Goal: Information Seeking & Learning: Find specific fact

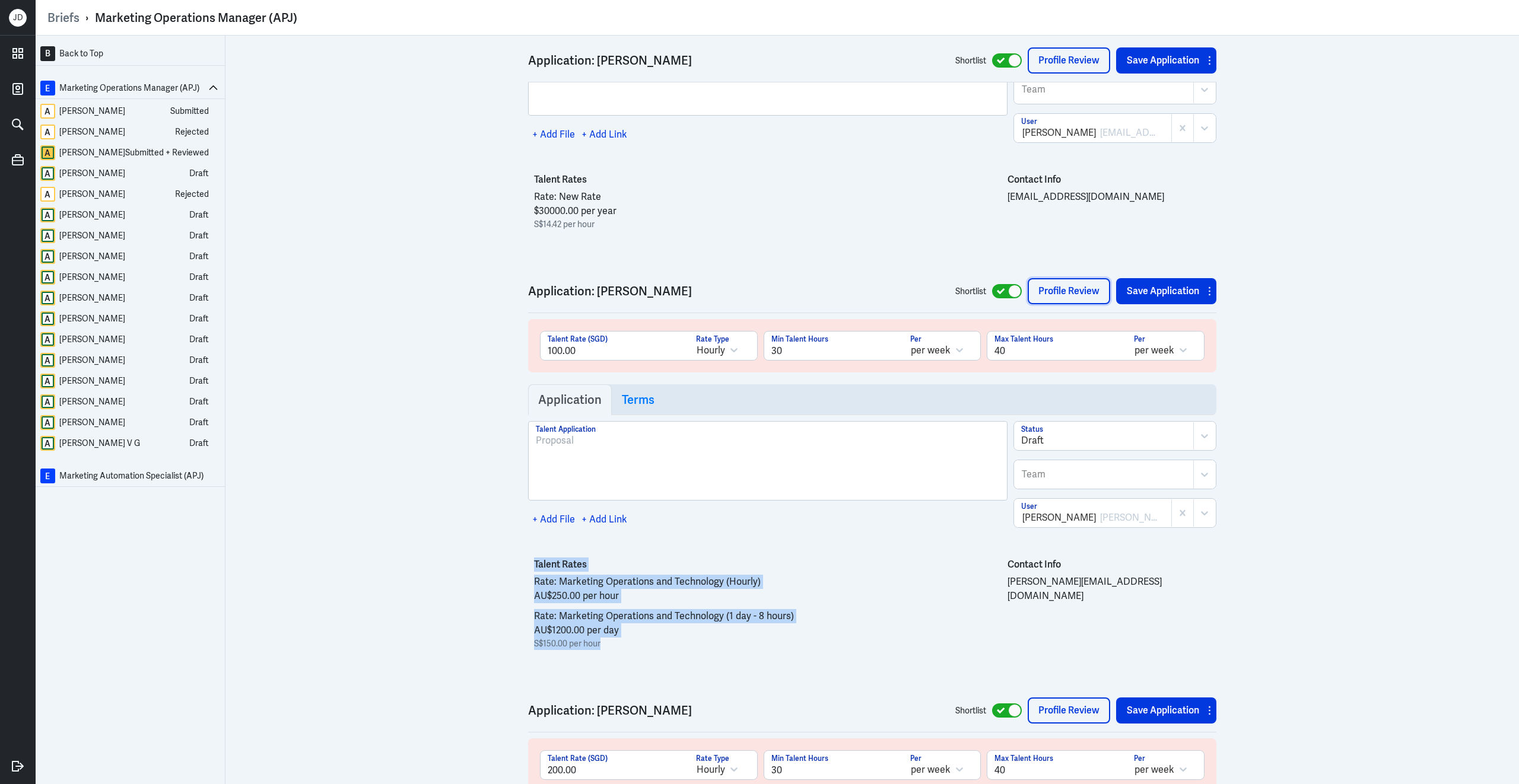
scroll to position [4290, 0]
click at [50, 16] on link "Briefs" at bounding box center [64, 18] width 32 height 15
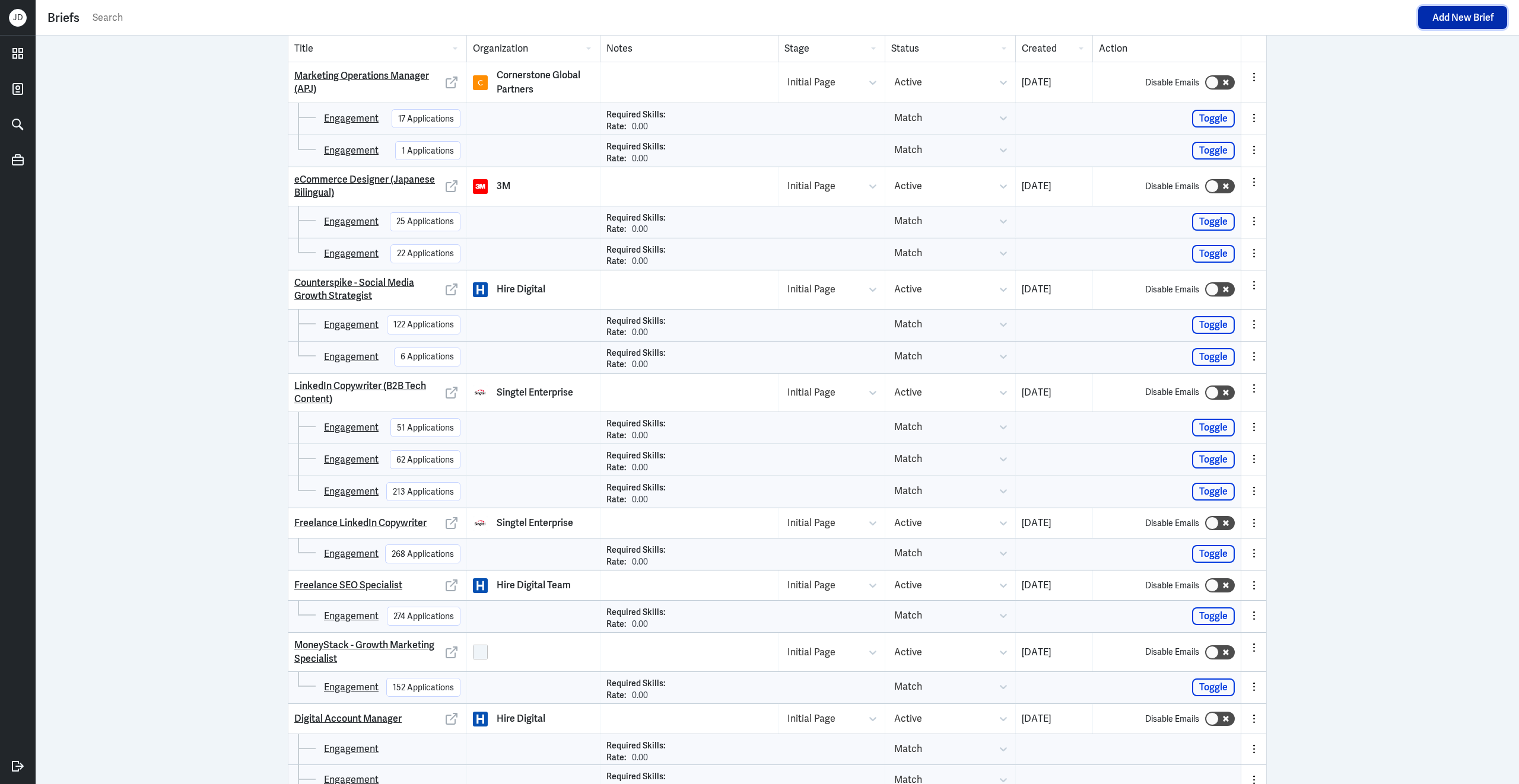
click at [1438, 24] on button "Add New Brief" at bounding box center [1462, 17] width 89 height 23
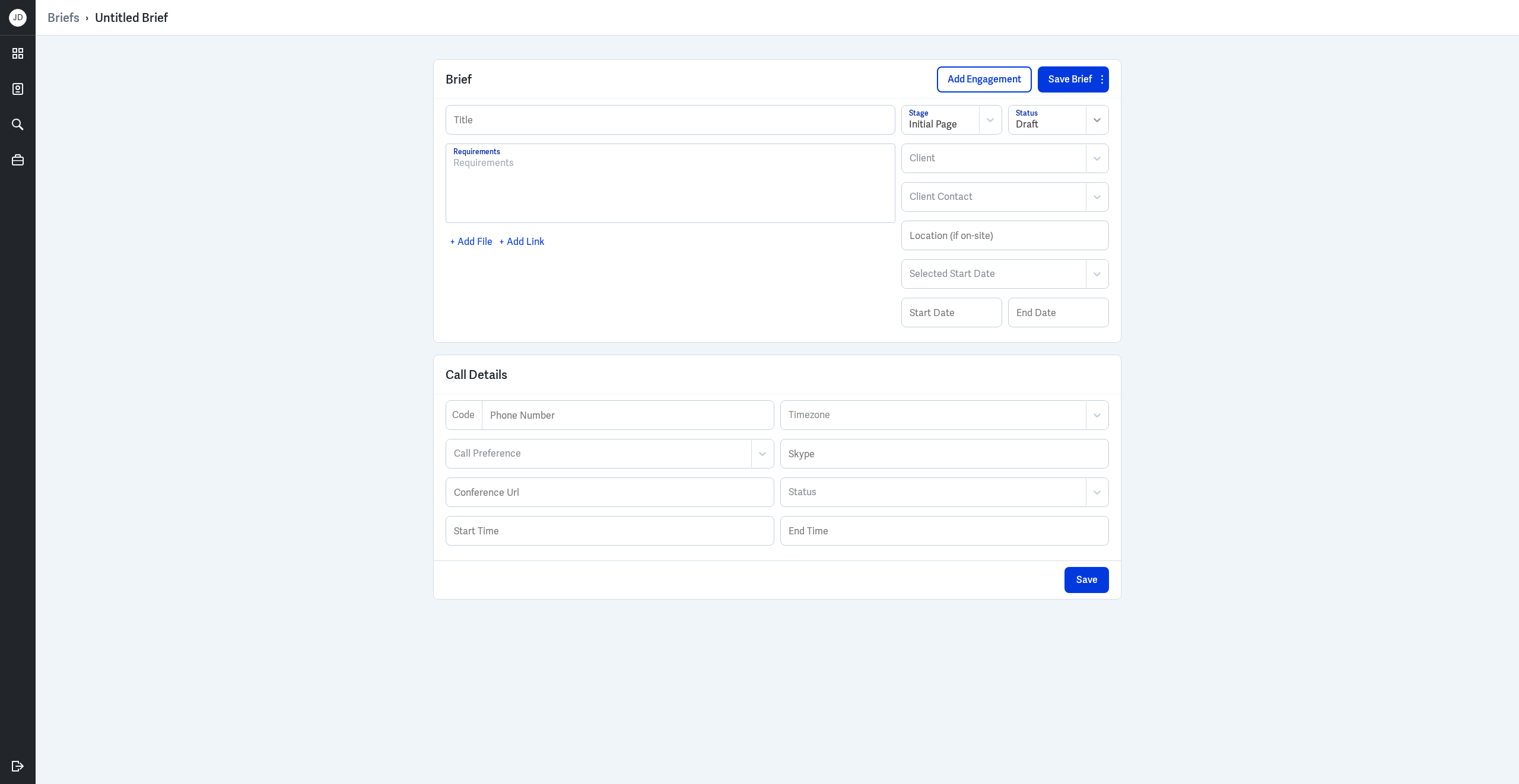
click at [1096, 128] on div at bounding box center [1097, 120] width 22 height 27
click at [1040, 174] on div "Active" at bounding box center [1058, 171] width 100 height 22
click at [987, 168] on div "Client" at bounding box center [980, 158] width 156 height 27
type input "Trell"
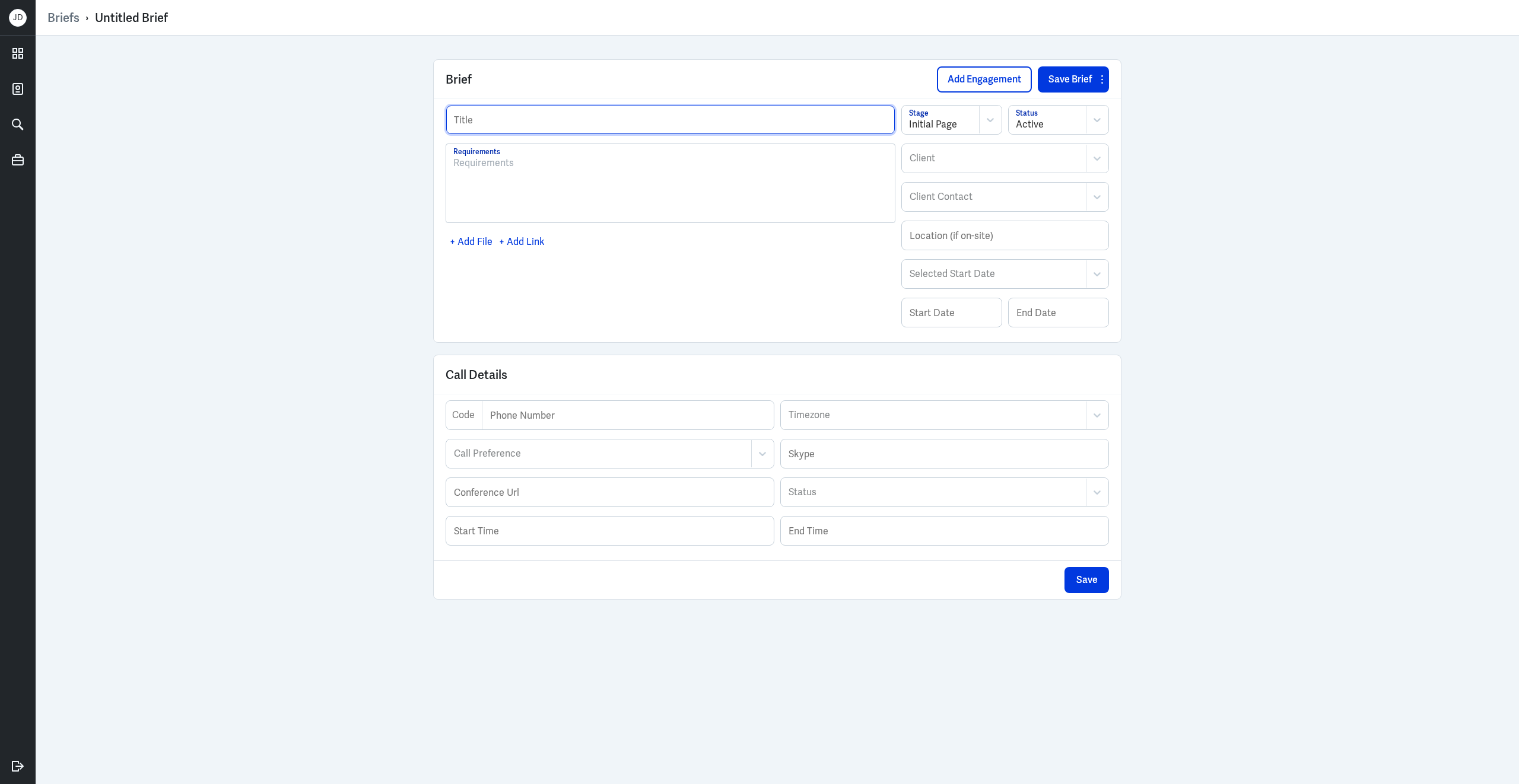
click at [557, 120] on input "text" at bounding box center [670, 120] width 449 height 28
paste input "Trelleborg Marin"
paste input "Marketing Executive – Social Media & Digital (Contract, 6-Month Cover)"
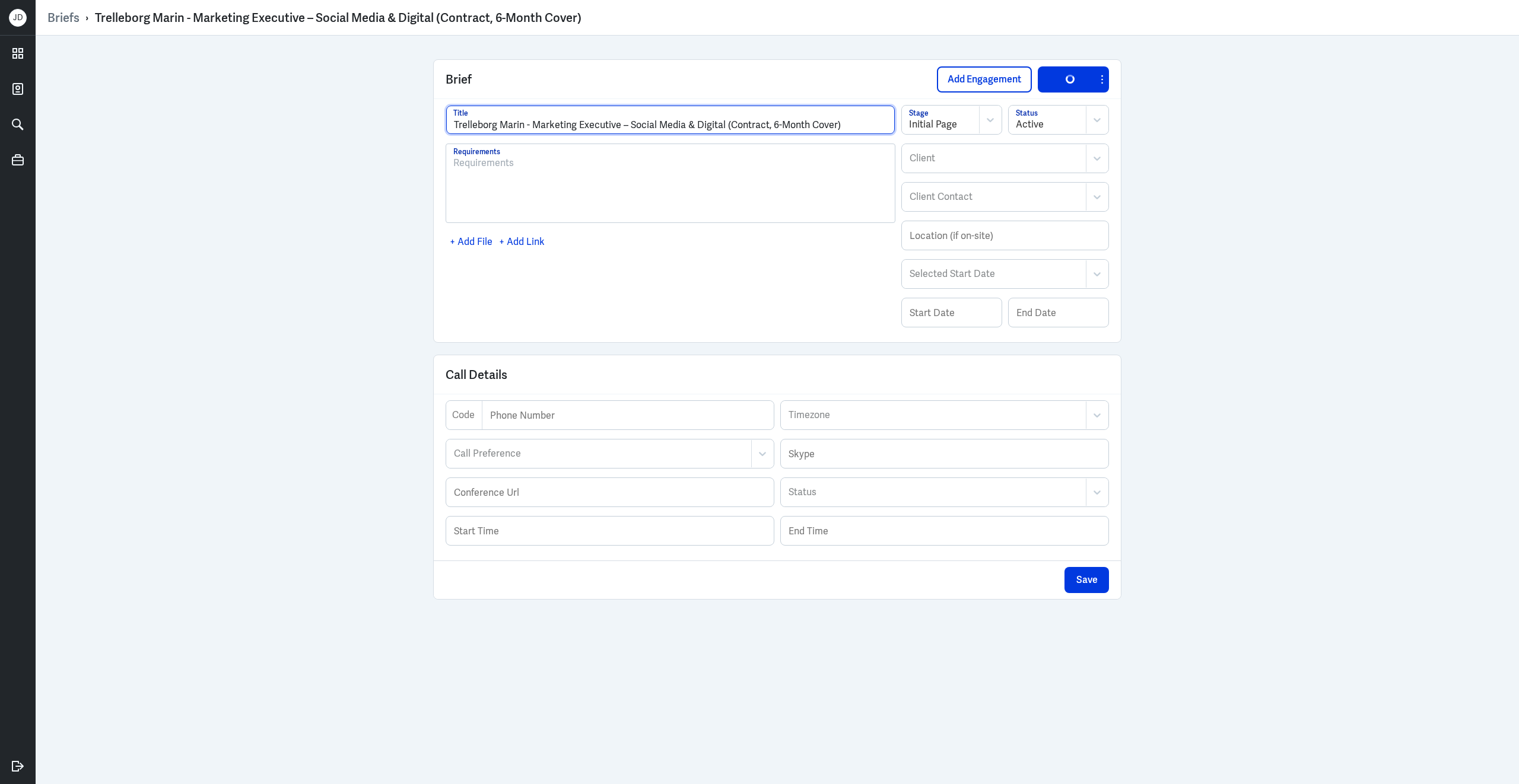
type input "Trelleborg Marin - Marketing Executive – Social Media & Digital (Contract, 6-Mo…"
click at [954, 247] on input "text" at bounding box center [1005, 235] width 206 height 28
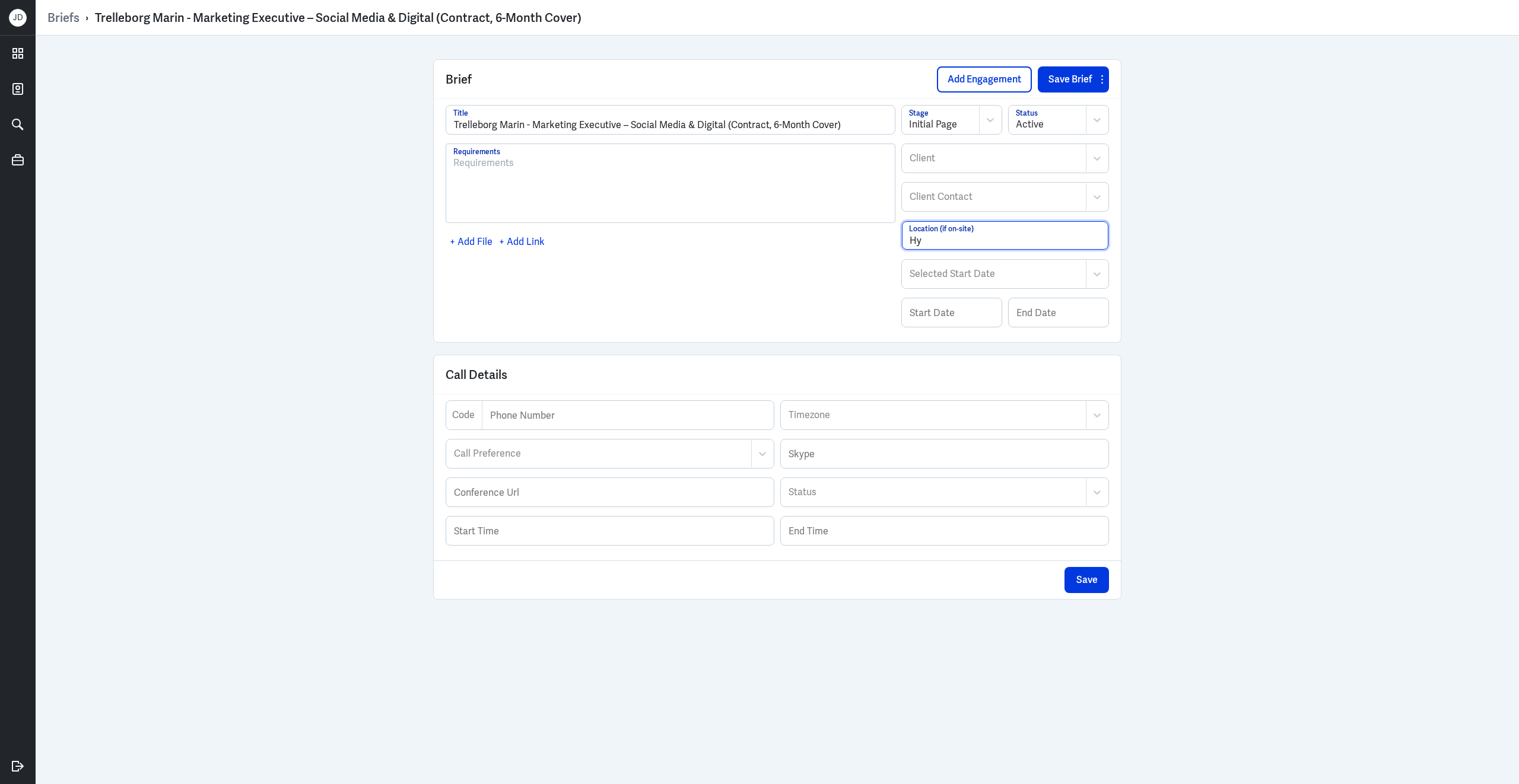
type input "H"
type input "Singapore (Hybrid)"
click at [992, 158] on div at bounding box center [981, 158] width 144 height 14
click at [992, 158] on div at bounding box center [994, 158] width 171 height 14
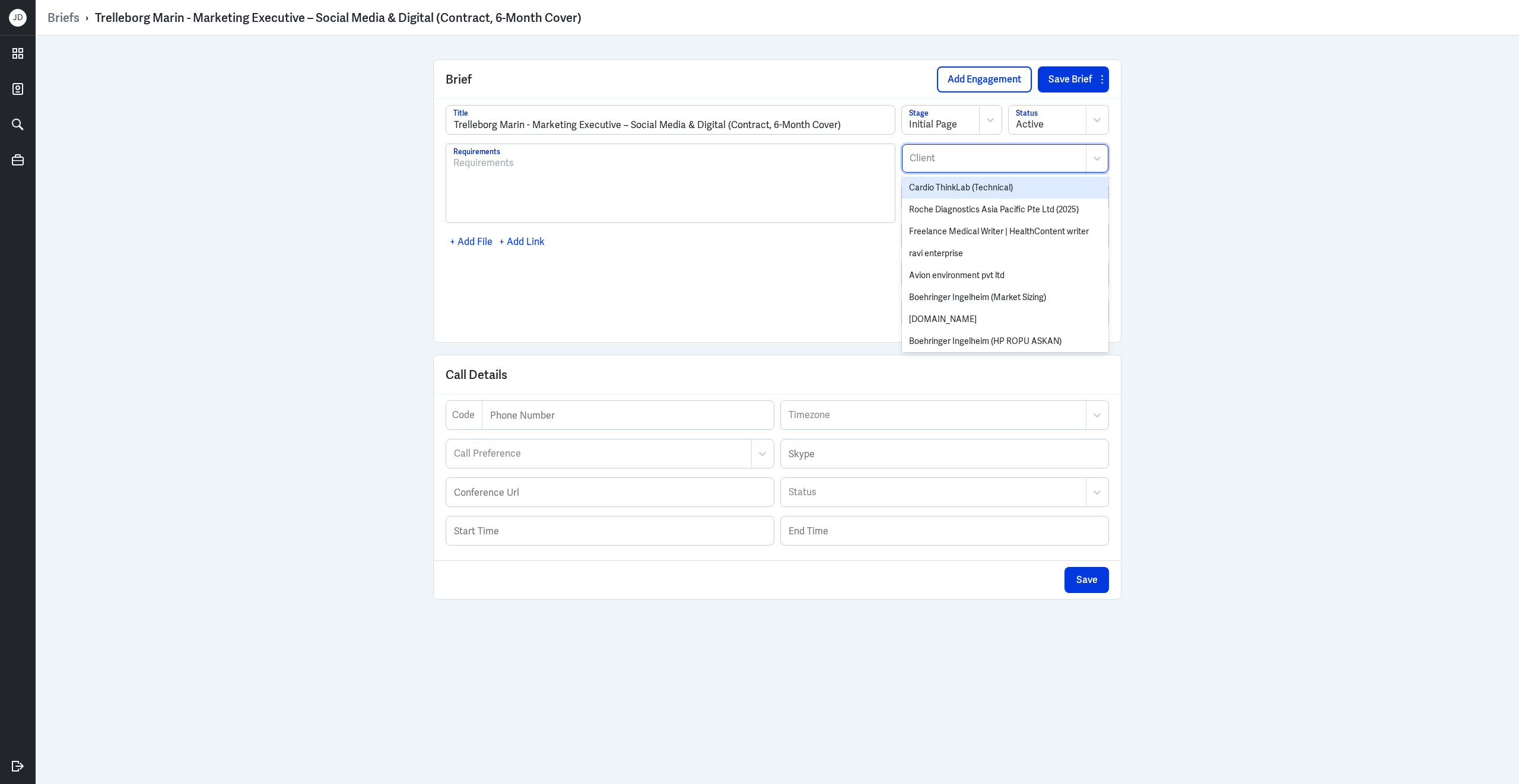
type input "h"
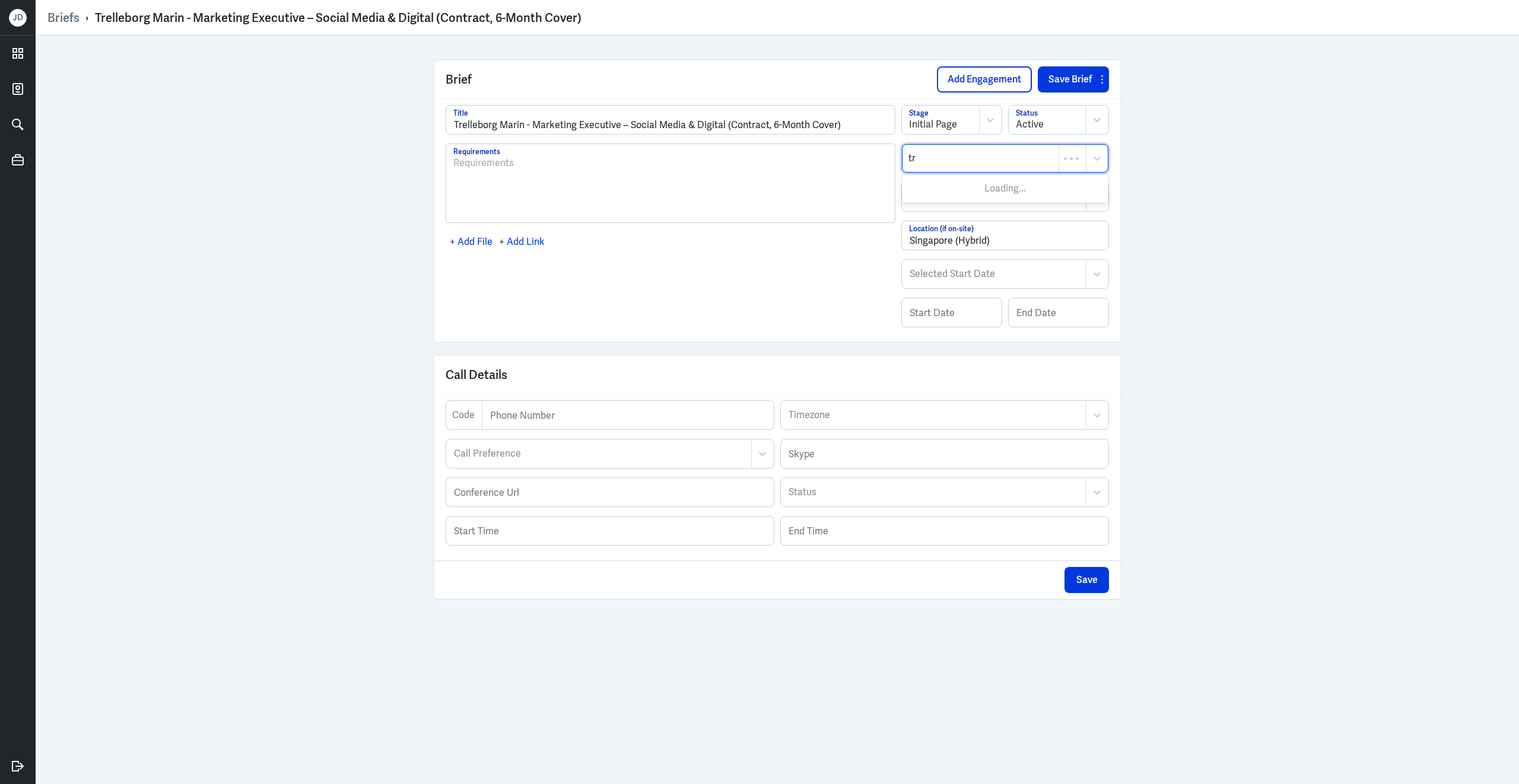
type input "t"
type input "hire di"
click at [982, 192] on div "Hire Digital Team" at bounding box center [1005, 187] width 206 height 22
click at [1045, 86] on button "Save Brief" at bounding box center [1066, 79] width 57 height 26
click at [1003, 82] on button "Add Engagement" at bounding box center [984, 79] width 95 height 26
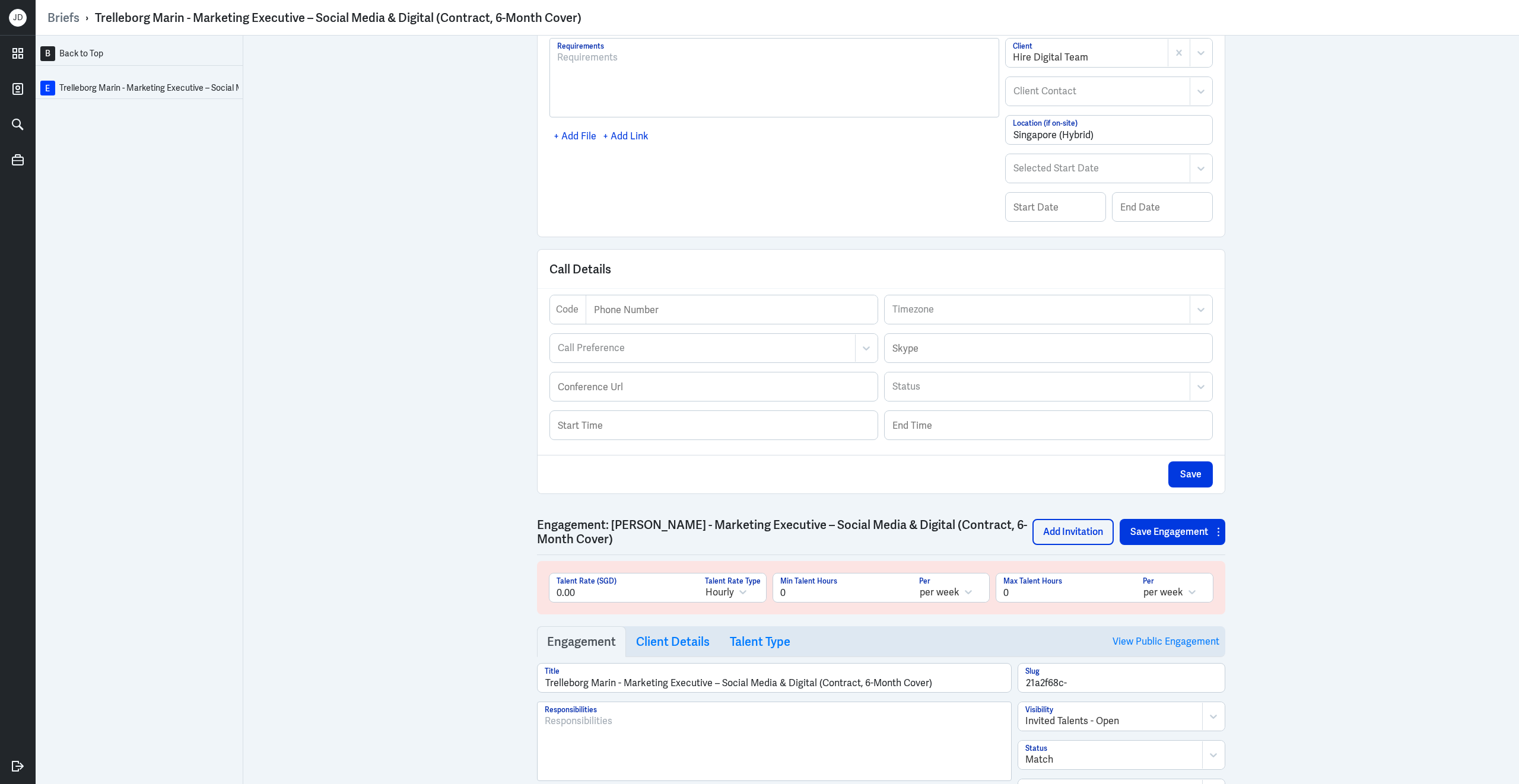
scroll to position [216, 0]
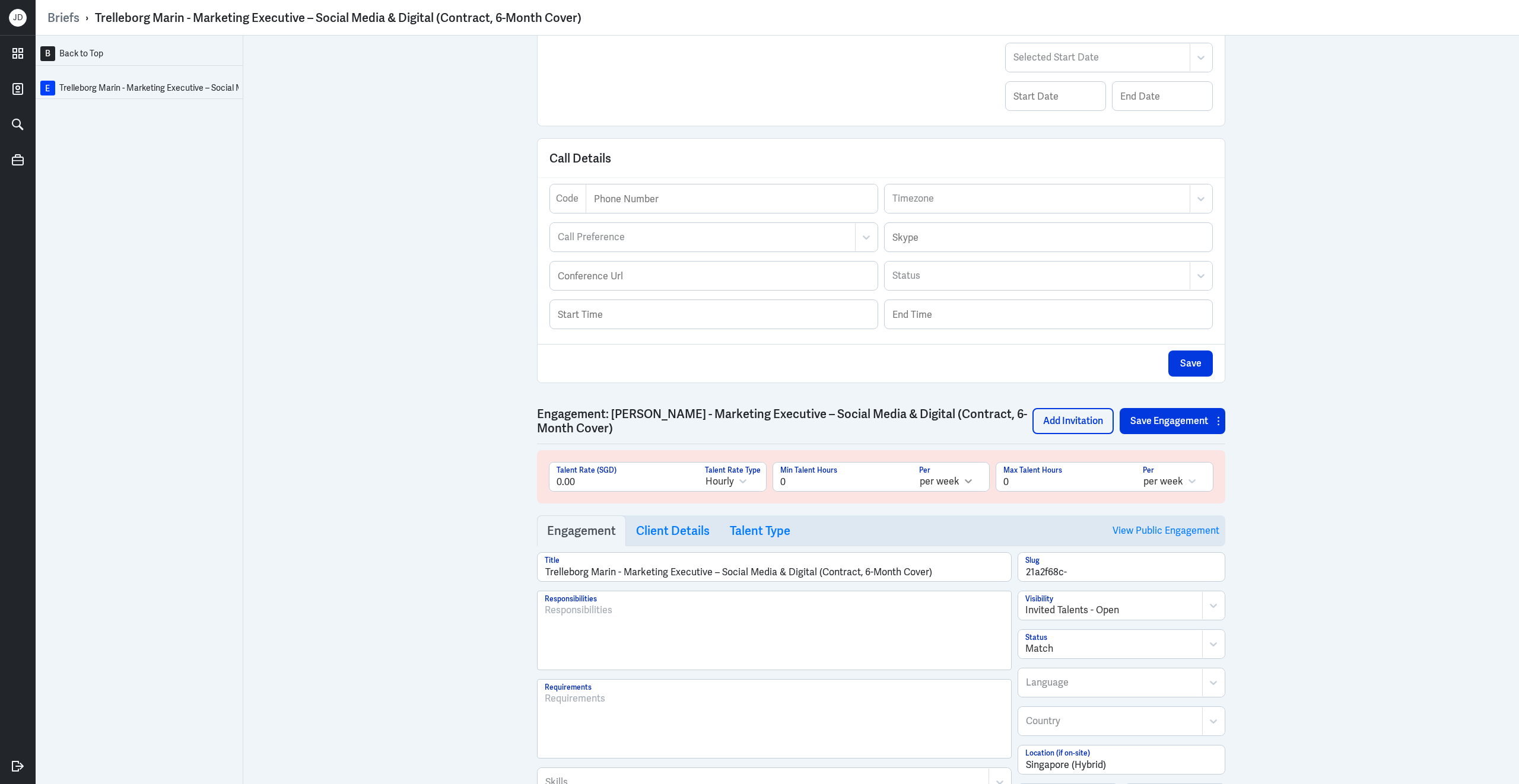
drag, startPoint x: 1029, startPoint y: 484, endPoint x: 962, endPoint y: 483, distance: 67.0
click at [962, 483] on div "0.00 Talent Rate (SGD) Hourly Talent Rate Type 0 Min Talent Hours per week Per …" at bounding box center [881, 481] width 664 height 39
type input "40"
click at [293, 325] on div "B Back to Top E Trelleborg Marin - Marketing Executive – Social Media & Digital…" at bounding box center [777, 410] width 1484 height 749
drag, startPoint x: 624, startPoint y: 580, endPoint x: 507, endPoint y: 572, distance: 117.3
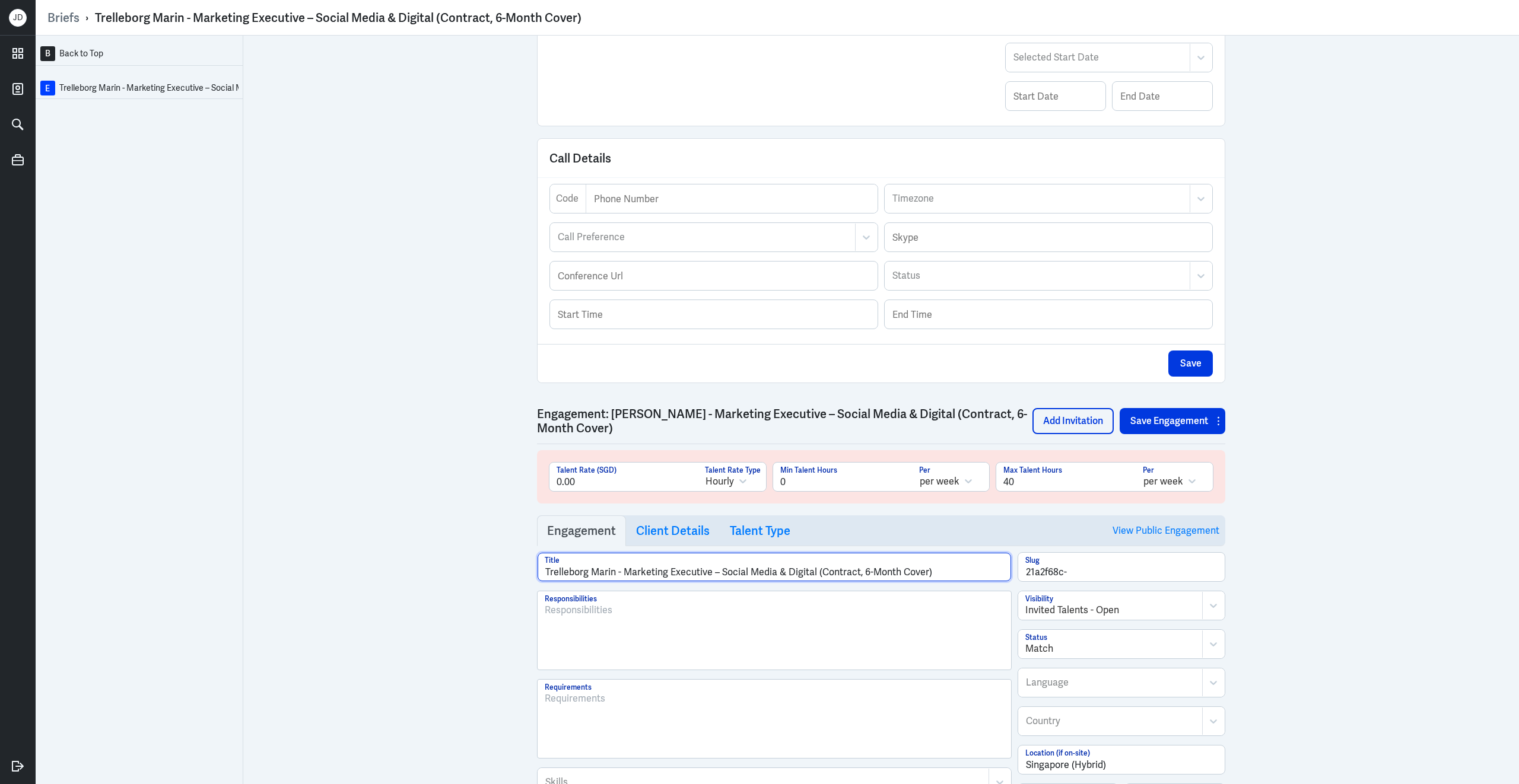
click at [507, 572] on div "B Back to Top E Trelleborg Marin - Marketing Executive – Social Media & Digital…" at bounding box center [777, 410] width 1484 height 749
click at [824, 579] on input "Marketing Executive – Social Media & Digital (Contract, 6-Month Cover)" at bounding box center [774, 564] width 474 height 28
type input "Marketing Executive – Social Media & Digital (Contract, 6-Month Maternity Cover)"
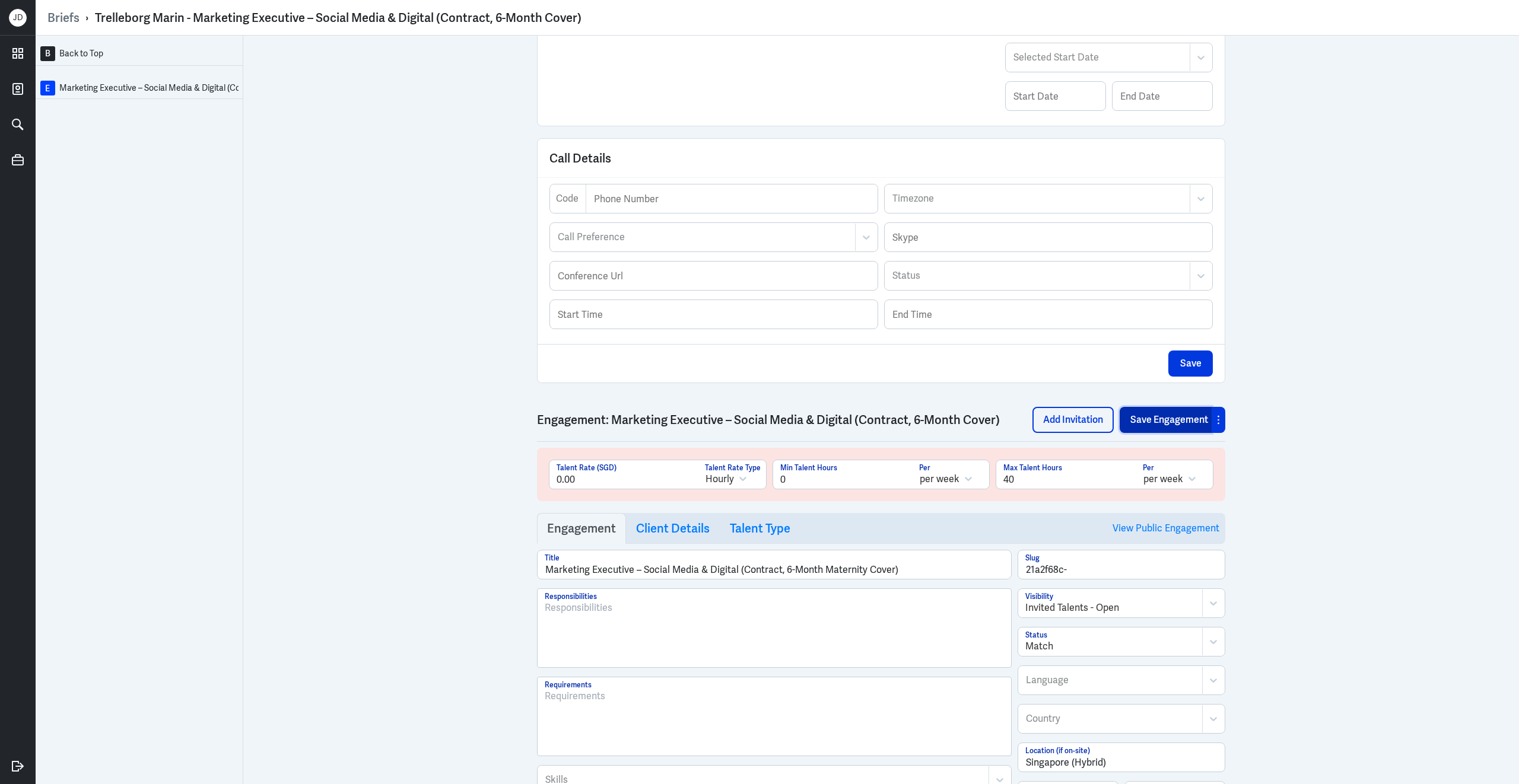
click at [1143, 433] on button "Save Engagement" at bounding box center [1165, 420] width 92 height 26
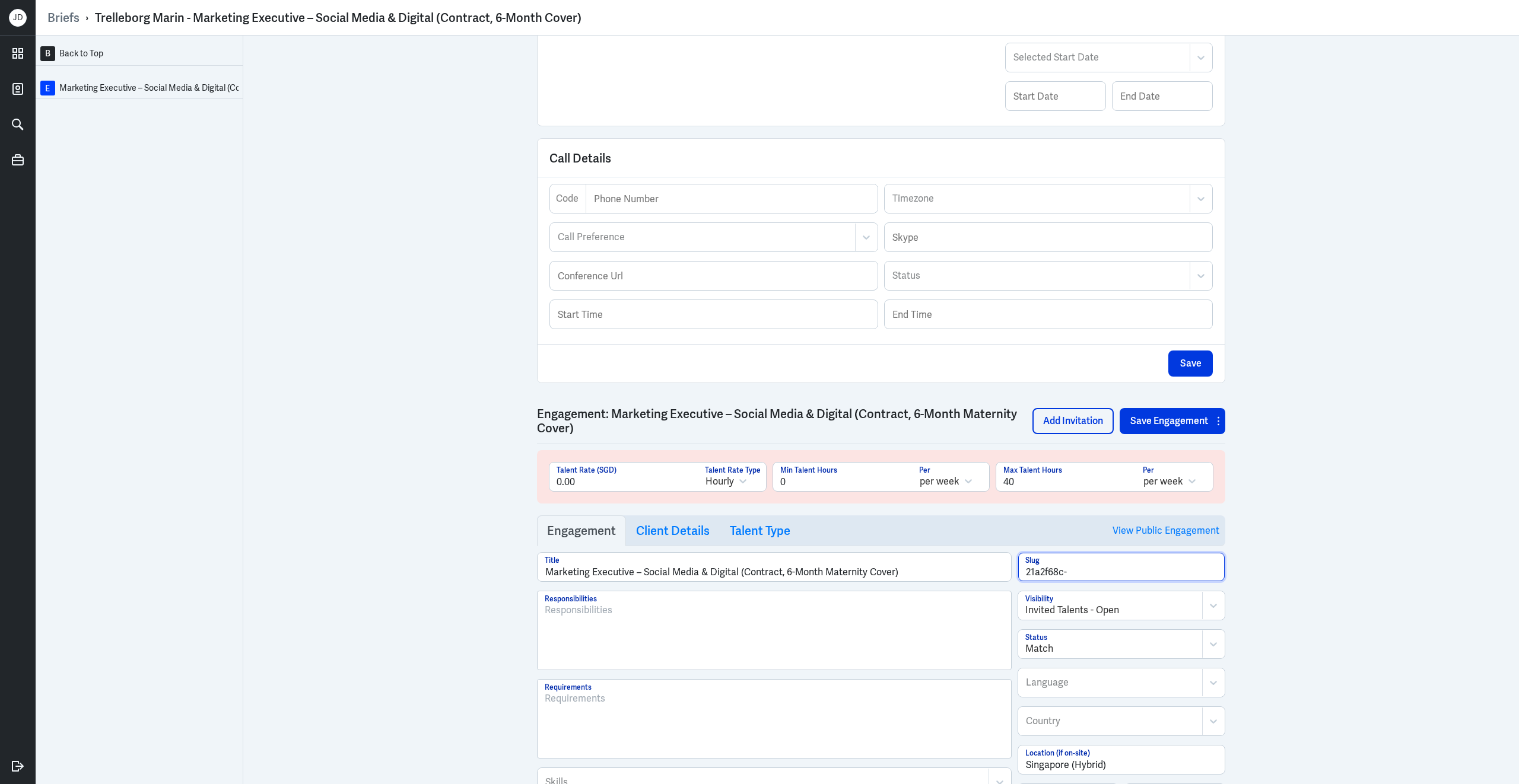
click at [1118, 569] on input "21a2f68c-" at bounding box center [1121, 567] width 206 height 28
click at [1117, 579] on input "21a2f68c-" at bounding box center [1121, 567] width 206 height 28
type input "21a2f68c-marketing-executive"
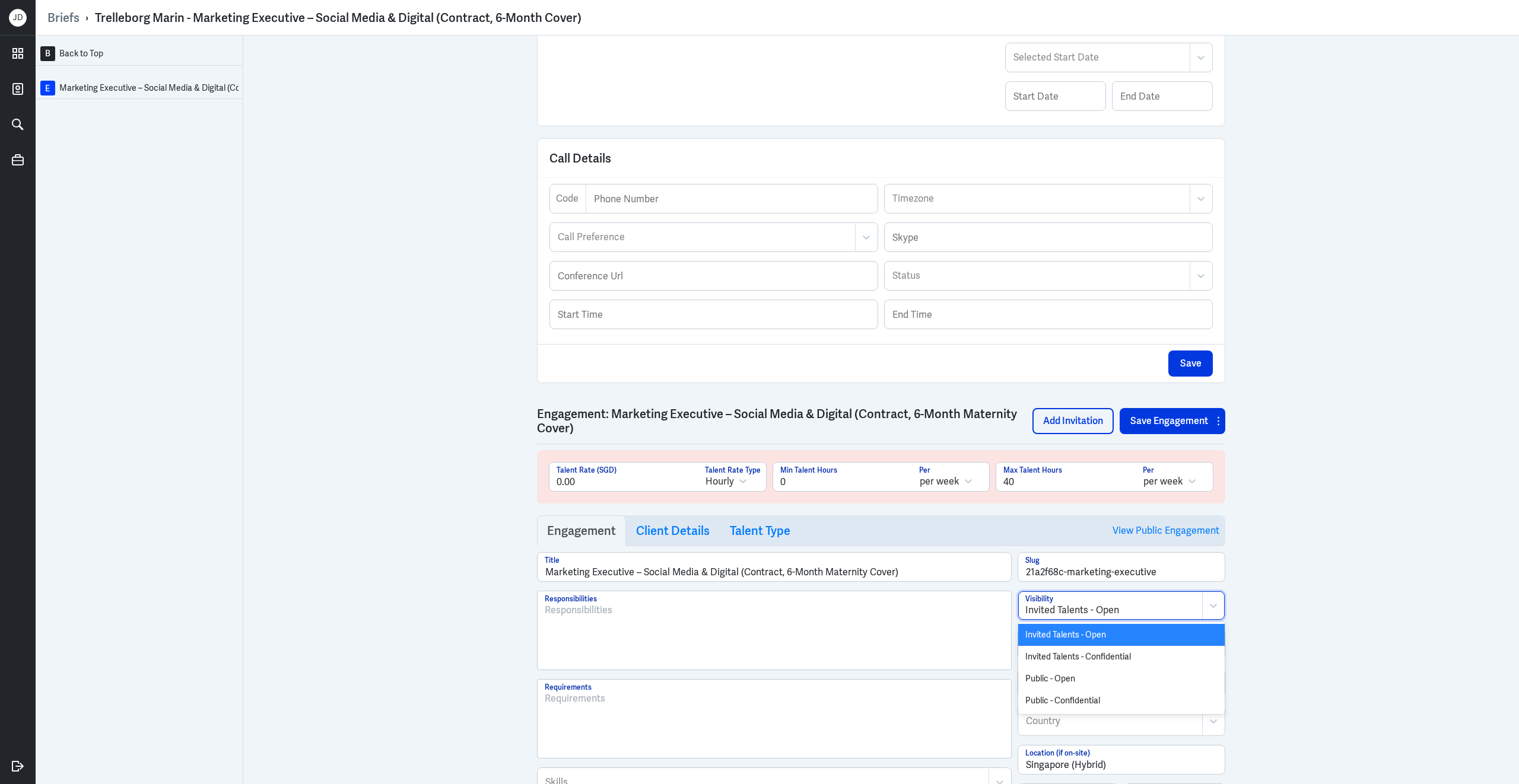
click at [1054, 617] on div at bounding box center [1110, 610] width 170 height 14
click at [1063, 703] on div "Public - Confidential" at bounding box center [1121, 701] width 206 height 22
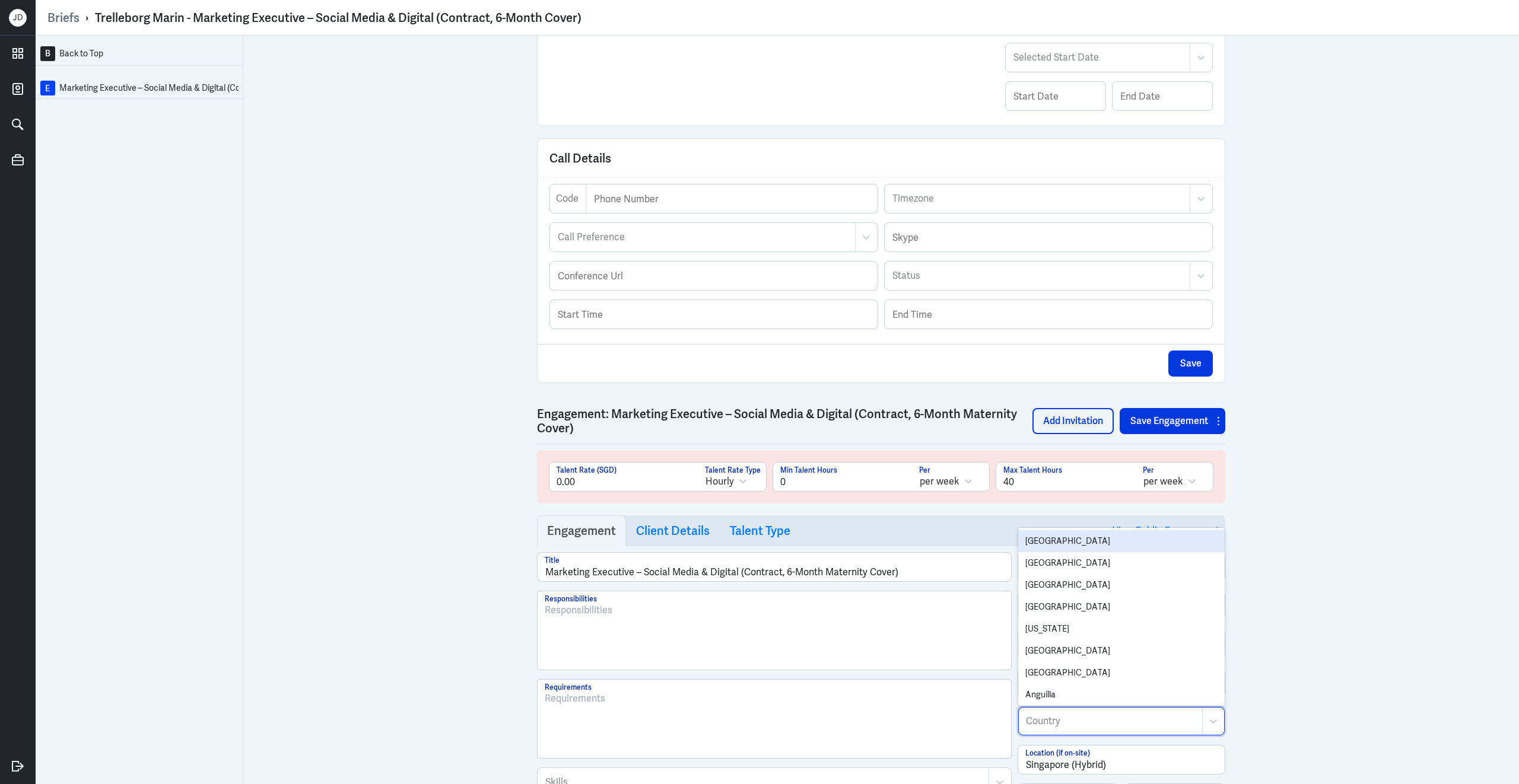
click at [1058, 729] on div at bounding box center [1110, 721] width 171 height 14
type input "Sing"
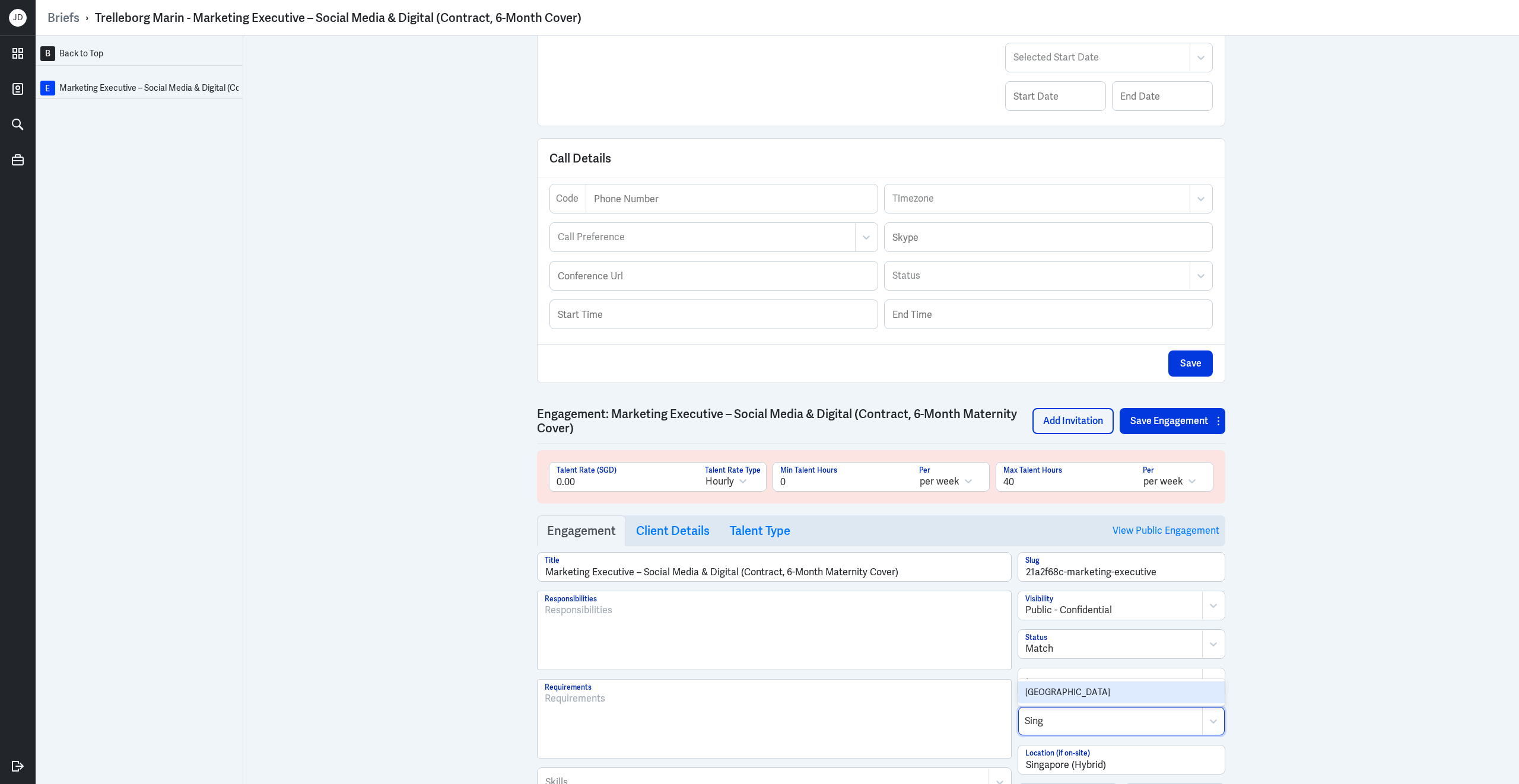
click at [1066, 701] on div "Singapore" at bounding box center [1121, 693] width 206 height 22
click at [1245, 690] on div "B Back to Top E Marketing Executive – Social Media & Digital (Contract, 6-Month…" at bounding box center [777, 410] width 1484 height 749
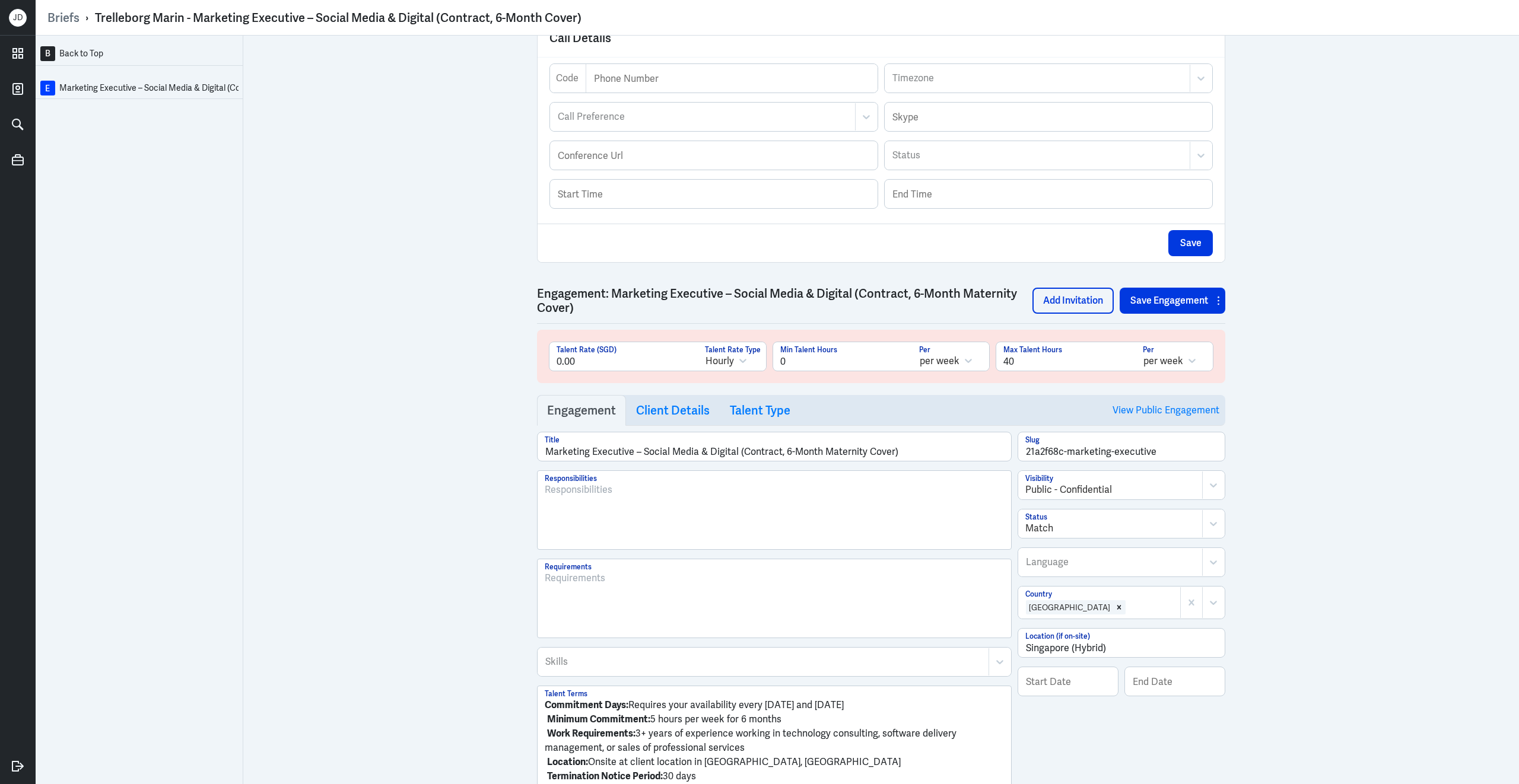
scroll to position [488, 0]
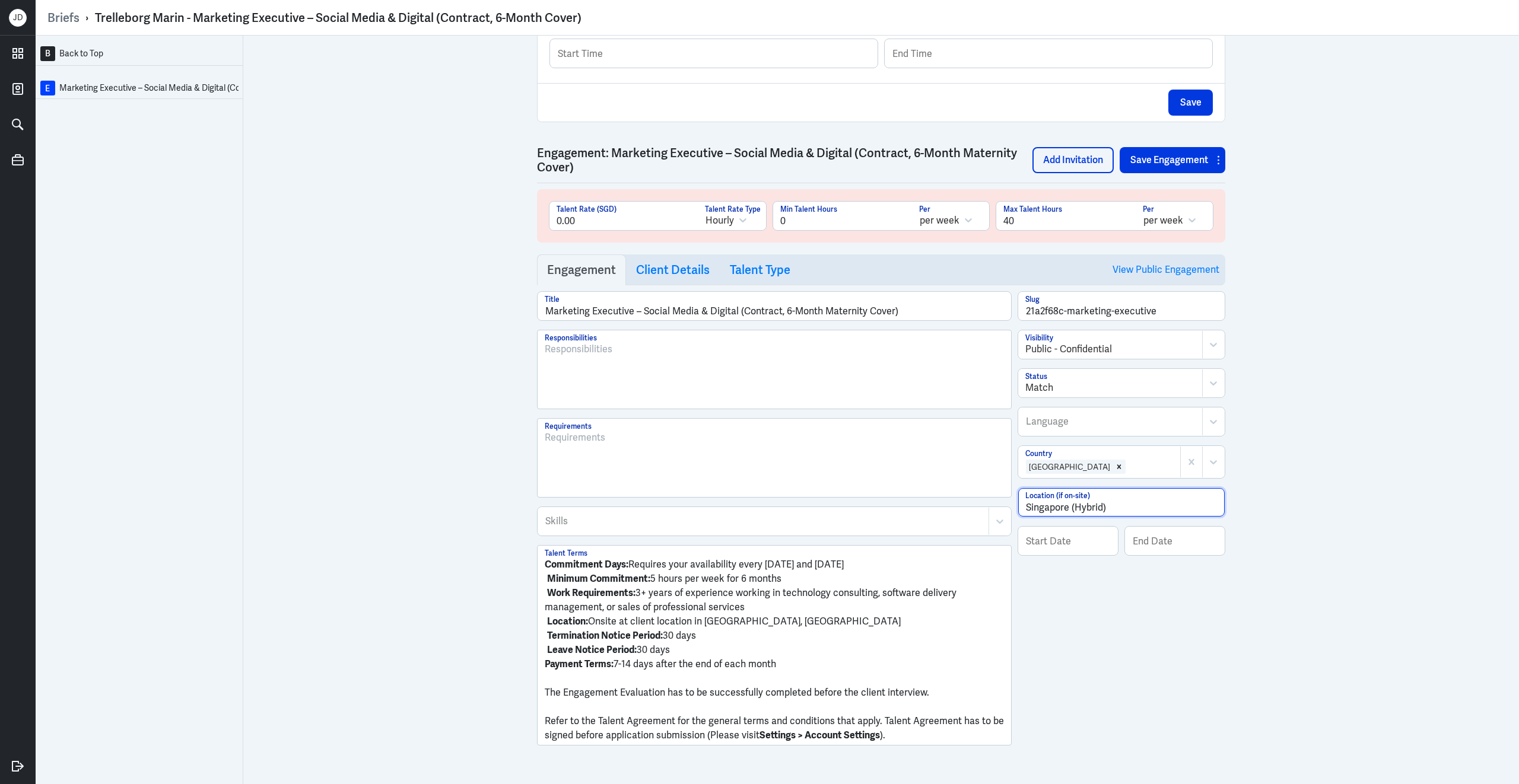
drag, startPoint x: 1074, startPoint y: 506, endPoint x: 912, endPoint y: 514, distance: 162.2
click at [912, 514] on div "Marketing Executive – Social Media & Digital (Contract, 6-Month Maternity Cover…" at bounding box center [881, 522] width 688 height 463
click at [1065, 505] on input "Hybrid)" at bounding box center [1121, 502] width 206 height 28
type input "Hybrid or Remote"
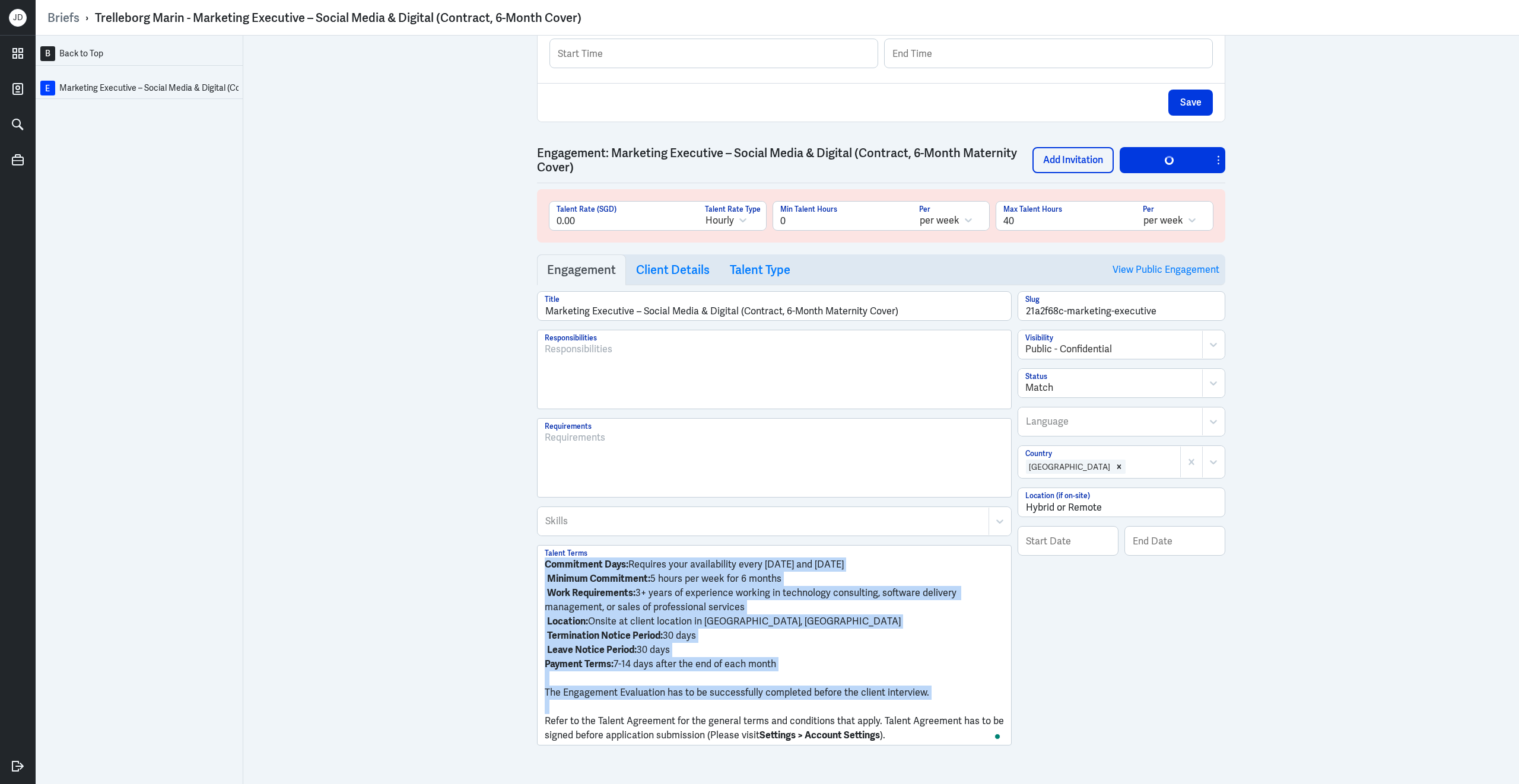
drag, startPoint x: 547, startPoint y: 722, endPoint x: 508, endPoint y: 539, distance: 187.1
click at [508, 539] on div "B Back to Top E Marketing Executive – Social Media & Digital (Contract, 6-Month…" at bounding box center [777, 410] width 1484 height 749
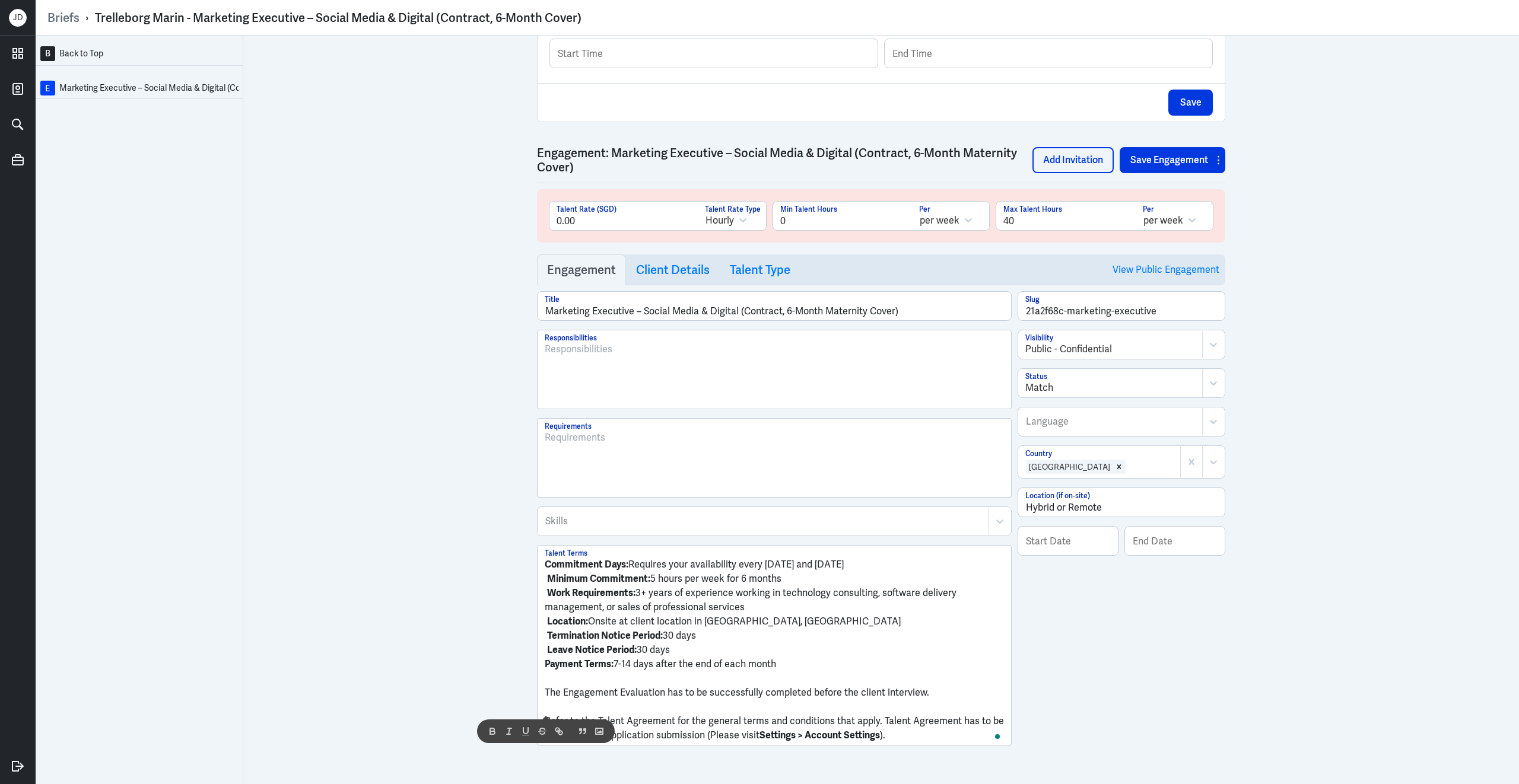
scroll to position [437, 0]
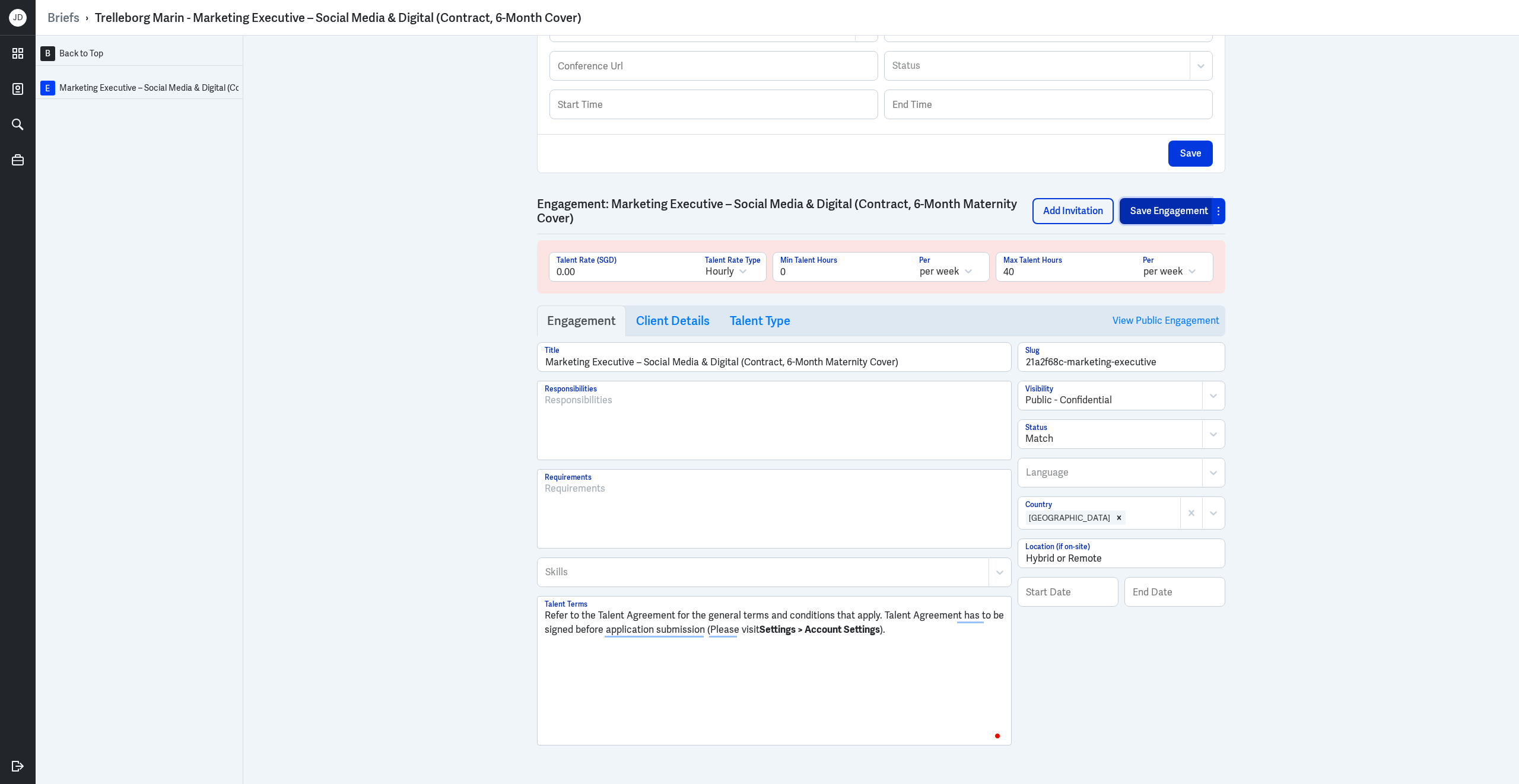
click at [1160, 209] on button "Save Engagement" at bounding box center [1165, 211] width 92 height 26
drag, startPoint x: 635, startPoint y: 362, endPoint x: 938, endPoint y: 362, distance: 303.0
click at [938, 362] on input "Marketing Executive – Social Media & Digital (Contract, 6-Month Maternity Cover)" at bounding box center [774, 357] width 474 height 28
type input "Marketing Executive"
click at [1157, 208] on button "Save Engagement" at bounding box center [1165, 211] width 92 height 26
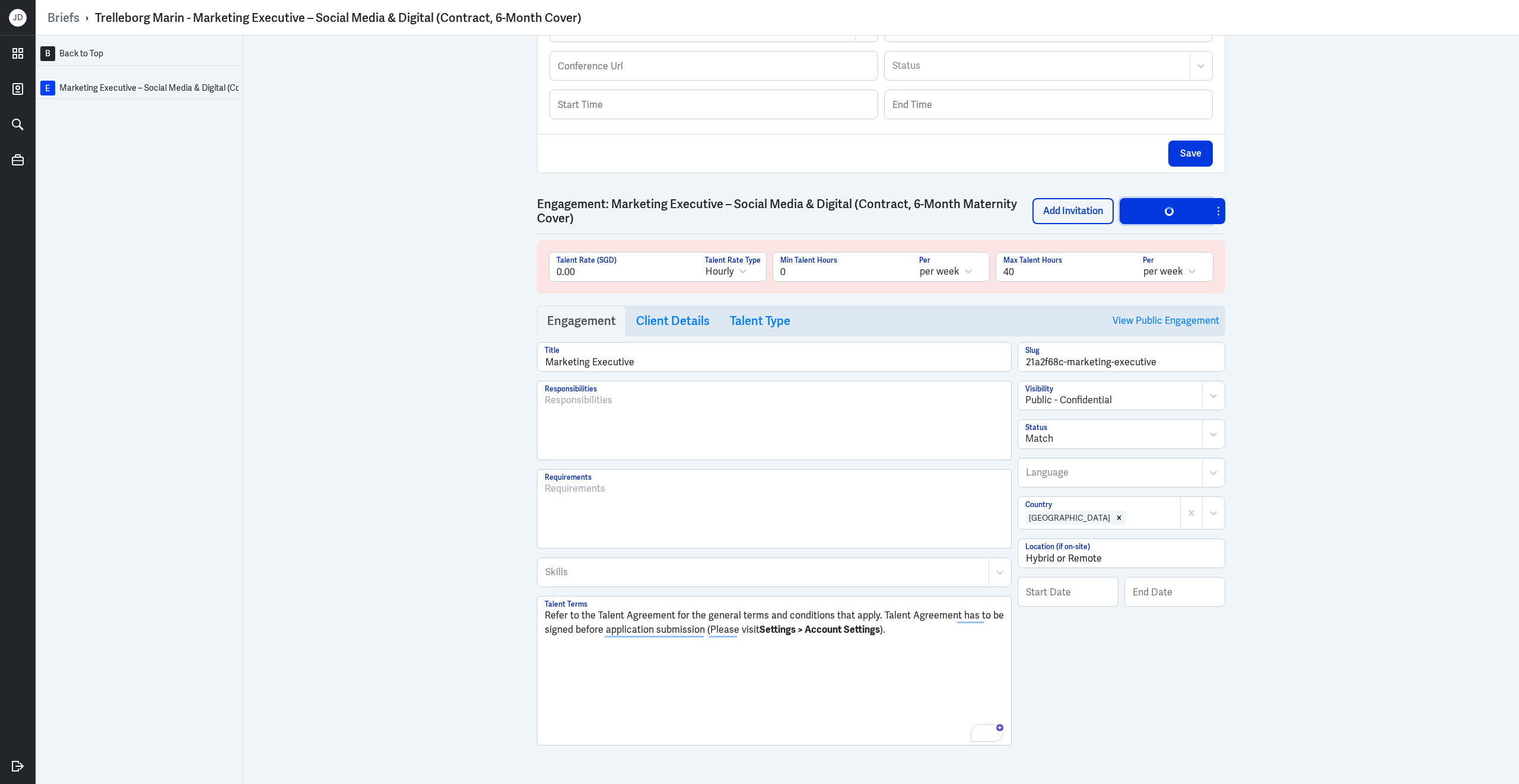
scroll to position [434, 0]
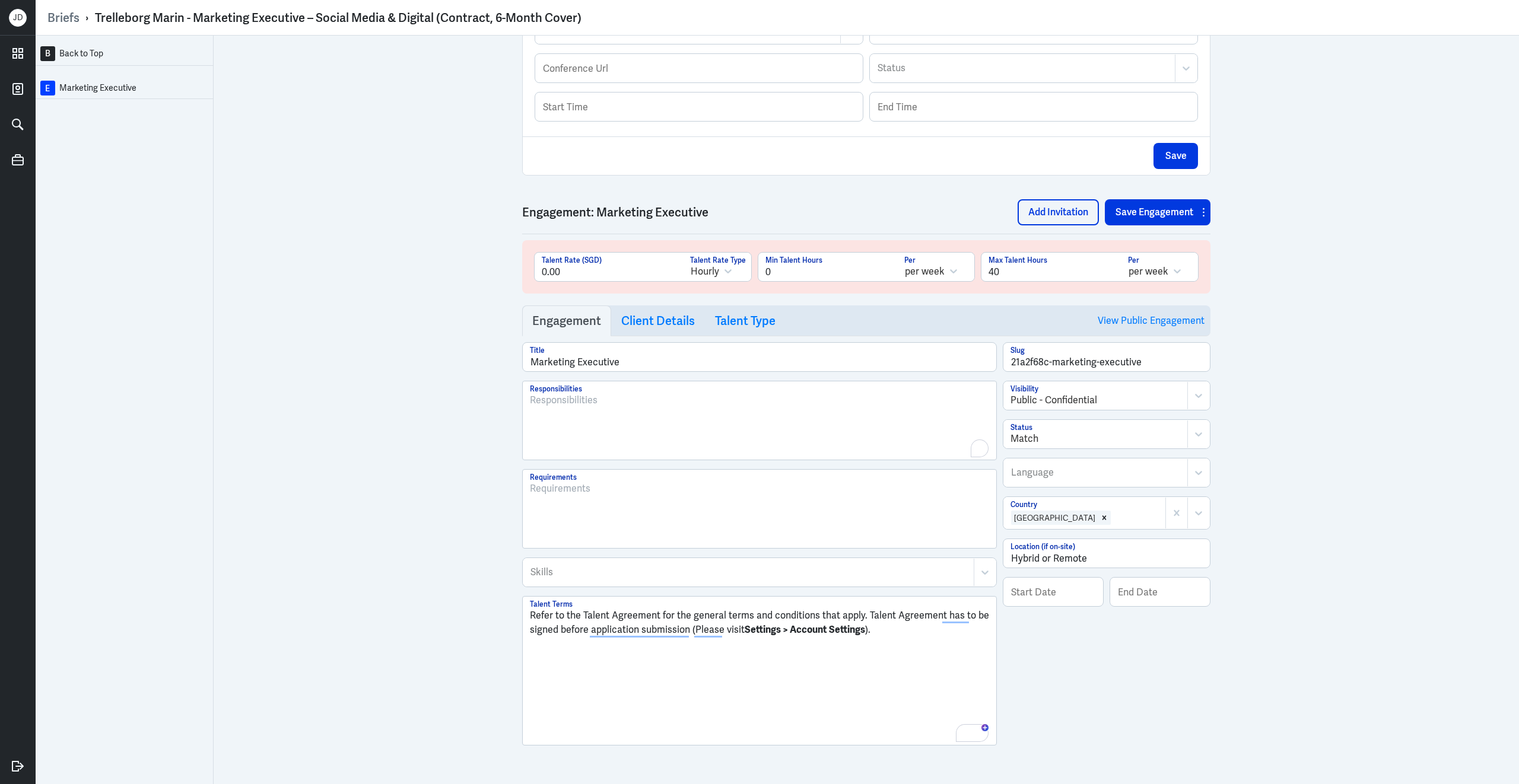
click at [642, 446] on div "To enrich screen reader interactions, please activate Accessibility in Grammarl…" at bounding box center [759, 425] width 460 height 64
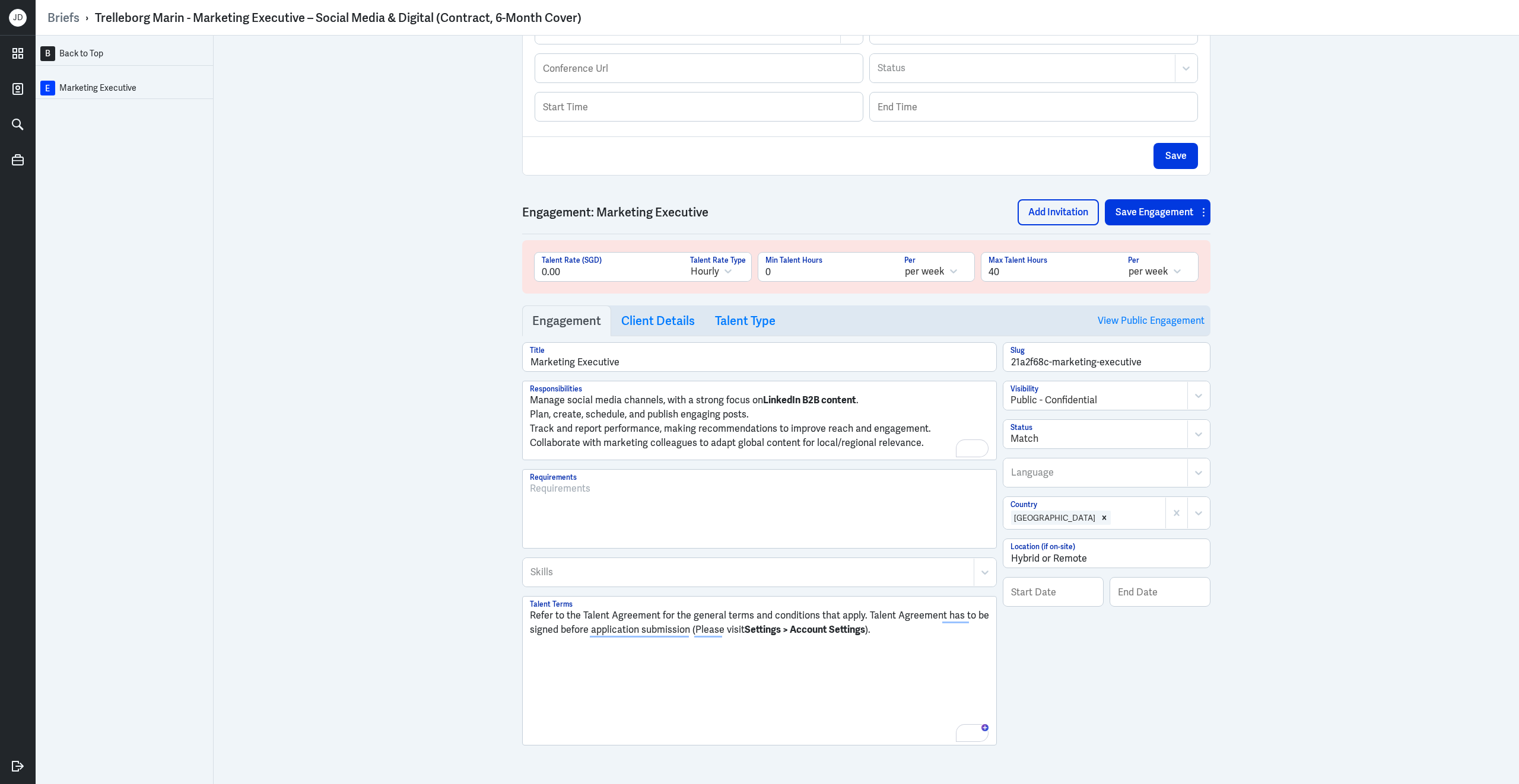
click at [531, 401] on p "Manage social media channels, with a strong focus on LinkedIn B2B content ." at bounding box center [759, 400] width 460 height 14
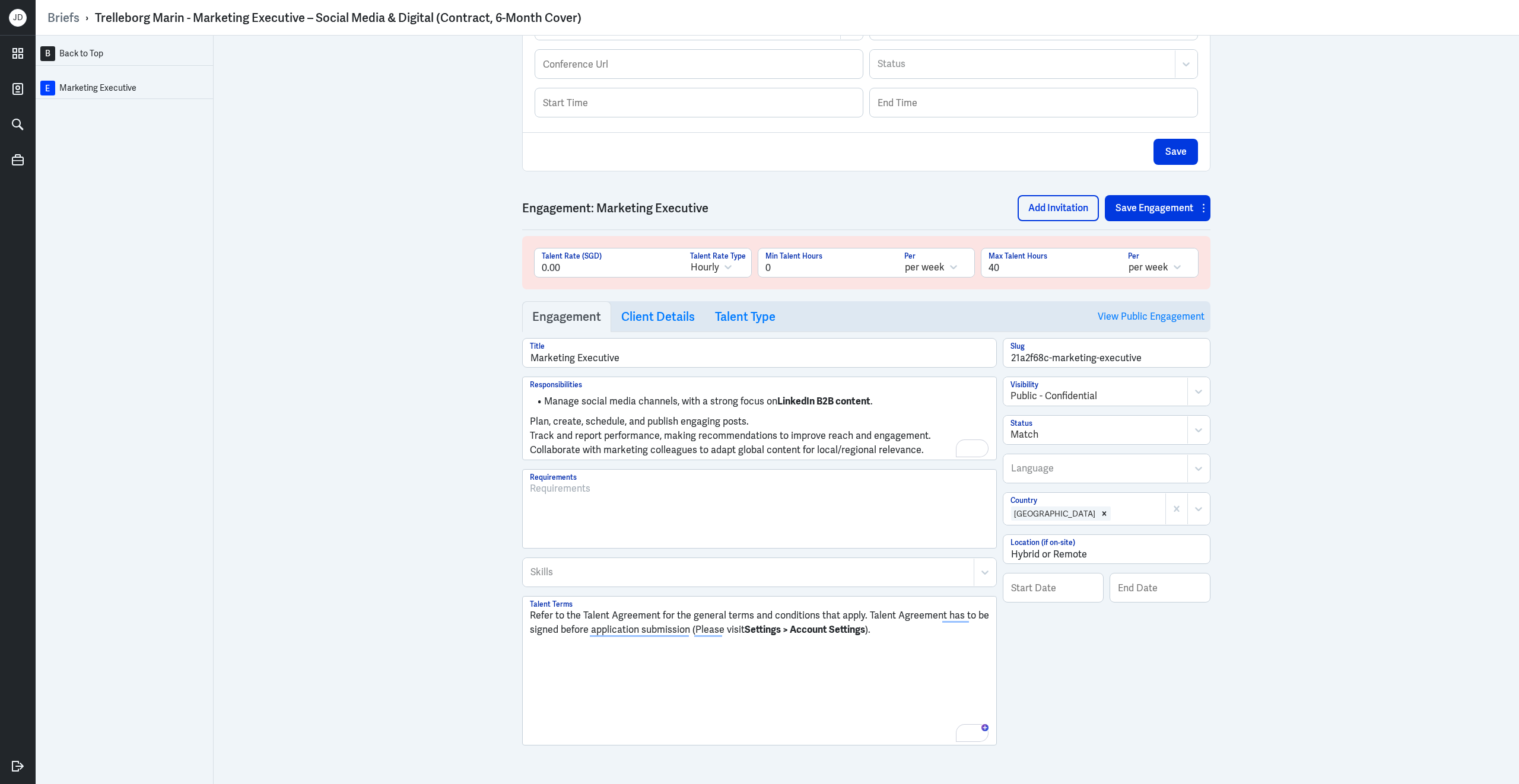
click at [531, 422] on p "Plan, create, schedule, and publish engaging posts." at bounding box center [759, 422] width 460 height 14
click at [531, 436] on p "Track and report performance, making recommendations to improve reach and engag…" at bounding box center [759, 436] width 460 height 14
click at [530, 449] on p "Collaborate with marketing colleagues to adapt global content for local/regiona…" at bounding box center [759, 450] width 460 height 14
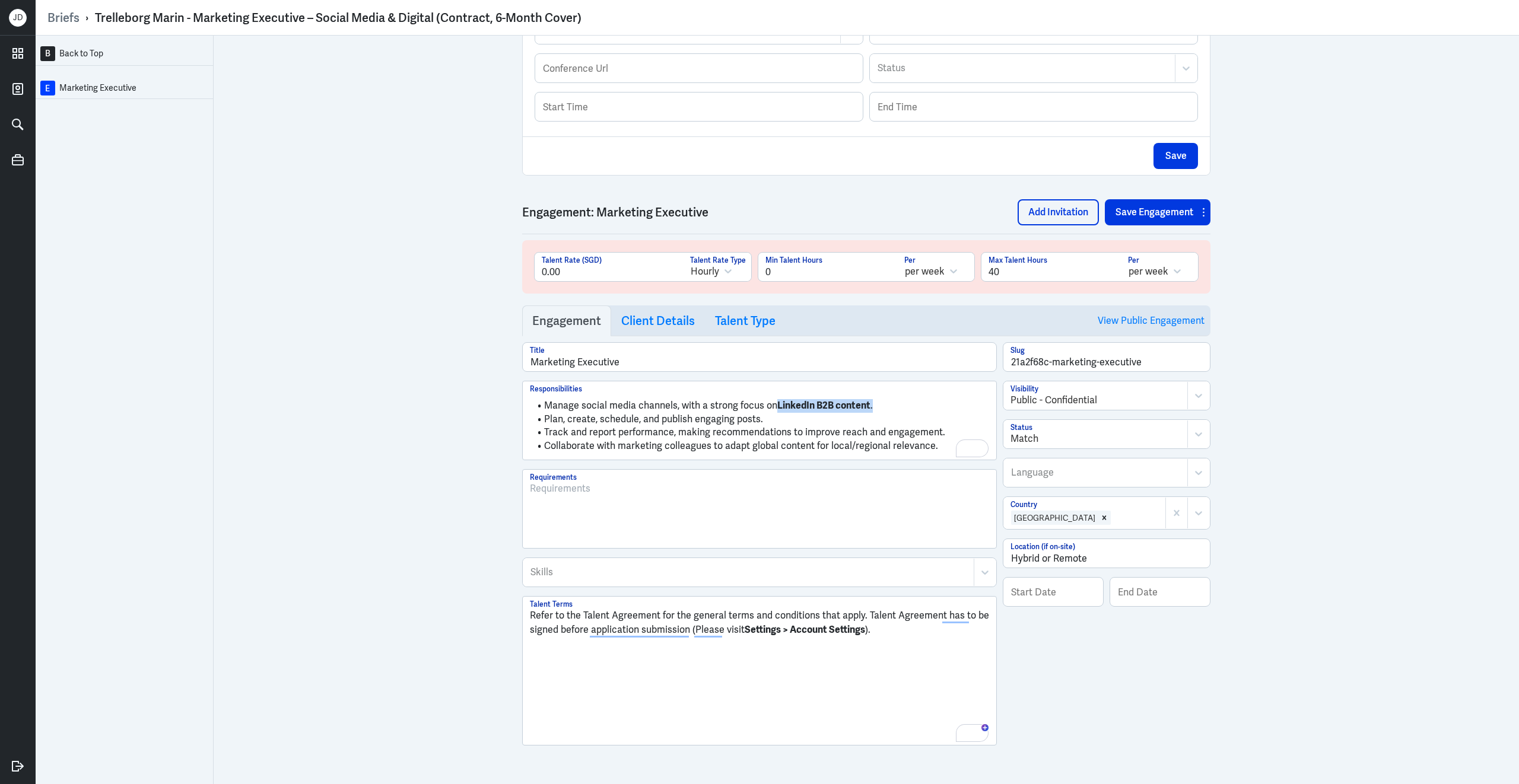
drag, startPoint x: 776, startPoint y: 404, endPoint x: 917, endPoint y: 405, distance: 141.0
click at [917, 405] on li "Manage social media channels, with a strong focus on LinkedIn B2B content ." at bounding box center [759, 406] width 460 height 14
click at [735, 507] on div at bounding box center [759, 513] width 460 height 64
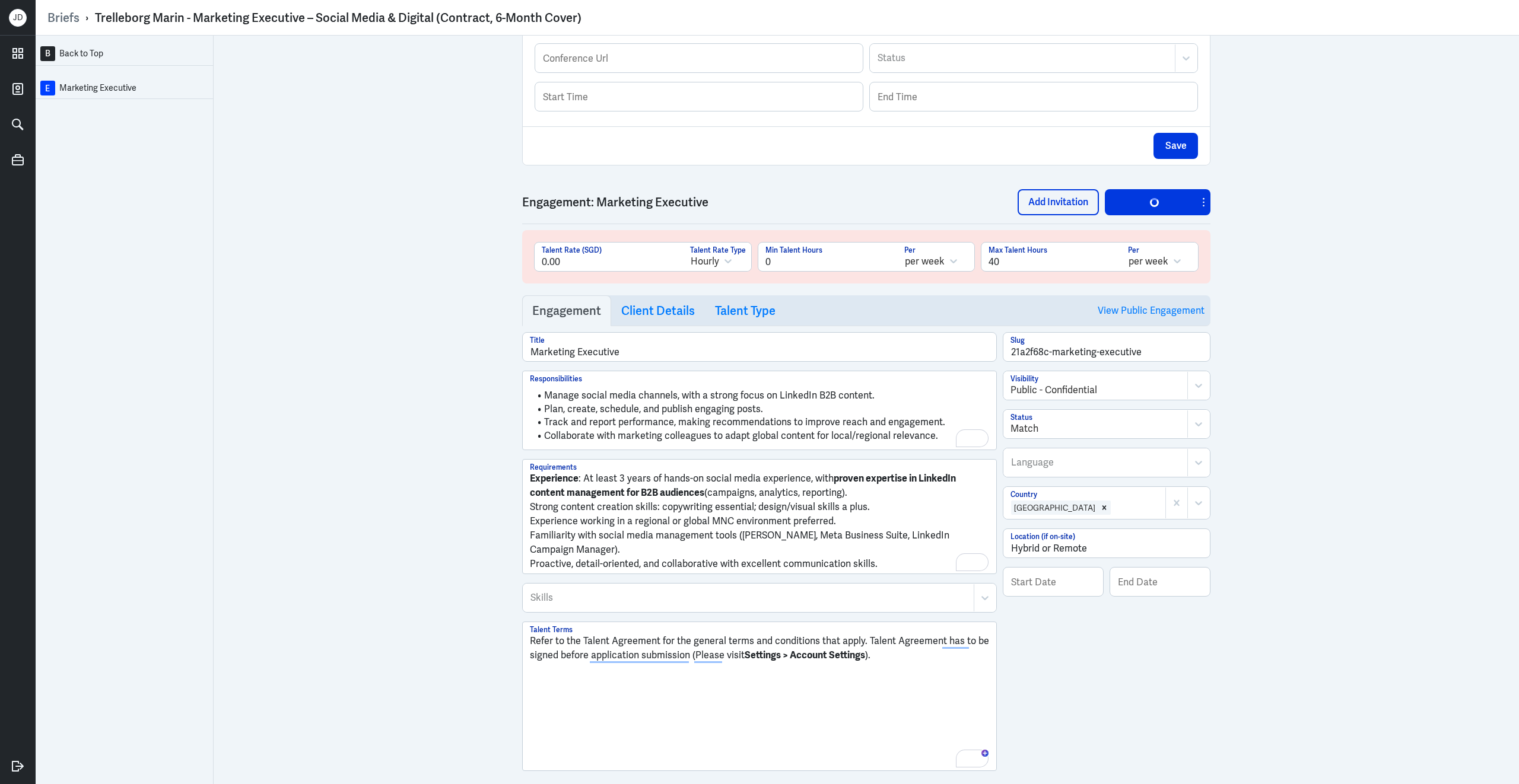
drag, startPoint x: 528, startPoint y: 489, endPoint x: 592, endPoint y: 487, distance: 64.0
click at [592, 487] on div "Experience : At least 3 years of hands-on social media experience, with proven …" at bounding box center [759, 517] width 474 height 114
drag, startPoint x: 585, startPoint y: 488, endPoint x: 466, endPoint y: 510, distance: 121.0
click at [466, 510] on div "B Back to Top E Marketing Executive Brief Add Engagement Save Brief Trelleborg …" at bounding box center [777, 410] width 1484 height 749
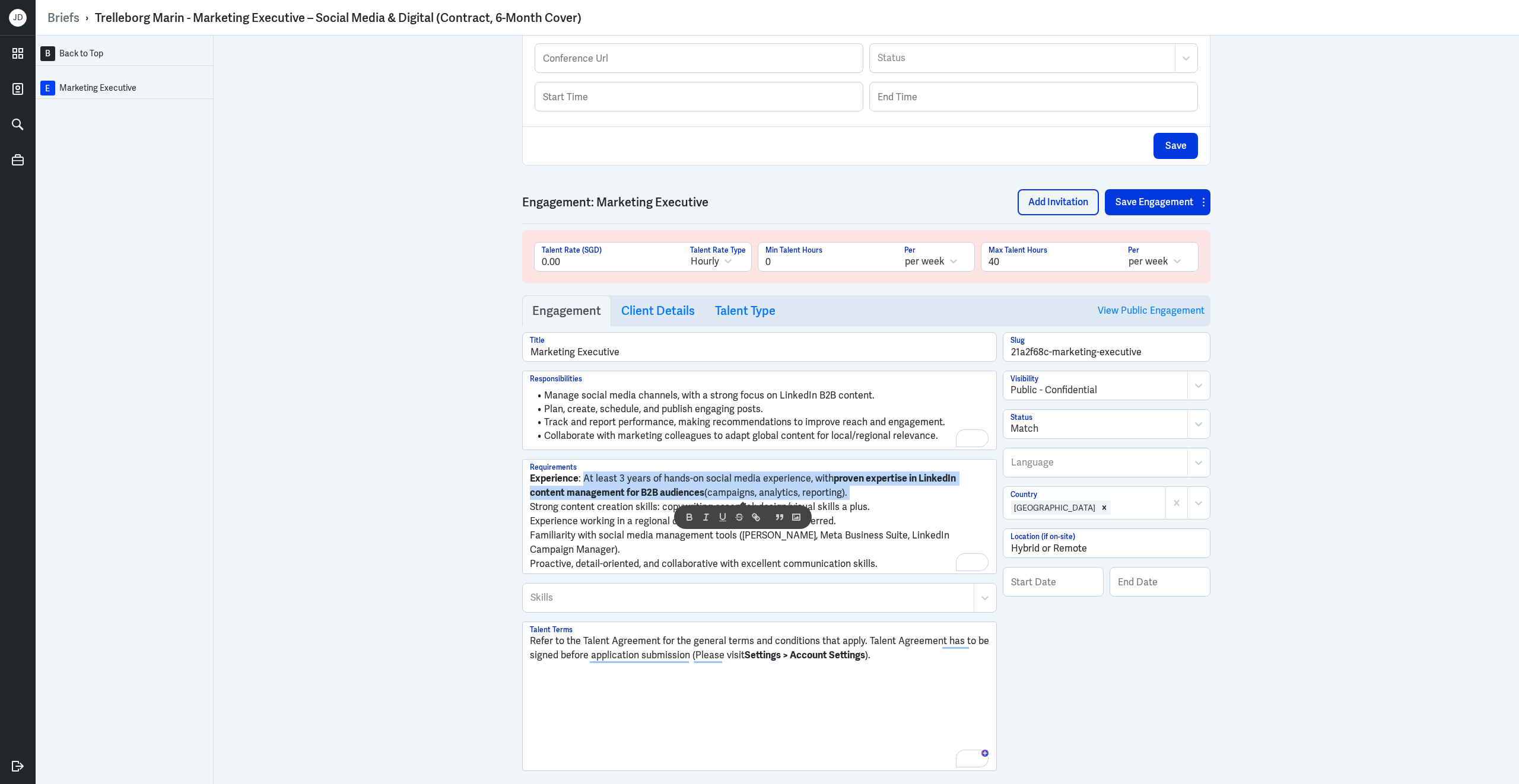
click at [595, 488] on p "Experience : At least 3 years of hands-on social media experience, with proven …" at bounding box center [759, 486] width 460 height 28
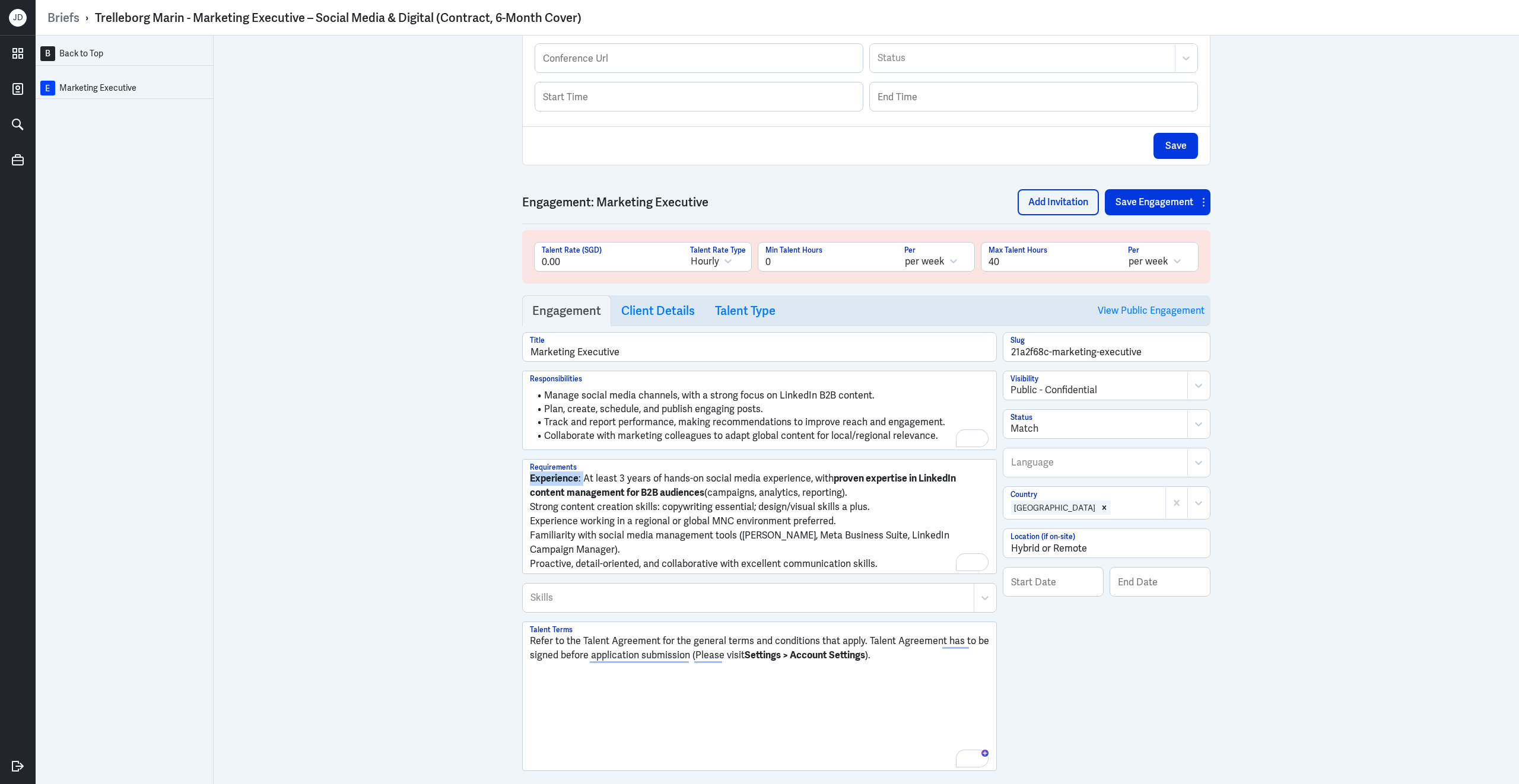
drag, startPoint x: 586, startPoint y: 484, endPoint x: 490, endPoint y: 493, distance: 96.4
click at [490, 493] on div "B Back to Top E Marketing Executive Brief Add Engagement Save Brief Trelleborg …" at bounding box center [777, 410] width 1484 height 749
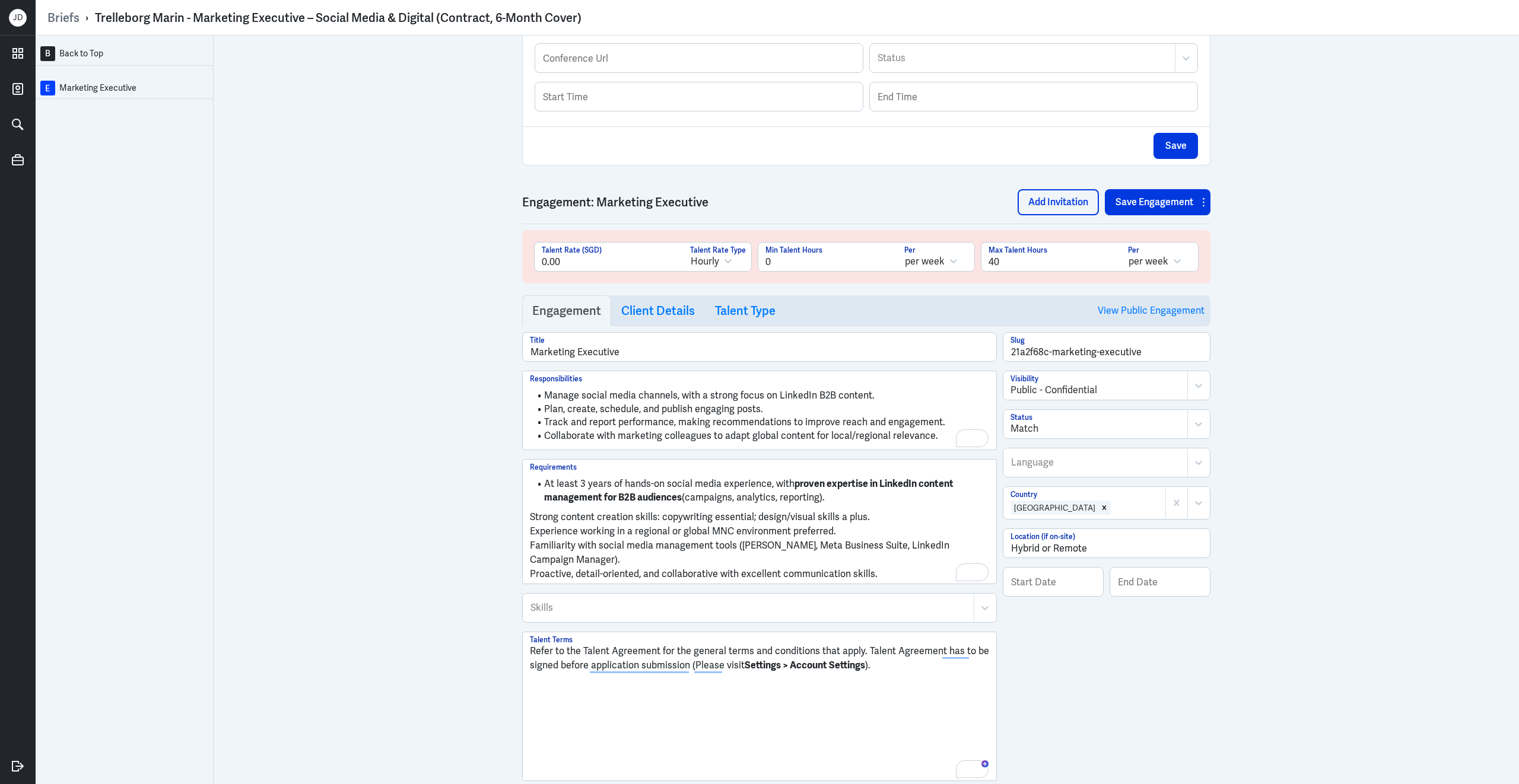
click at [528, 527] on div "At least 3 years of hands-on social media experience, with proven expertise in …" at bounding box center [759, 522] width 474 height 124
click at [532, 524] on p "Strong content creation skills: copywriting essential; design/visual skills a p…" at bounding box center [759, 517] width 460 height 14
click at [531, 538] on p "Experience working in a regional or global MNC environment preferred." at bounding box center [759, 531] width 460 height 14
click at [534, 554] on p "Familiarity with social media management tools (e.g. Hootsuite, Meta Business S…" at bounding box center [759, 551] width 460 height 28
click at [531, 578] on p "Proactive, detail-oriented, and collaborative with excellent communication skil…" at bounding box center [759, 571] width 460 height 14
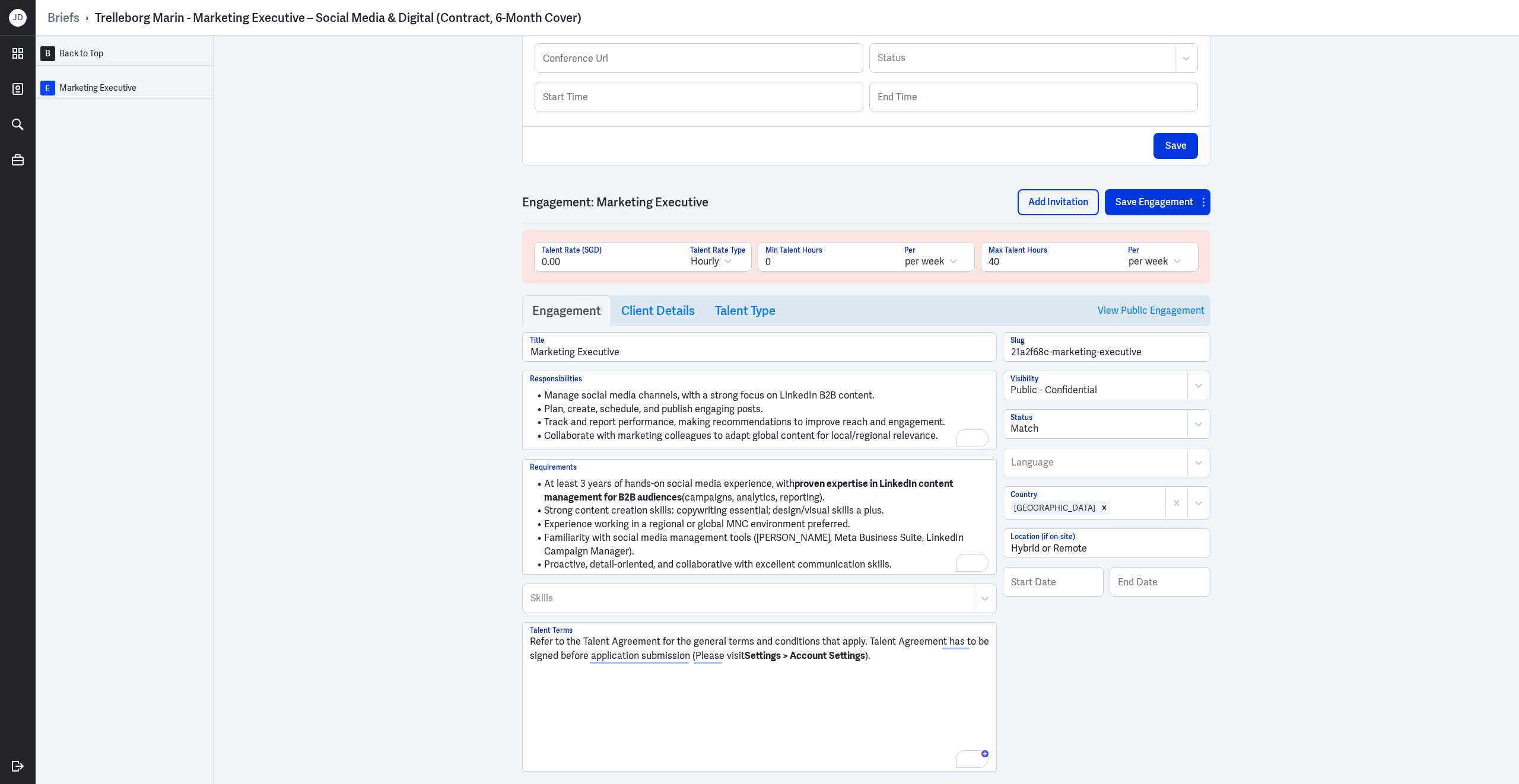
click at [936, 443] on li "Collaborate with marketing colleagues to adapt global content for local/regiona…" at bounding box center [759, 436] width 460 height 14
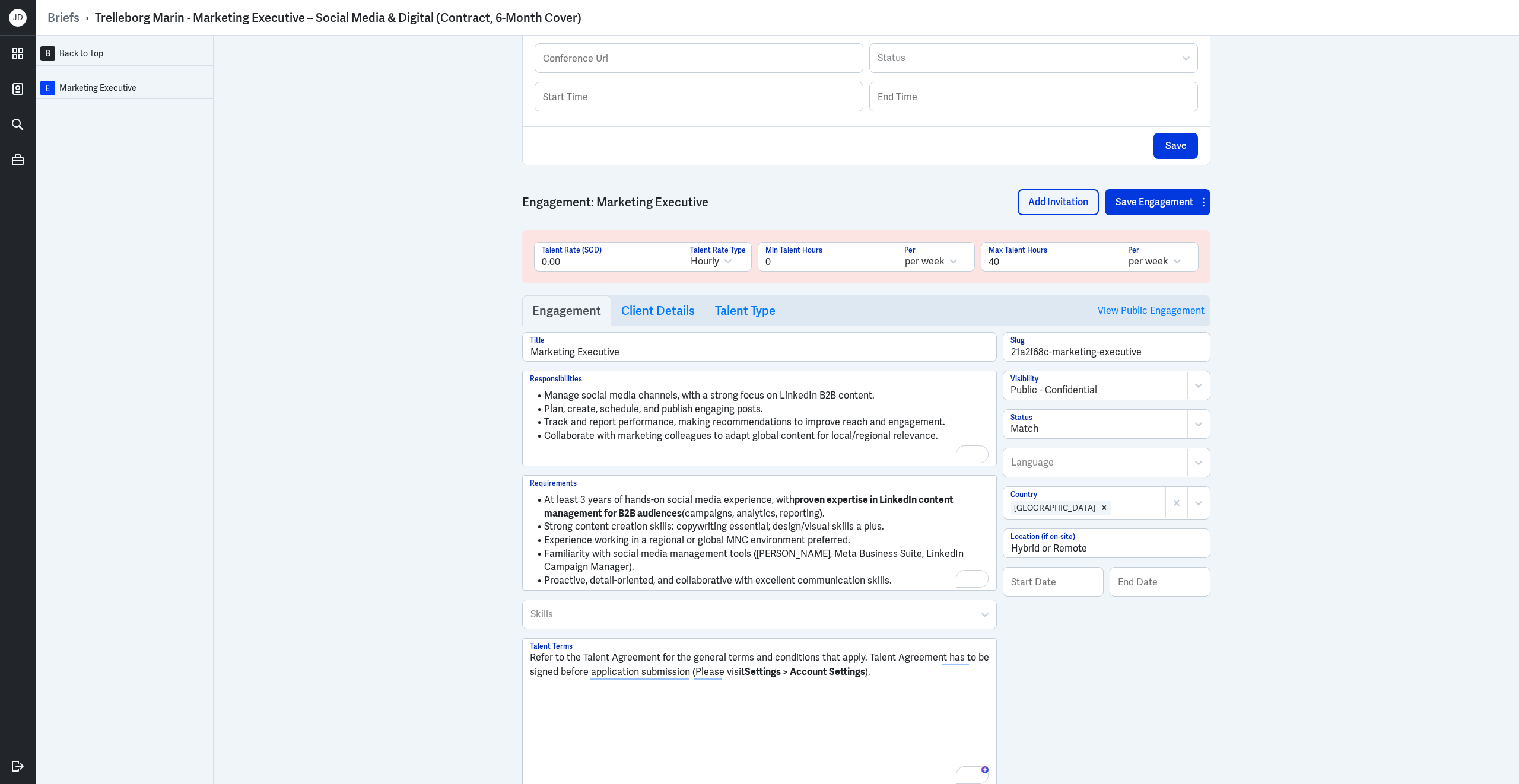
scroll to position [0, 0]
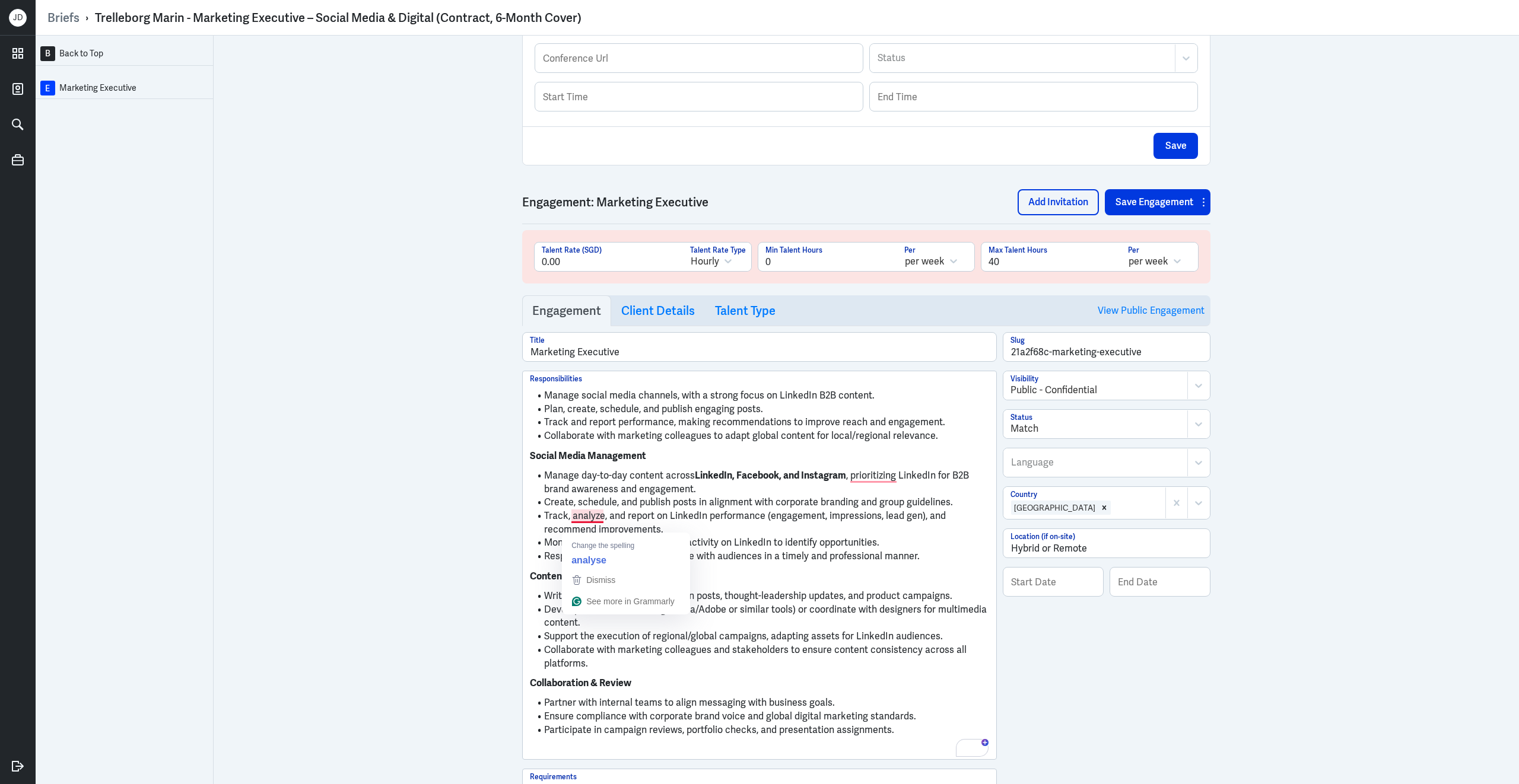
click at [722, 482] on strong "LinkedIn, Facebook, and Instagram" at bounding box center [770, 475] width 151 height 12
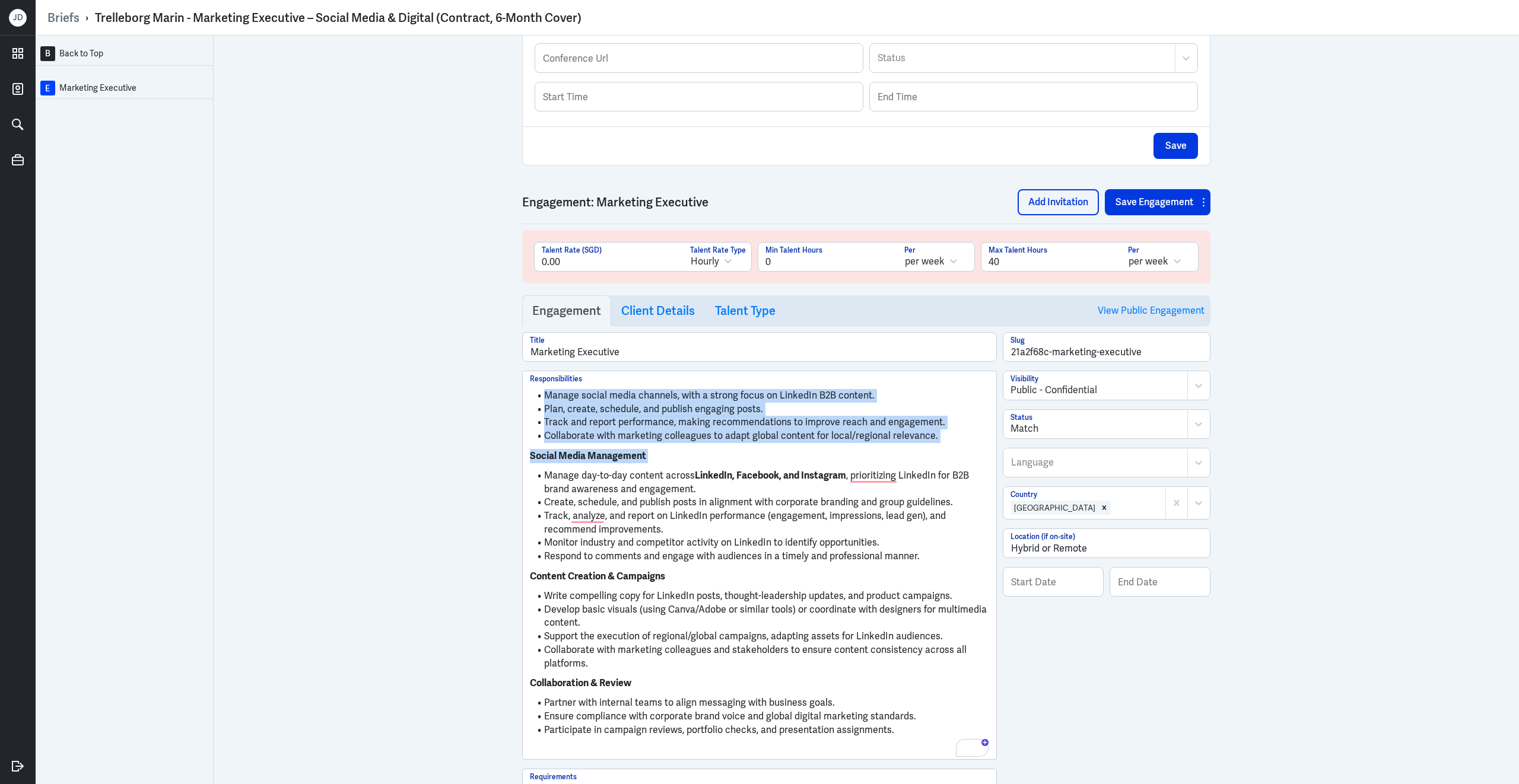
drag, startPoint x: 545, startPoint y: 486, endPoint x: 505, endPoint y: 406, distance: 89.4
click at [505, 406] on div "B Back to Top E Marketing Executive Brief Add Engagement Save Brief Trelleborg …" at bounding box center [777, 410] width 1484 height 749
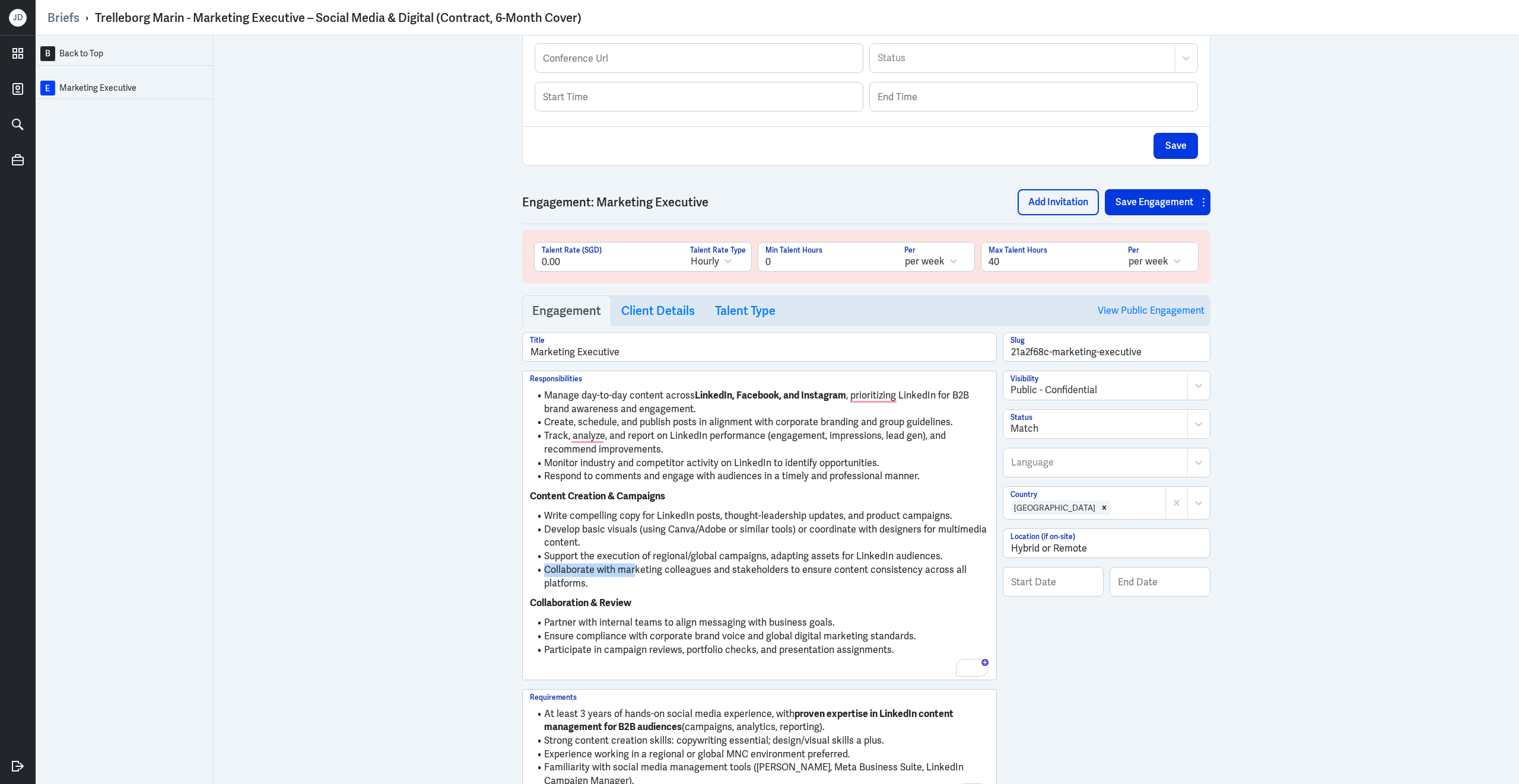
drag, startPoint x: 545, startPoint y: 580, endPoint x: 633, endPoint y: 583, distance: 88.1
click at [634, 584] on li "Collaborate with marketing colleagues and stakeholders to ensure content consis…" at bounding box center [759, 577] width 460 height 26
click at [750, 610] on p "Collaboration & Review" at bounding box center [759, 603] width 460 height 14
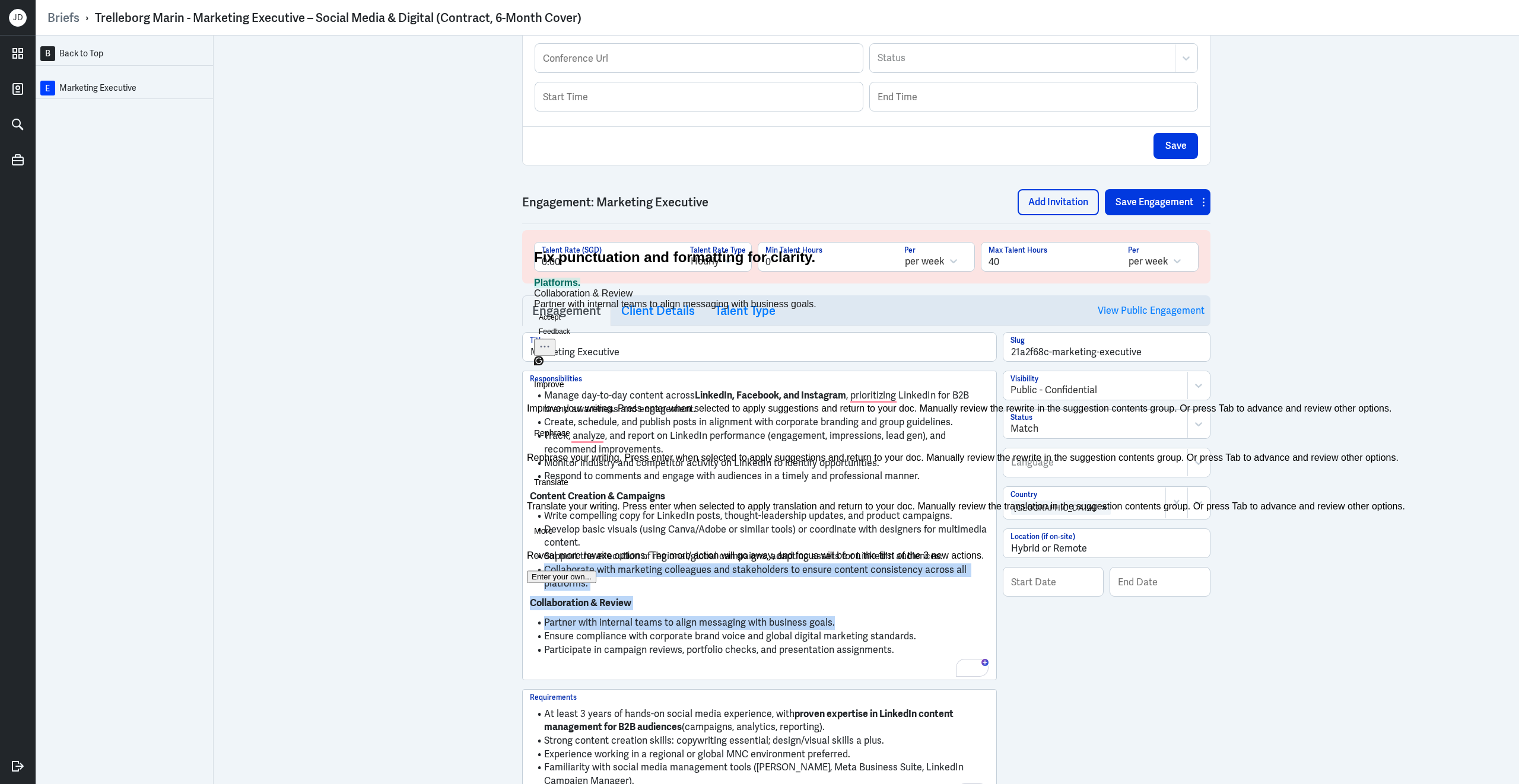
drag, startPoint x: 844, startPoint y: 627, endPoint x: 518, endPoint y: 578, distance: 329.7
click at [518, 578] on div "B Back to Top E Marketing Executive Brief Add Engagement Save Brief Trelleborg …" at bounding box center [777, 410] width 1484 height 749
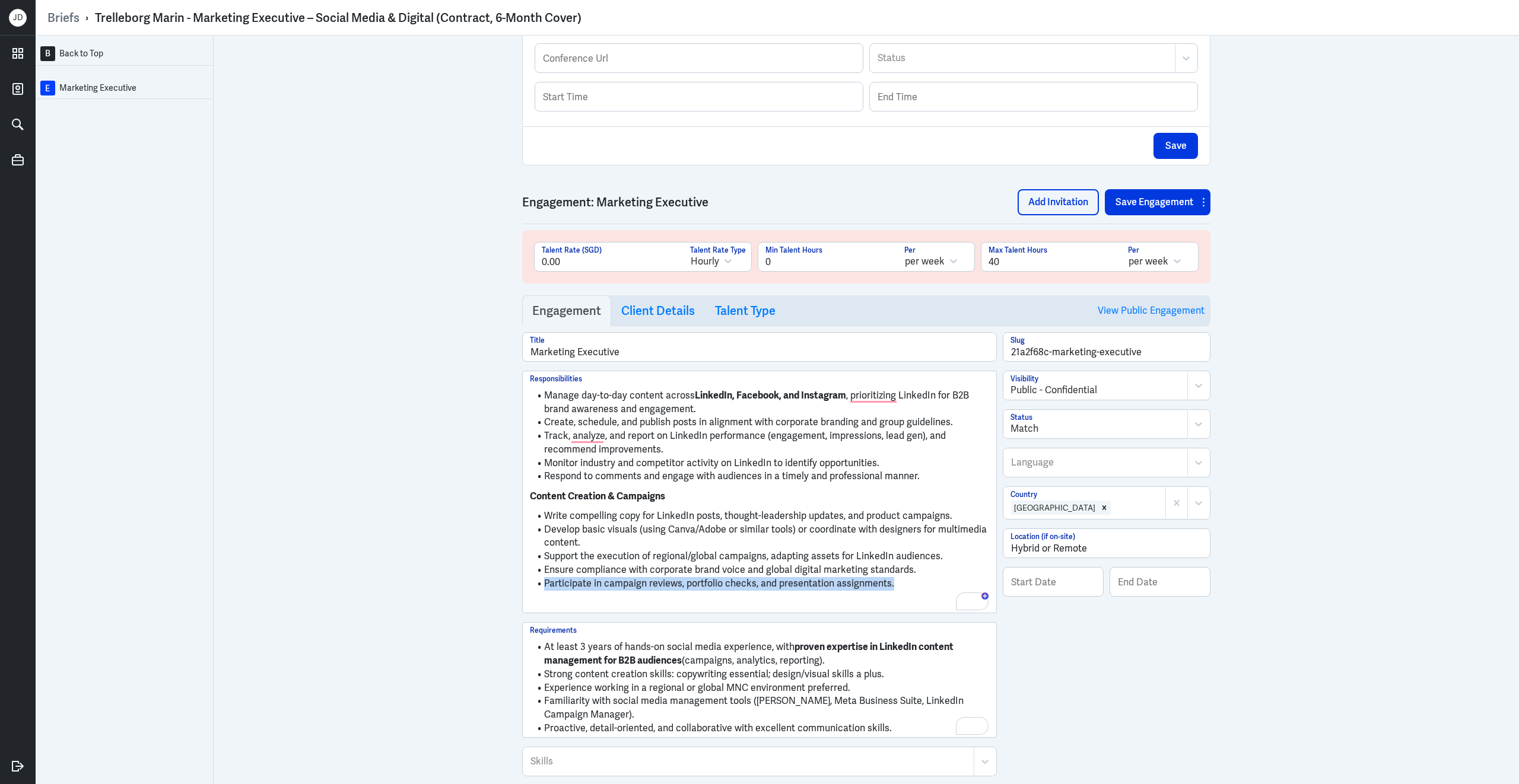
drag, startPoint x: 895, startPoint y: 589, endPoint x: 497, endPoint y: 591, distance: 398.0
click at [497, 591] on div "B Back to Top E Marketing Executive Brief Add Engagement Save Brief Trelleborg …" at bounding box center [777, 410] width 1484 height 749
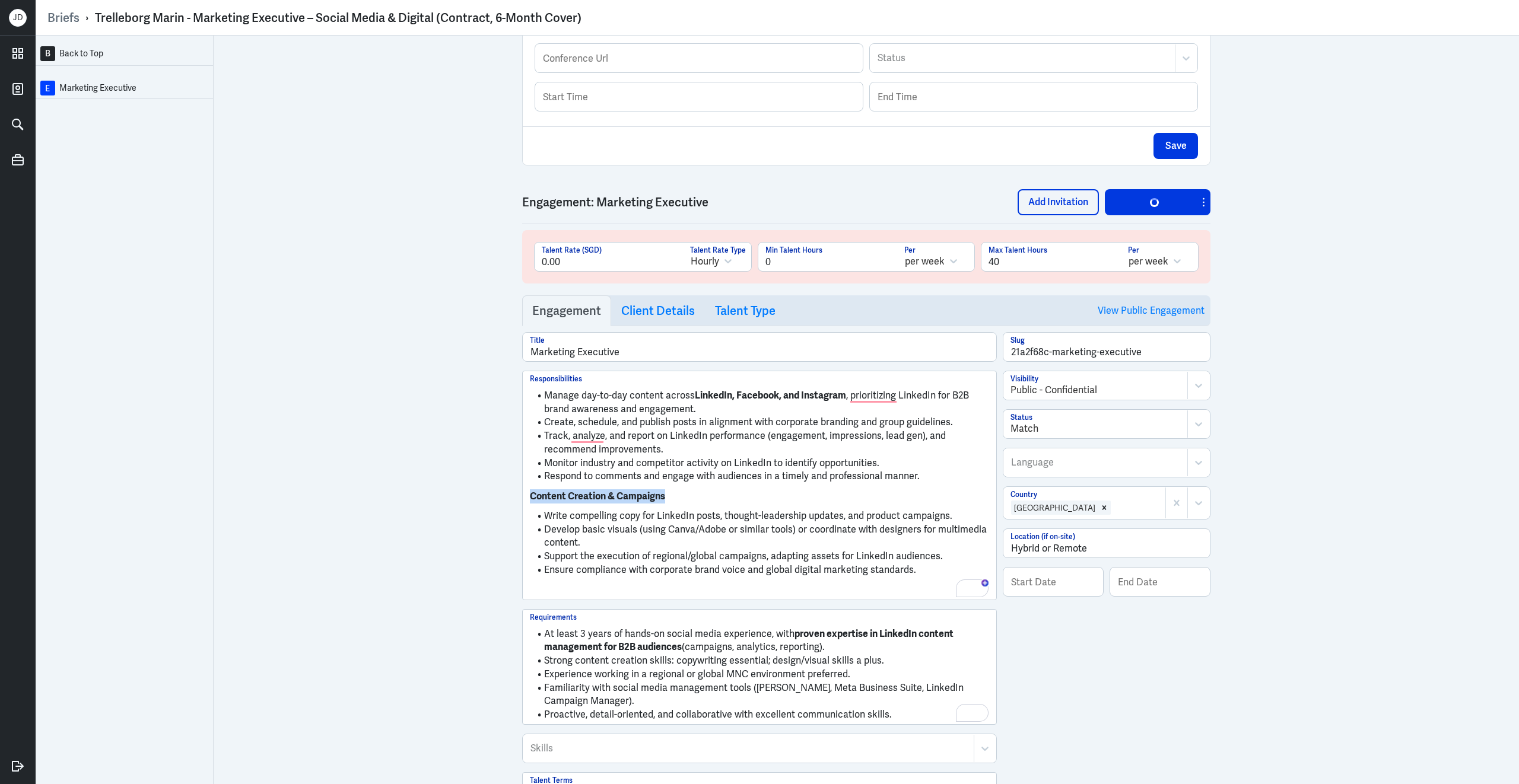
drag, startPoint x: 697, startPoint y: 502, endPoint x: 494, endPoint y: 501, distance: 203.0
click at [494, 501] on div "B Back to Top E Marketing Executive Brief Add Engagement Save Brief Trelleborg …" at bounding box center [777, 410] width 1484 height 749
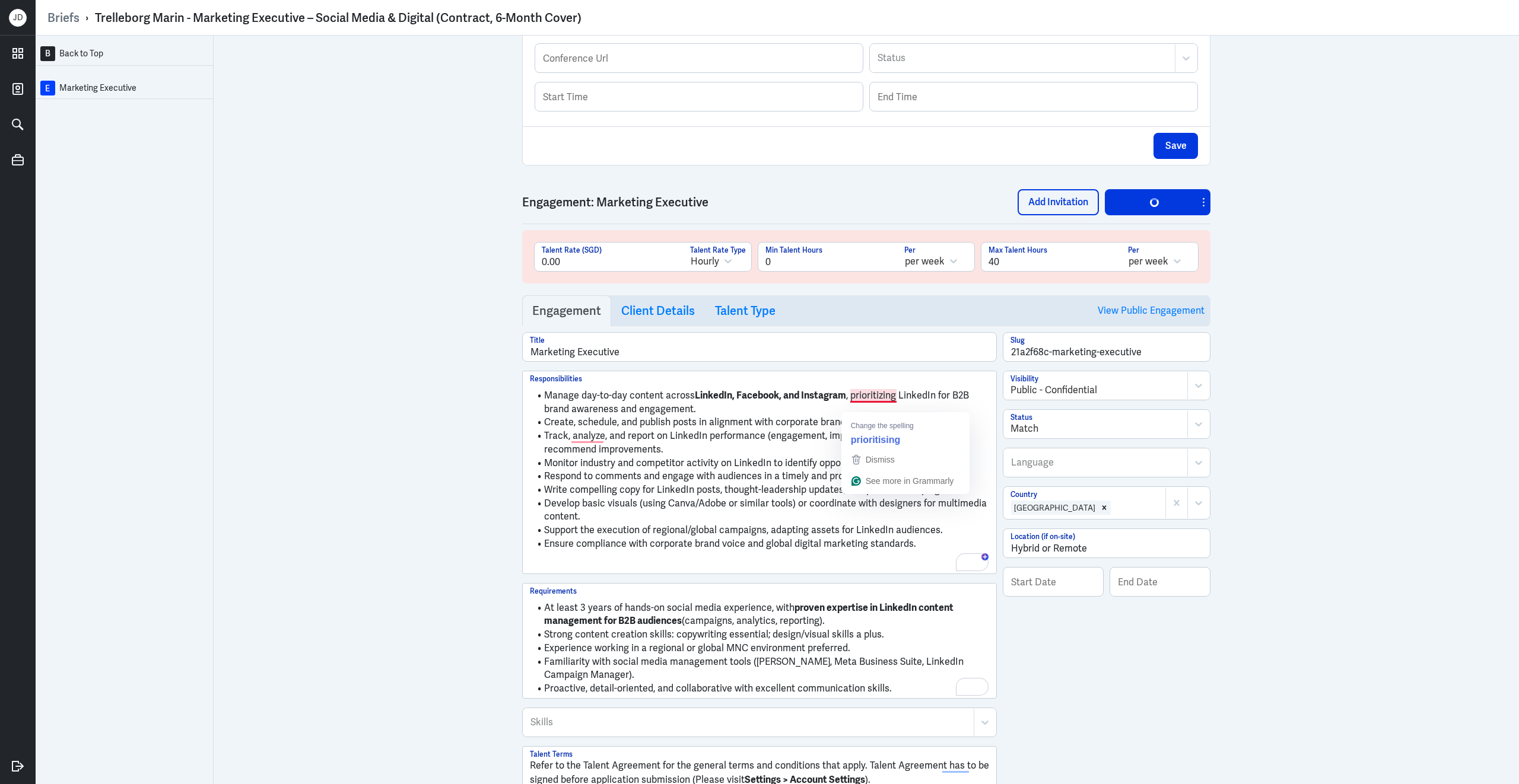
drag, startPoint x: 690, startPoint y: 405, endPoint x: 885, endPoint y: 400, distance: 195.1
click at [889, 400] on li "Manage day-to-day content across LinkedIn, Facebook, and Instagram , prioritizi…" at bounding box center [759, 402] width 460 height 26
drag, startPoint x: 846, startPoint y: 401, endPoint x: 692, endPoint y: 409, distance: 154.2
click at [692, 409] on li "Manage day-to-day content across LinkedIn, Facebook, and Instagram , prioritizi…" at bounding box center [759, 402] width 460 height 26
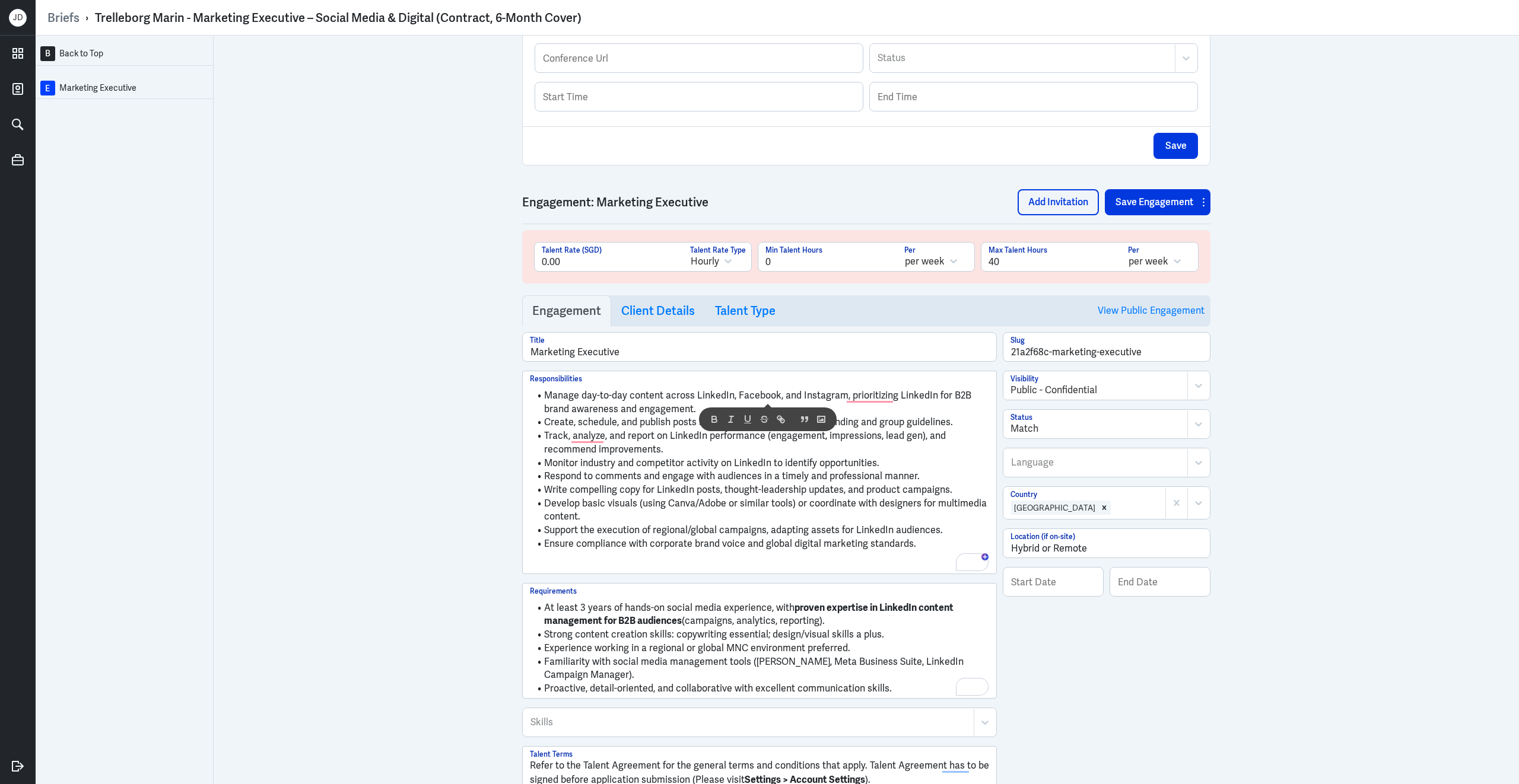
click at [686, 568] on p "To enrich screen reader interactions, please activate Accessibility in Grammarl…" at bounding box center [759, 564] width 460 height 14
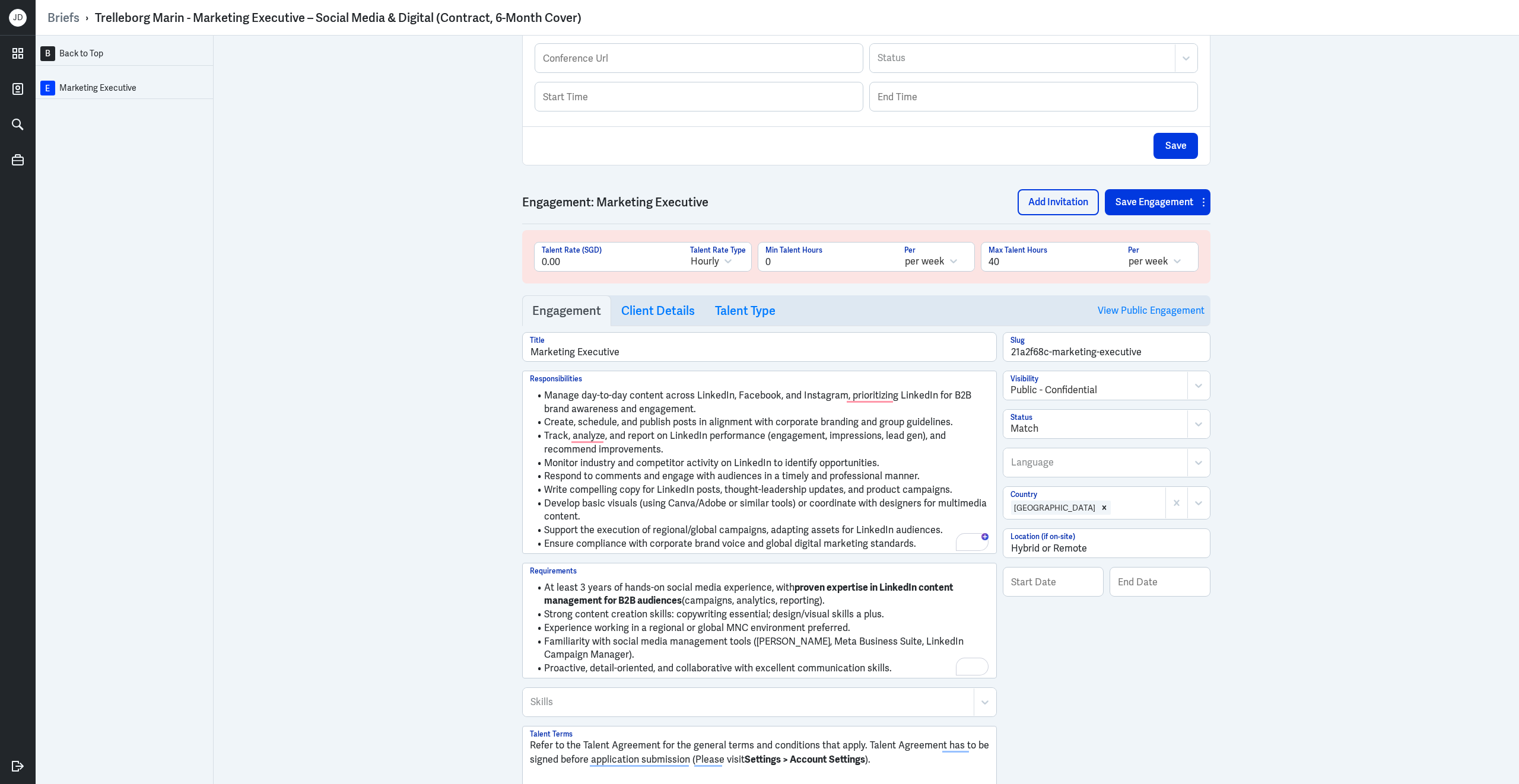
click at [1127, 222] on div "Engagement: Marketing Executive Add Invitation Save Engagement" at bounding box center [866, 200] width 688 height 47
click at [1127, 215] on button "Save Engagement" at bounding box center [1150, 202] width 92 height 26
click at [643, 318] on h3 "Client Details" at bounding box center [658, 311] width 73 height 14
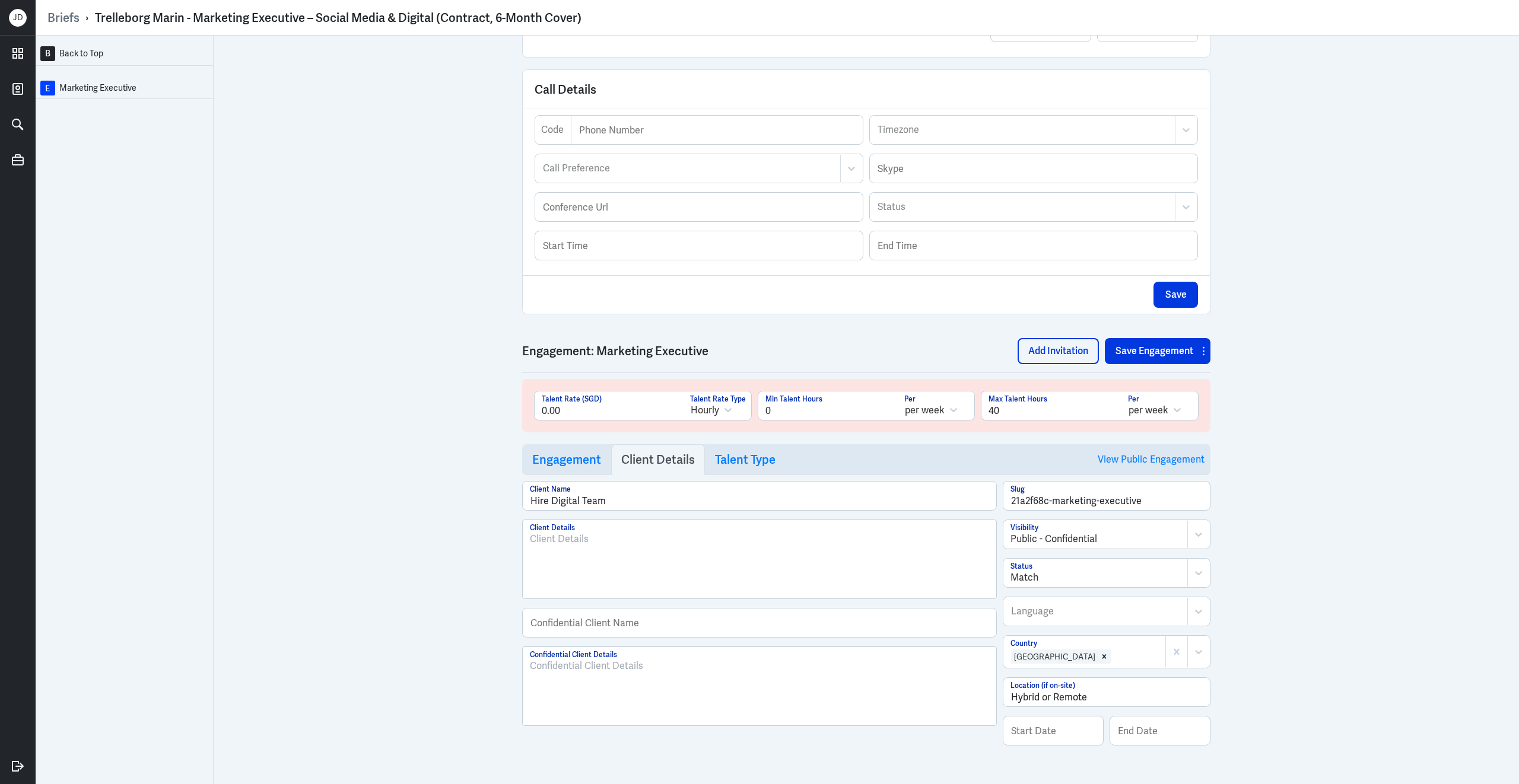
scroll to position [164, 0]
click at [586, 626] on input "text" at bounding box center [759, 623] width 474 height 28
paste input "A global engineering & infrastructure leader"
click at [543, 626] on input "A global engineering & infrastructure leader" at bounding box center [759, 623] width 474 height 28
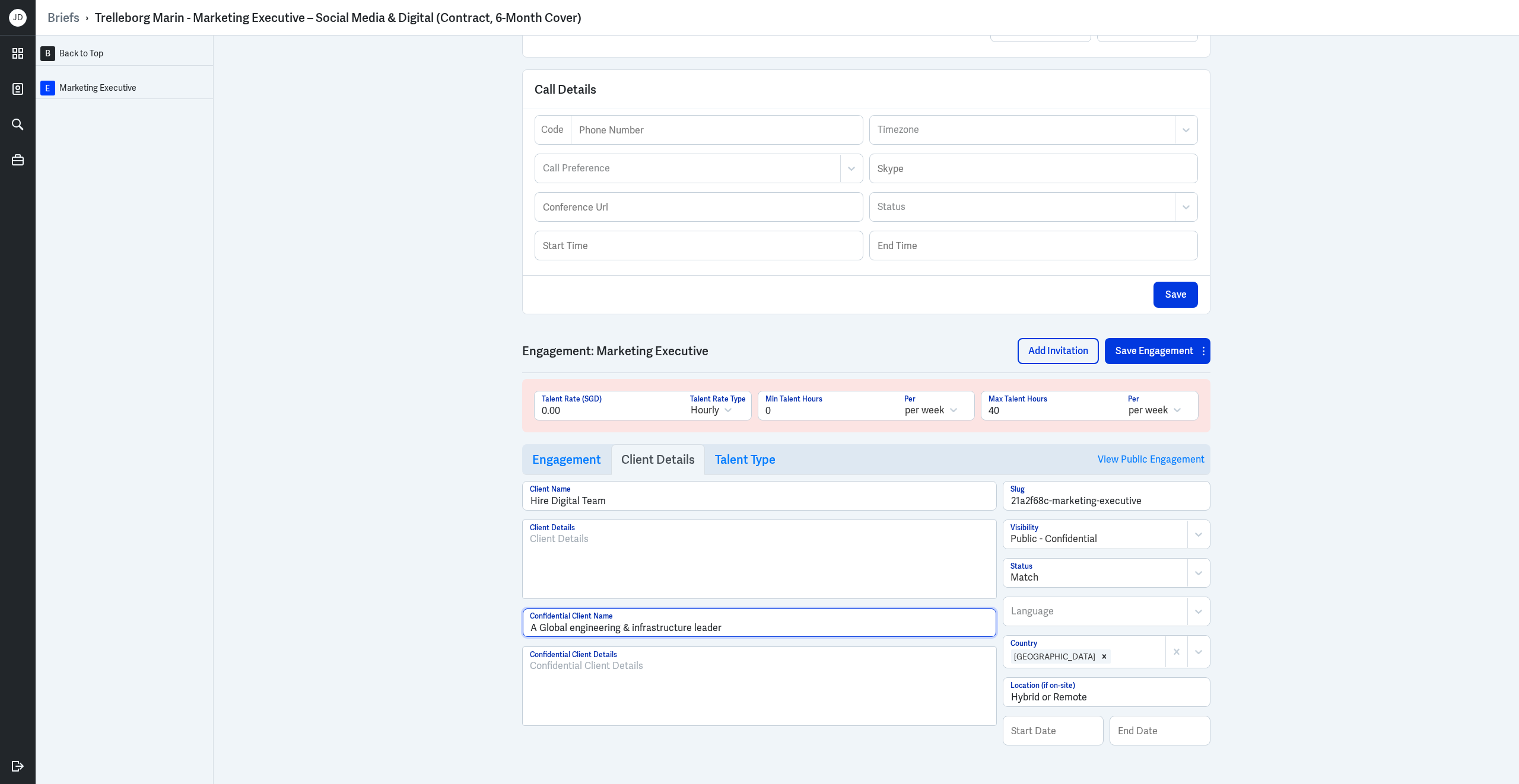
click at [572, 623] on input "A Global engineering & infrastructure leader" at bounding box center [759, 623] width 474 height 28
click at [634, 624] on input "A Global Engineering & infrastructure leader" at bounding box center [759, 623] width 474 height 28
drag, startPoint x: 691, startPoint y: 625, endPoint x: 781, endPoint y: 625, distance: 90.0
click at [781, 625] on input "A Global Engineering & Infrastructure leader" at bounding box center [759, 623] width 474 height 28
type input "A Global Engineering & Infrastructure Client."
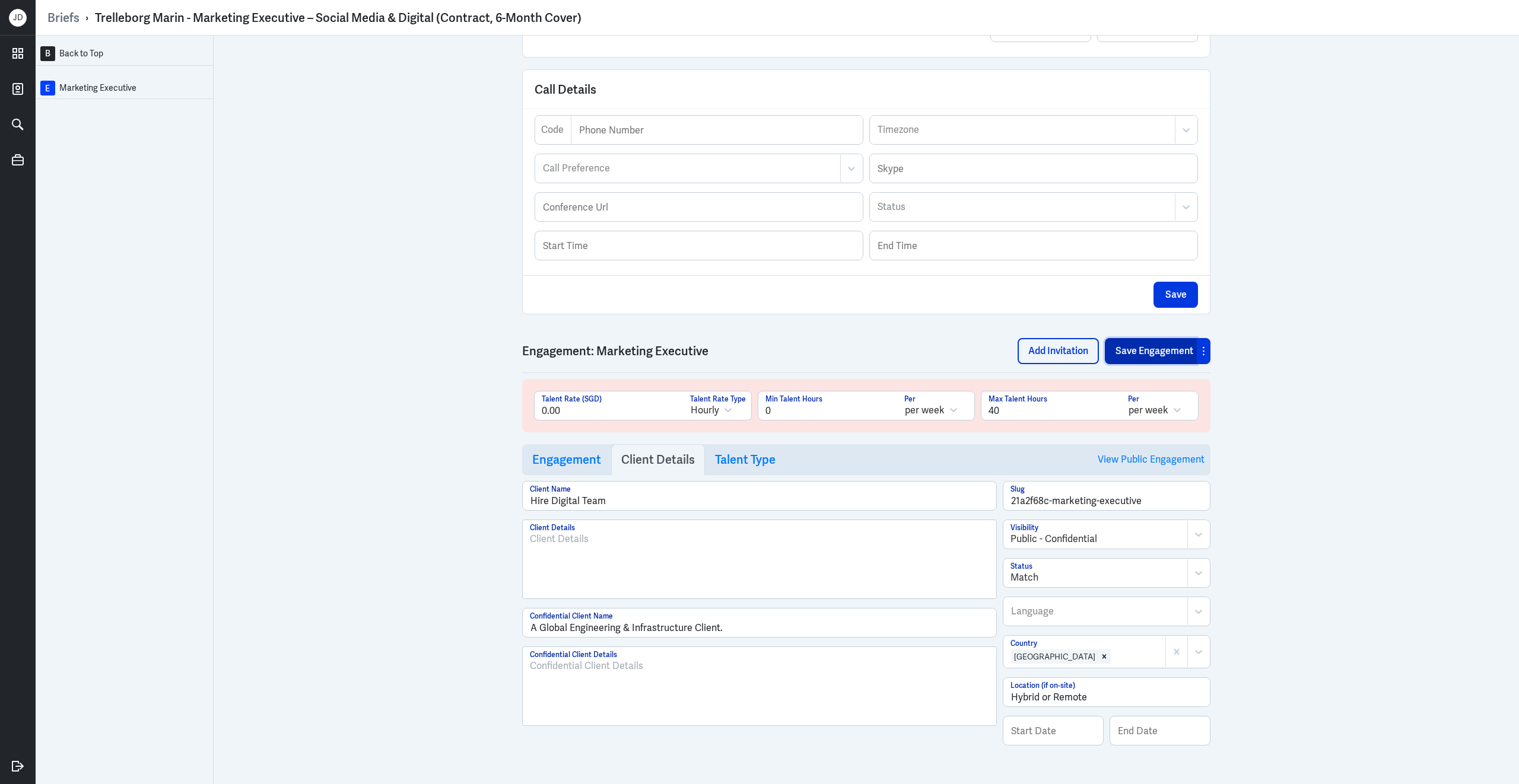
click at [1166, 353] on button "Save Engagement" at bounding box center [1150, 351] width 92 height 26
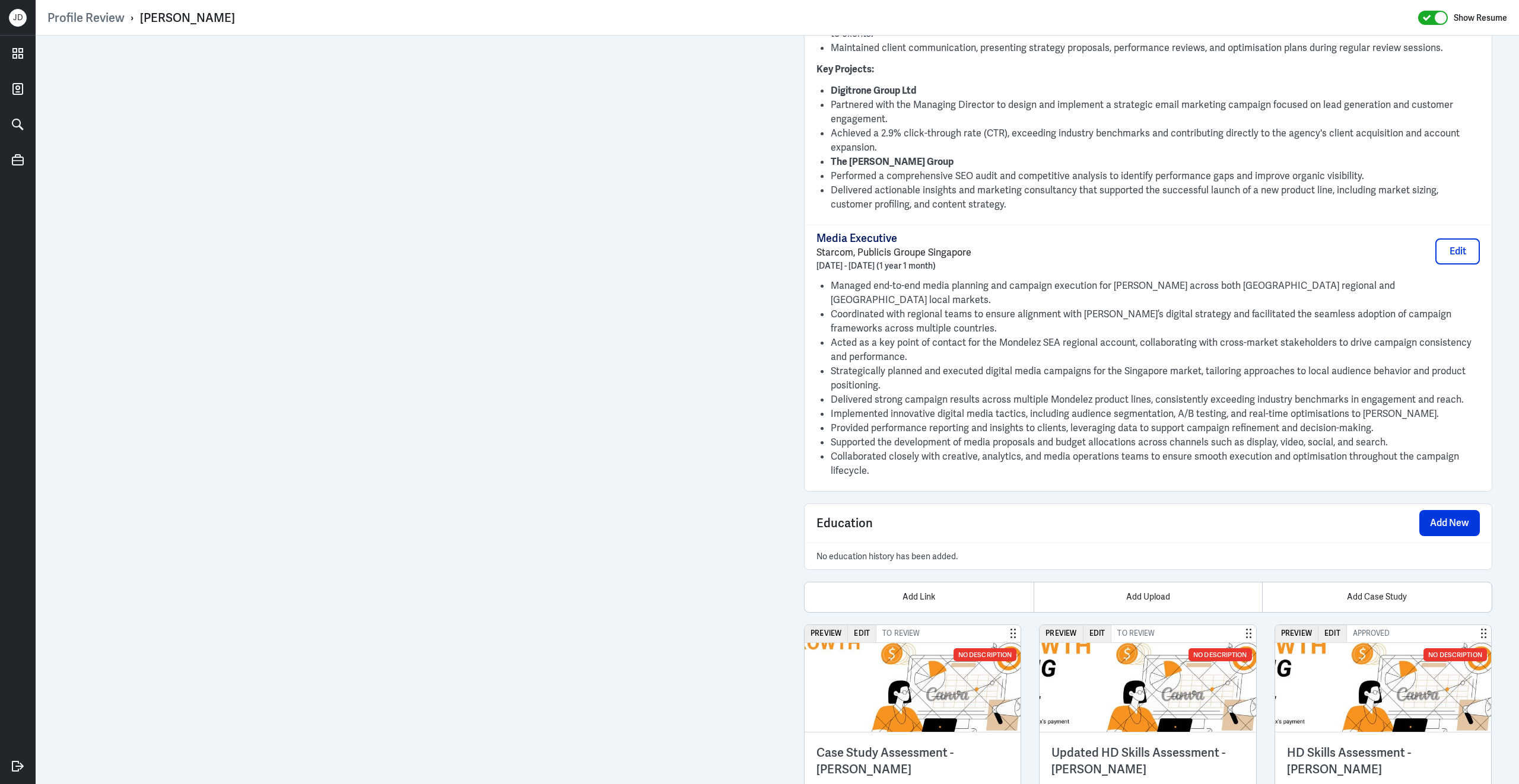
scroll to position [2342, 0]
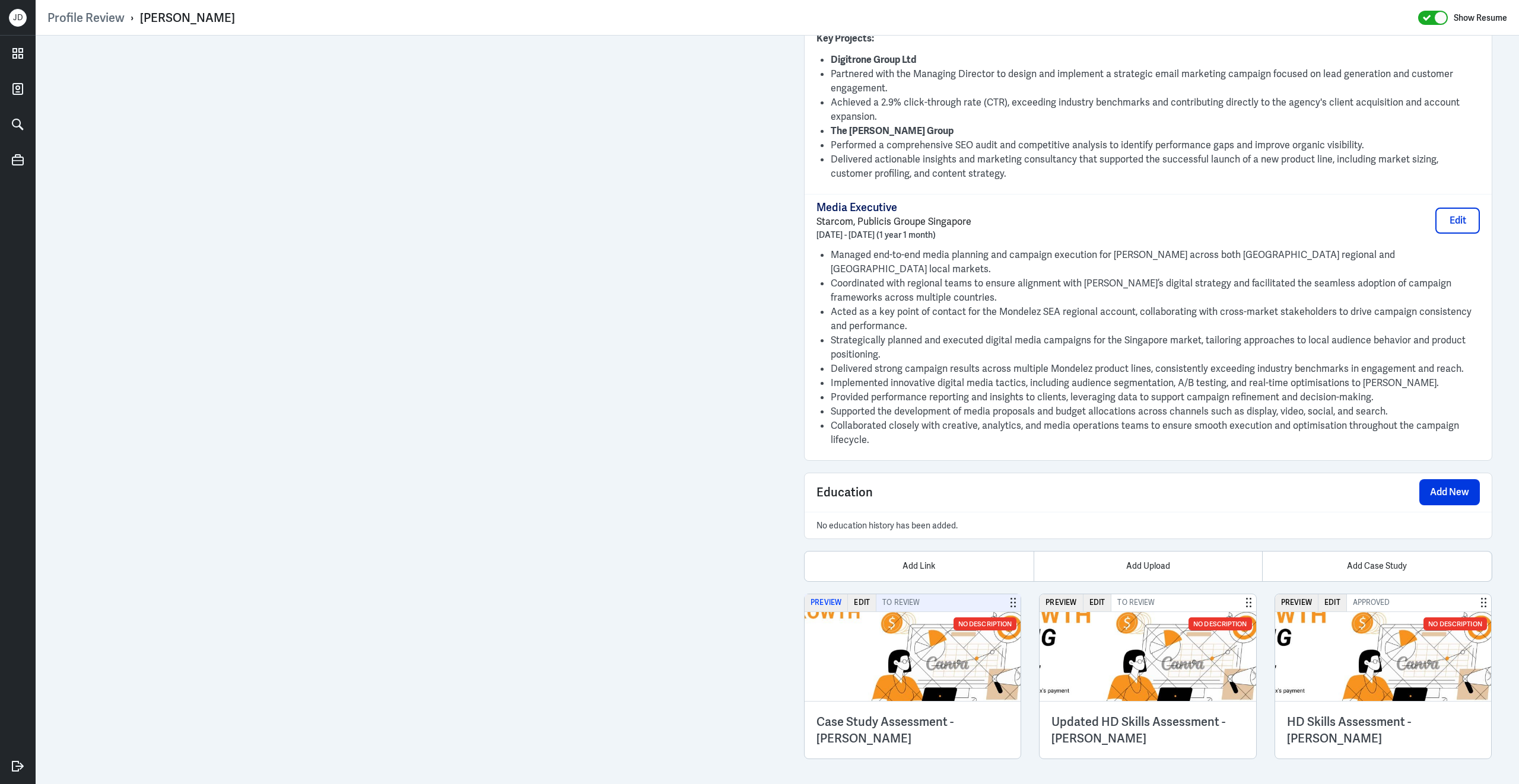
click at [829, 599] on button "Preview" at bounding box center [826, 602] width 43 height 17
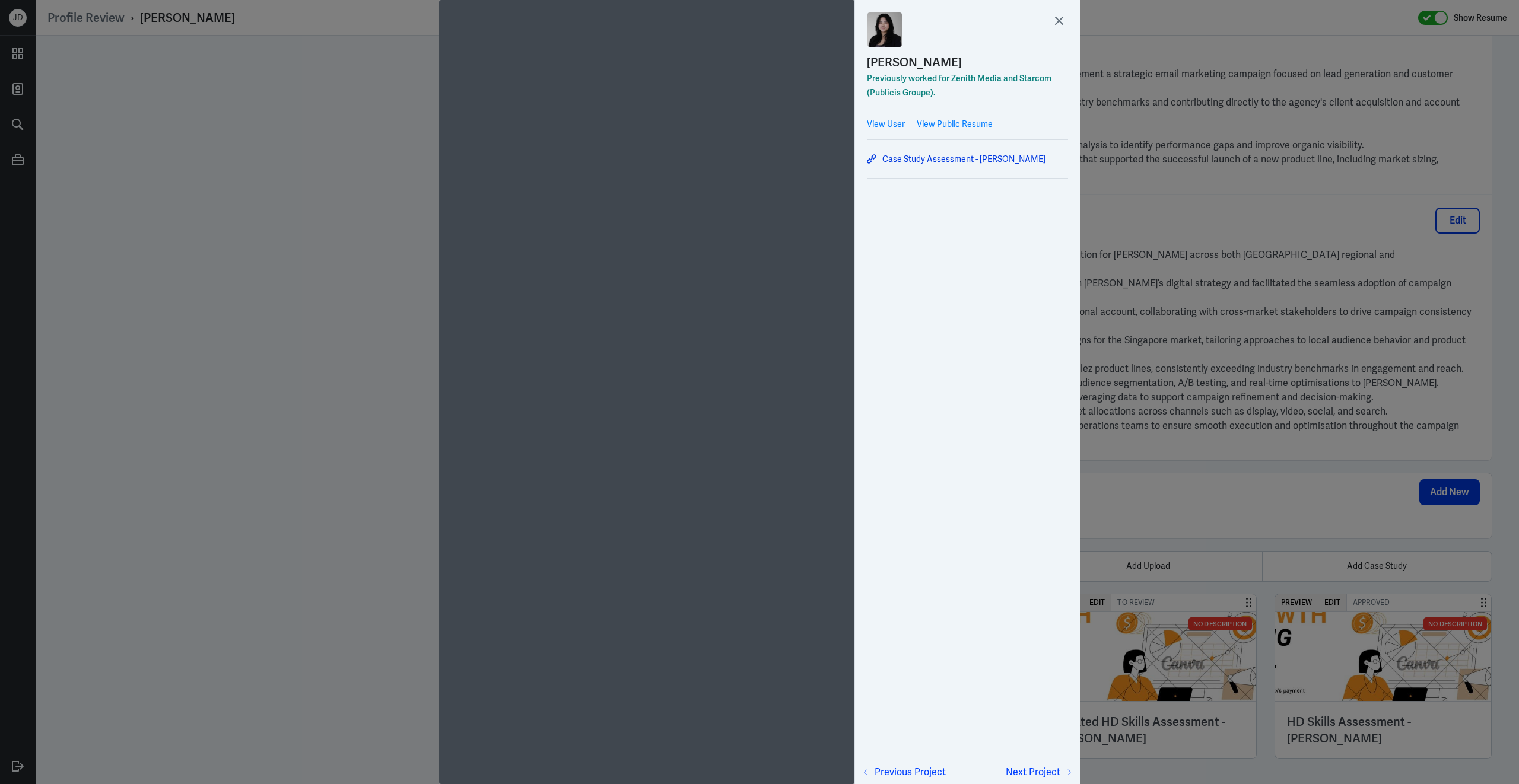
click at [1320, 450] on div at bounding box center [759, 392] width 1519 height 784
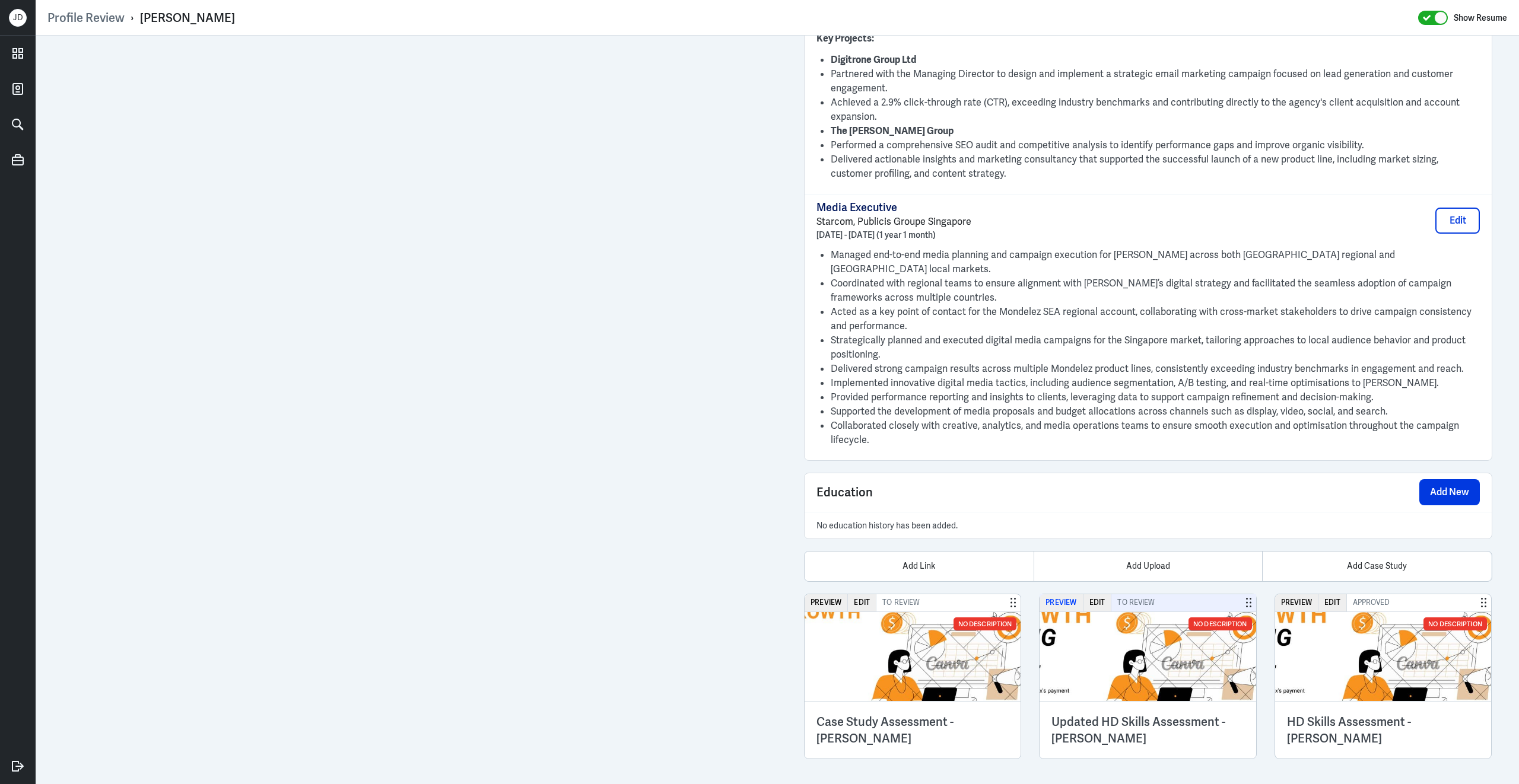
click at [1061, 598] on button "Preview" at bounding box center [1061, 602] width 43 height 17
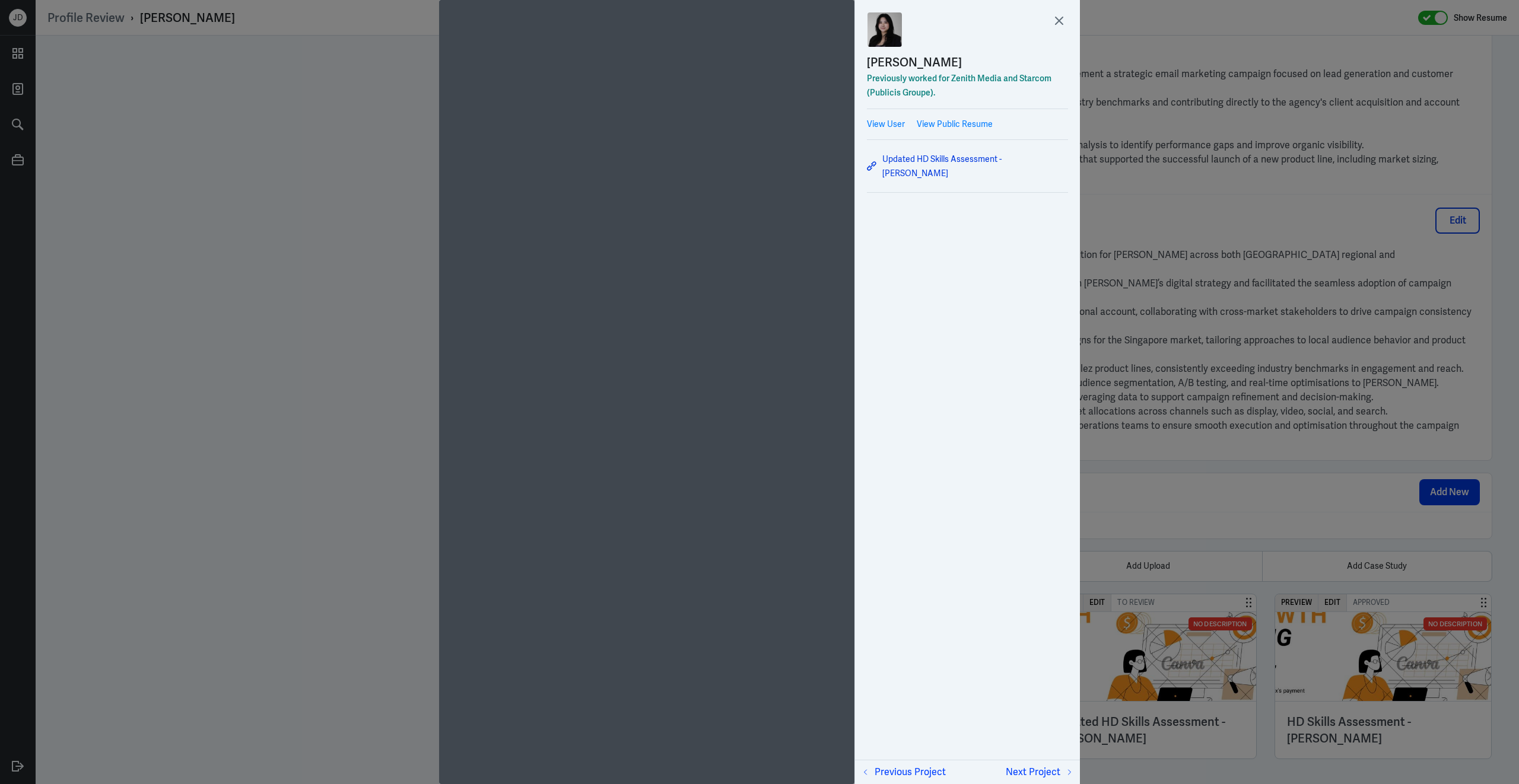
click at [1145, 493] on div at bounding box center [759, 392] width 1519 height 784
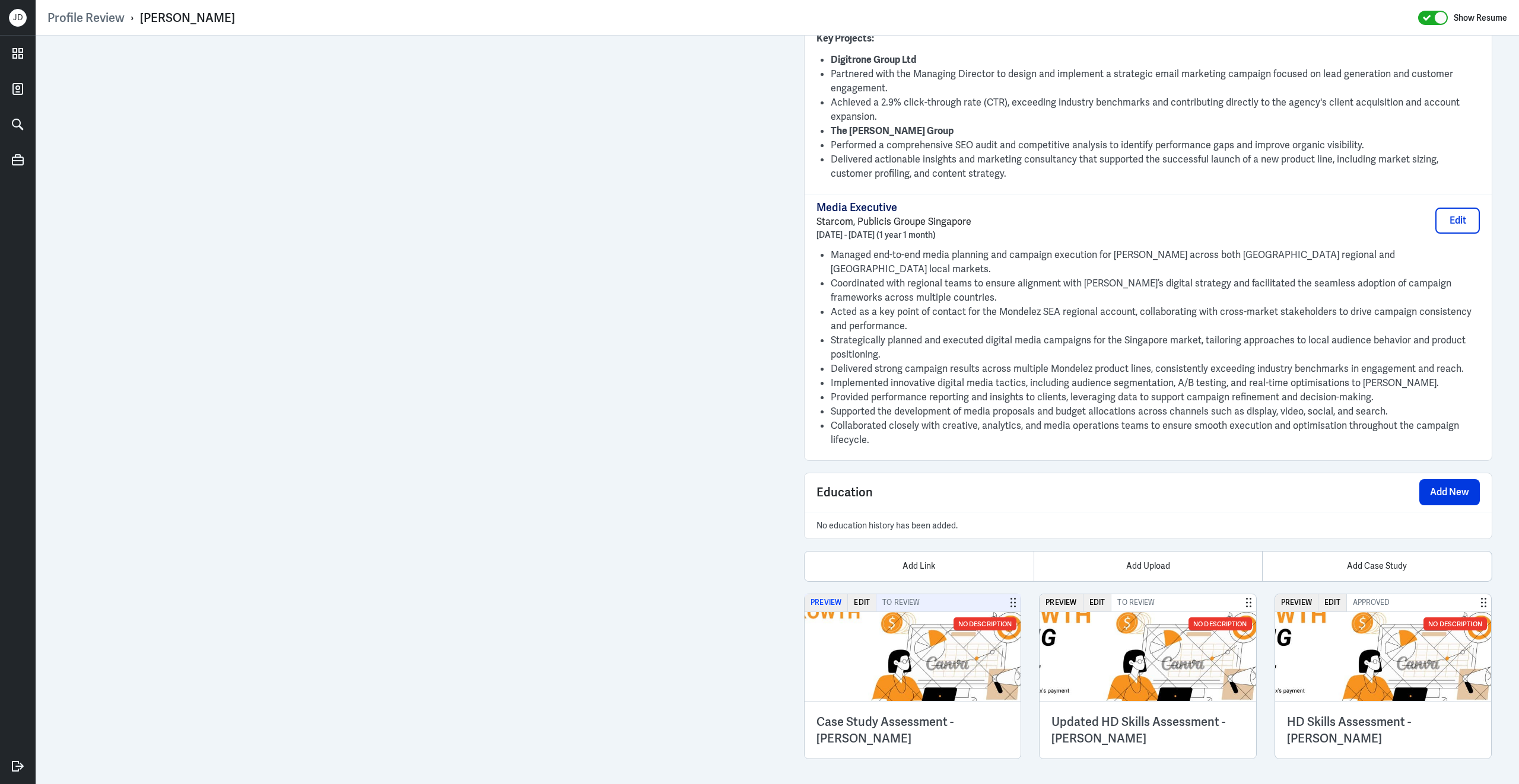
click at [834, 597] on button "Preview" at bounding box center [826, 602] width 43 height 17
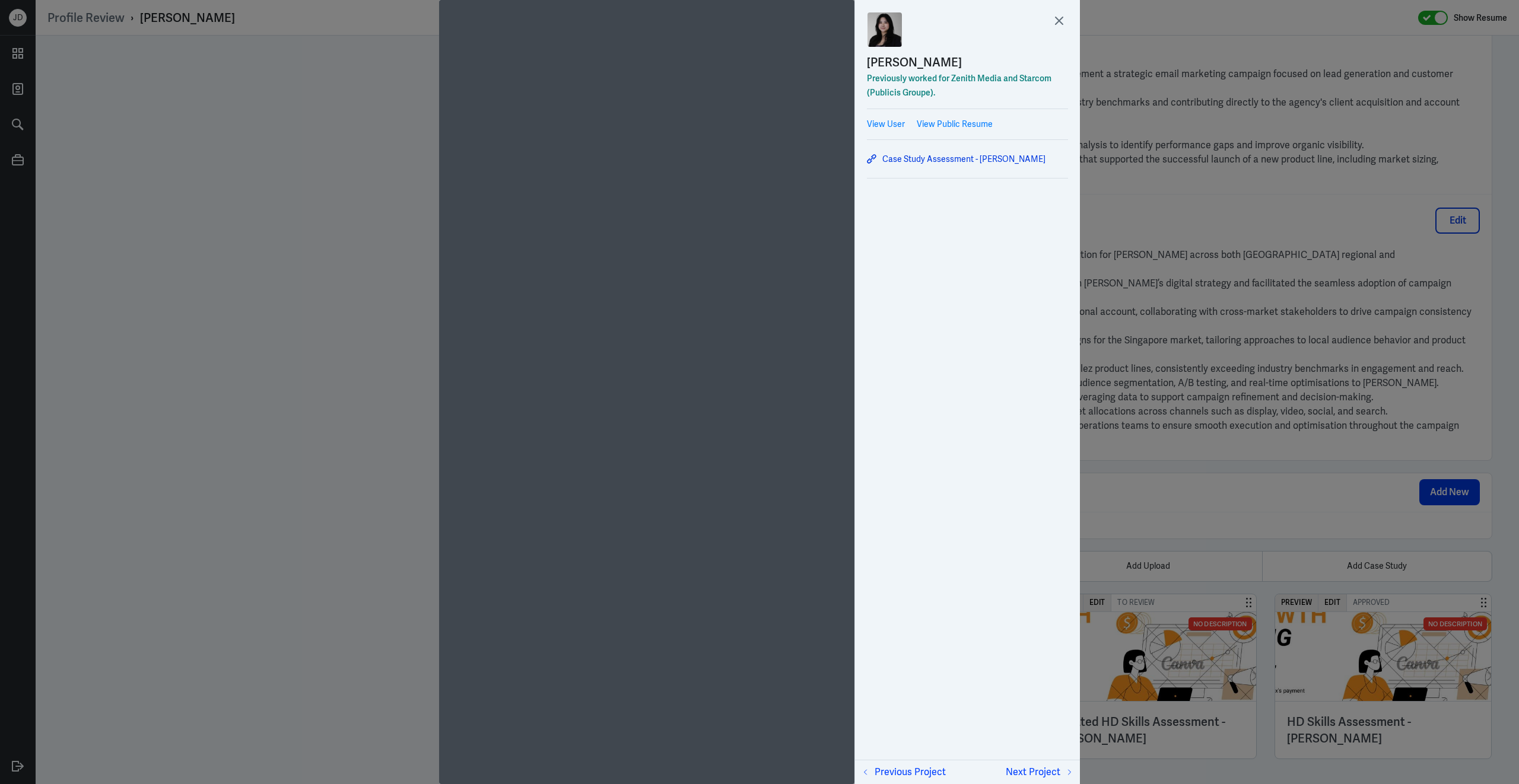
scroll to position [4, 0]
click at [1212, 550] on div at bounding box center [759, 392] width 1519 height 784
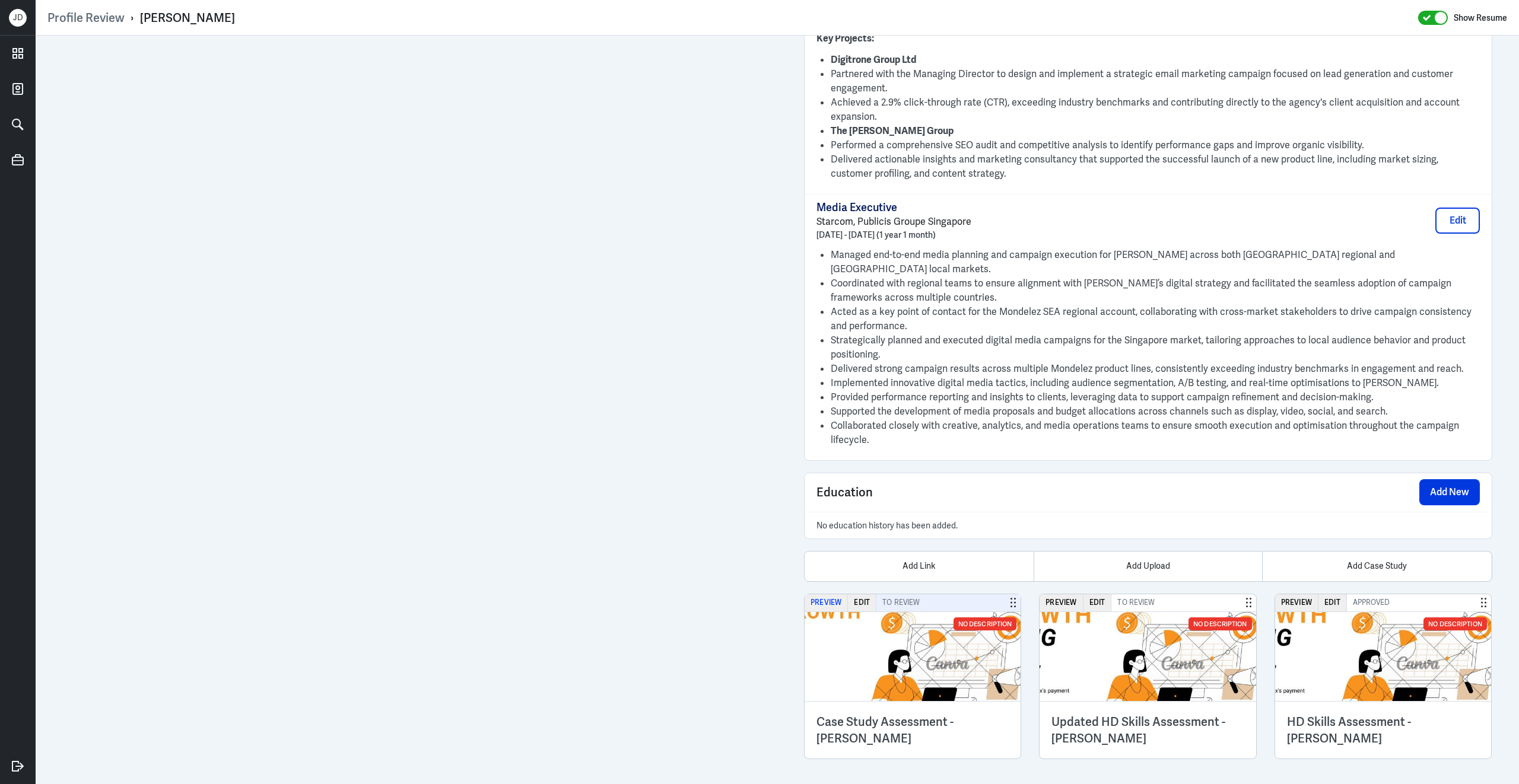
click at [834, 595] on button "Preview" at bounding box center [826, 602] width 43 height 17
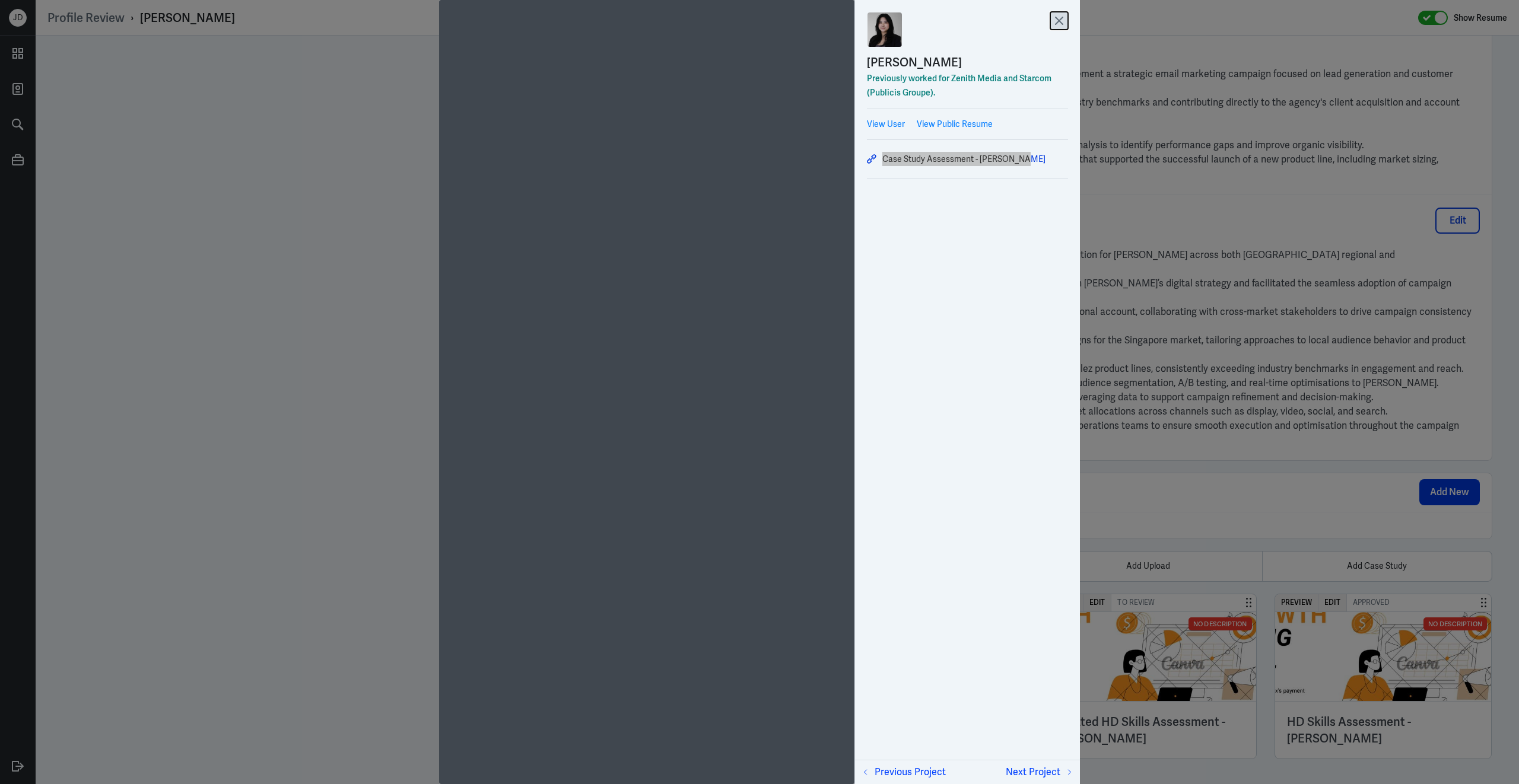
click at [1058, 23] on icon at bounding box center [1059, 21] width 18 height 18
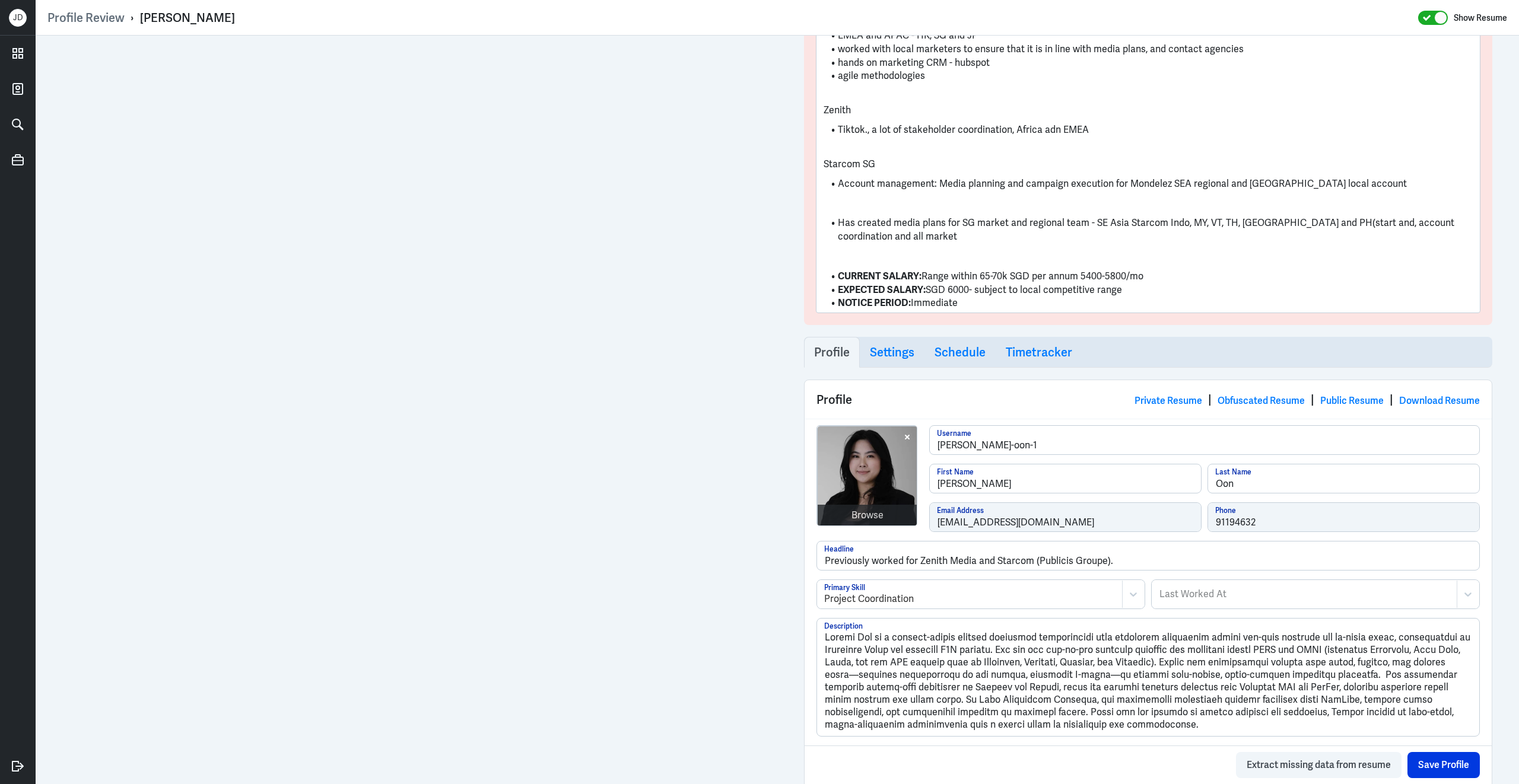
scroll to position [285, 0]
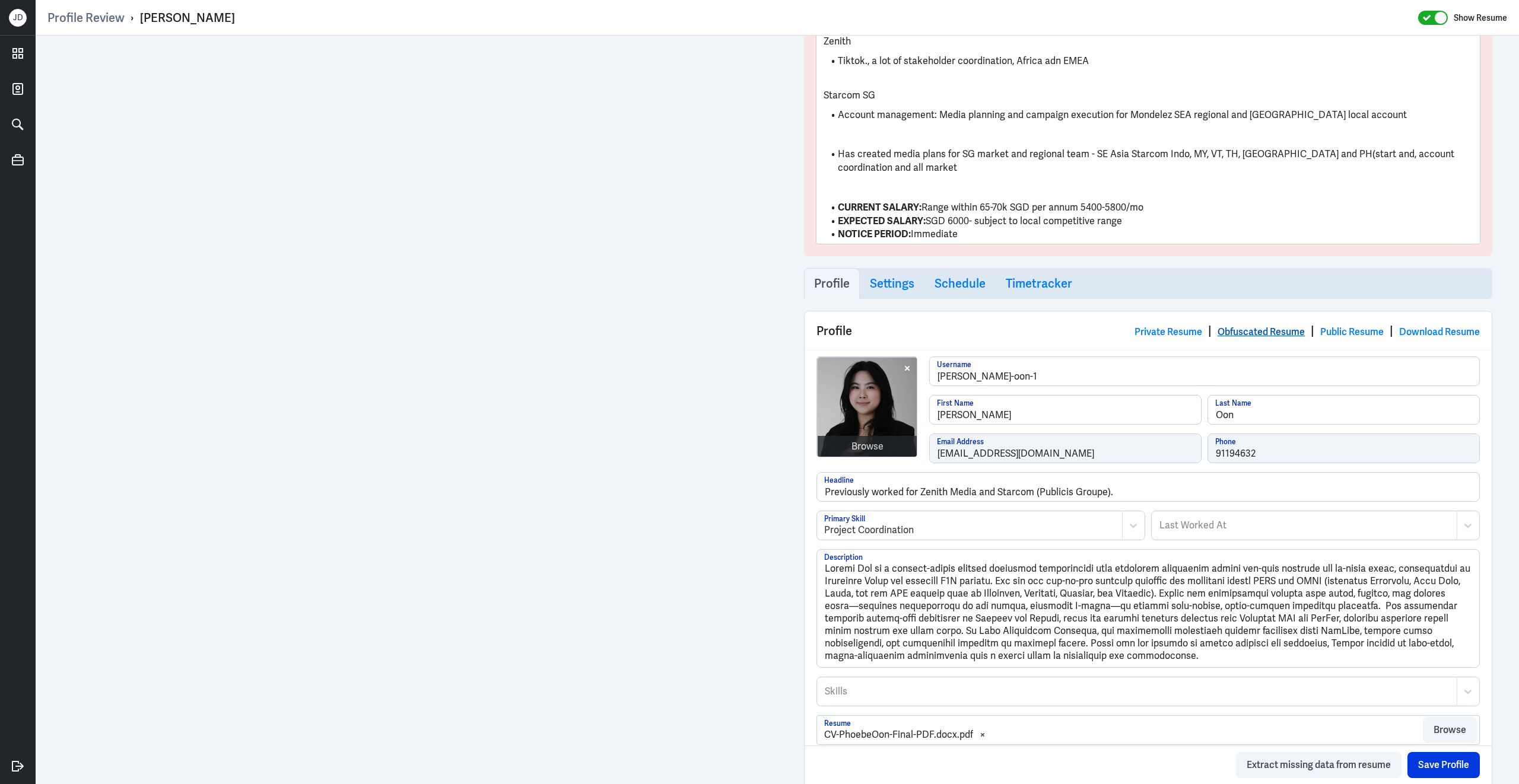
click at [1252, 332] on link "Obfuscated Resume" at bounding box center [1261, 331] width 87 height 12
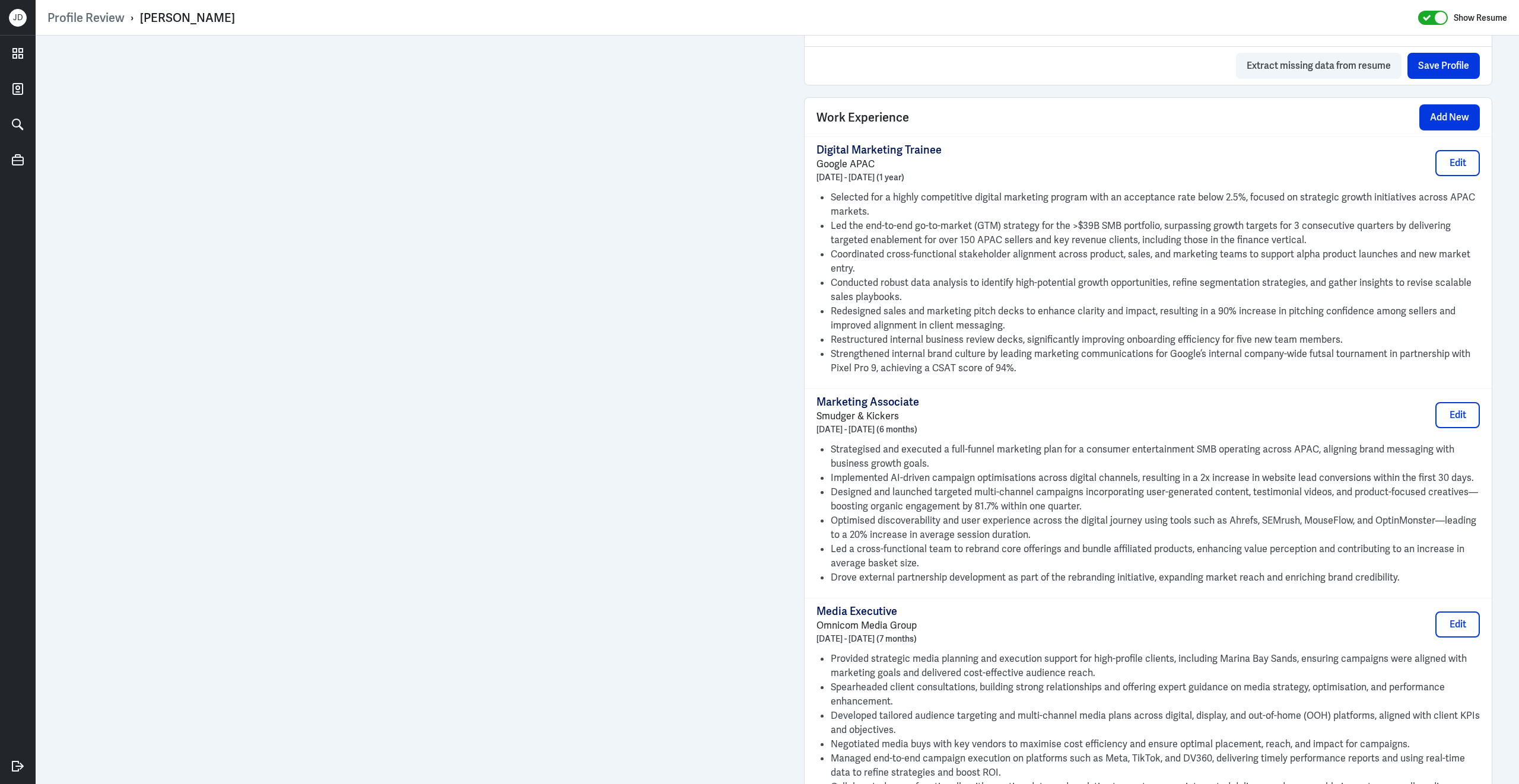
scroll to position [1841, 0]
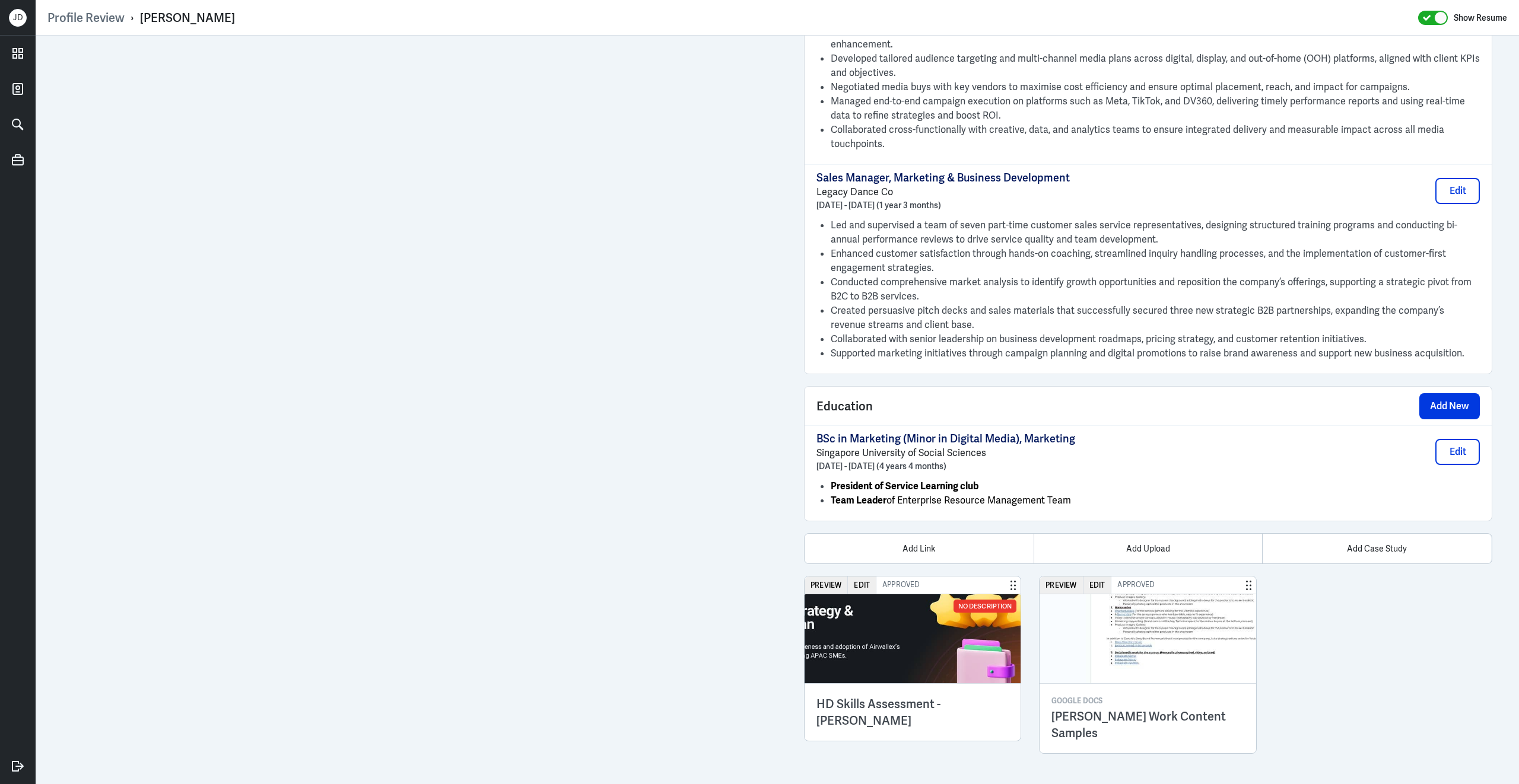
click at [1145, 486] on li "President of Service Learning club" at bounding box center [1155, 486] width 649 height 14
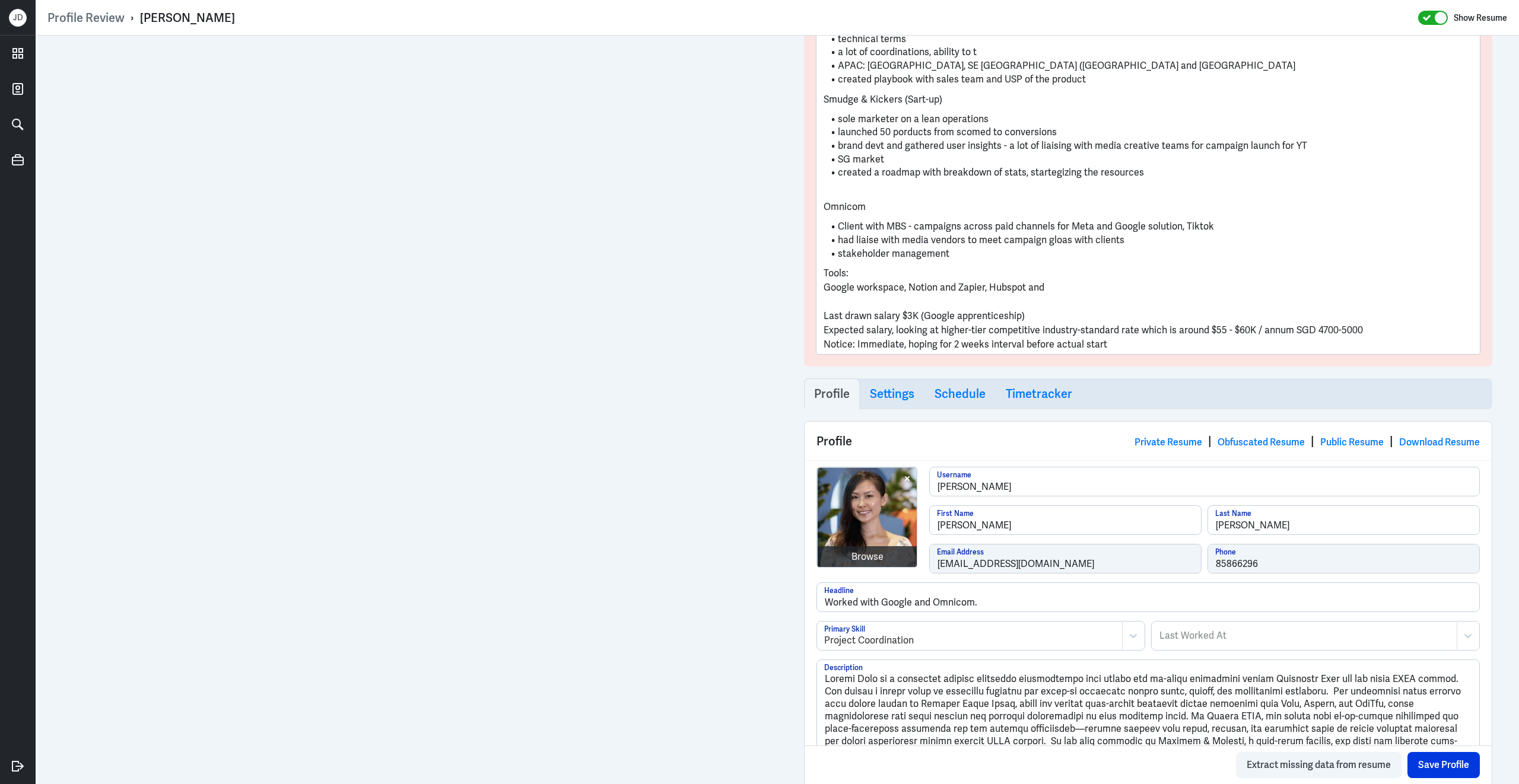
scroll to position [0, 0]
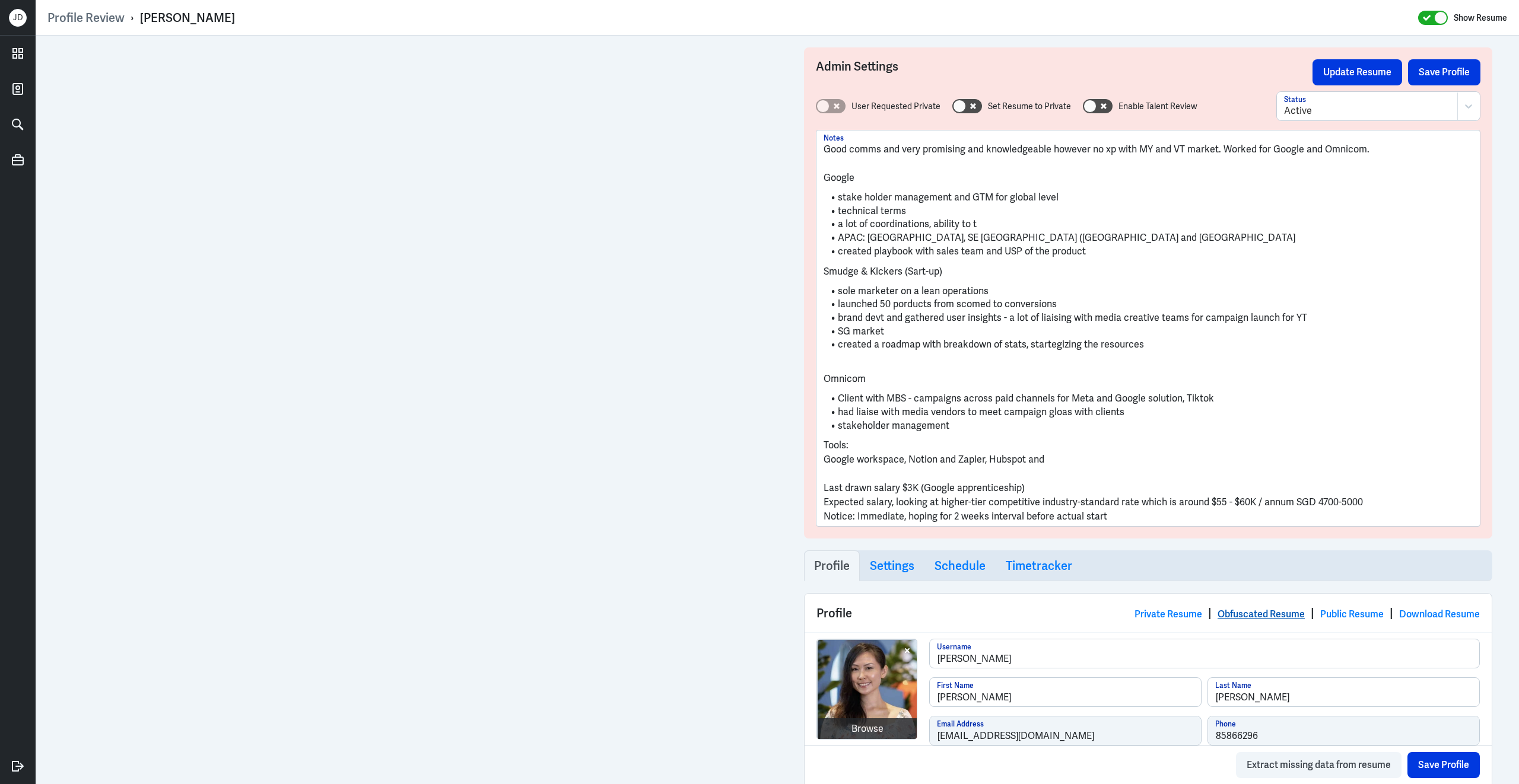
click at [1281, 611] on link "Obfuscated Resume" at bounding box center [1261, 614] width 87 height 12
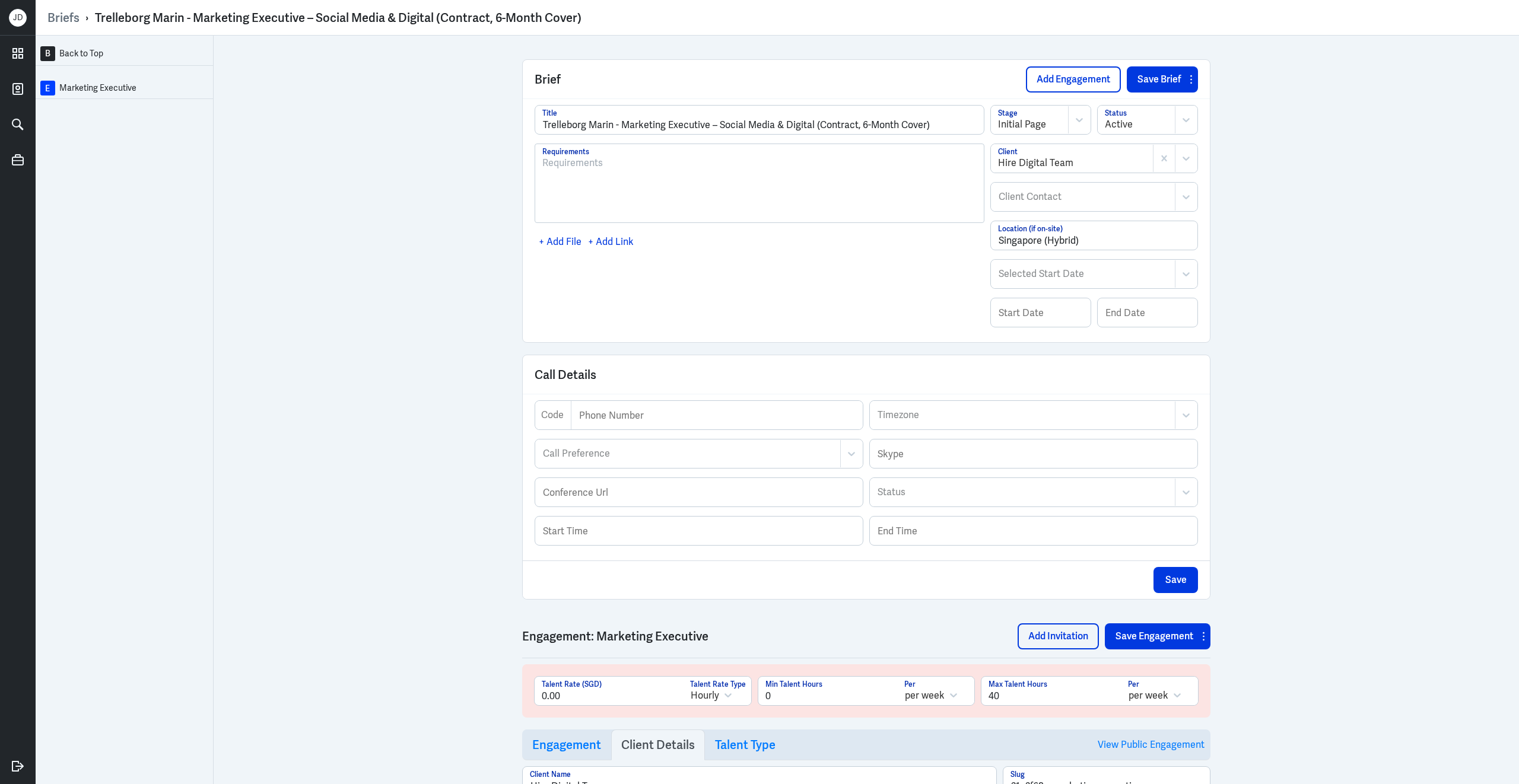
scroll to position [297, 0]
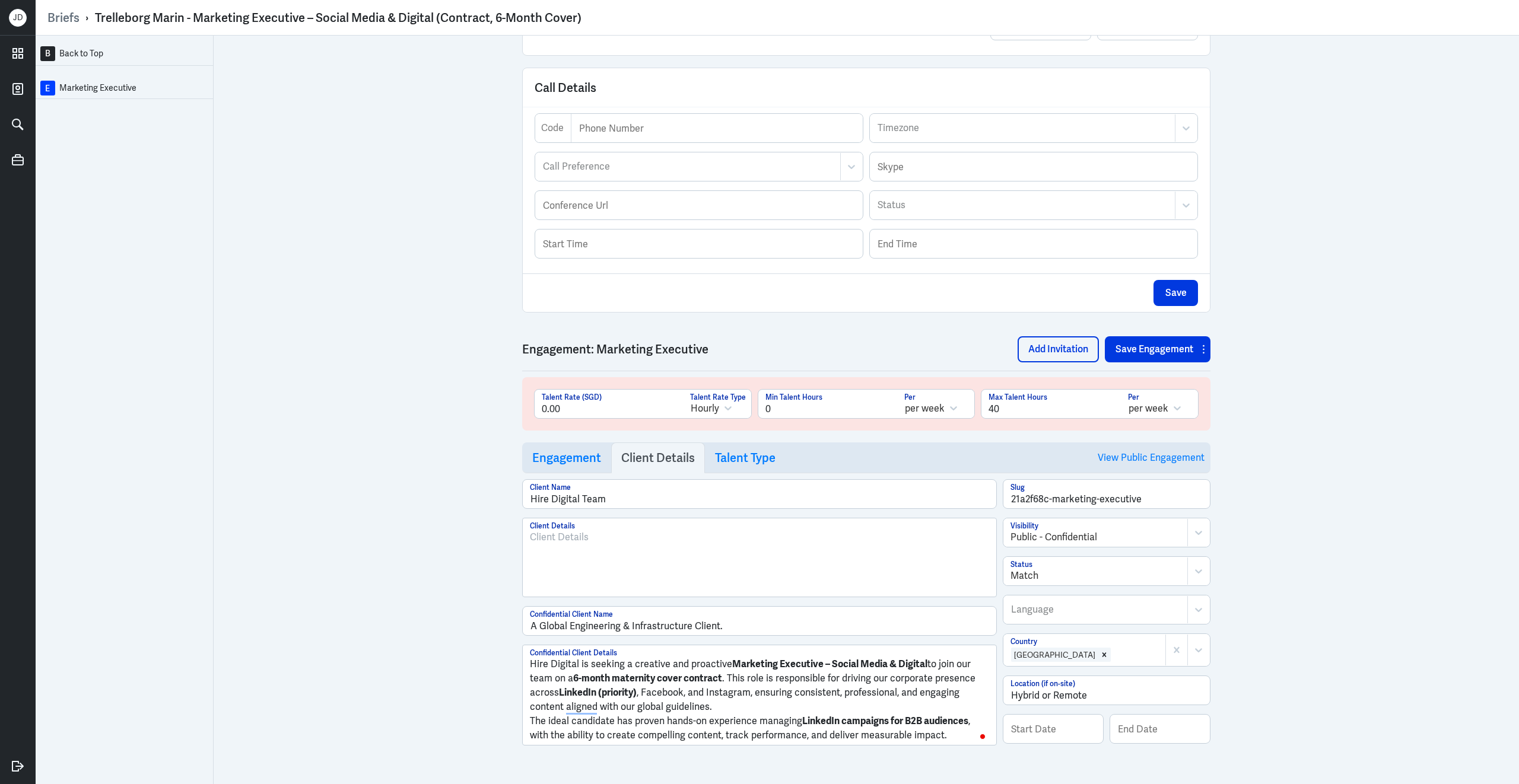
click at [726, 703] on p "Hire Digital is seeking a creative and proactive Marketing Executive – Social M…" at bounding box center [759, 685] width 460 height 57
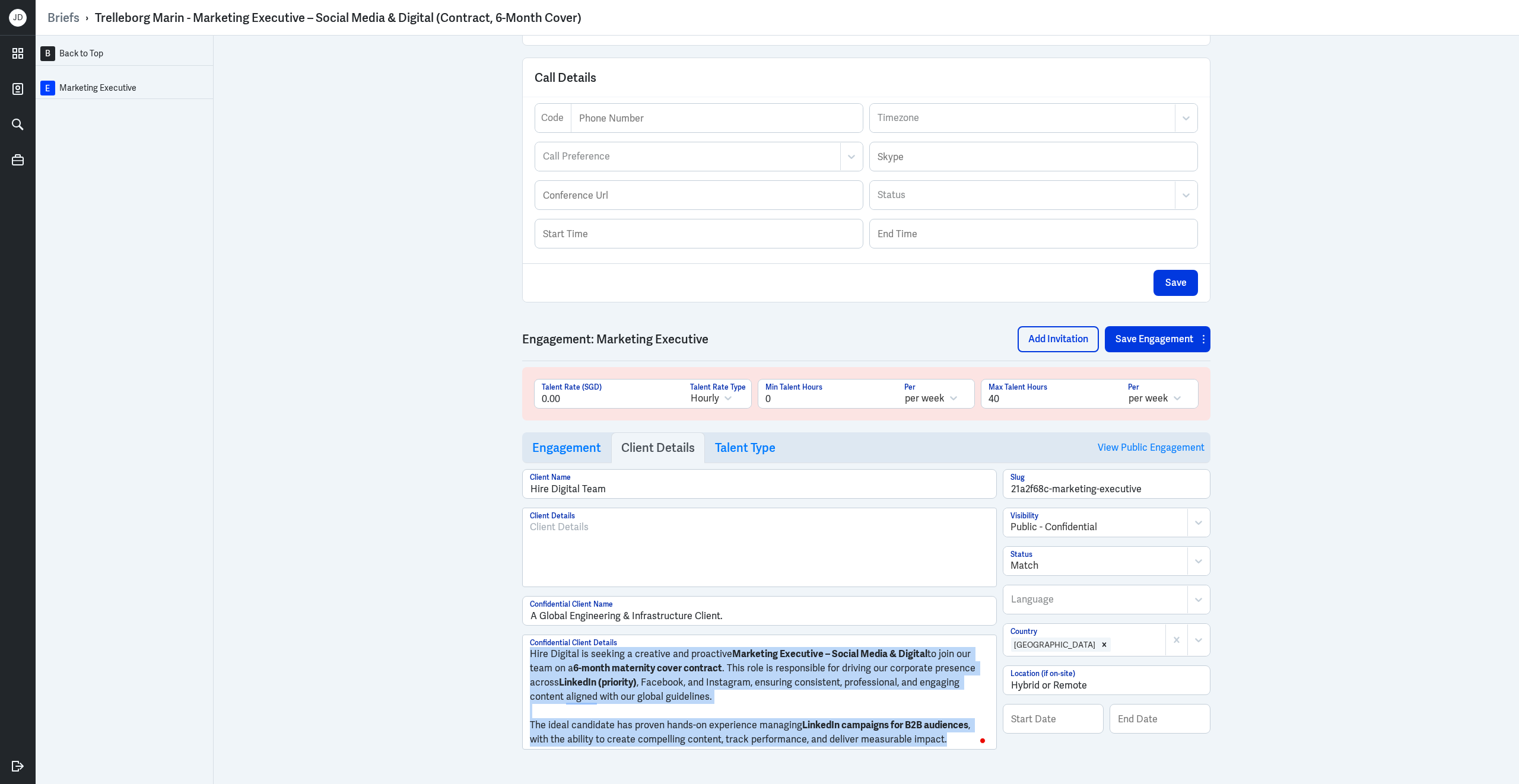
drag, startPoint x: 947, startPoint y: 745, endPoint x: 513, endPoint y: 661, distance: 442.1
click at [513, 661] on div "B Back to Top E Marketing Executive Brief Add Engagement Save Brief Trelleborg …" at bounding box center [777, 410] width 1484 height 749
click at [1128, 339] on button "Save Engagement" at bounding box center [1150, 339] width 92 height 26
click at [1131, 352] on button "Save Engagement" at bounding box center [1150, 339] width 92 height 26
click at [1124, 455] on link "View Public Engagement" at bounding box center [1151, 447] width 107 height 30
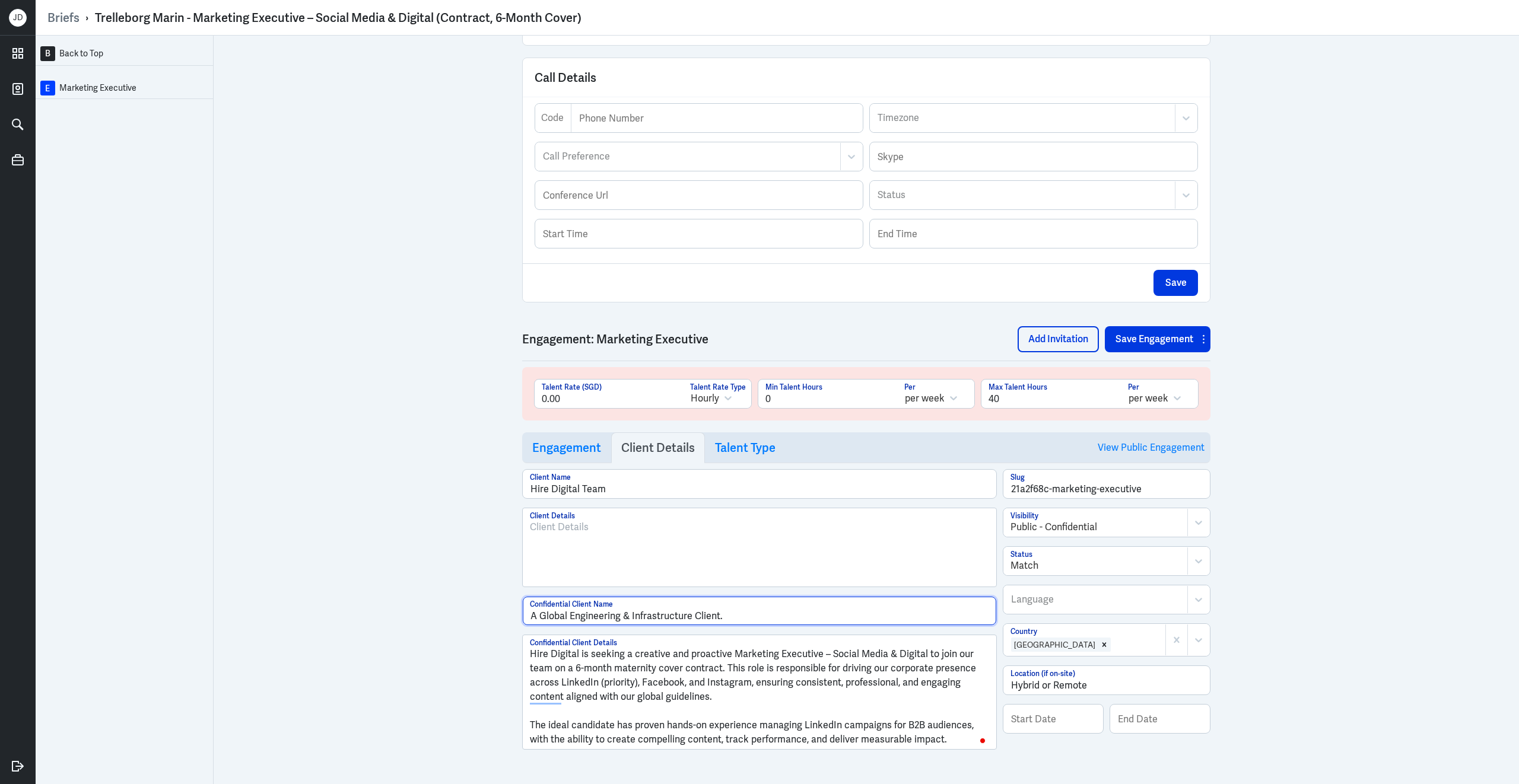
click at [797, 625] on input "A Global Engineering & Infrastructure Client." at bounding box center [759, 611] width 474 height 28
type input "A Global Engineering & Infrastructure Client"
drag, startPoint x: 550, startPoint y: 680, endPoint x: 696, endPoint y: 678, distance: 146.0
click at [696, 678] on p "Hire Digital is seeking a creative and proactive Marketing Executive – Social M…" at bounding box center [759, 675] width 460 height 57
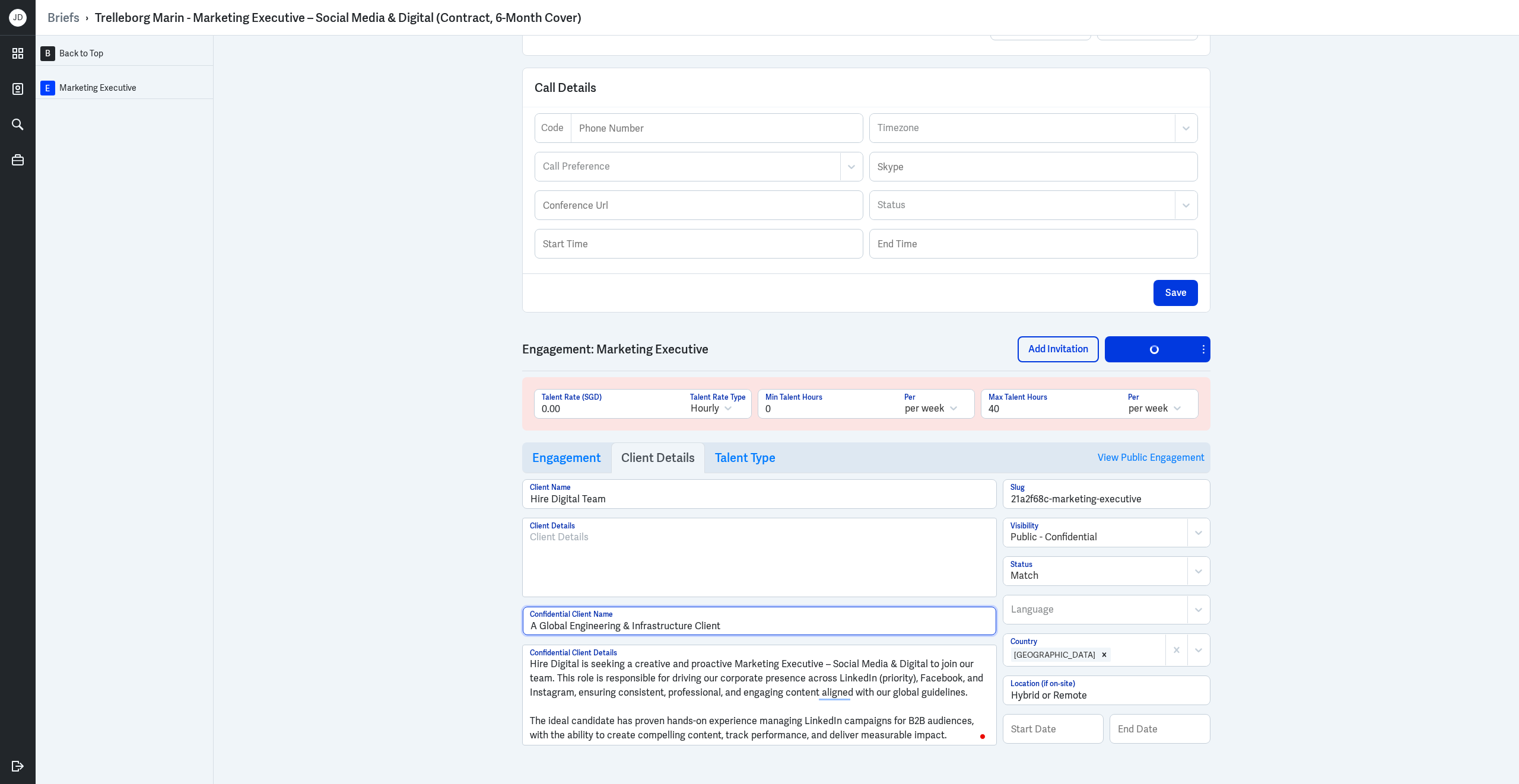
click at [760, 624] on input "A Global Engineering & Infrastructure Client" at bounding box center [759, 621] width 474 height 28
click at [917, 662] on p "Hire Digital is seeking a creative and proactive Marketing Executive – Social M…" at bounding box center [759, 678] width 460 height 43
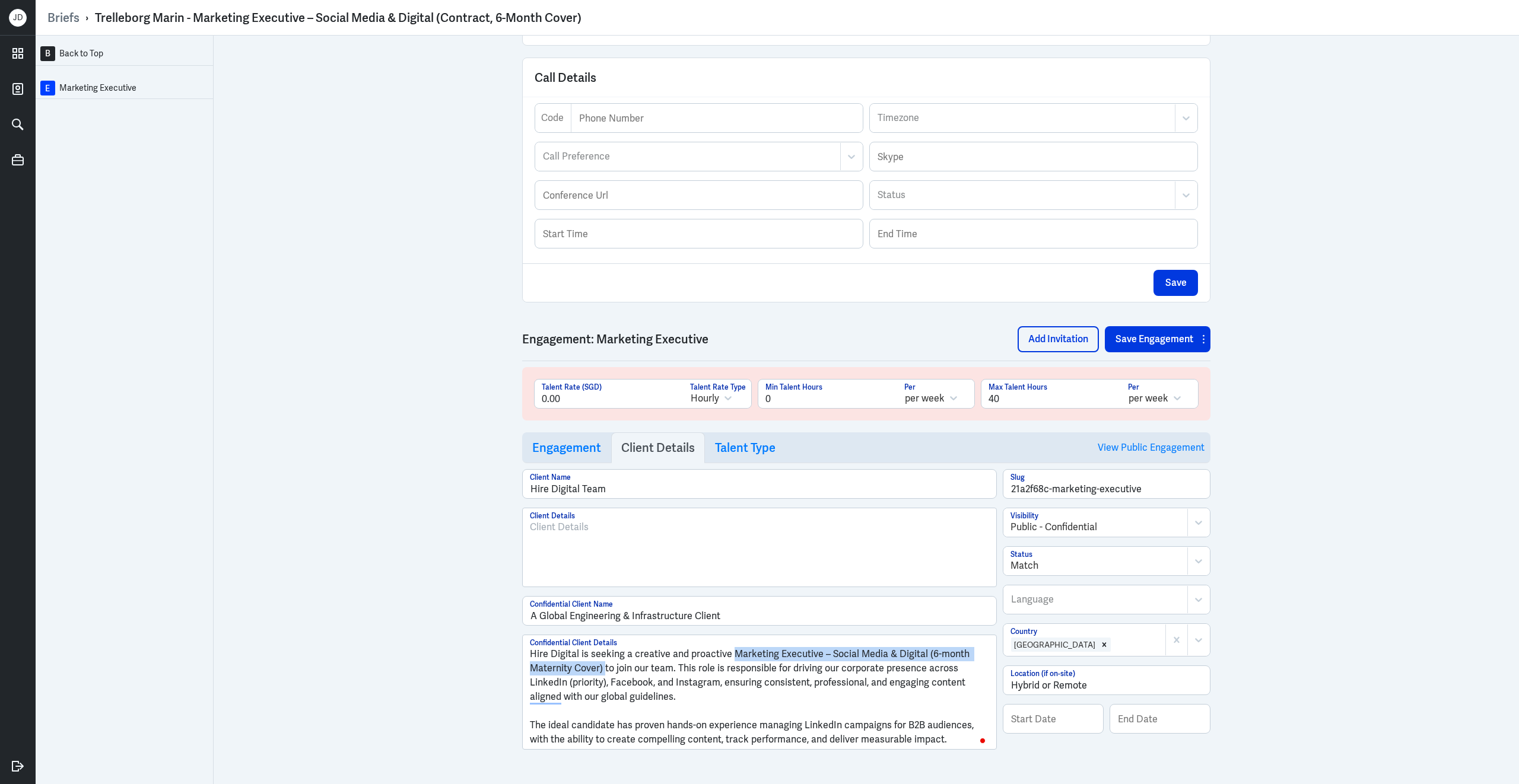
drag, startPoint x: 729, startPoint y: 664, endPoint x: 604, endPoint y: 679, distance: 125.9
click at [604, 679] on p "Hire Digital is seeking a creative and proactive Marketing Executive – Social M…" at bounding box center [759, 675] width 460 height 57
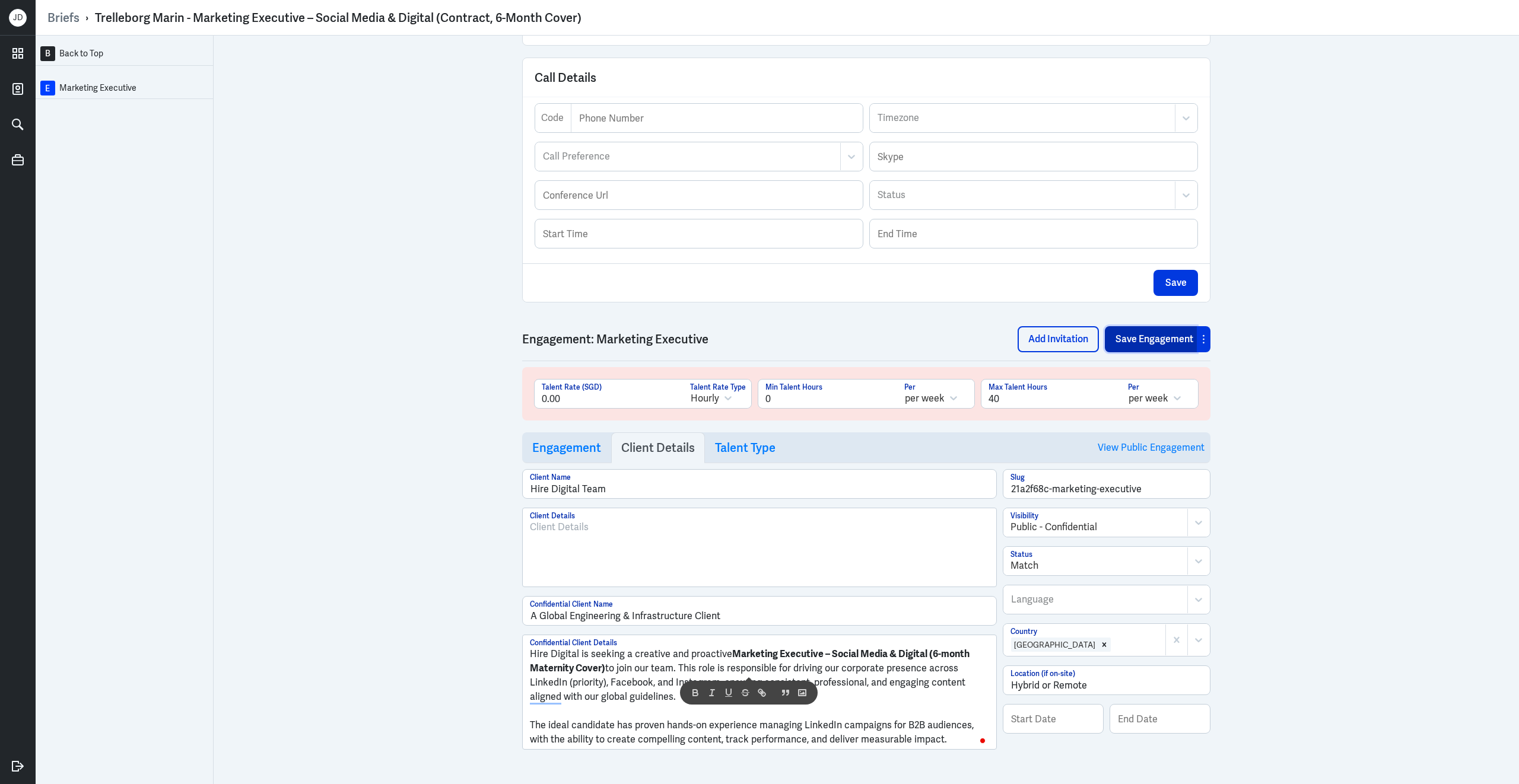
click at [1135, 346] on button "Save Engagement" at bounding box center [1150, 339] width 92 height 26
click at [1132, 454] on link "View Public Engagement" at bounding box center [1151, 447] width 107 height 30
click at [560, 455] on h3 "Engagement" at bounding box center [566, 448] width 69 height 14
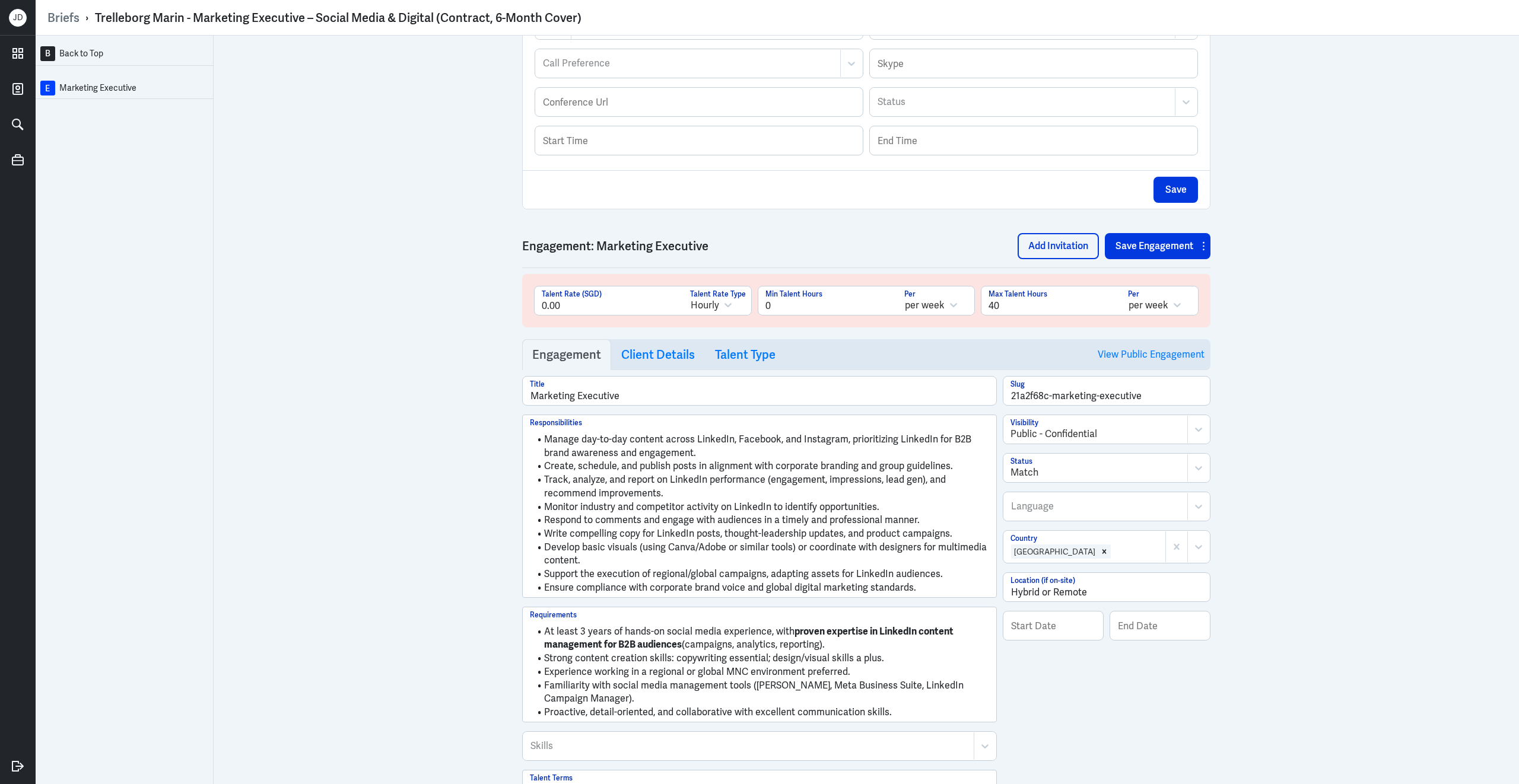
scroll to position [491, 0]
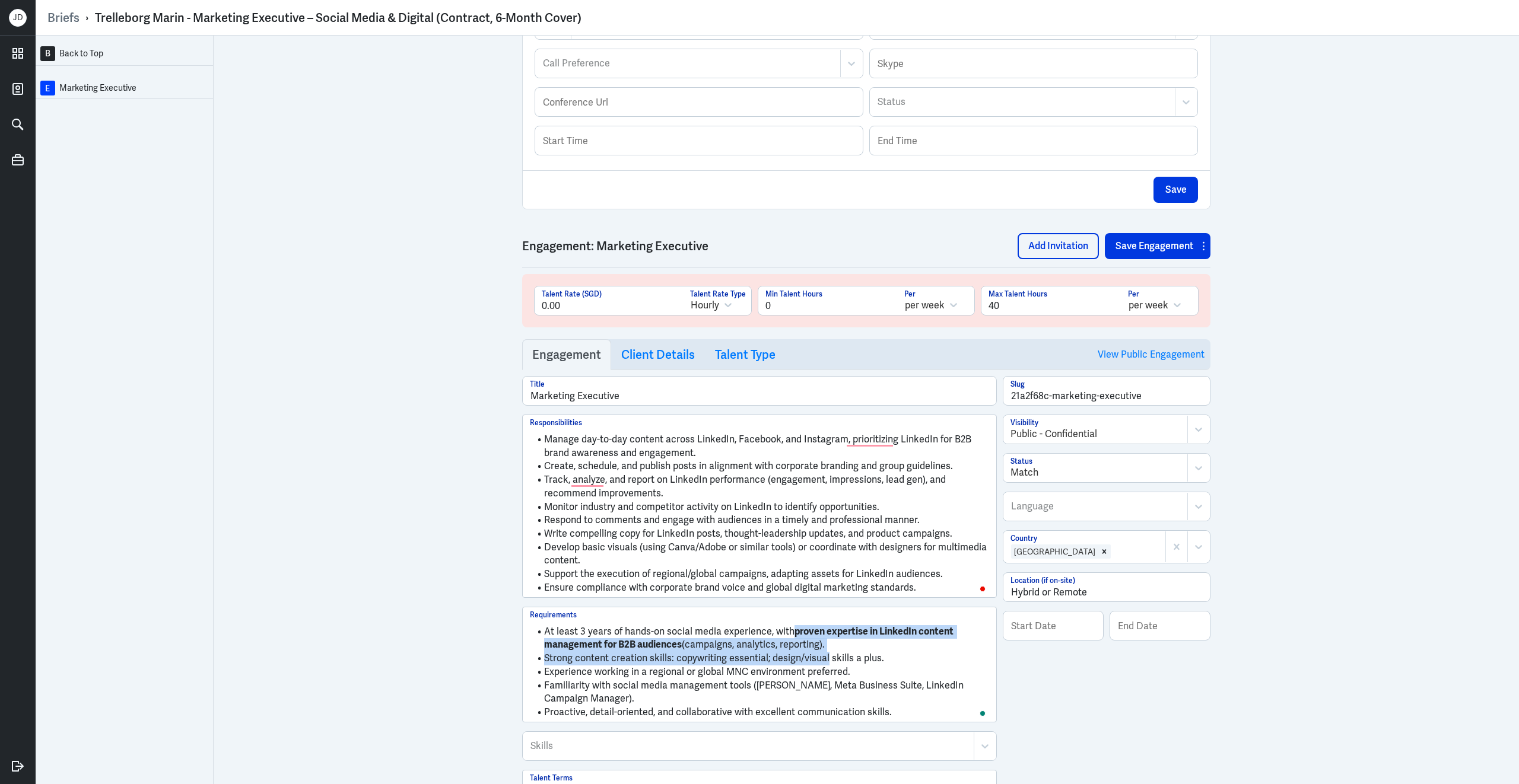
drag, startPoint x: 789, startPoint y: 639, endPoint x: 826, endPoint y: 667, distance: 46.4
click at [826, 667] on ul "At least 3 years of hands-on social media experience, with proven expertise in …" at bounding box center [759, 669] width 460 height 100
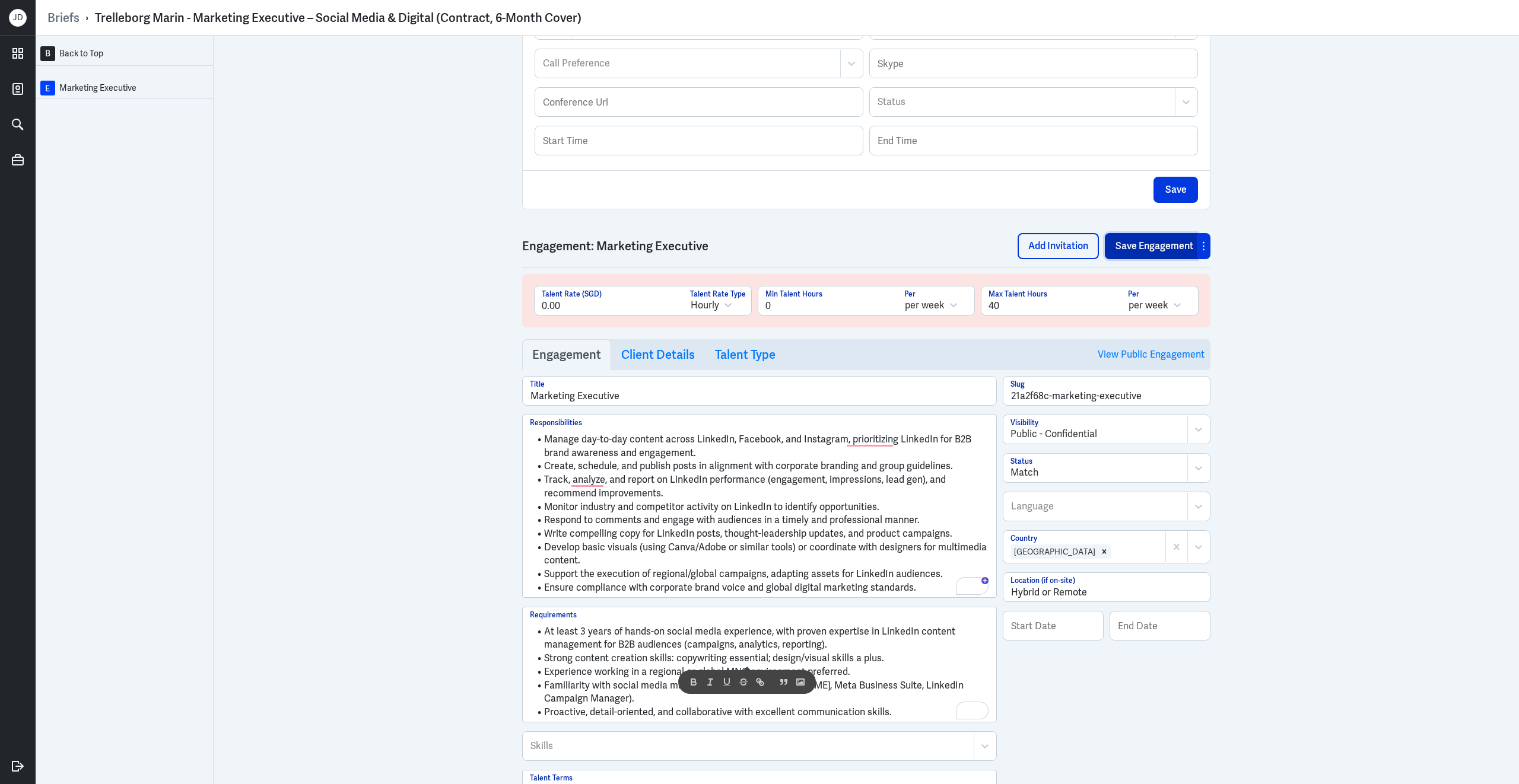
click at [1154, 240] on button "Save Engagement" at bounding box center [1150, 246] width 92 height 26
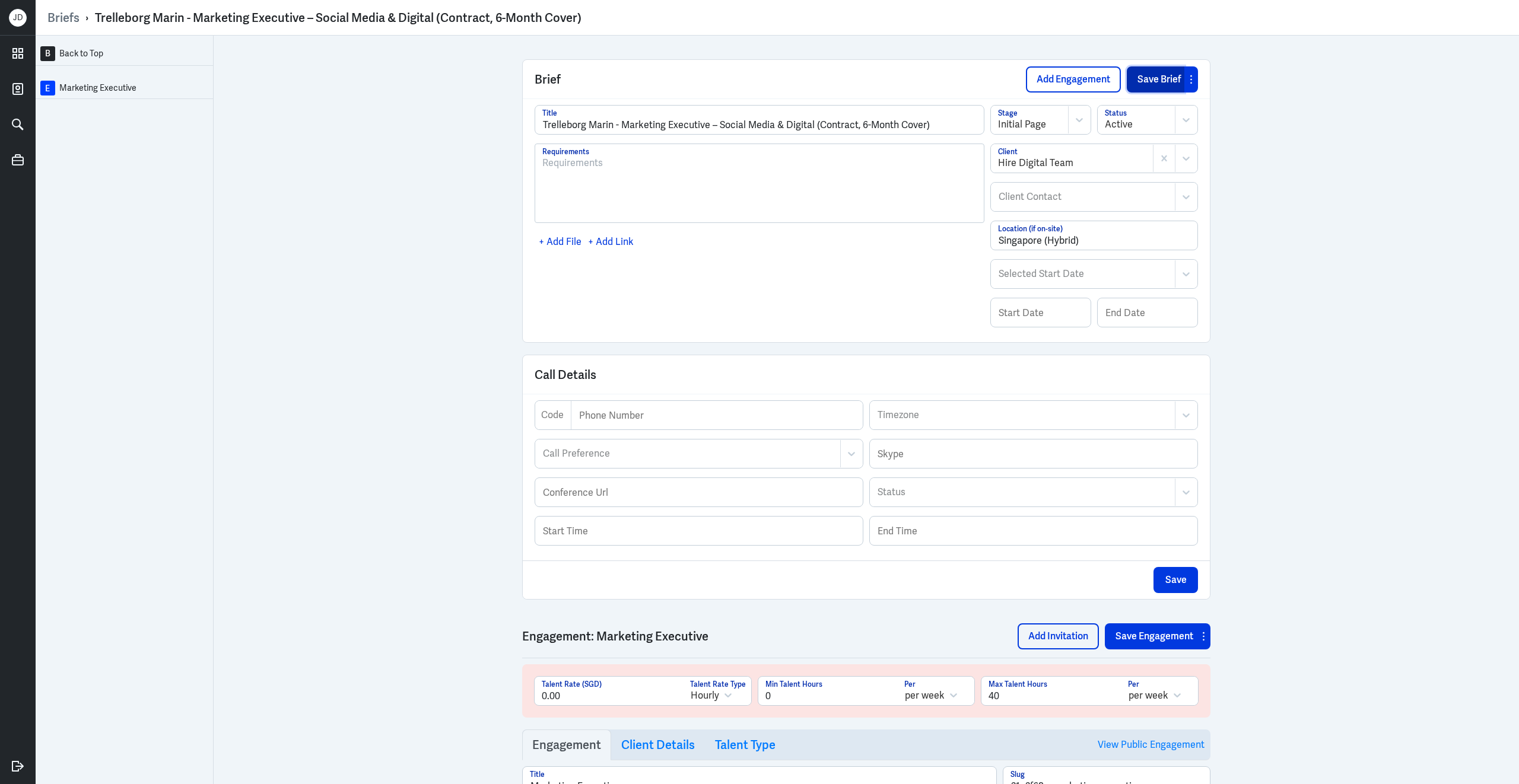
click at [1149, 73] on button "Save Brief" at bounding box center [1155, 79] width 57 height 26
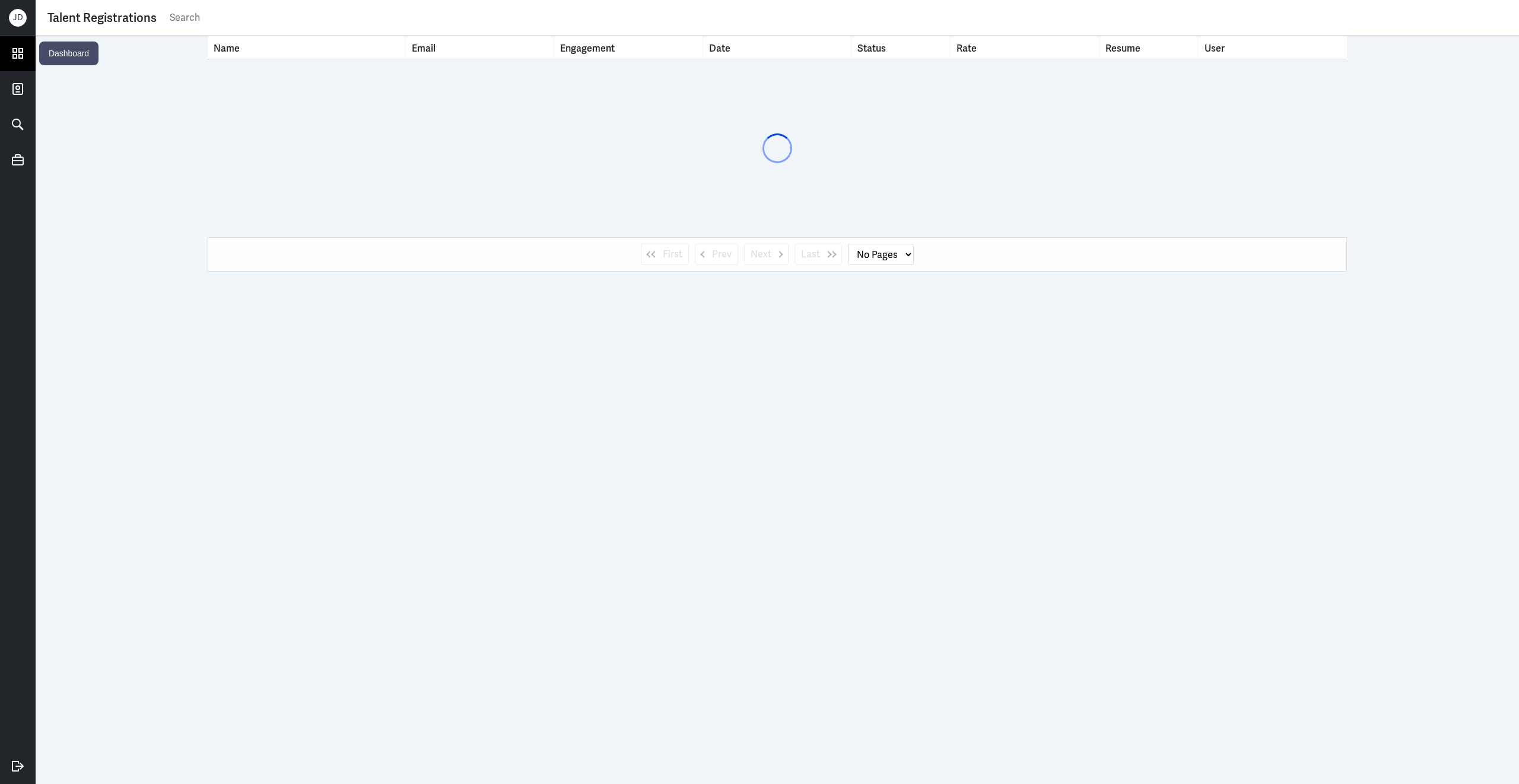
click at [18, 55] on icon at bounding box center [18, 53] width 18 height 18
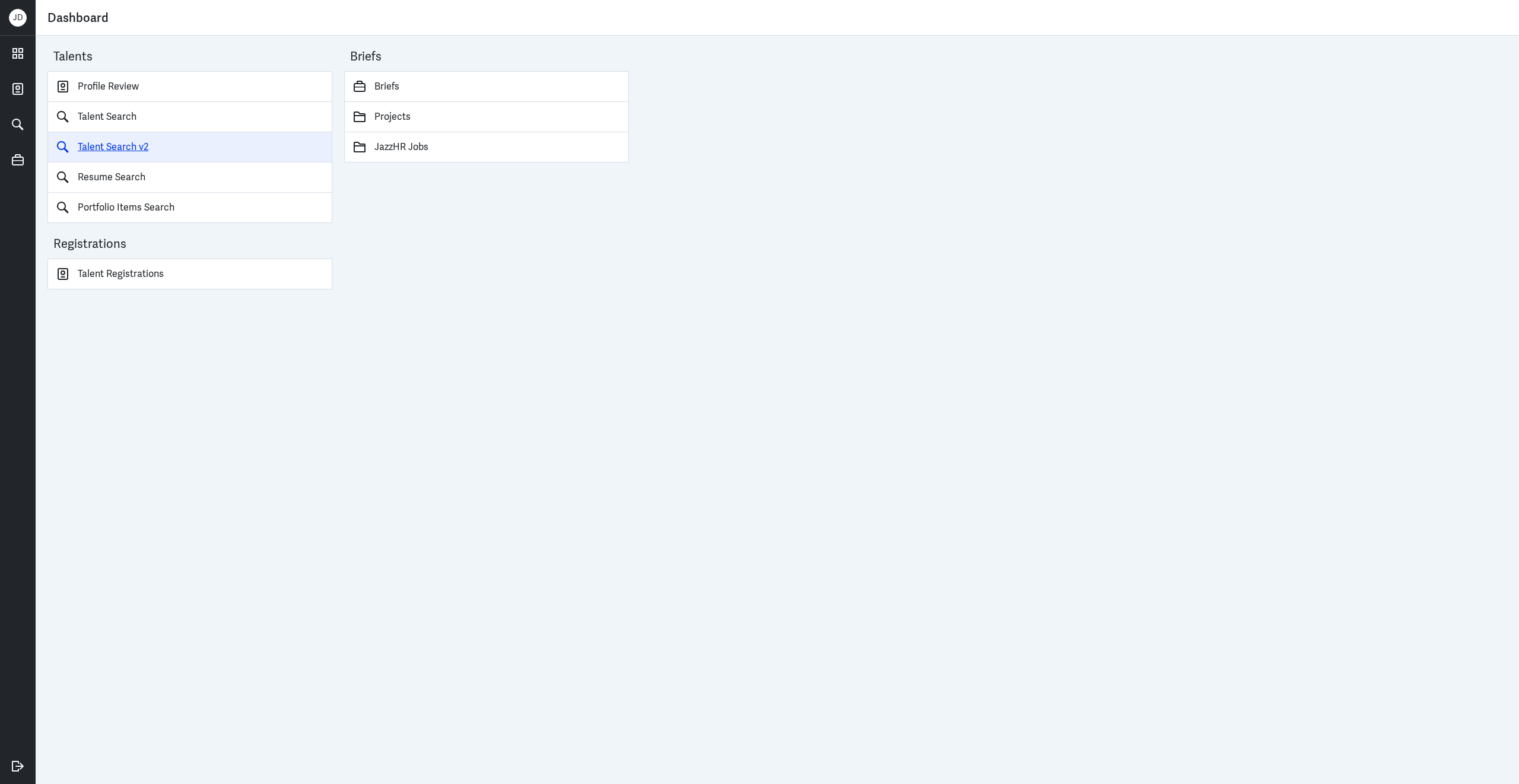
click at [110, 146] on link "Talent Search v2" at bounding box center [190, 147] width 285 height 30
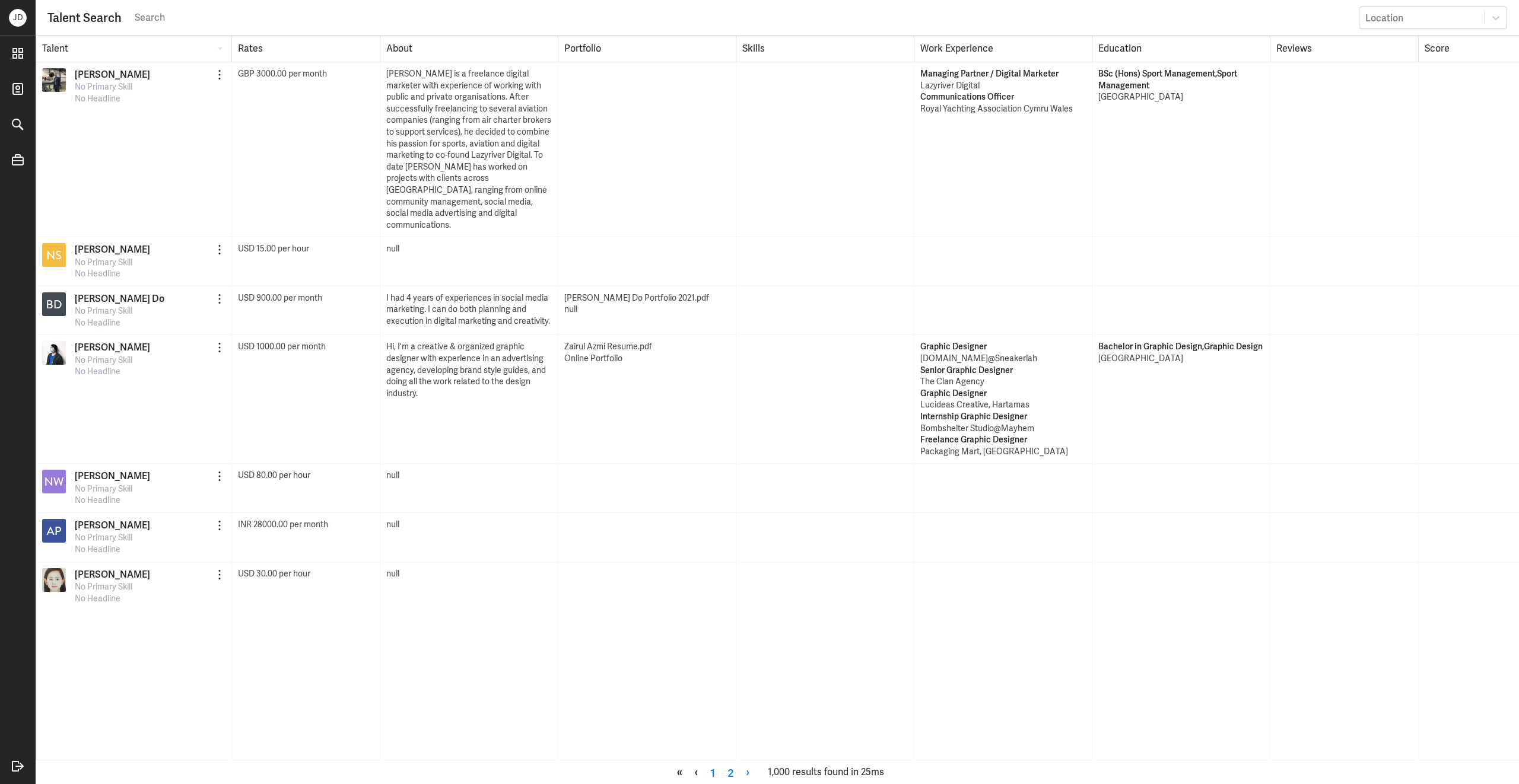
click at [200, 23] on input "search" at bounding box center [743, 18] width 1219 height 18
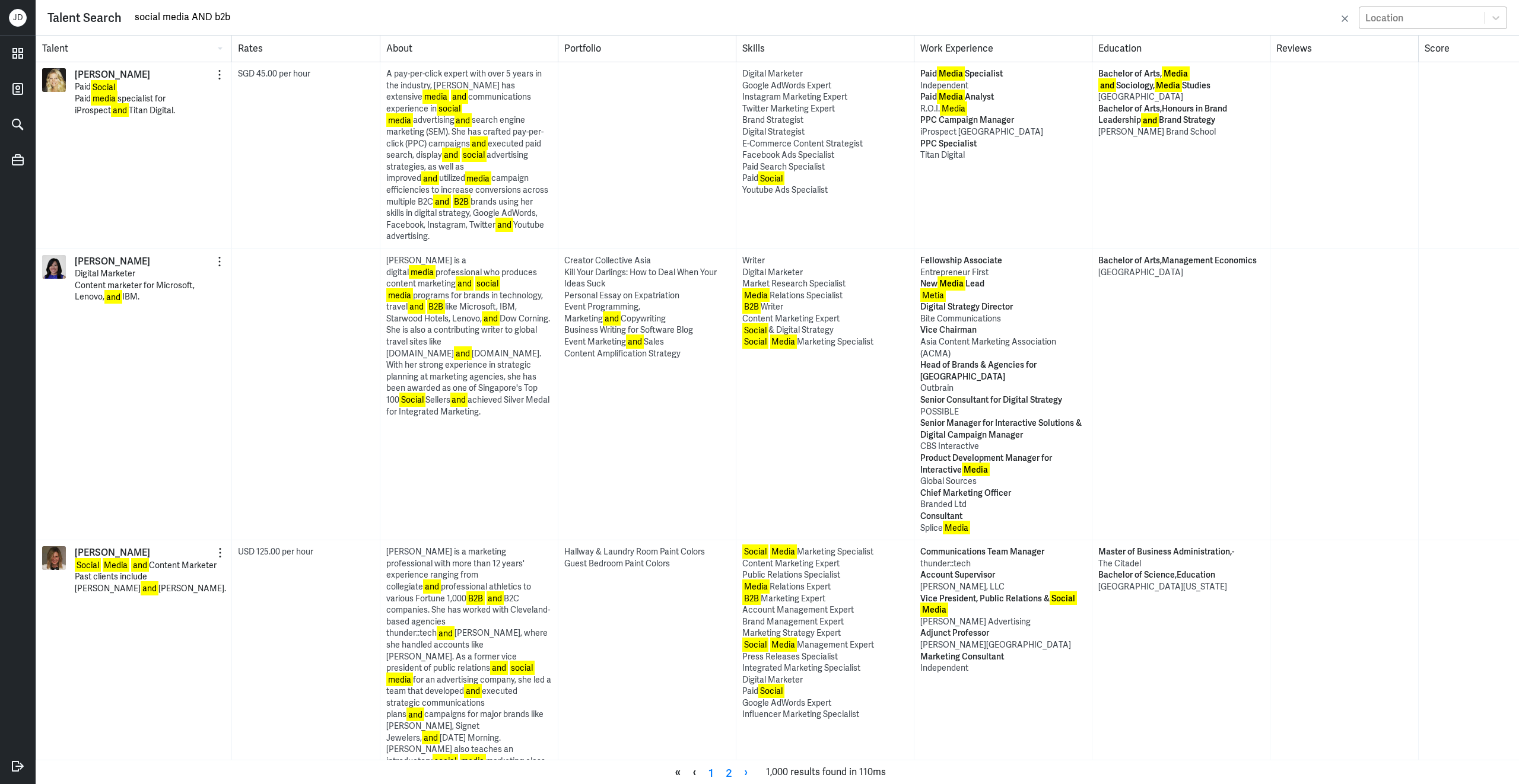
type input "social media AND b2b"
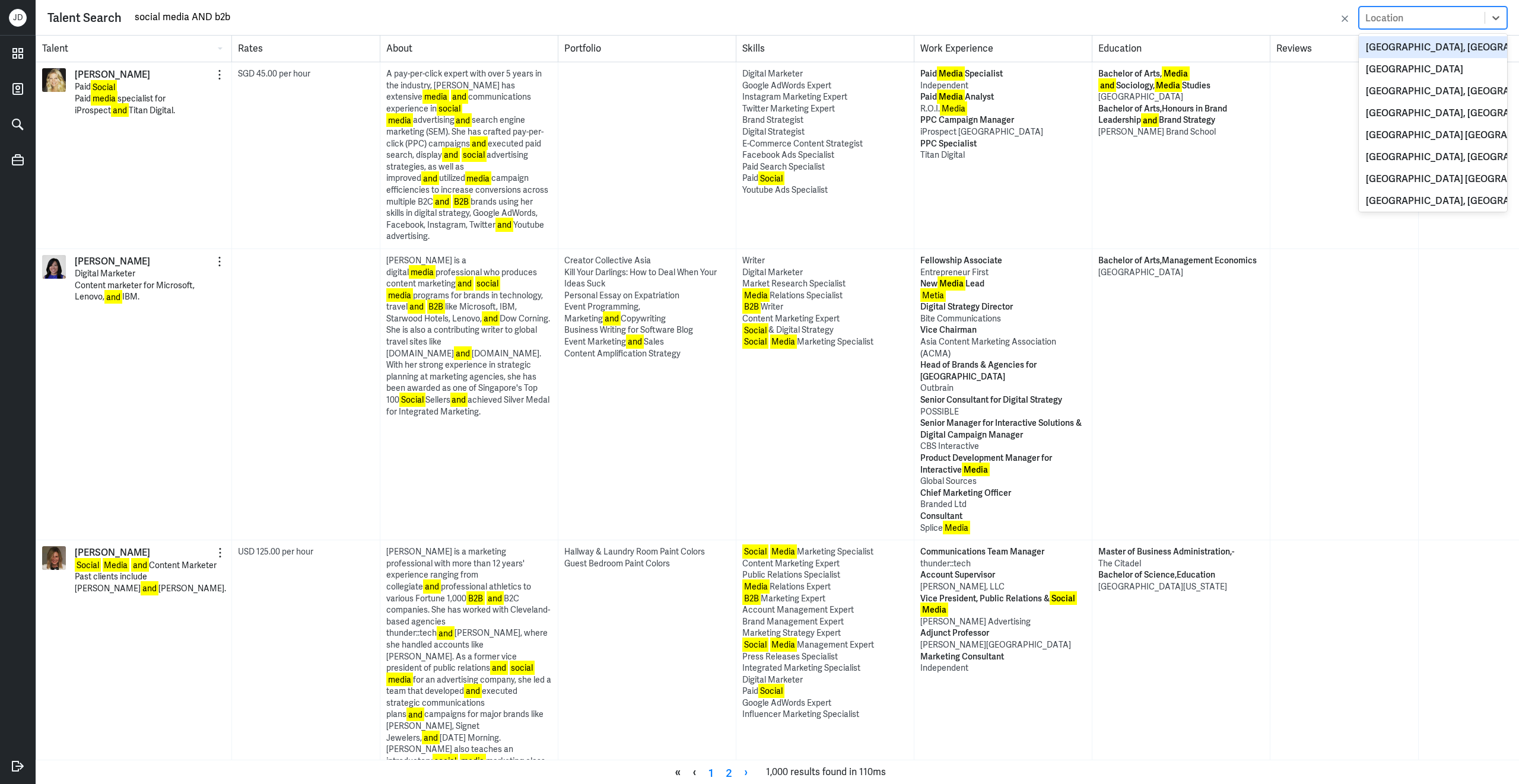
click at [1409, 15] on div "Location" at bounding box center [1422, 17] width 125 height 19
click at [1384, 67] on div "[GEOGRAPHIC_DATA]" at bounding box center [1433, 69] width 148 height 22
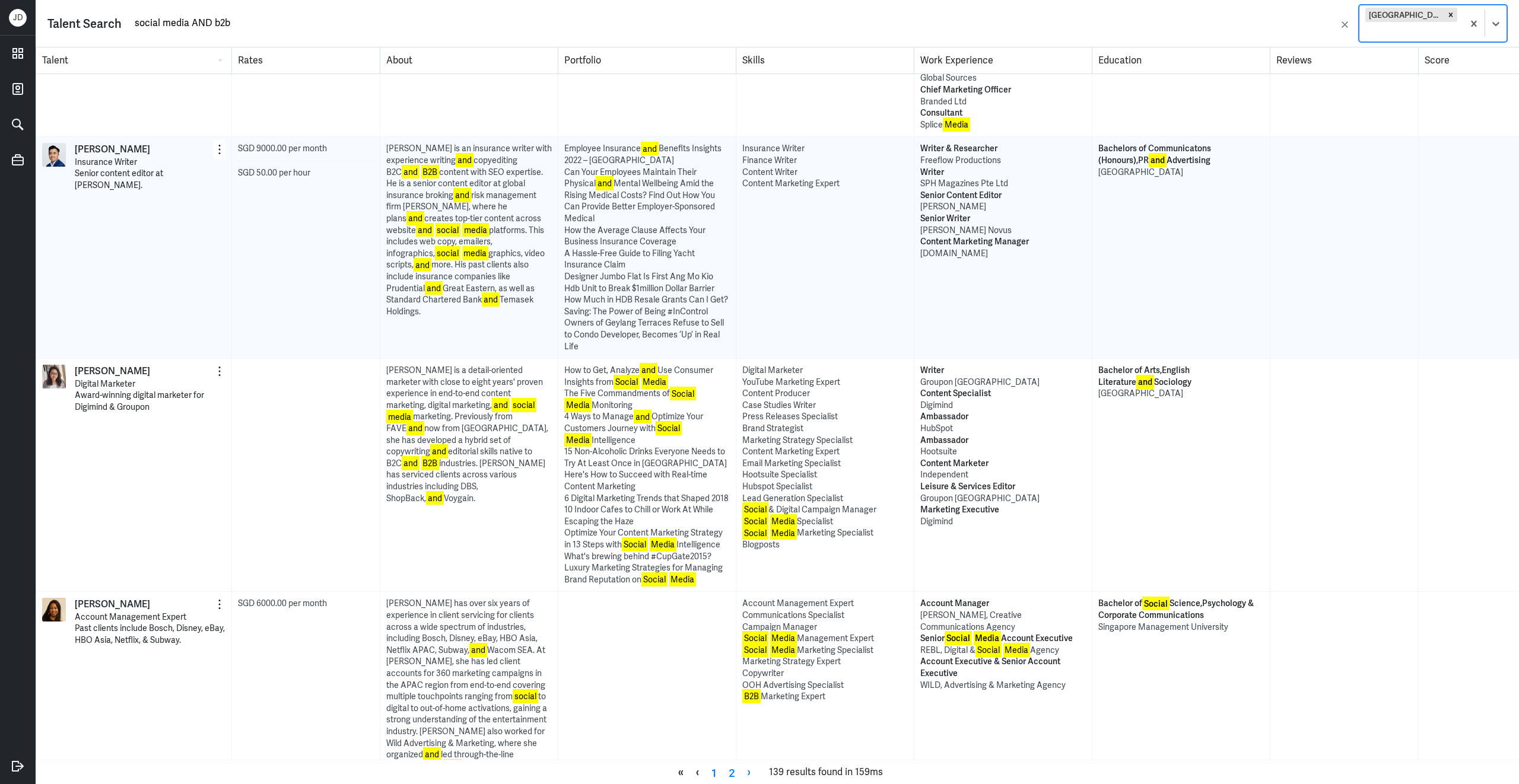
scroll to position [272, 0]
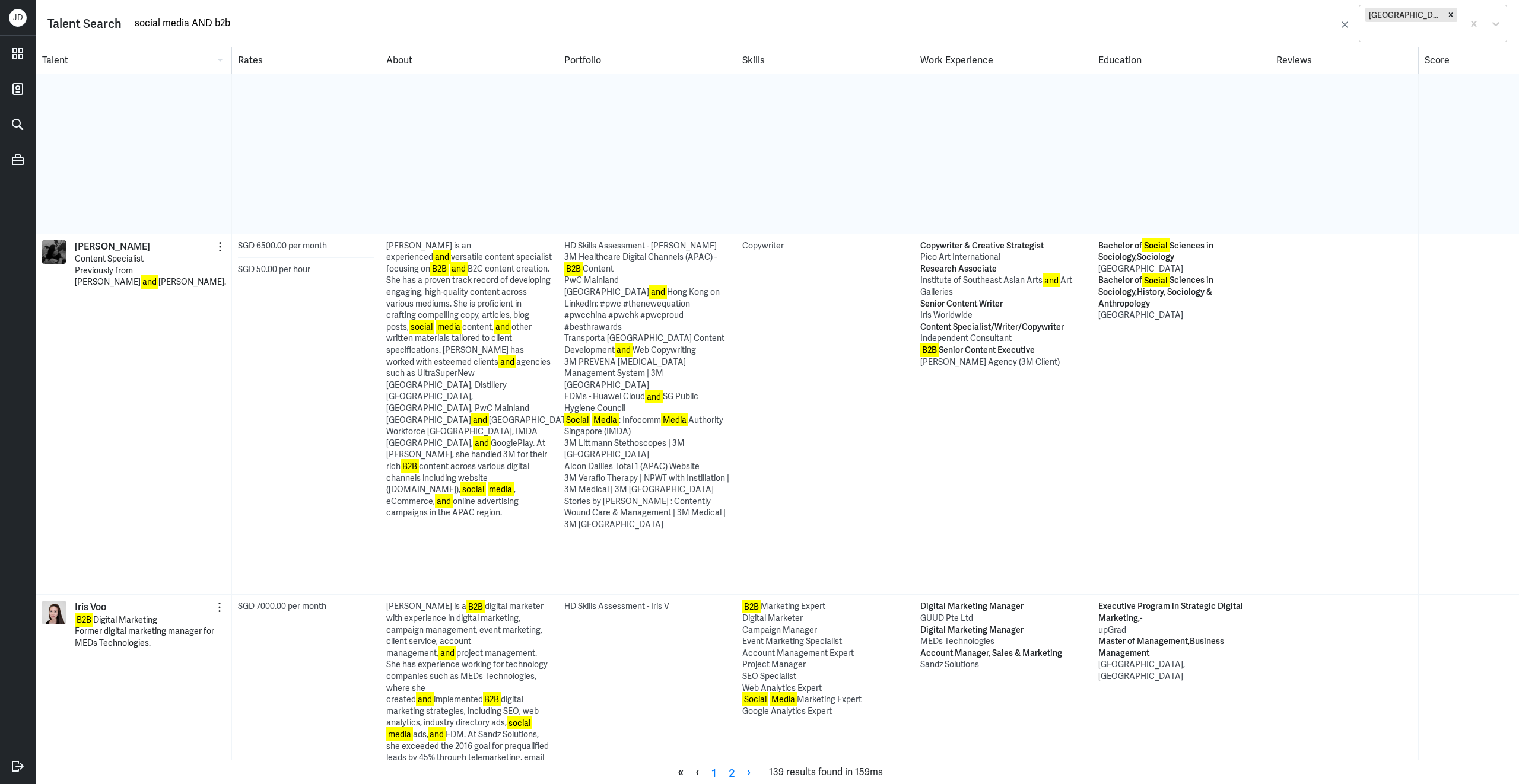
scroll to position [5549, 0]
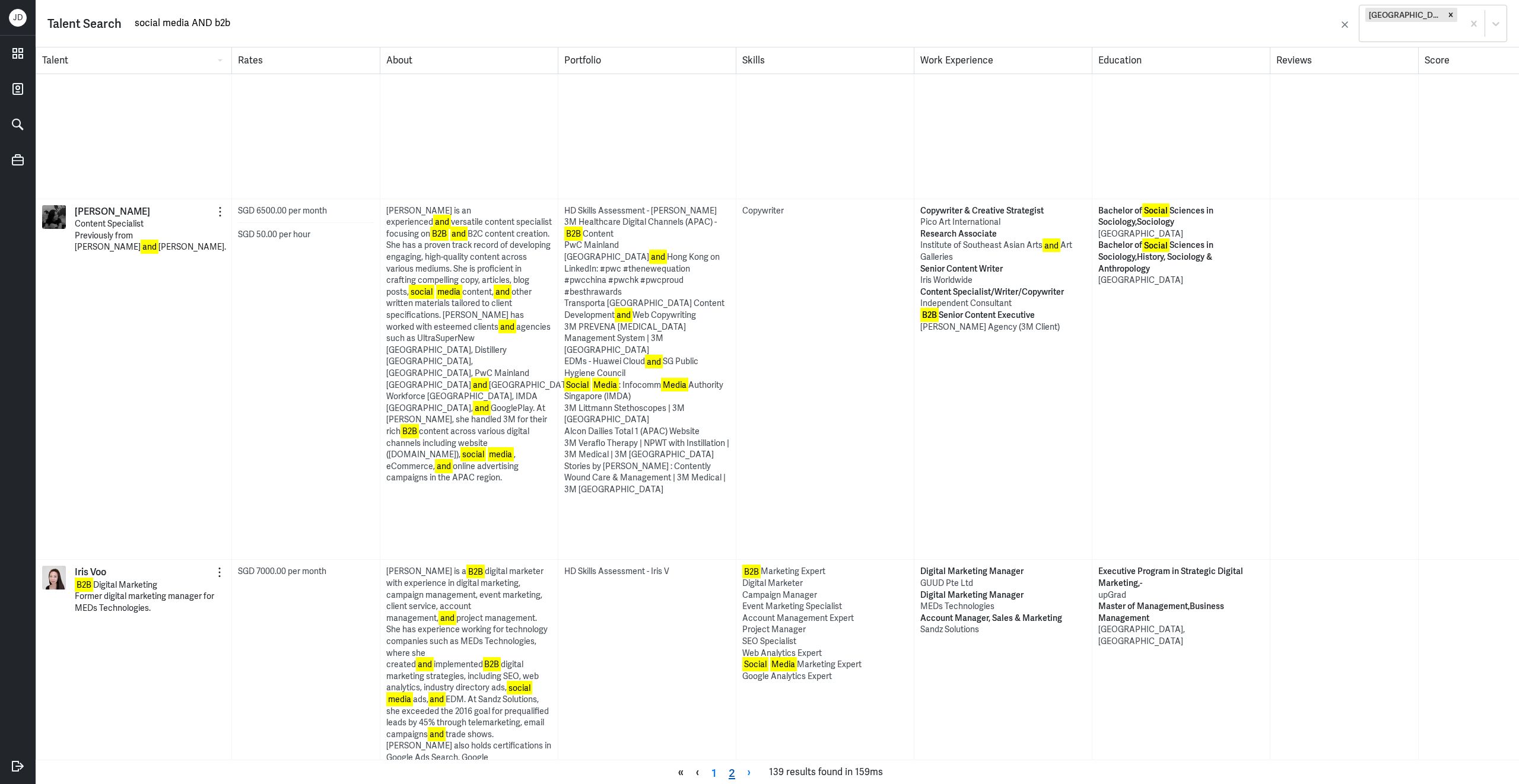
click at [735, 777] on link "2" at bounding box center [731, 772] width 19 height 18
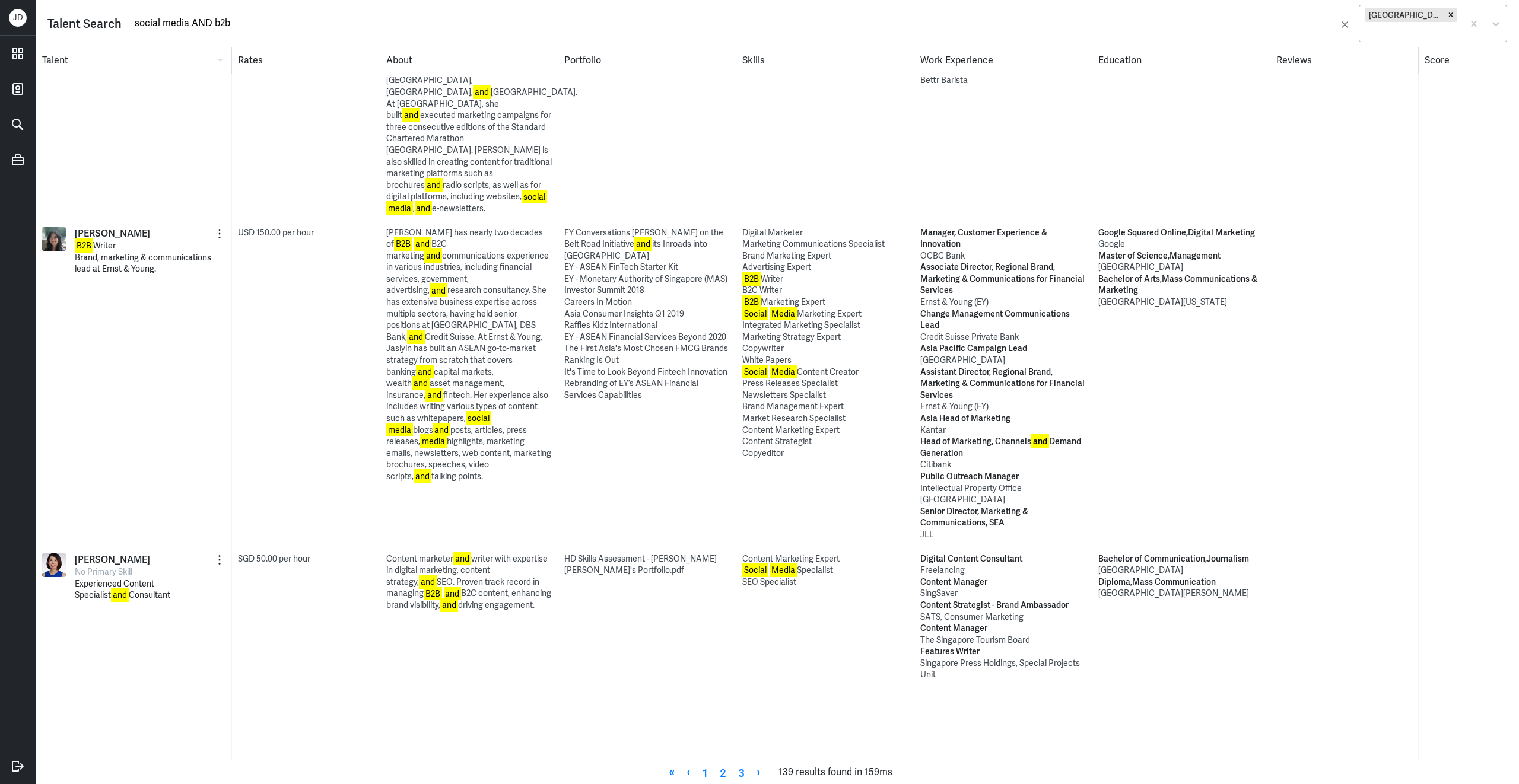
scroll to position [2992, 0]
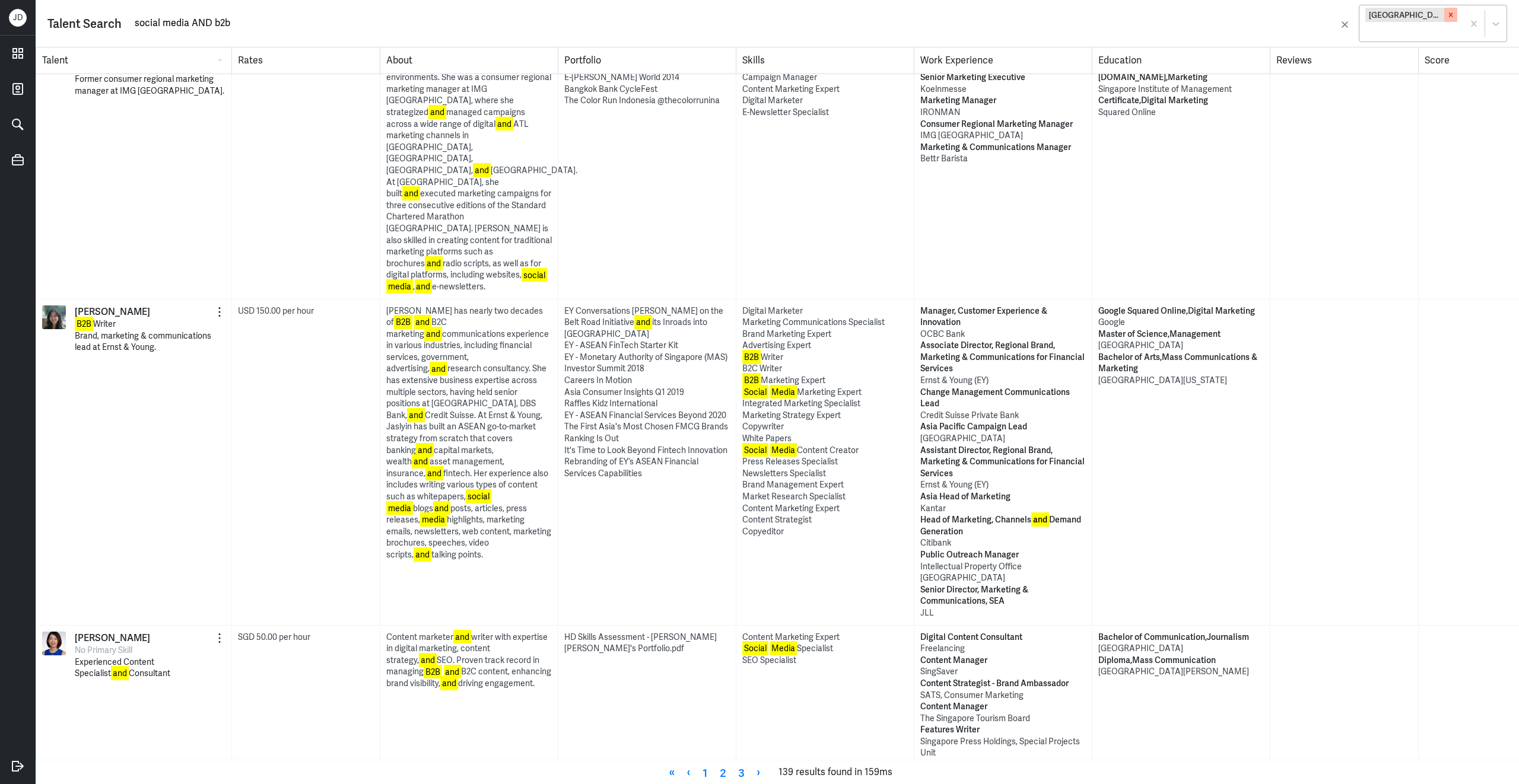
click at [1447, 17] on icon at bounding box center [1451, 15] width 8 height 8
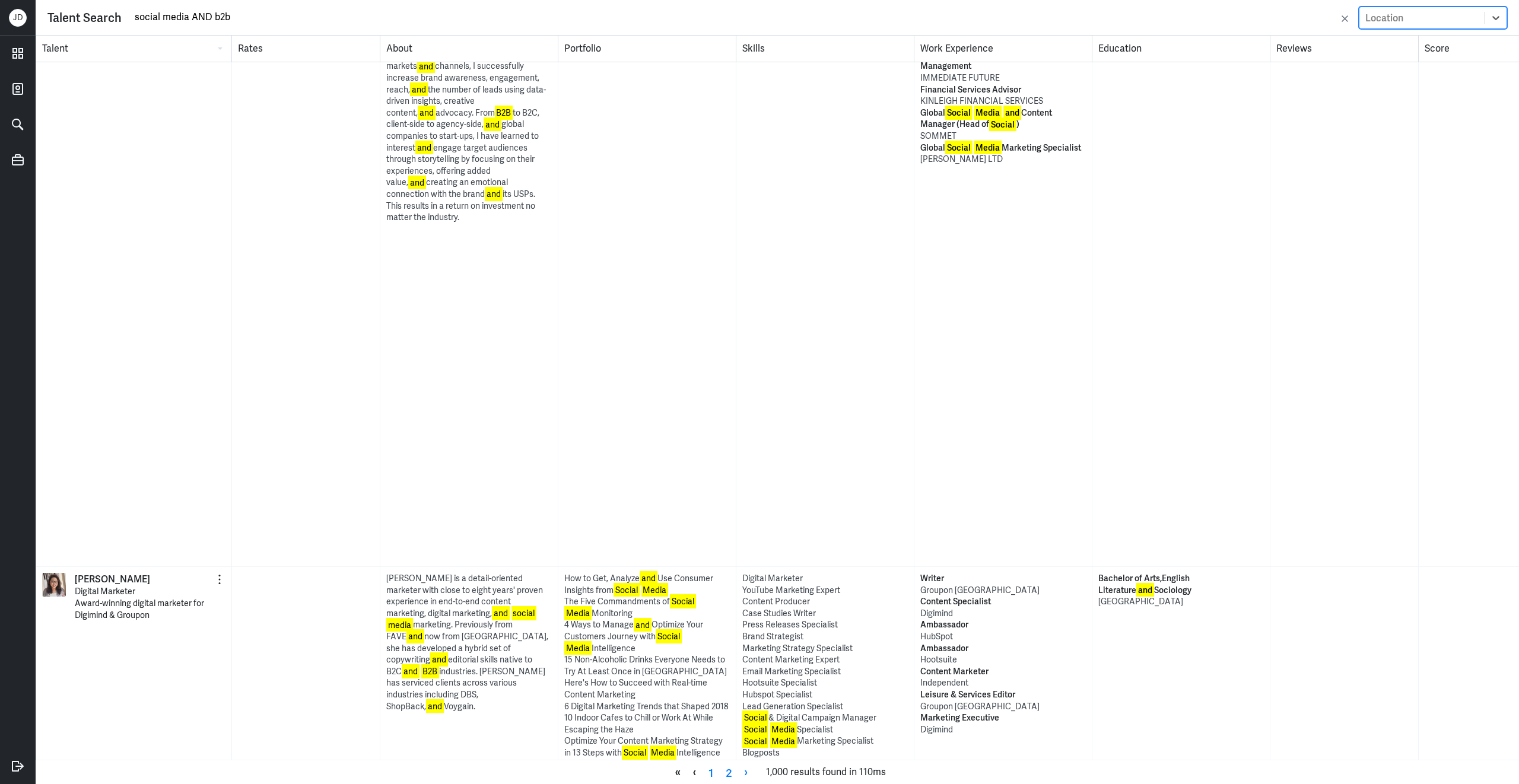
scroll to position [2769, 0]
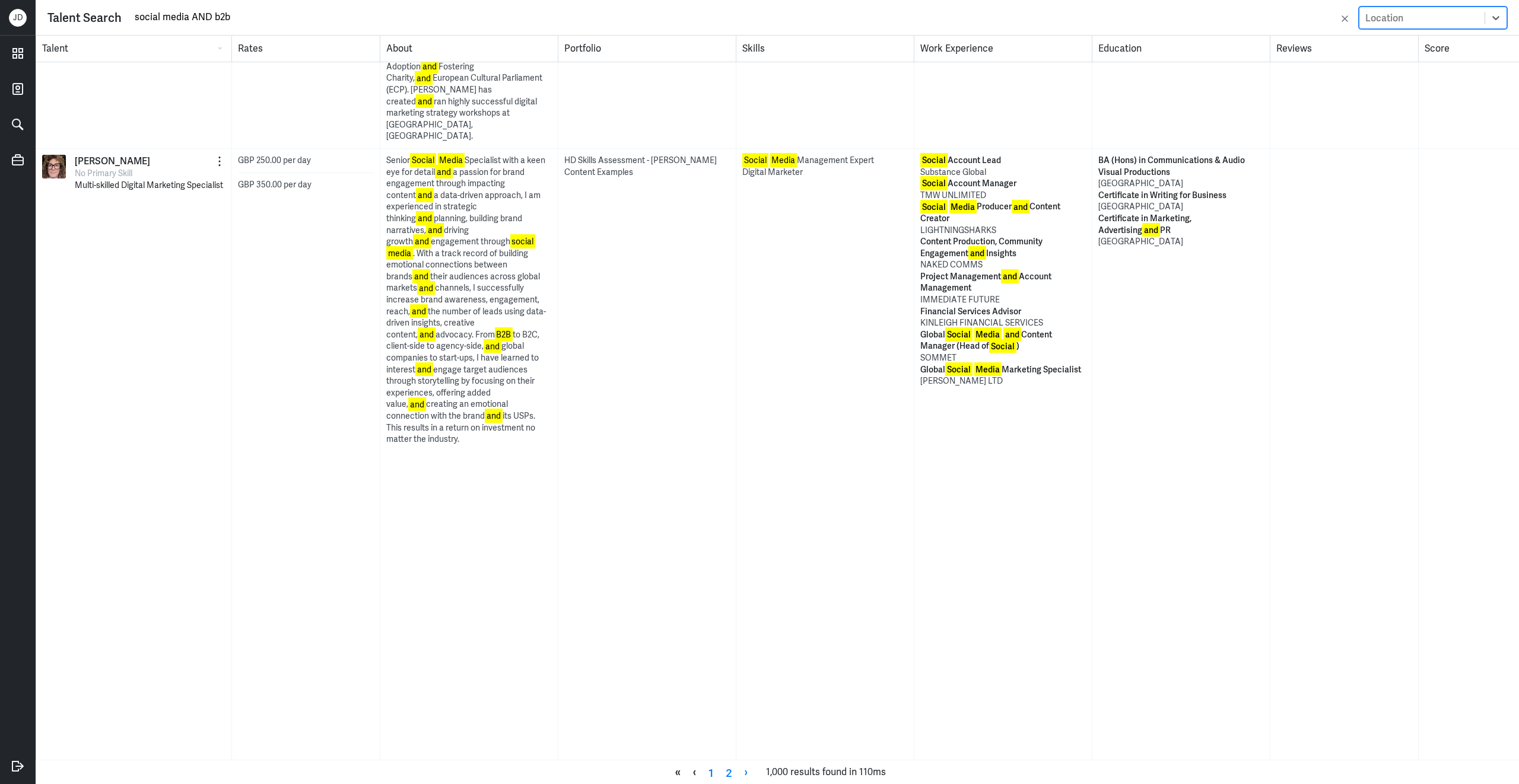
click at [1409, 19] on div "Location" at bounding box center [1422, 17] width 125 height 19
type input "malaysia"
click at [1394, 45] on div "Kuala Lumpur, Federal Territory of Kuala Lumpur, Malaysia" at bounding box center [1433, 47] width 148 height 22
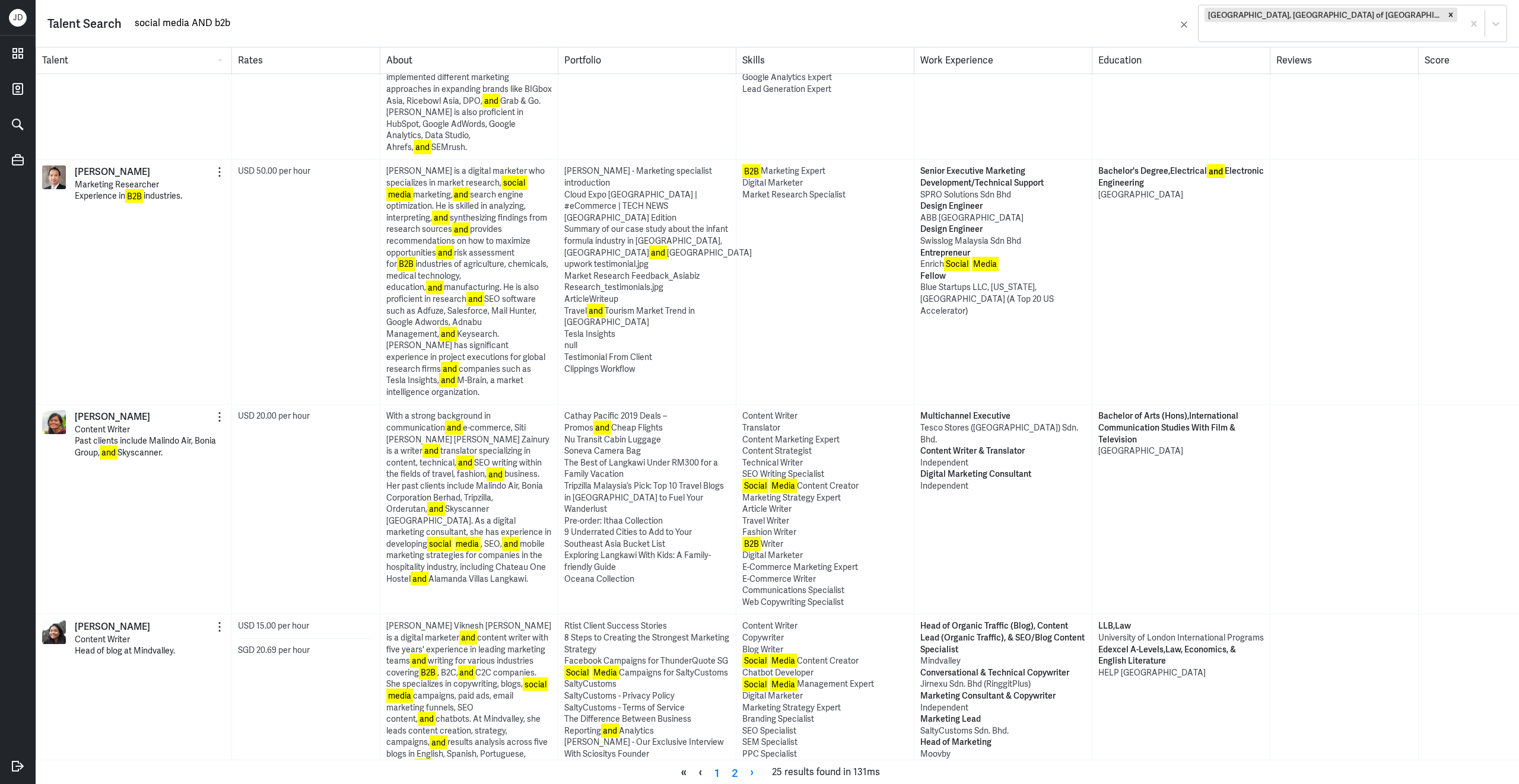
scroll to position [584, 0]
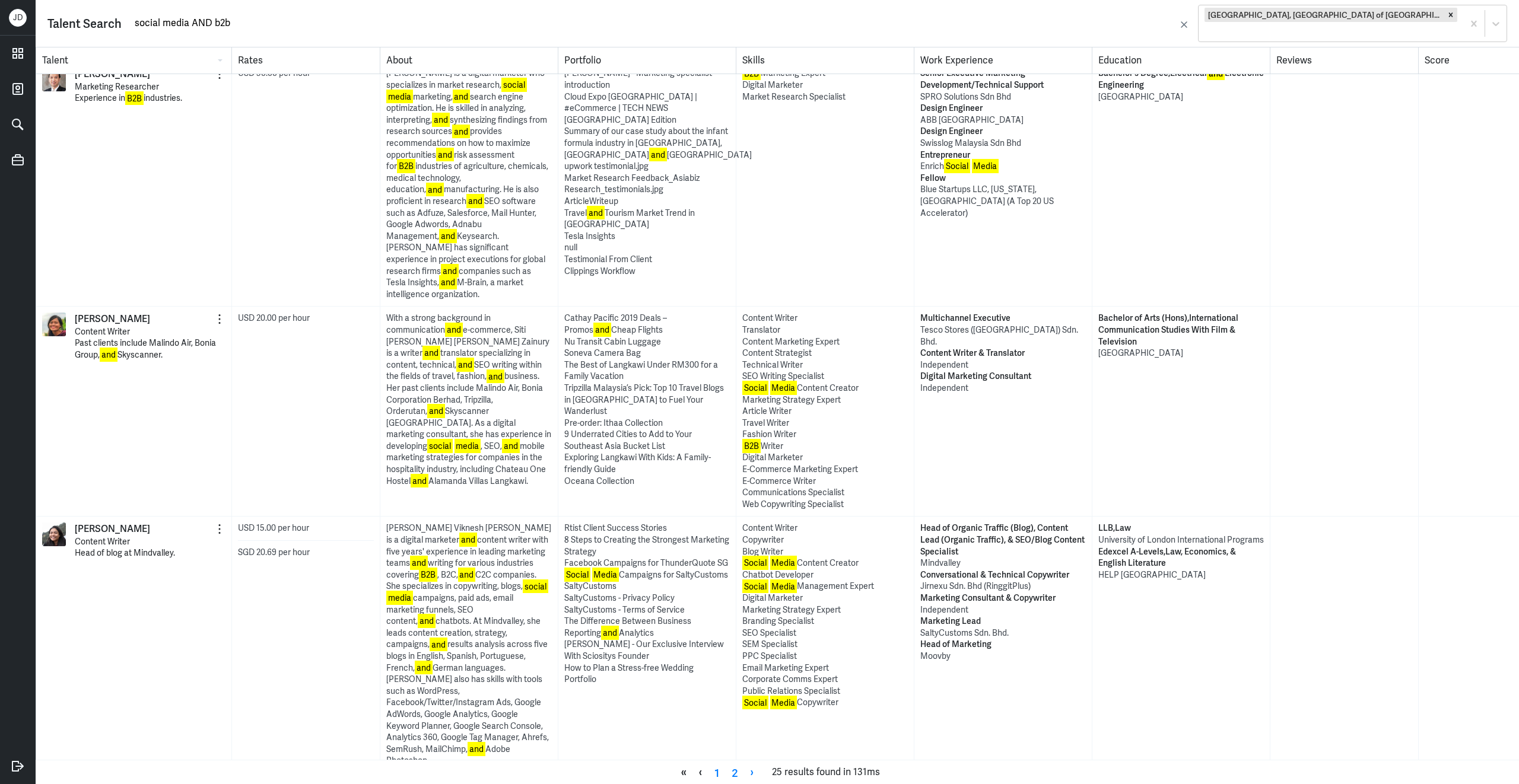
drag, startPoint x: 132, startPoint y: 27, endPoint x: 302, endPoint y: 26, distance: 170.0
click at [302, 26] on input "social media AND b2b" at bounding box center [655, 23] width 1043 height 18
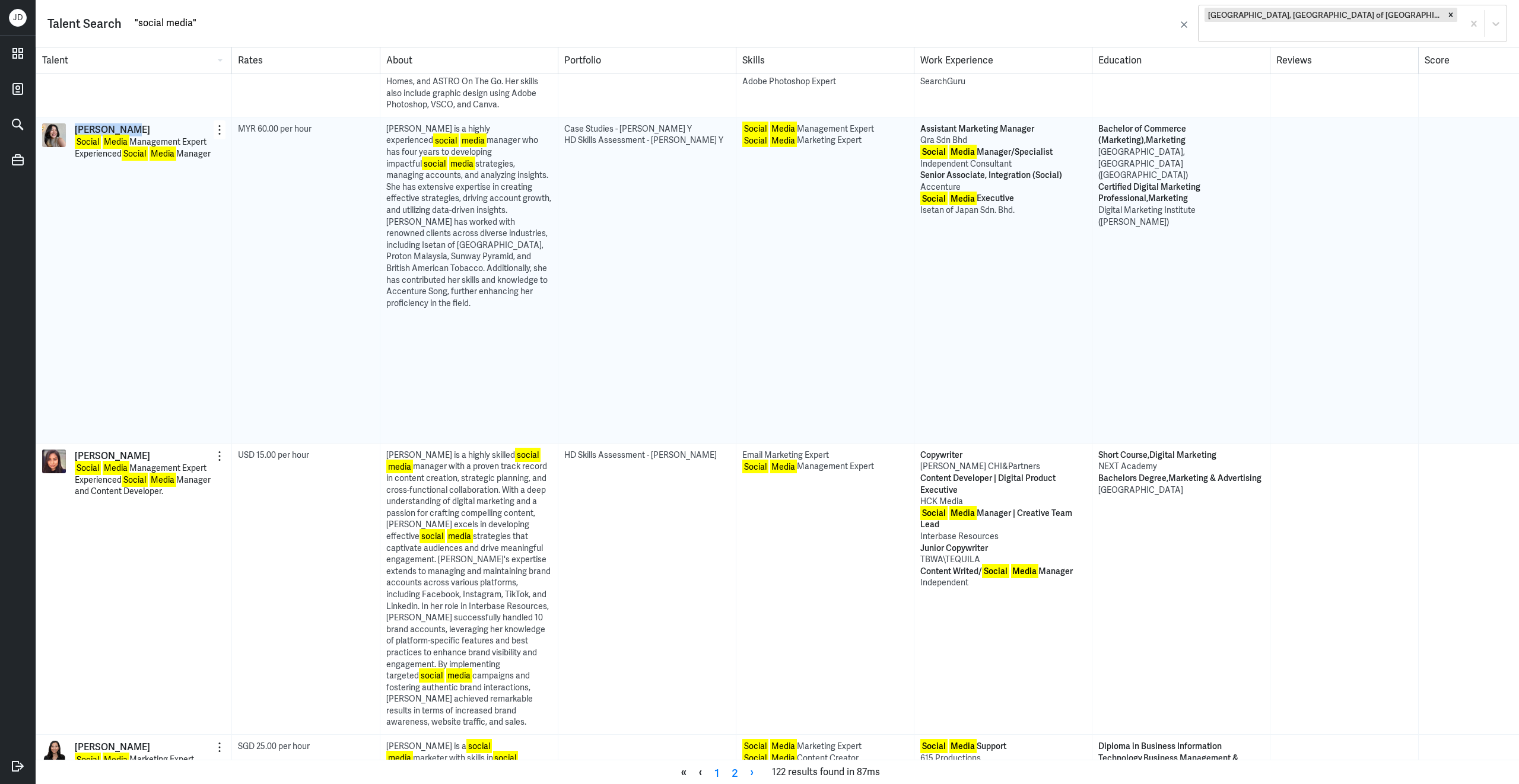
scroll to position [412, 0]
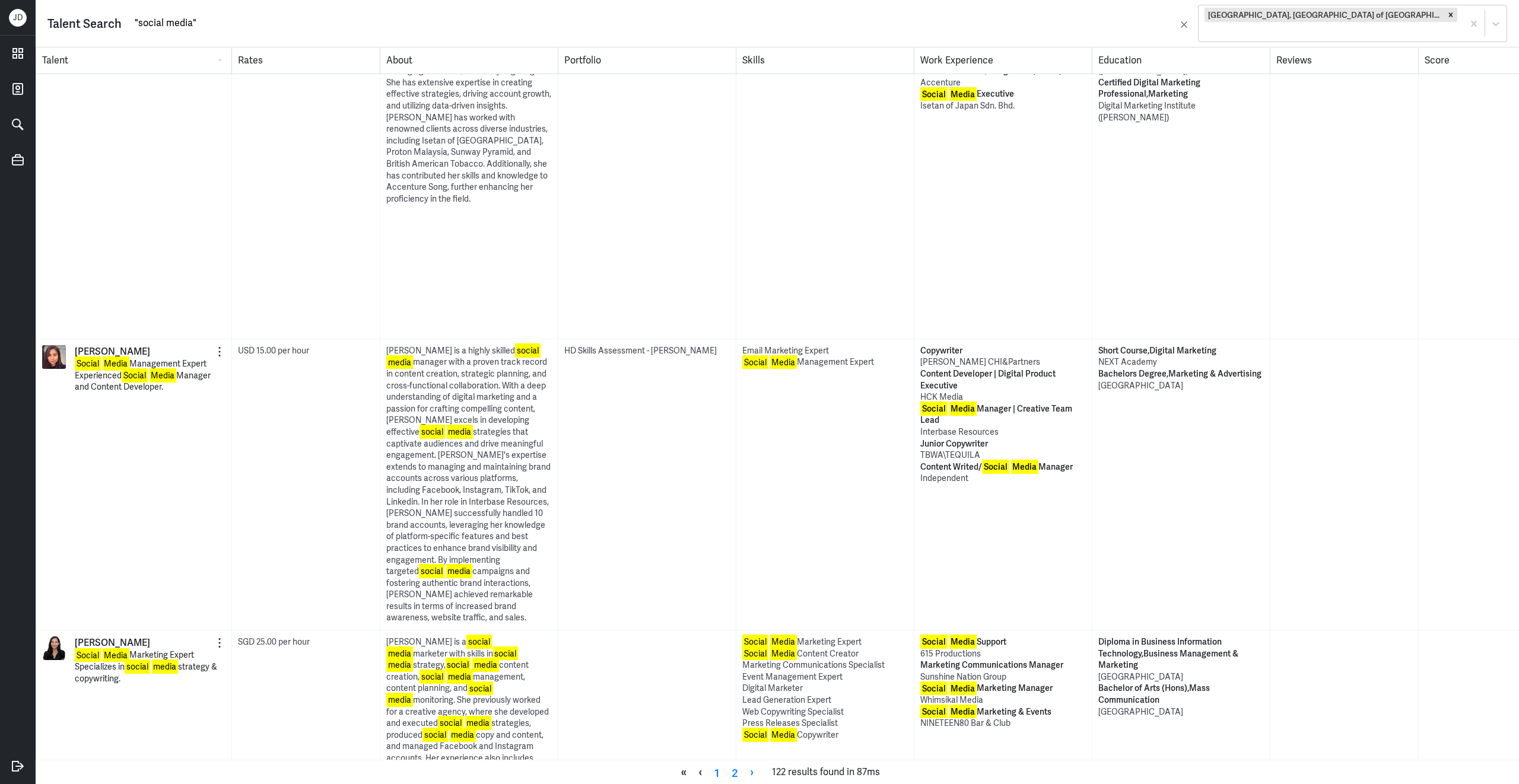
click at [213, 24] on input ""social media"" at bounding box center [655, 23] width 1043 height 18
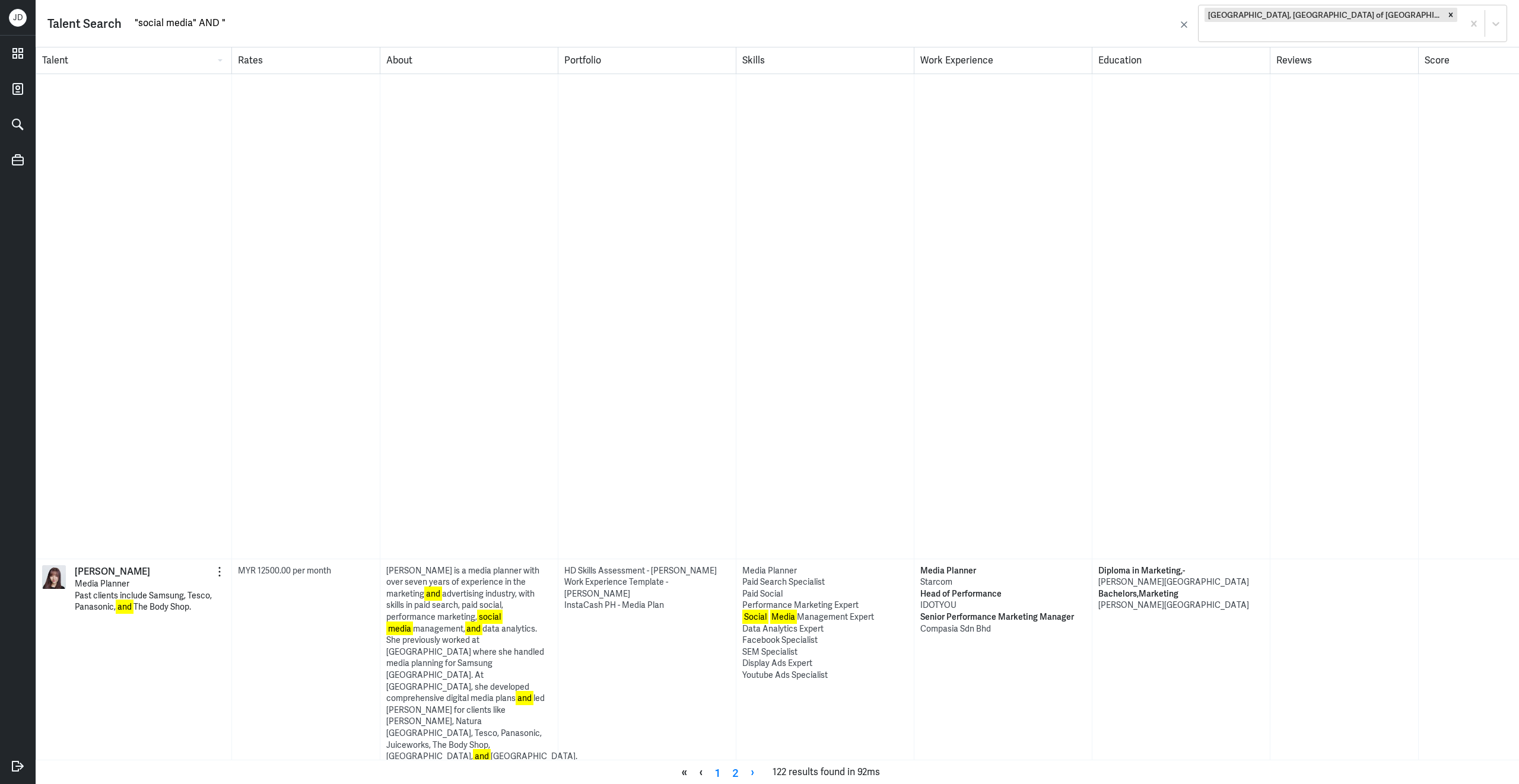
scroll to position [992, 0]
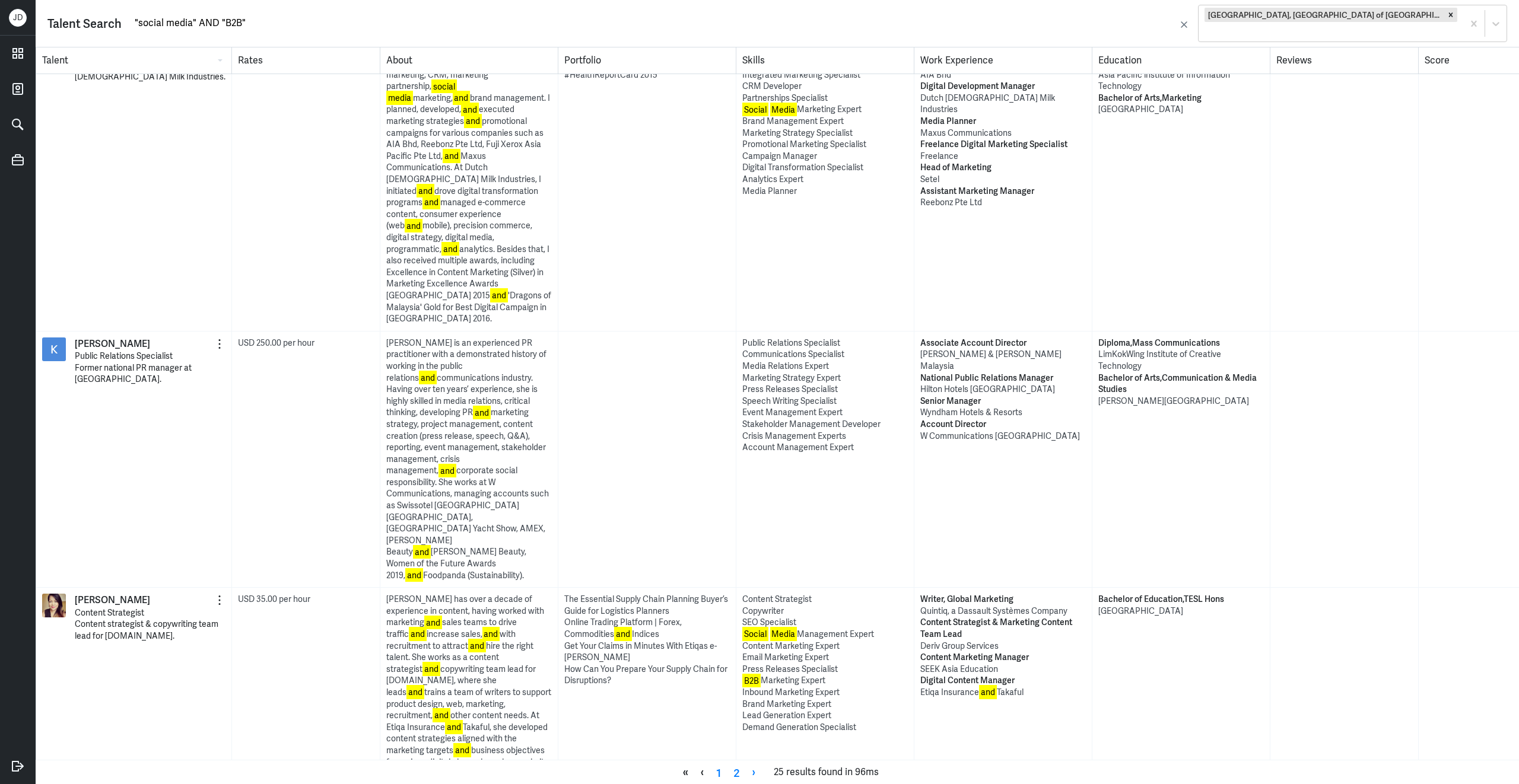
scroll to position [4853, 0]
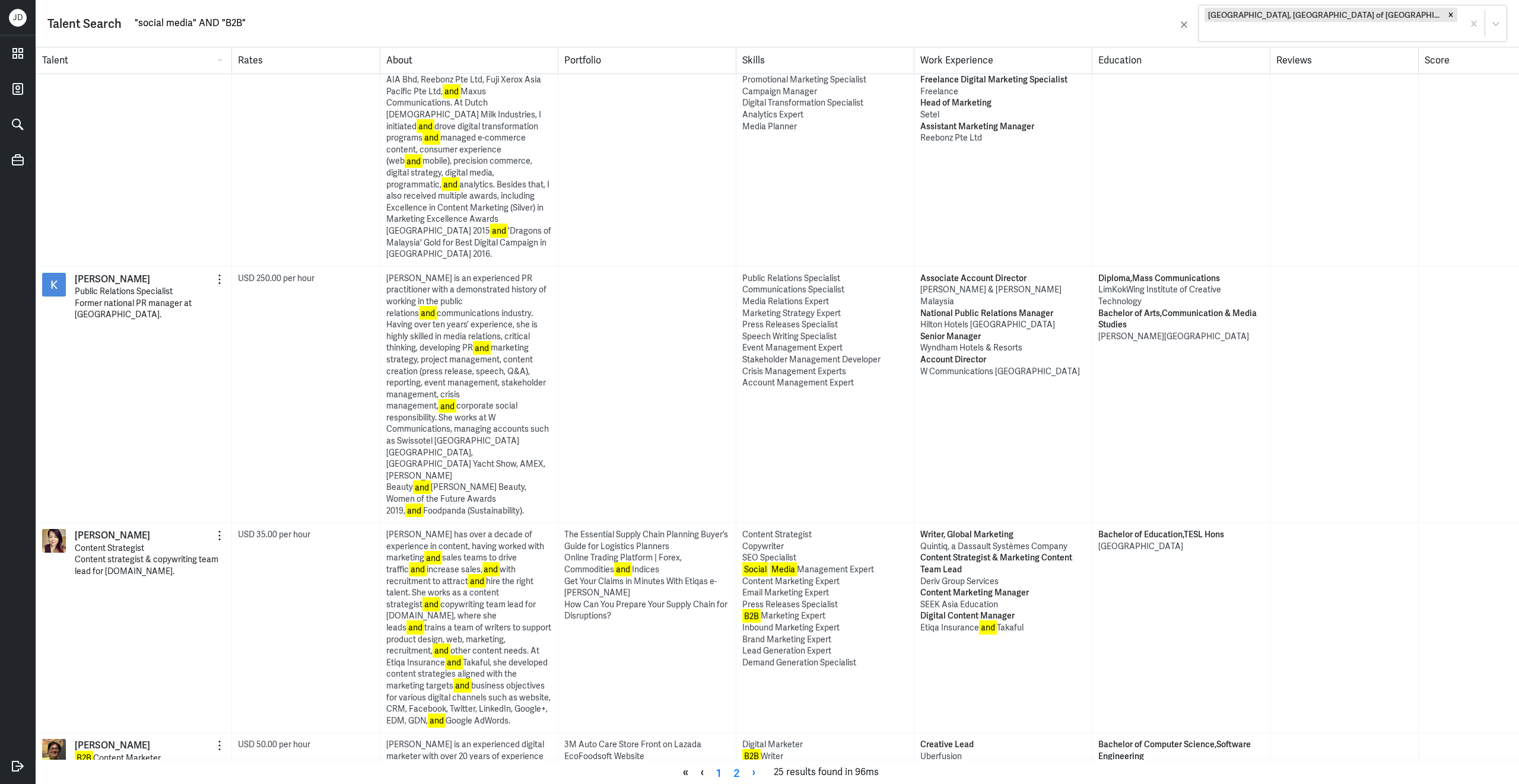
drag, startPoint x: 198, startPoint y: 24, endPoint x: 322, endPoint y: 21, distance: 124.0
click at [252, 23] on input ""social media" AND "B2B"" at bounding box center [655, 23] width 1043 height 18
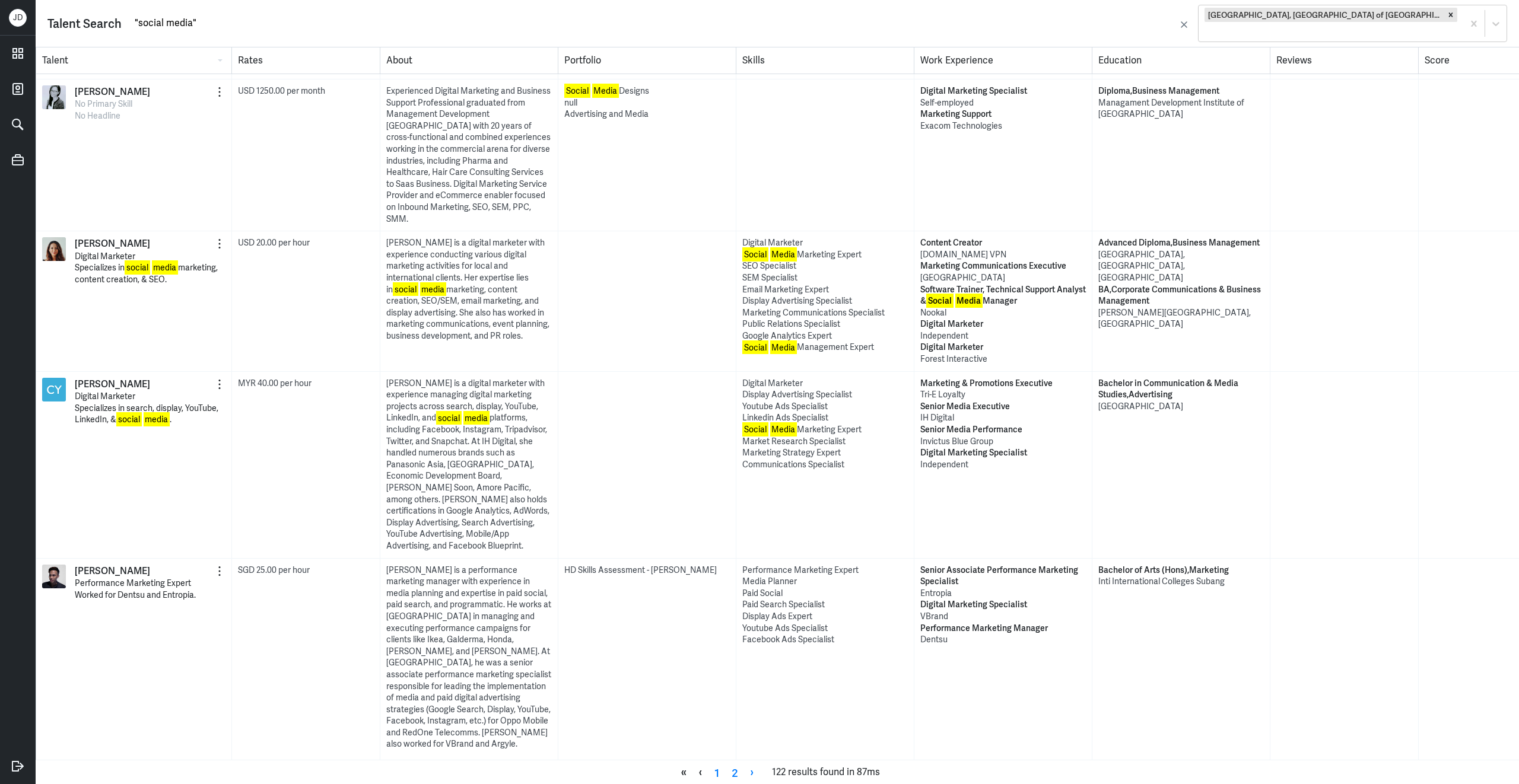
type input ""social media""
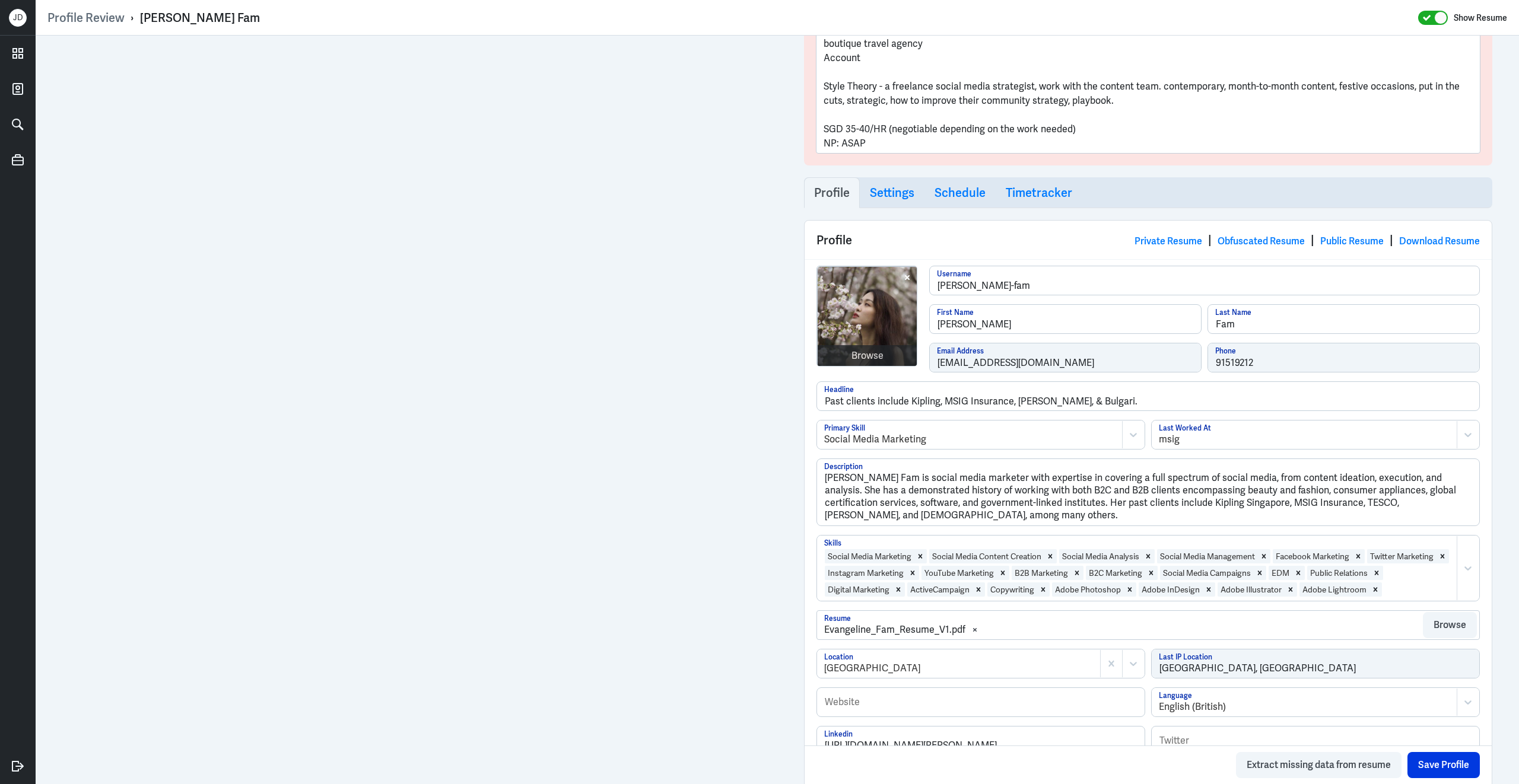
scroll to position [209, 0]
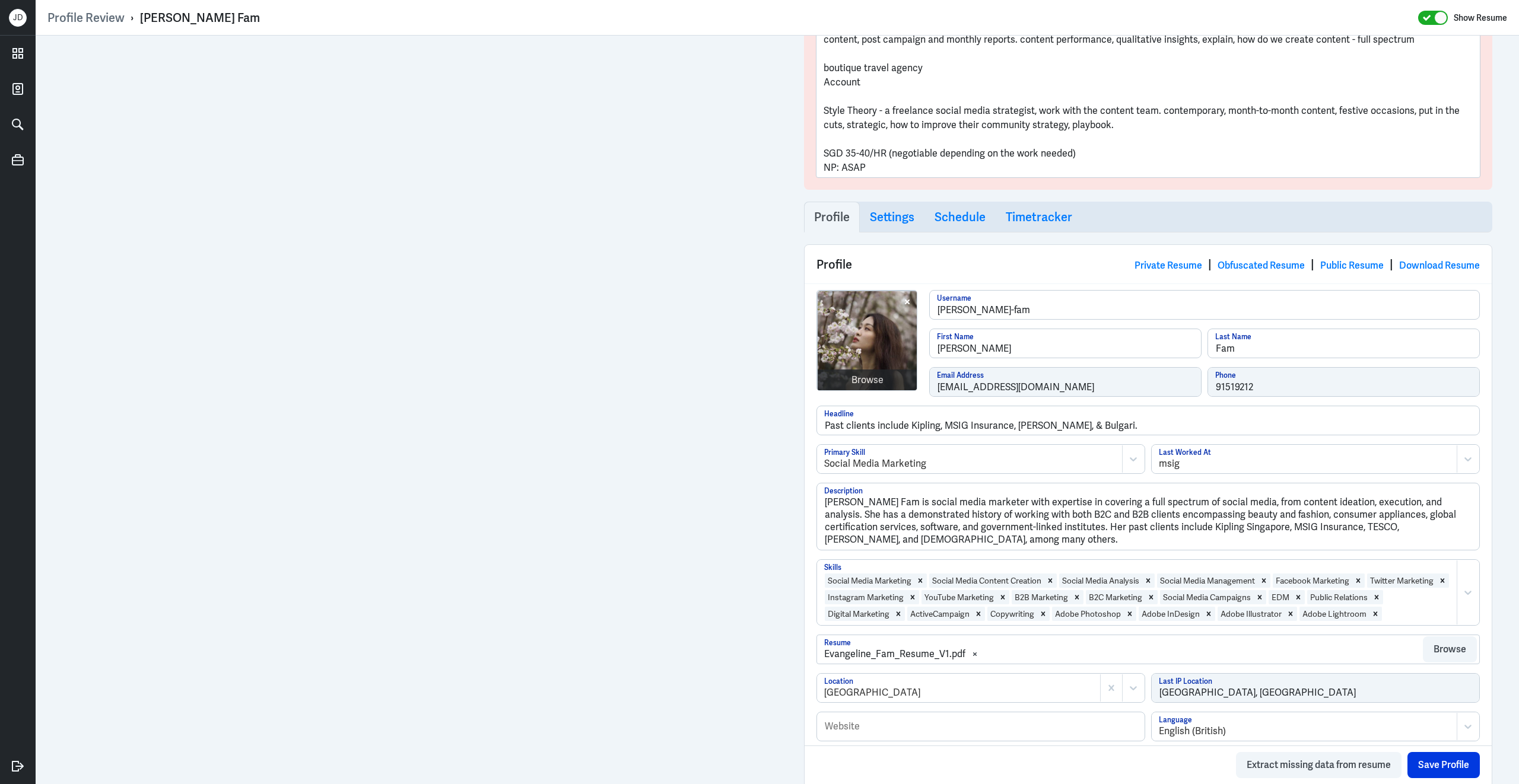
drag, startPoint x: 822, startPoint y: 154, endPoint x: 1081, endPoint y: 149, distance: 259.0
click at [1083, 147] on div "SG Based; [DATE] - No show for scheduled call. With availability for 30hrs a mo…" at bounding box center [1148, 50] width 663 height 256
drag, startPoint x: 1081, startPoint y: 149, endPoint x: 816, endPoint y: 156, distance: 265.1
click at [817, 156] on div "SG Based; [DATE] - No show for scheduled call. With availability for 30hrs a mo…" at bounding box center [1148, 50] width 663 height 256
copy p "SGD 35-40/HR (negotiable depending on the work needed)"
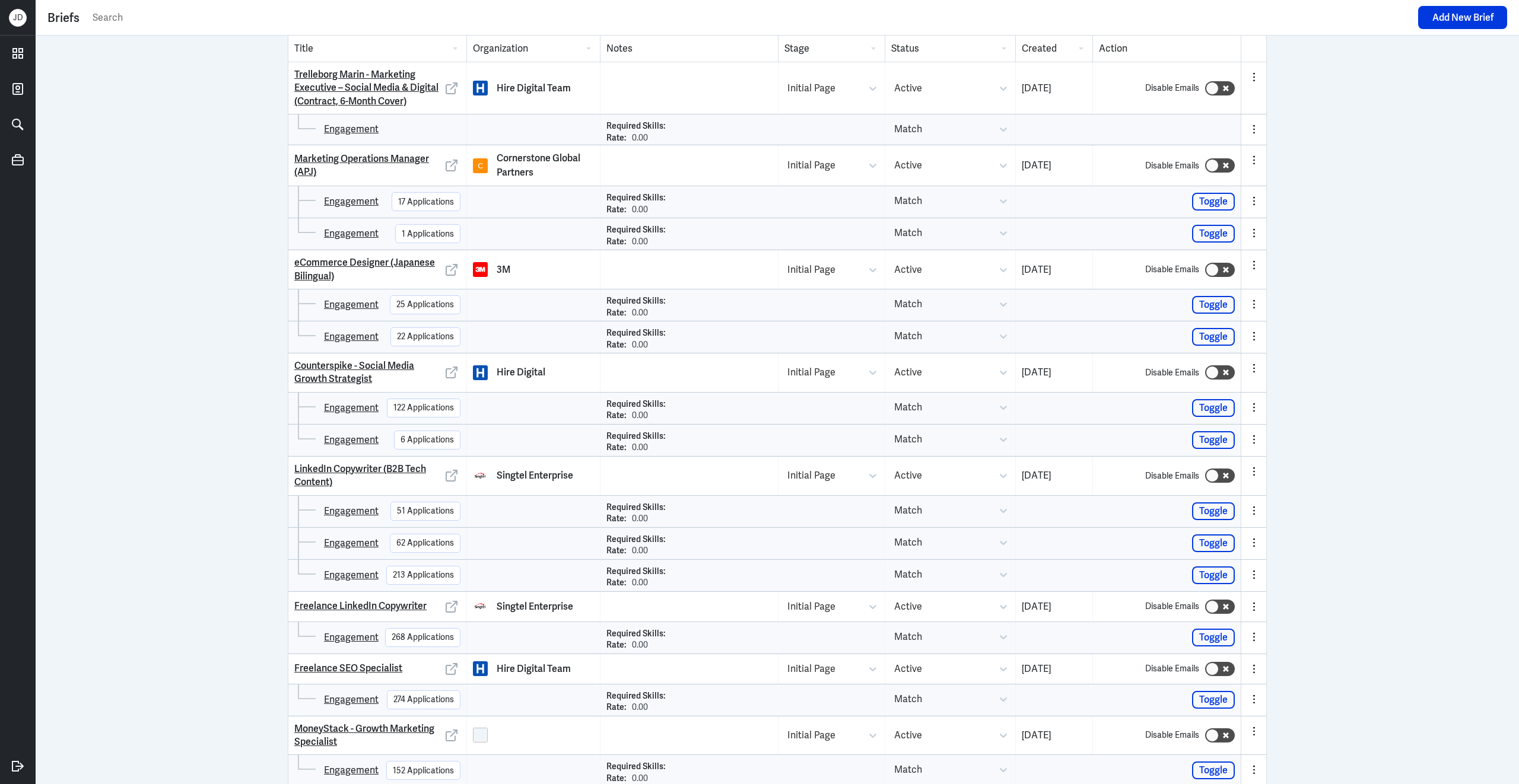
click at [340, 23] on input "text" at bounding box center [751, 18] width 1321 height 18
paste input "Marketo Expert"
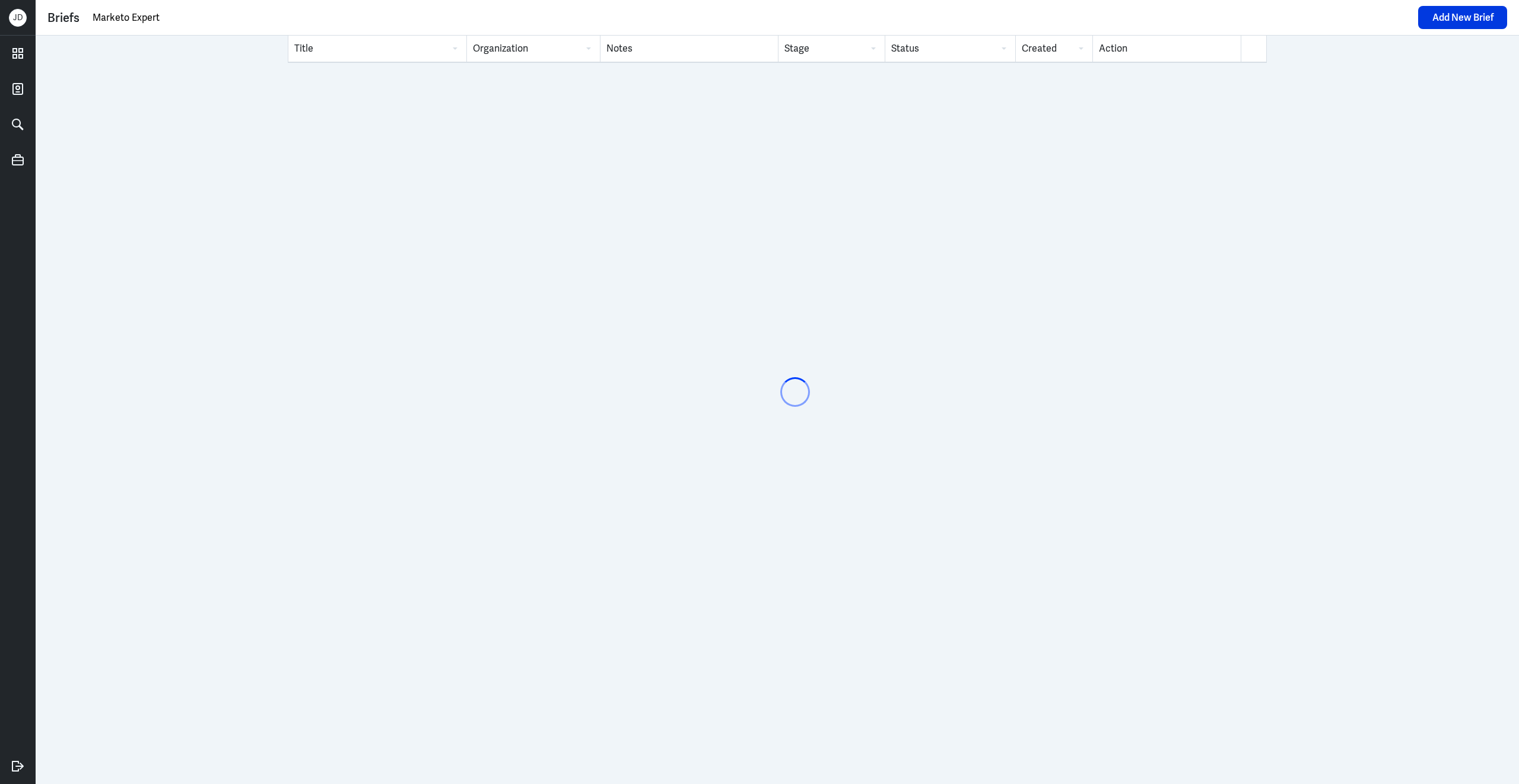
type input "Marketo Expert"
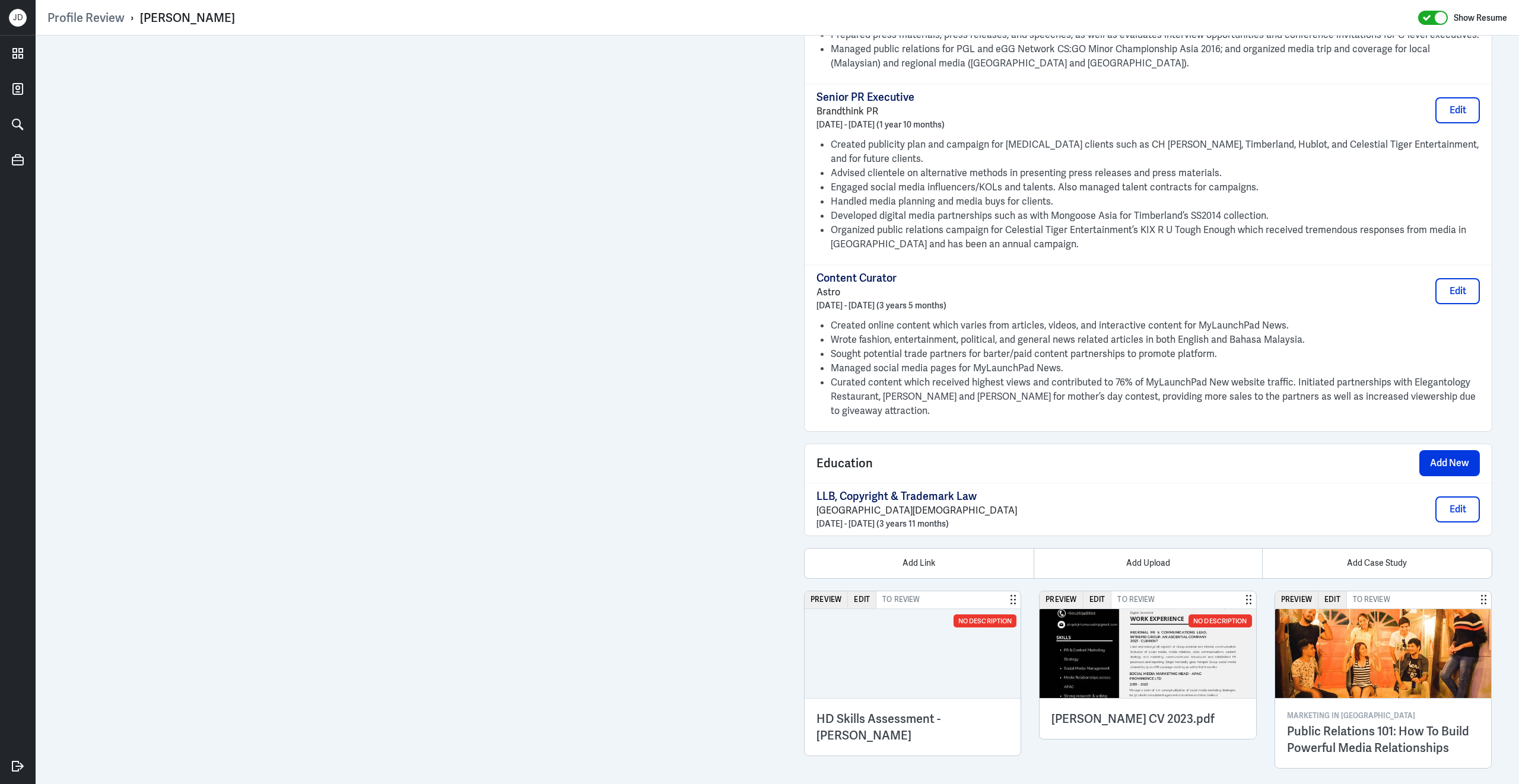
scroll to position [1551, 0]
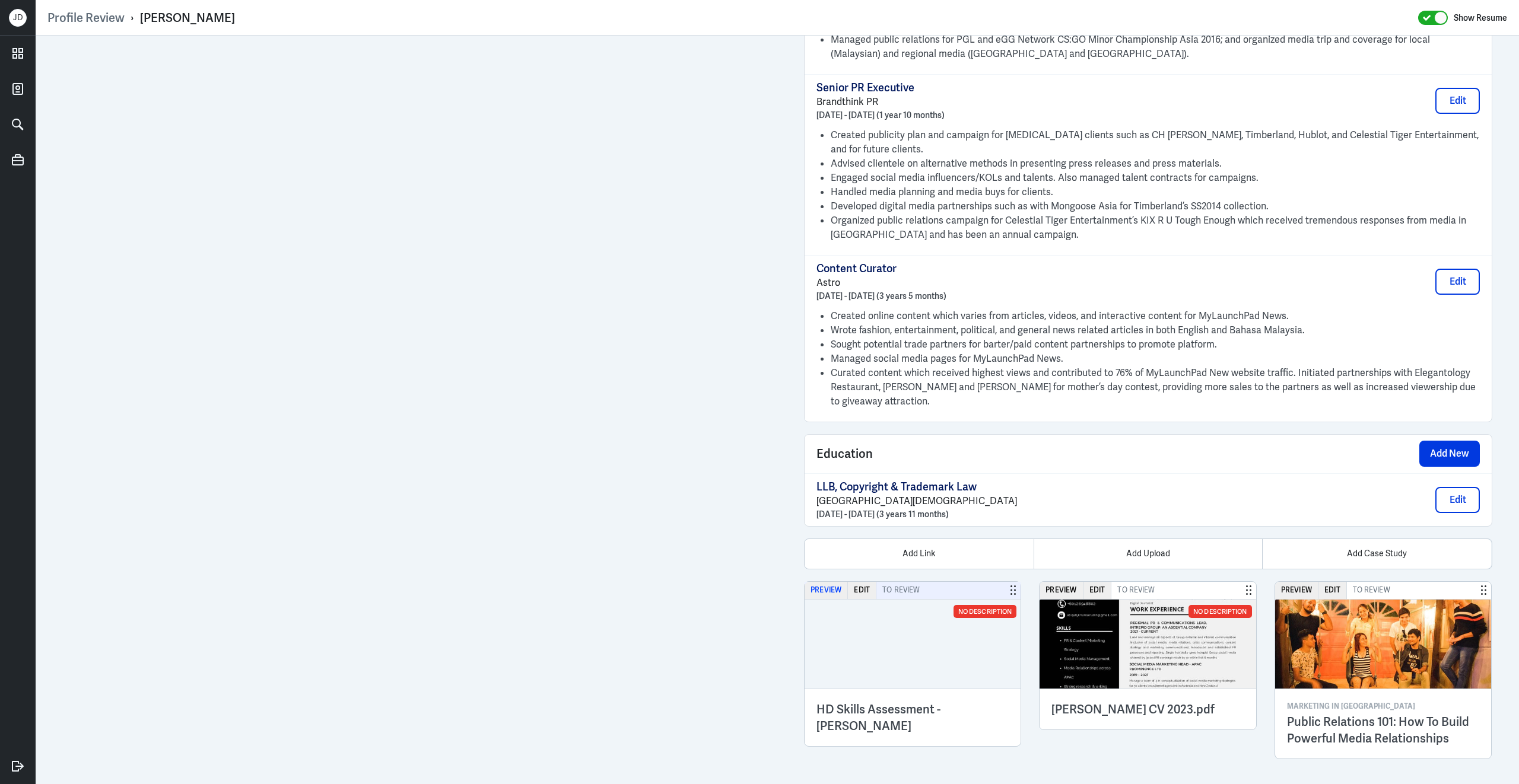
click at [818, 587] on button "Preview" at bounding box center [826, 590] width 43 height 17
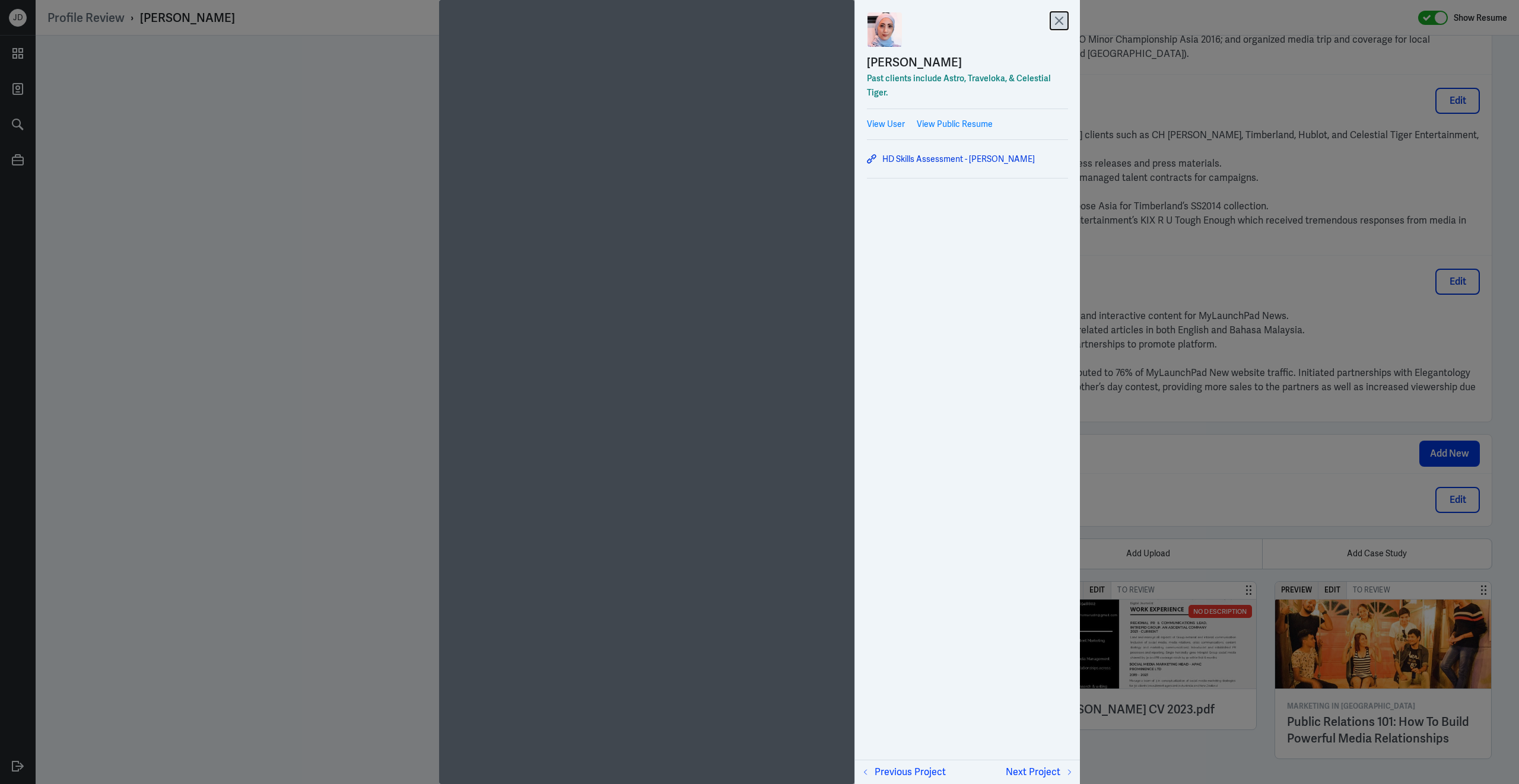
click at [1061, 21] on icon at bounding box center [1059, 21] width 18 height 18
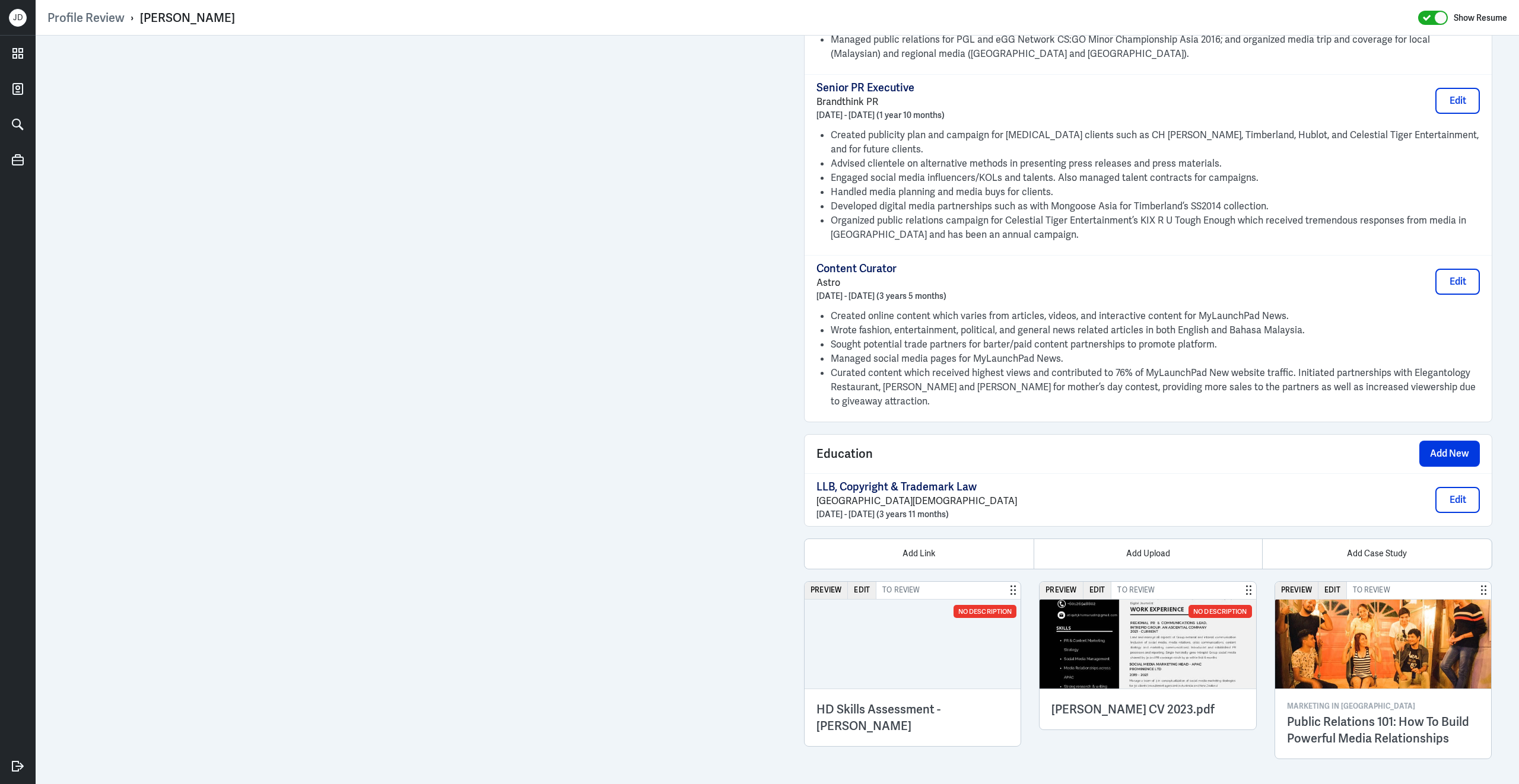
drag, startPoint x: 139, startPoint y: 17, endPoint x: 320, endPoint y: 17, distance: 181.0
click at [322, 17] on div "Profile Review › [PERSON_NAME] Show Resume" at bounding box center [777, 18] width 1460 height 15
copy div "[PERSON_NAME]"
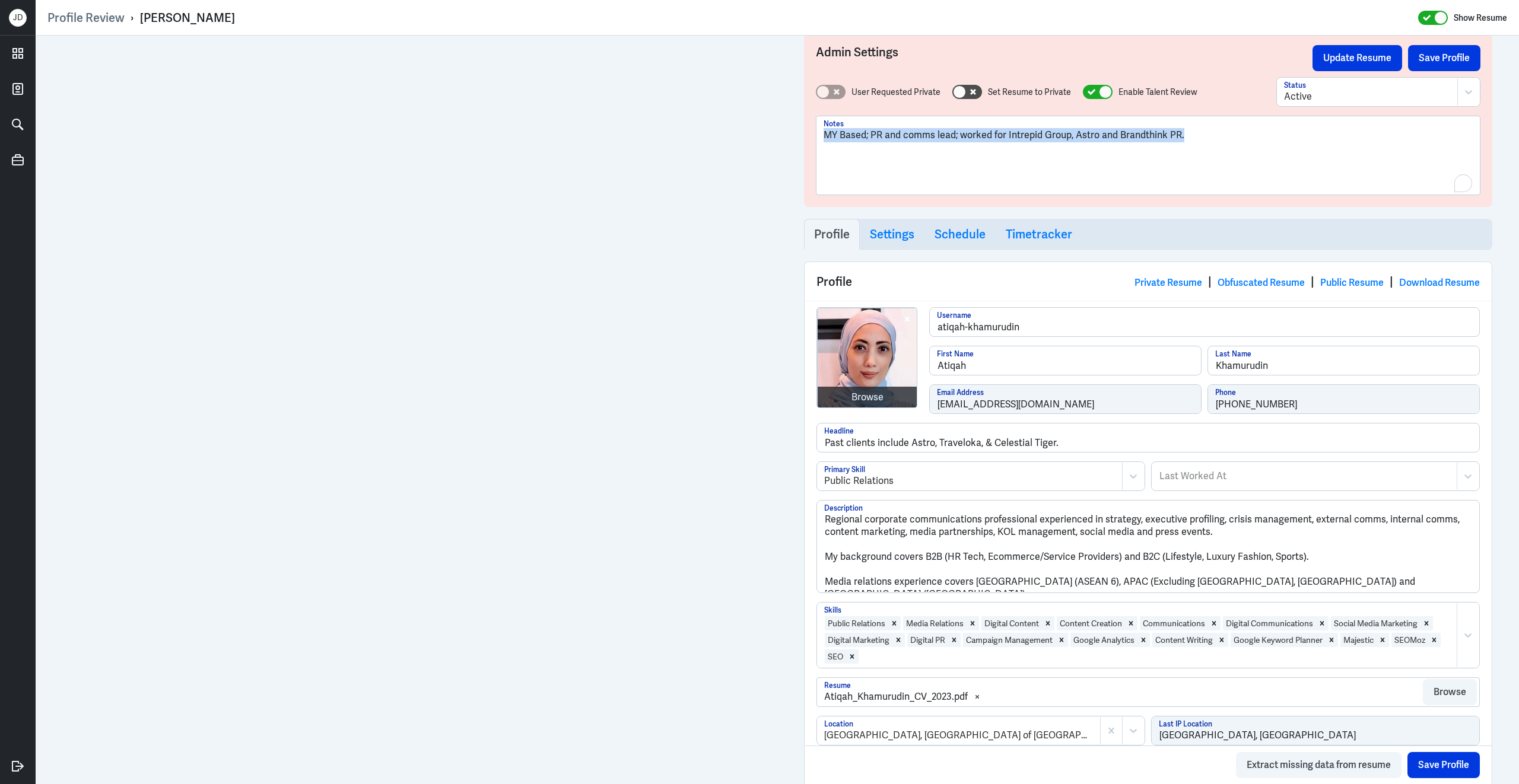
scroll to position [0, 0]
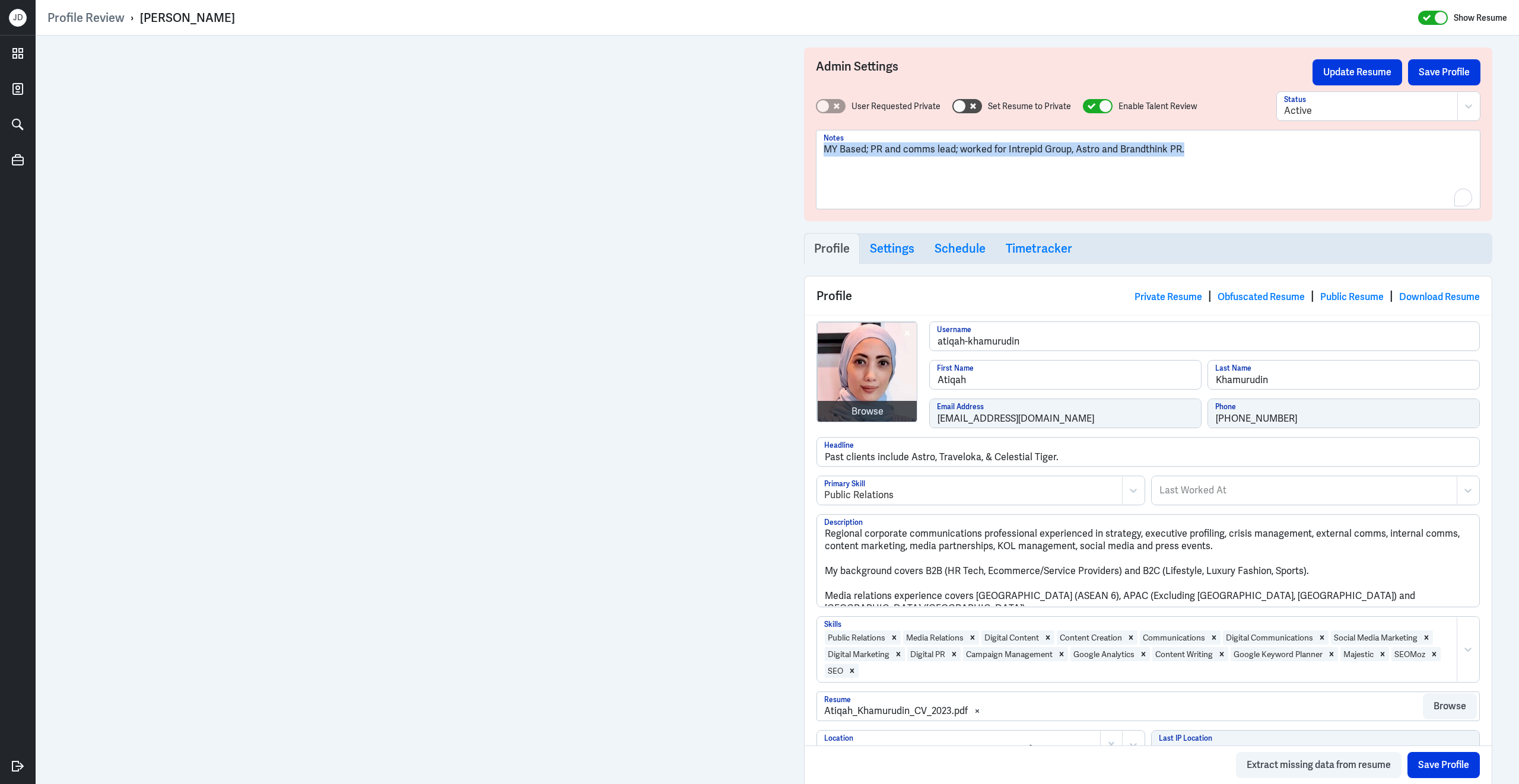
drag, startPoint x: 1195, startPoint y: 56, endPoint x: 563, endPoint y: 44, distance: 632.1
copy p "MY Based; PR and comms lead; worked for Intrepid Group, Astro and Brandthink PR."
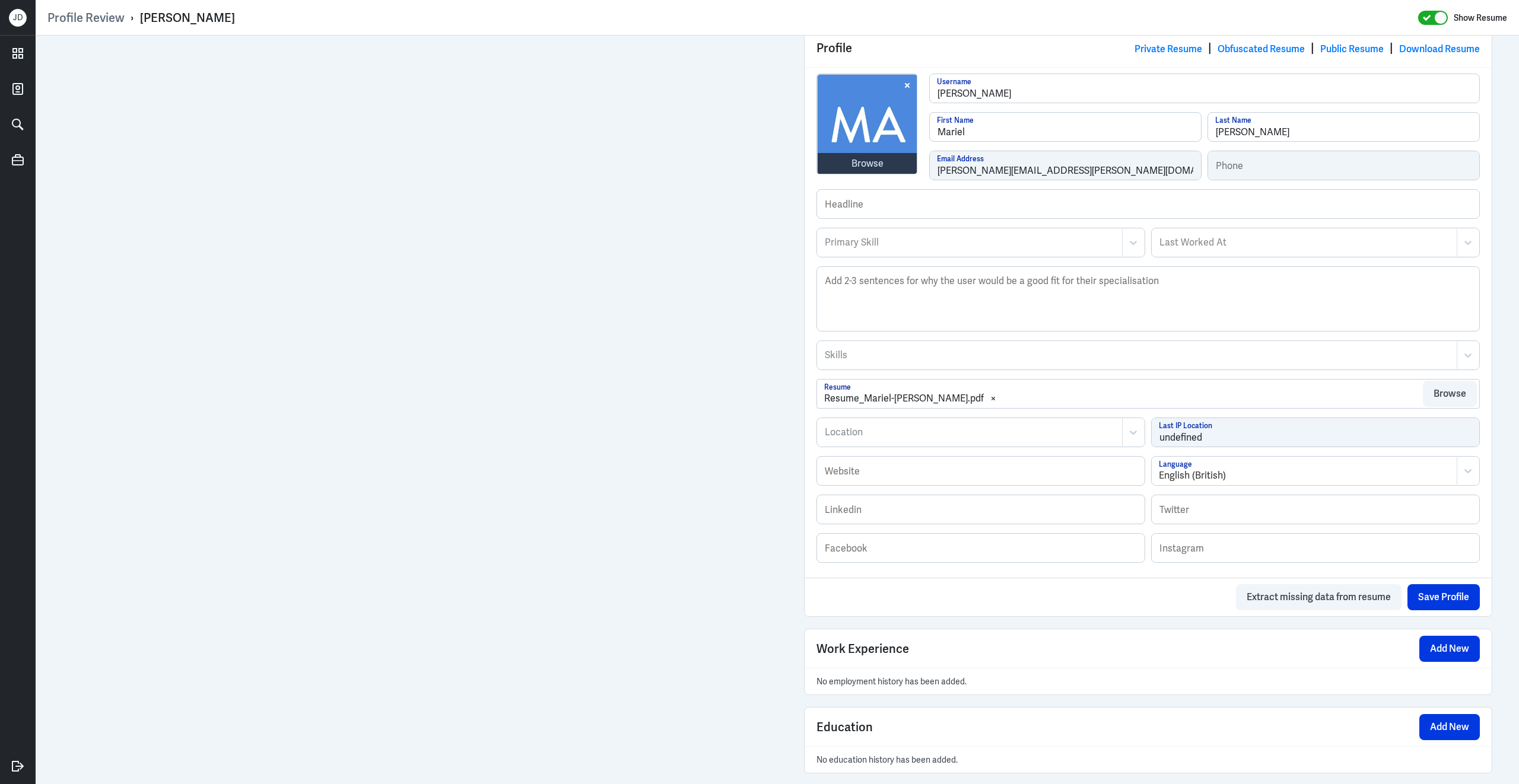
scroll to position [226, 0]
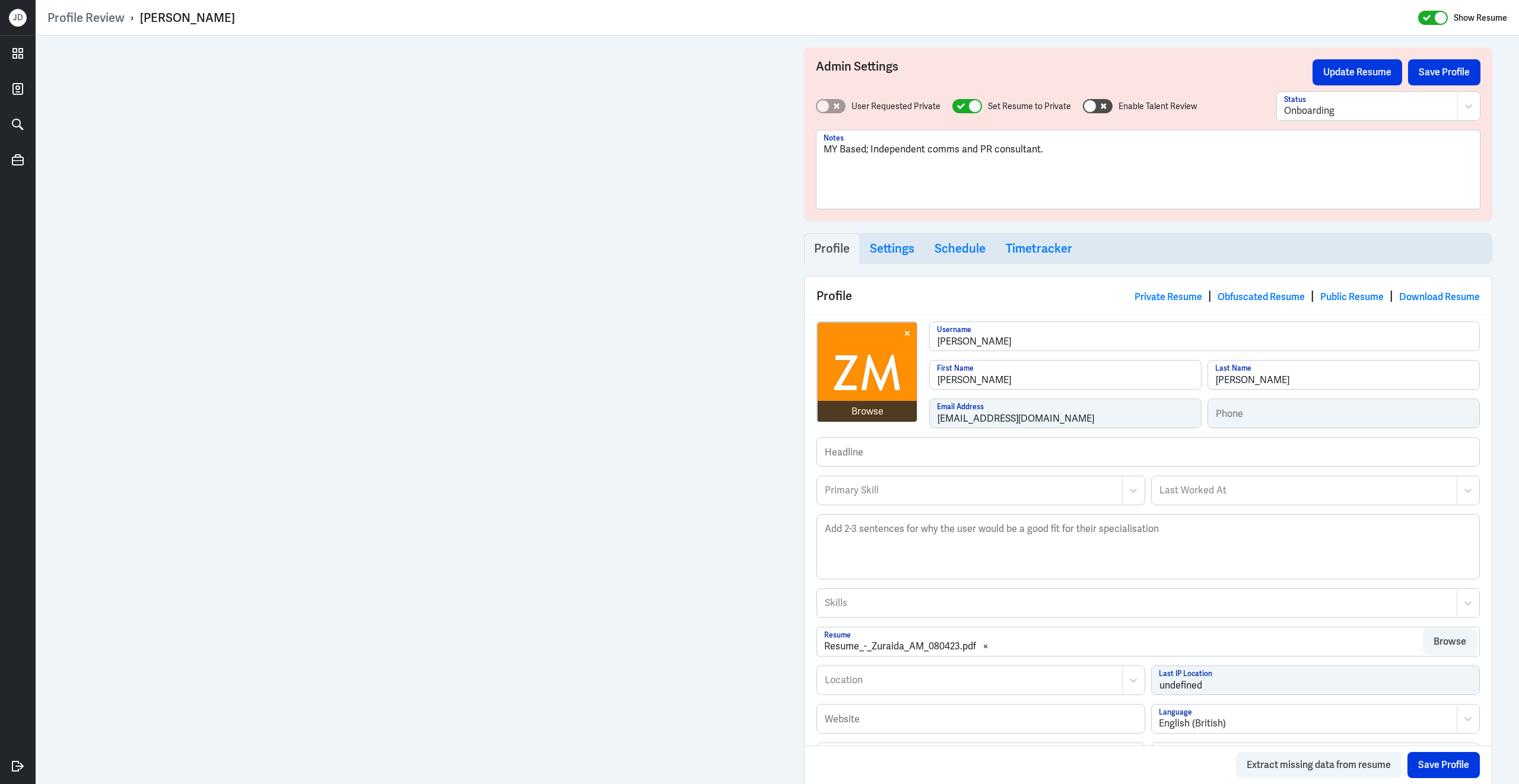
scroll to position [496, 0]
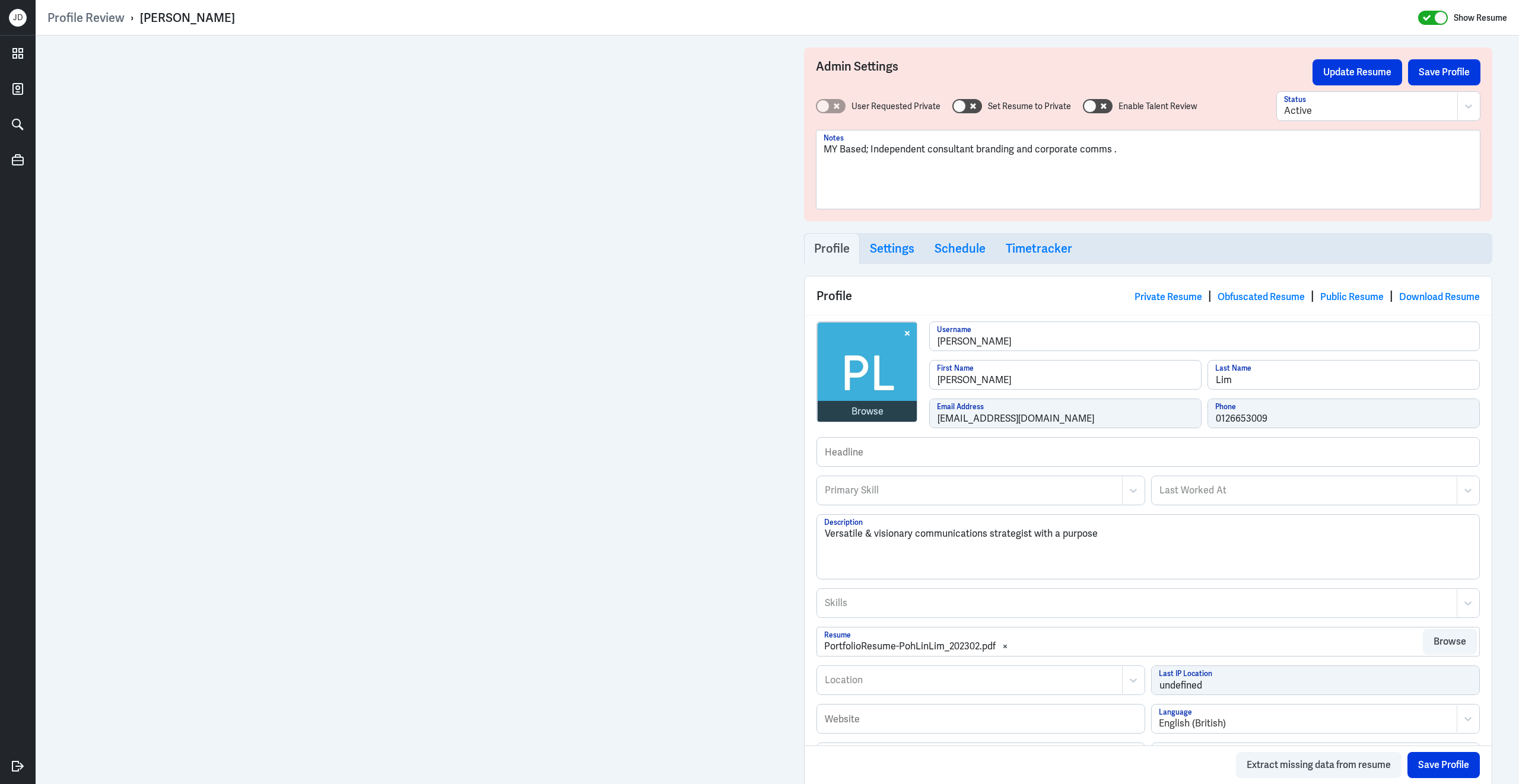
scroll to position [543, 0]
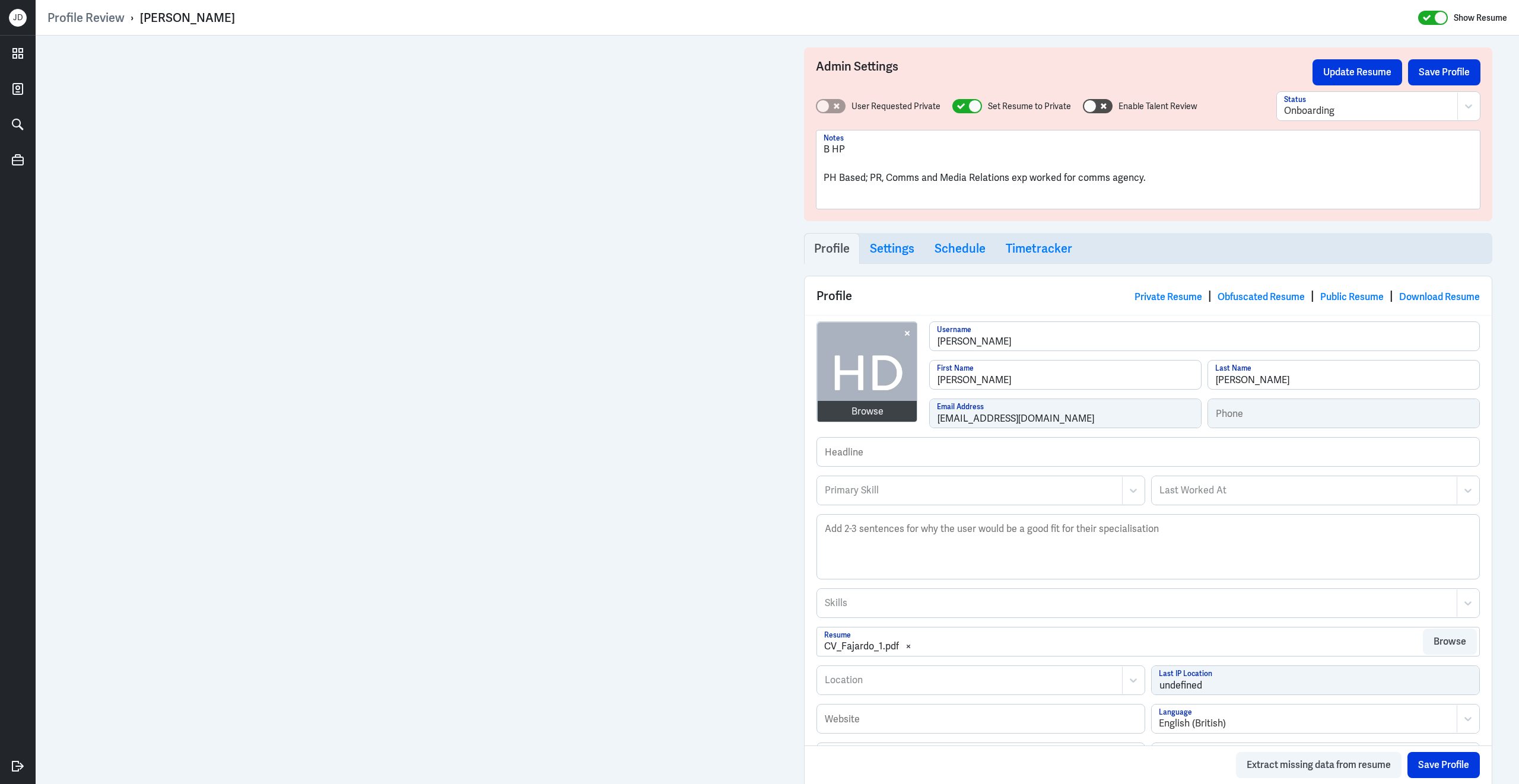
scroll to position [496, 0]
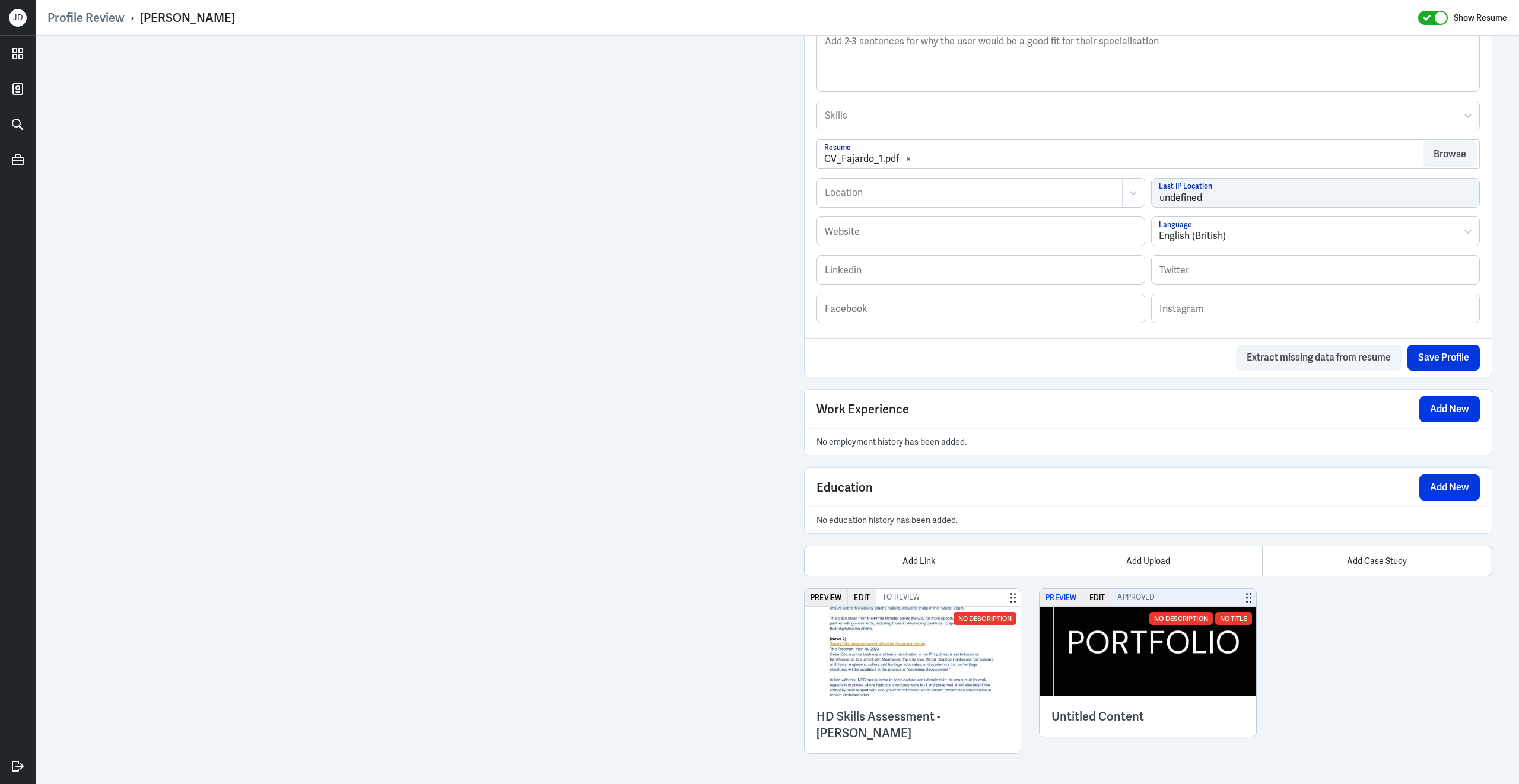
click at [1063, 594] on button "Preview" at bounding box center [1061, 597] width 43 height 17
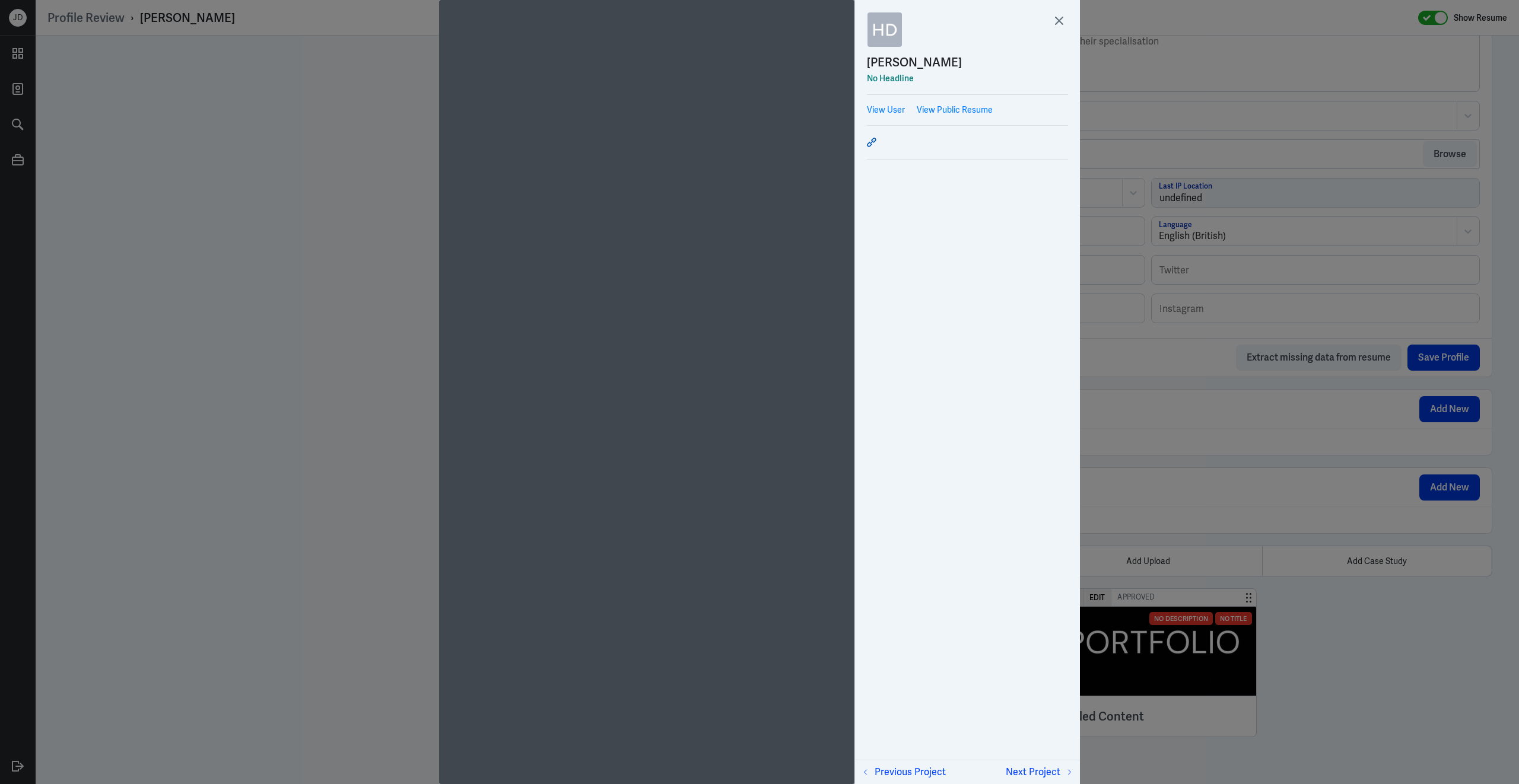
click at [874, 142] on icon at bounding box center [871, 142] width 8 height 8
click at [1062, 17] on icon at bounding box center [1059, 21] width 7 height 7
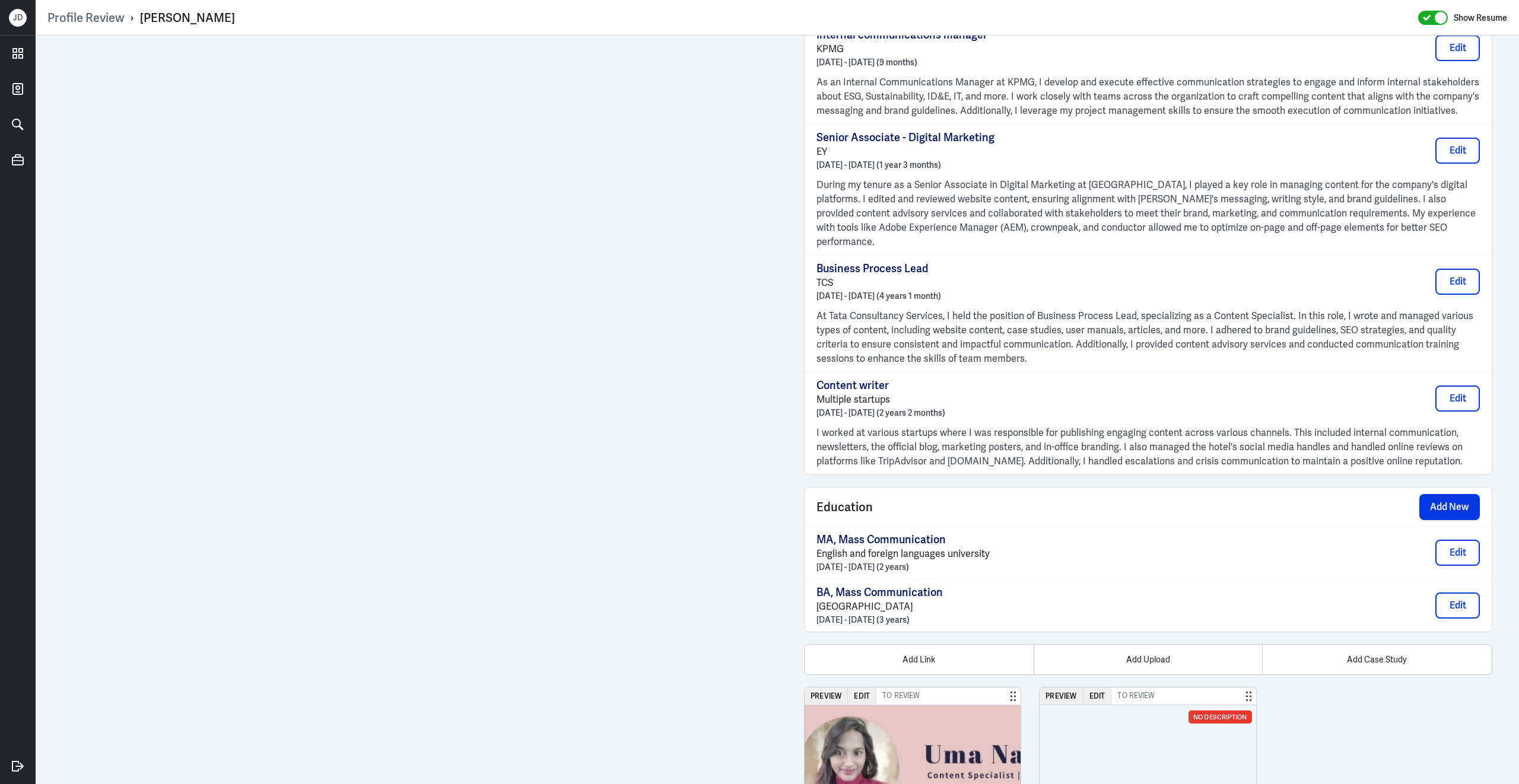
scroll to position [1000, 0]
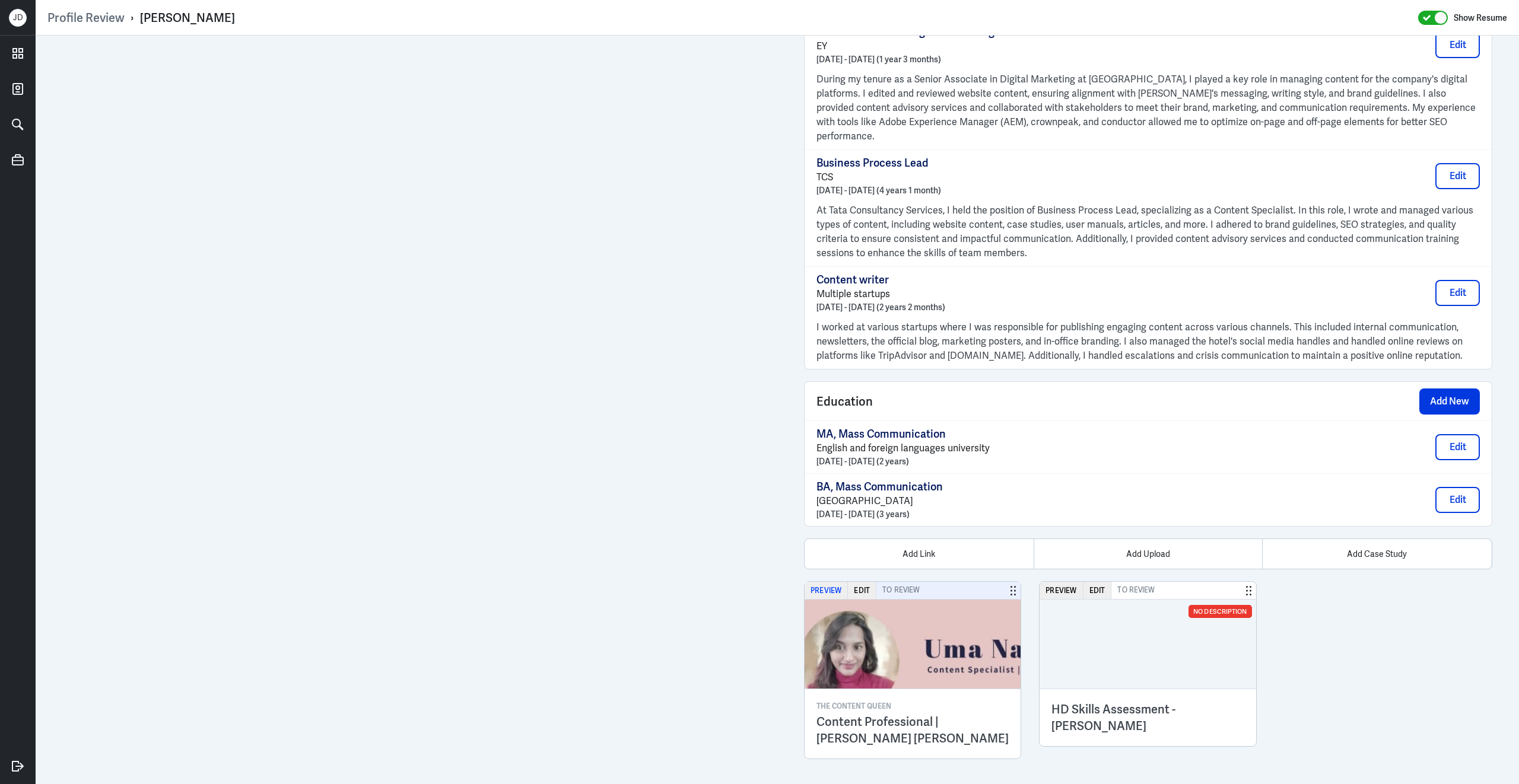
click at [818, 589] on button "Preview" at bounding box center [826, 590] width 43 height 17
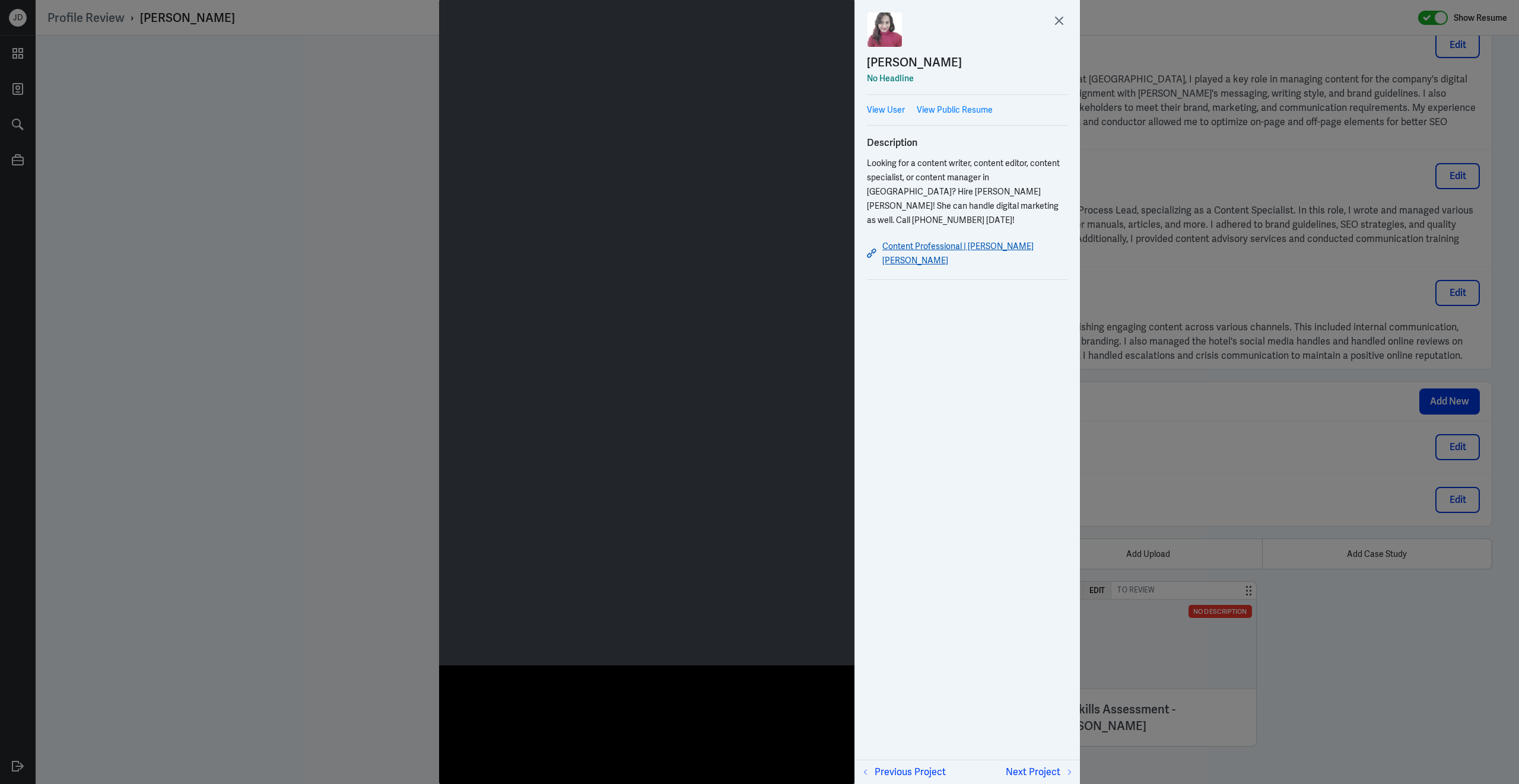
click at [918, 239] on link "Content Professional | [PERSON_NAME] [PERSON_NAME]" at bounding box center [967, 253] width 201 height 28
click at [1055, 12] on icon at bounding box center [1059, 21] width 18 height 18
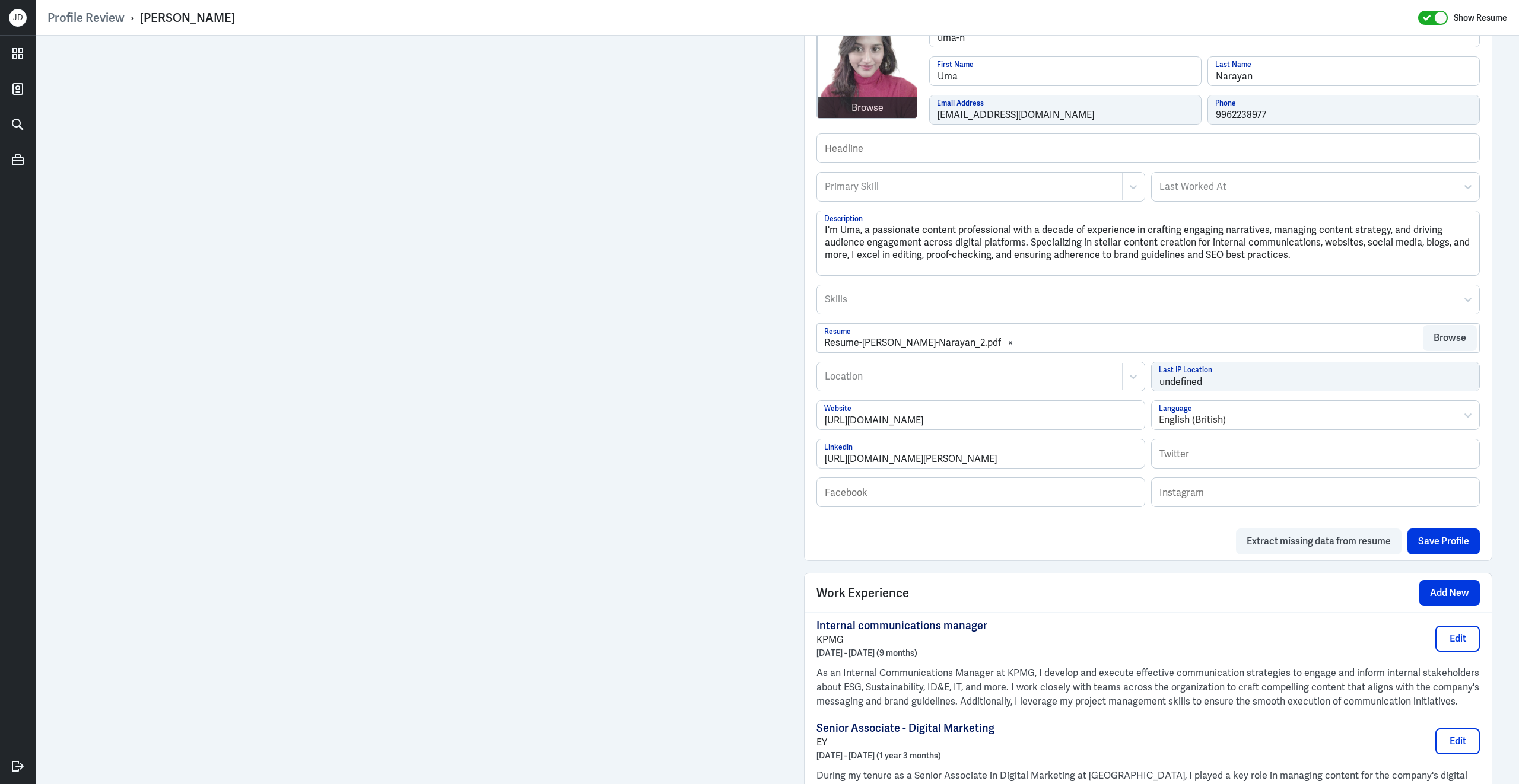
scroll to position [175, 0]
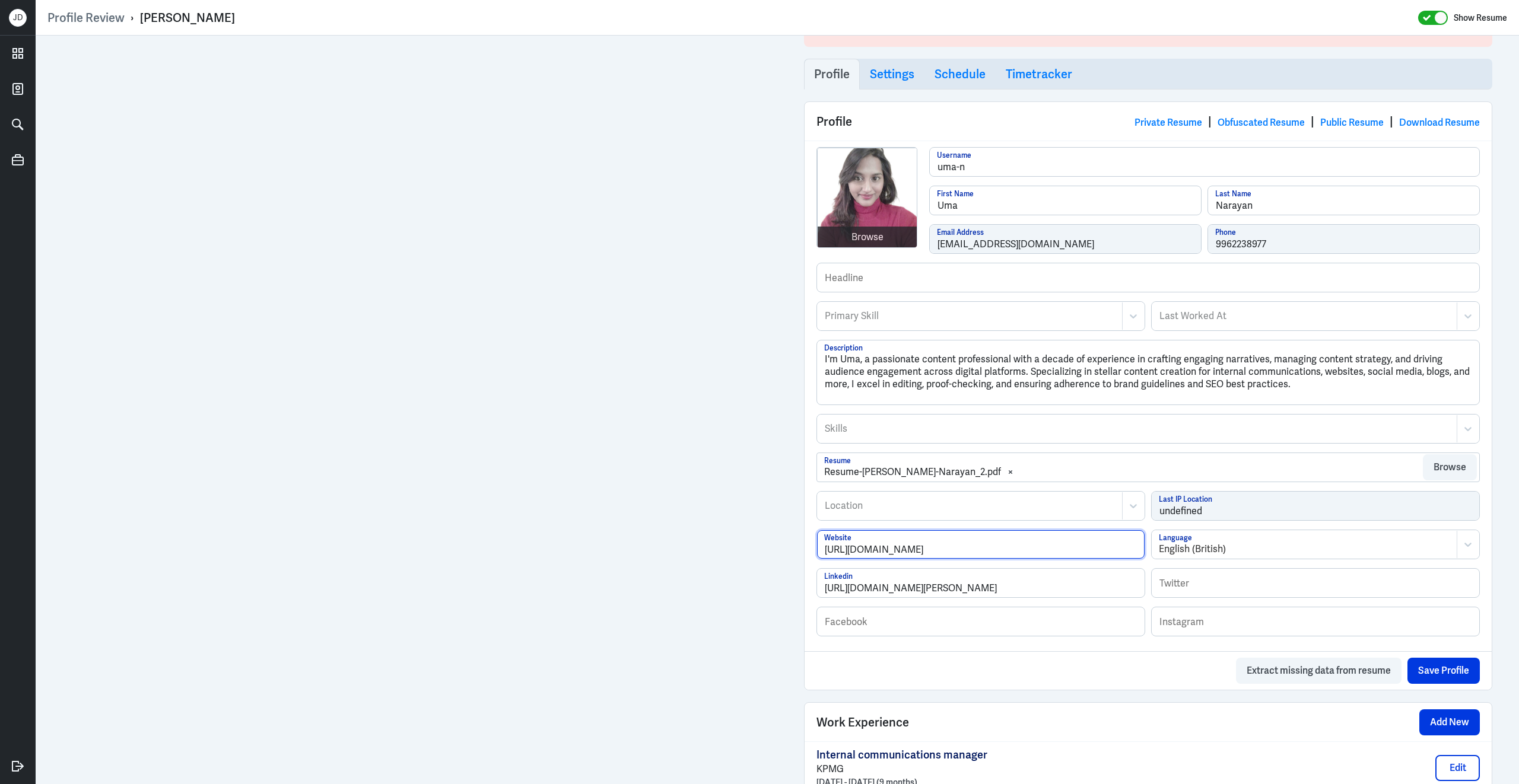
drag, startPoint x: 1054, startPoint y: 561, endPoint x: 751, endPoint y: 528, distance: 304.8
click at [751, 528] on div "Admin Settings Update Resume Save Profile User Requested Private Set Resume to …" at bounding box center [777, 738] width 1484 height 1754
drag, startPoint x: 1088, startPoint y: 597, endPoint x: 793, endPoint y: 572, distance: 296.1
click at [793, 572] on div "Admin Settings Update Resume Save Profile User Requested Private Set Resume to …" at bounding box center [1148, 738] width 712 height 1754
click at [1255, 122] on link "Obfuscated Resume" at bounding box center [1261, 122] width 87 height 12
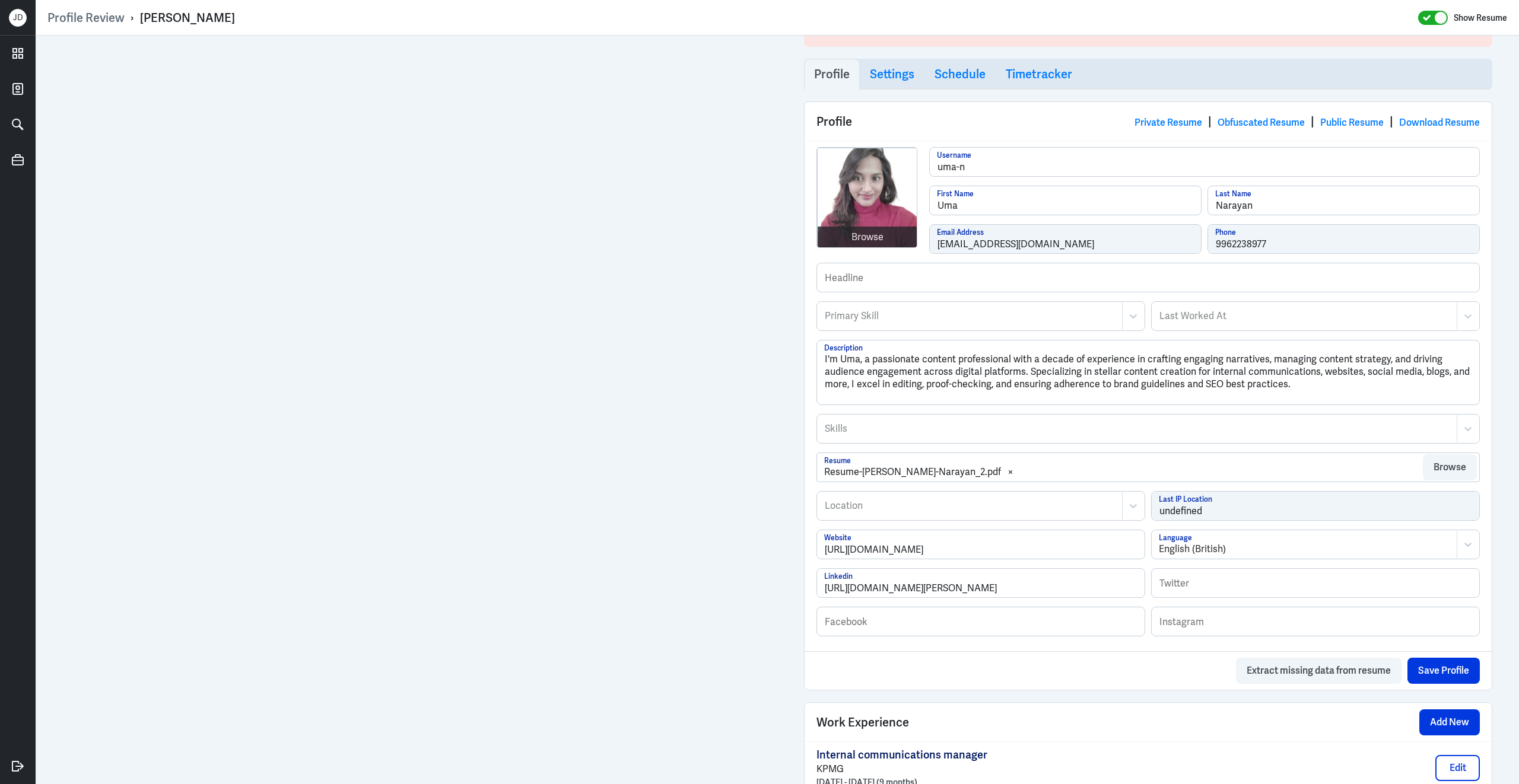
scroll to position [926, 0]
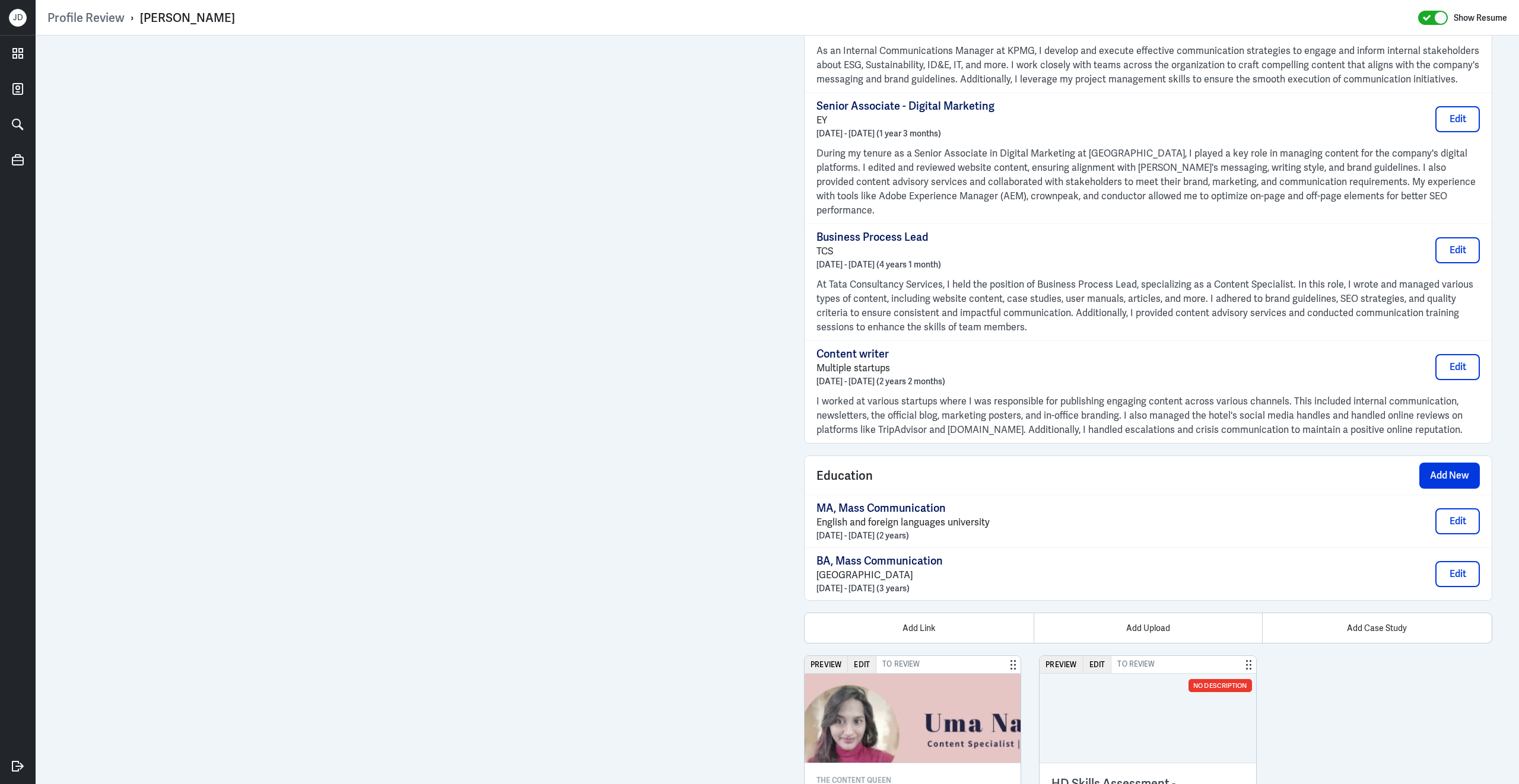
click at [142, 17] on div "Uma Narayan" at bounding box center [187, 18] width 95 height 15
drag, startPoint x: 139, startPoint y: 17, endPoint x: 341, endPoint y: 9, distance: 202.2
click at [342, 12] on div "Profile Review › Uma Narayan Show Resume" at bounding box center [777, 18] width 1460 height 15
copy div "Uma Narayan"
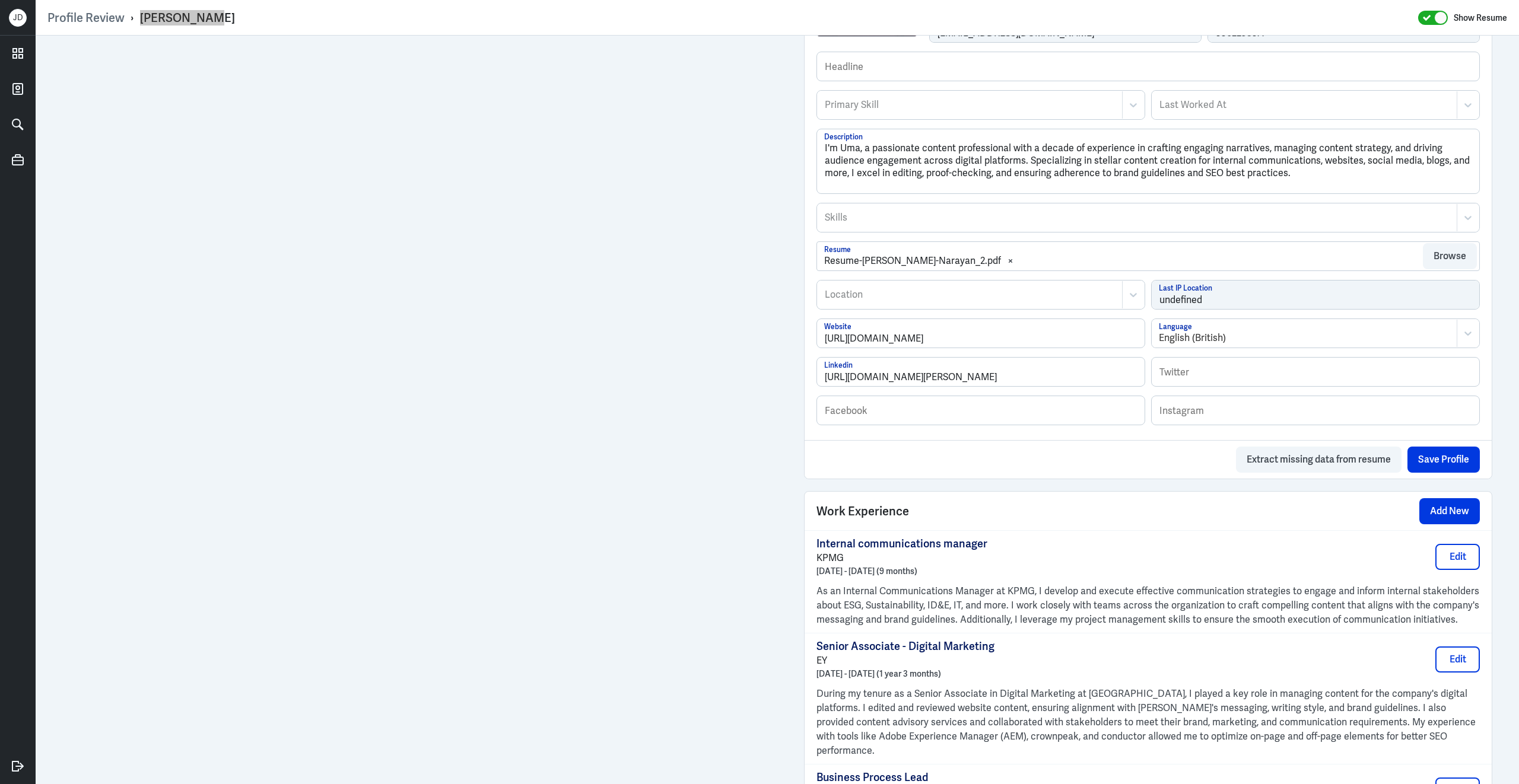
scroll to position [0, 0]
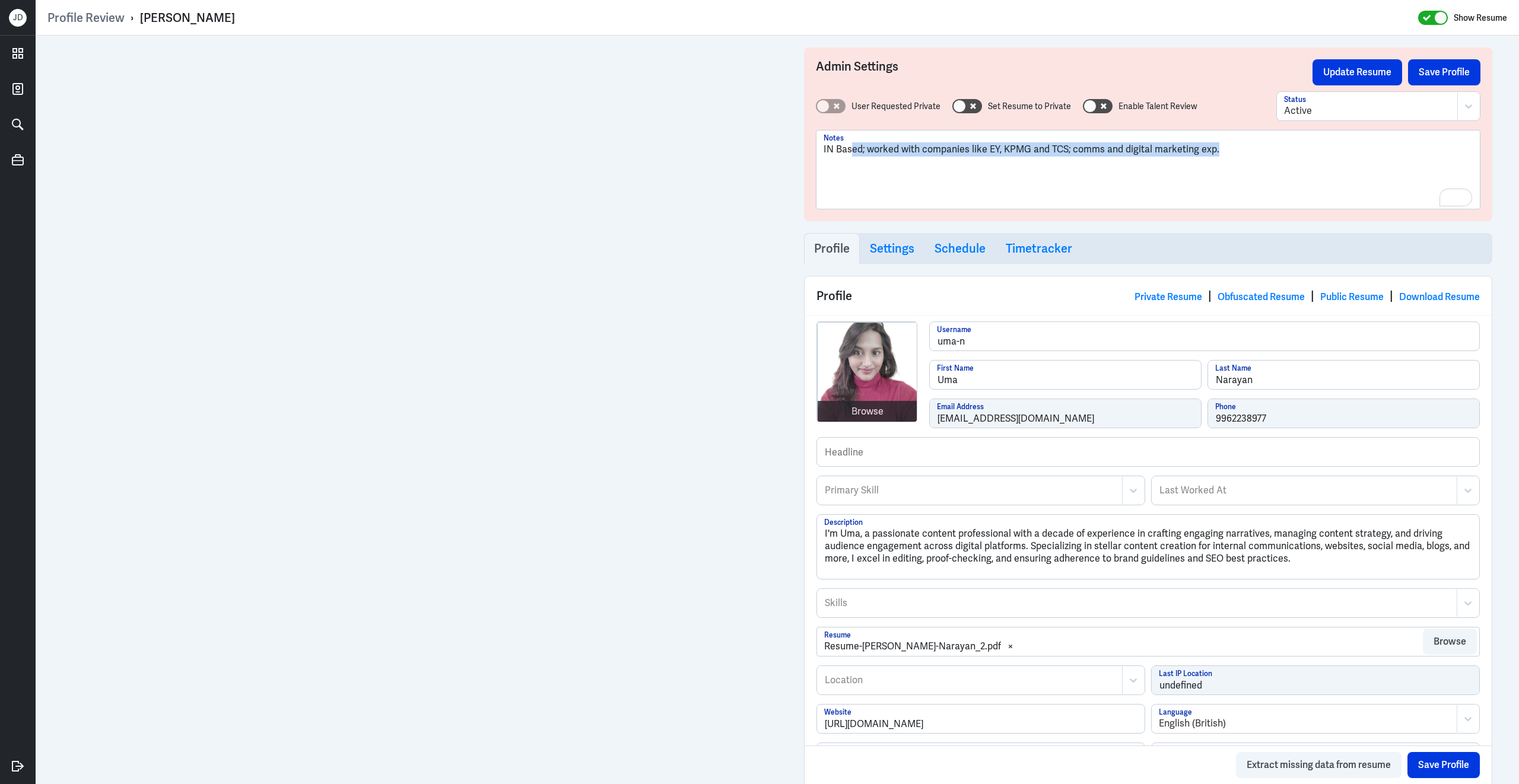
drag, startPoint x: 1234, startPoint y: 150, endPoint x: 851, endPoint y: 146, distance: 383.0
click at [851, 146] on p "IN Based; worked with companies like EY, KPMG and TCS; comms and digital market…" at bounding box center [1148, 149] width 649 height 14
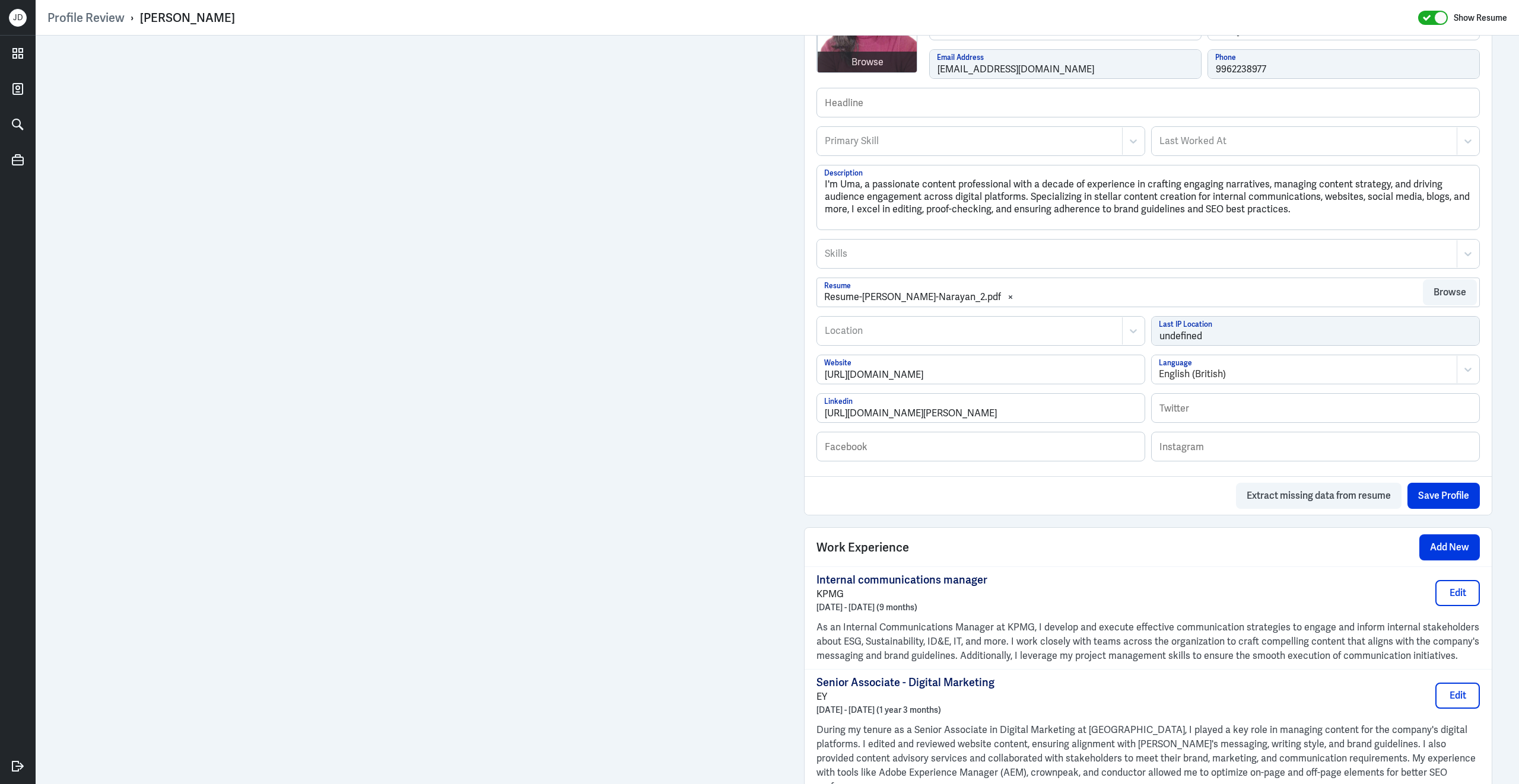
scroll to position [715, 0]
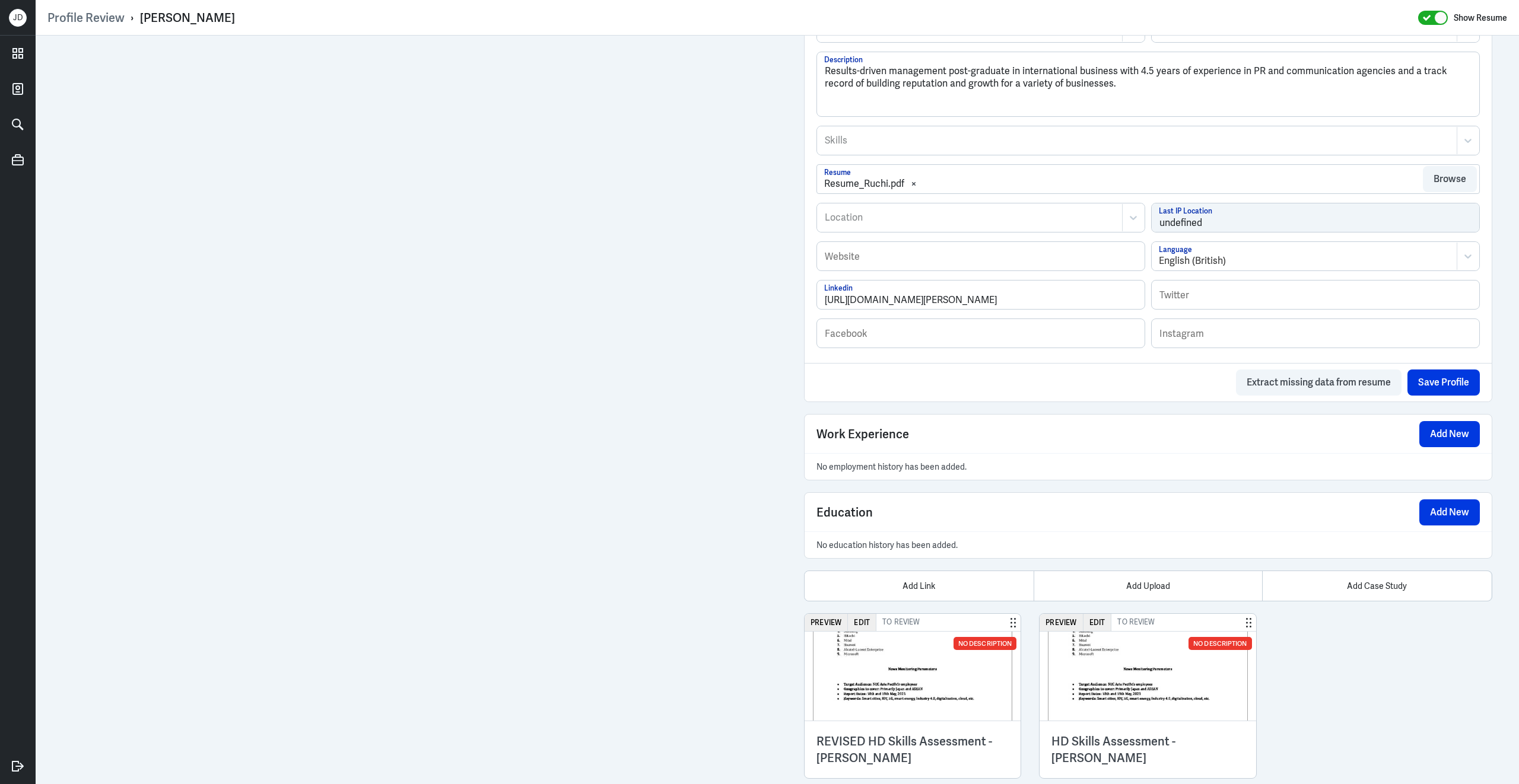
scroll to position [496, 0]
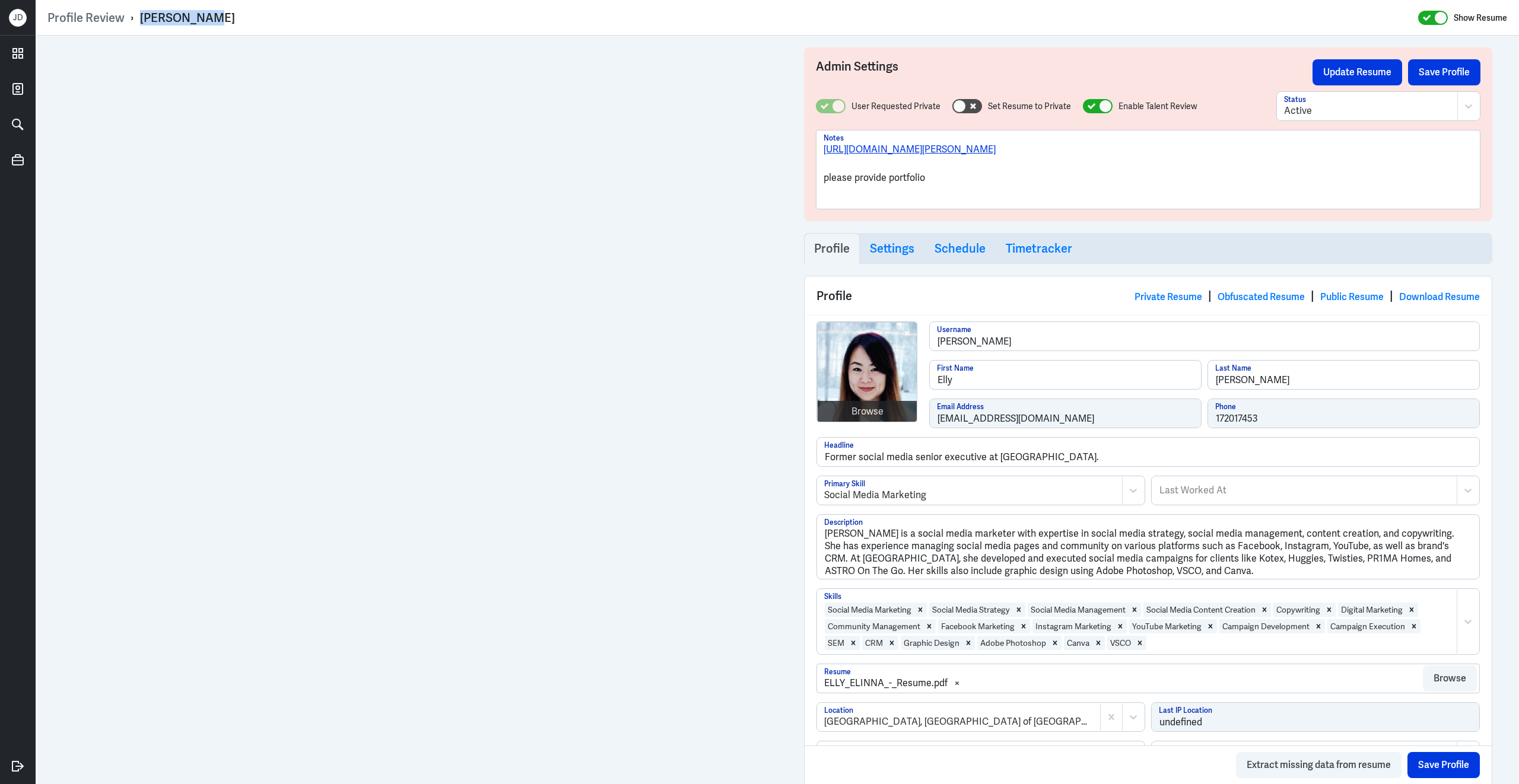
drag, startPoint x: 140, startPoint y: 18, endPoint x: 220, endPoint y: 16, distance: 80.0
click at [221, 17] on div "Profile Review › [PERSON_NAME] Show Resume" at bounding box center [777, 18] width 1460 height 15
copy div "[PERSON_NAME]"
click at [974, 173] on p "please provide portfolio" at bounding box center [1148, 178] width 649 height 14
click at [1038, 559] on textarea "Elly Elinna is a social media marketer with expertise in social media strategy,…" at bounding box center [1148, 546] width 662 height 64
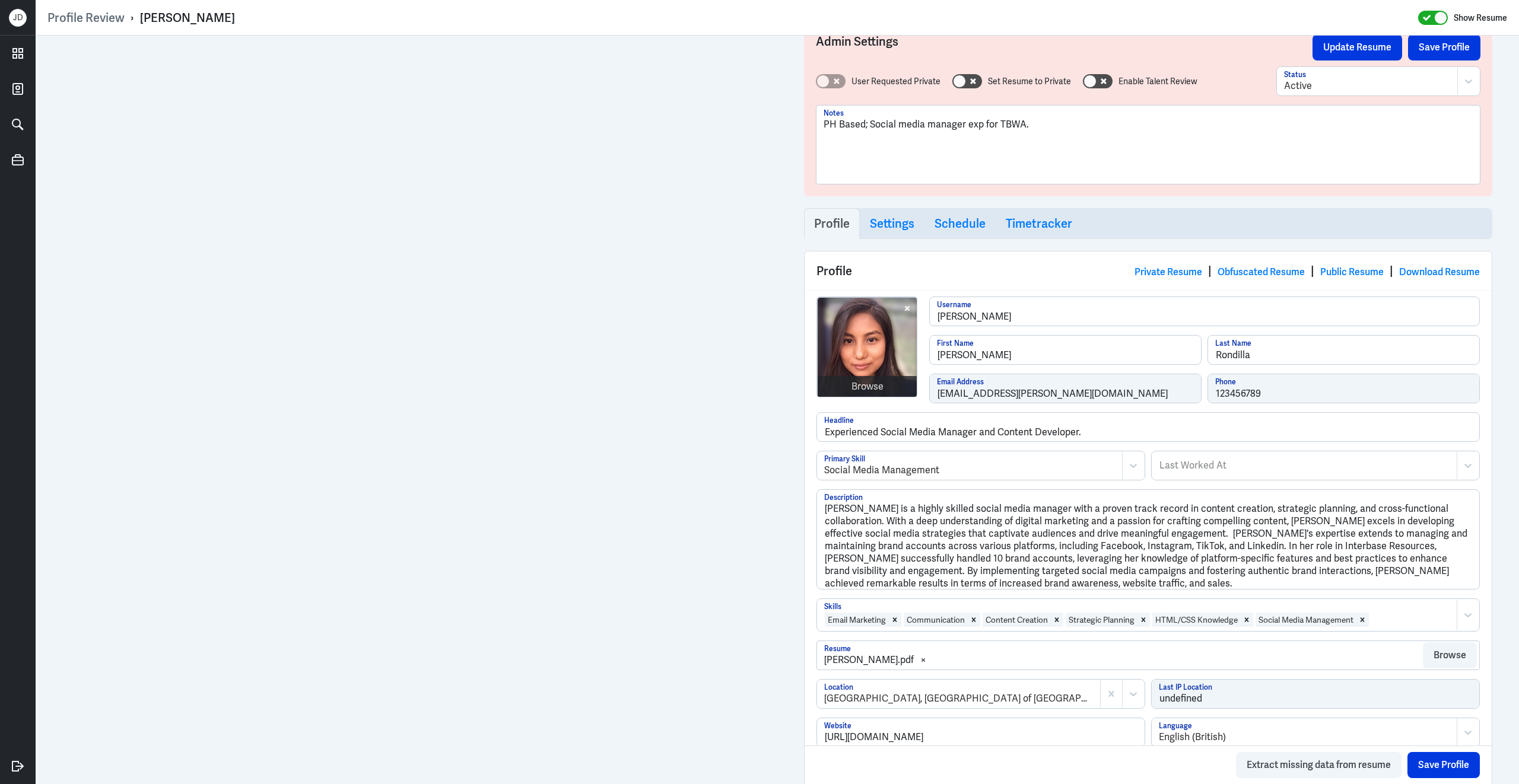
scroll to position [30, 0]
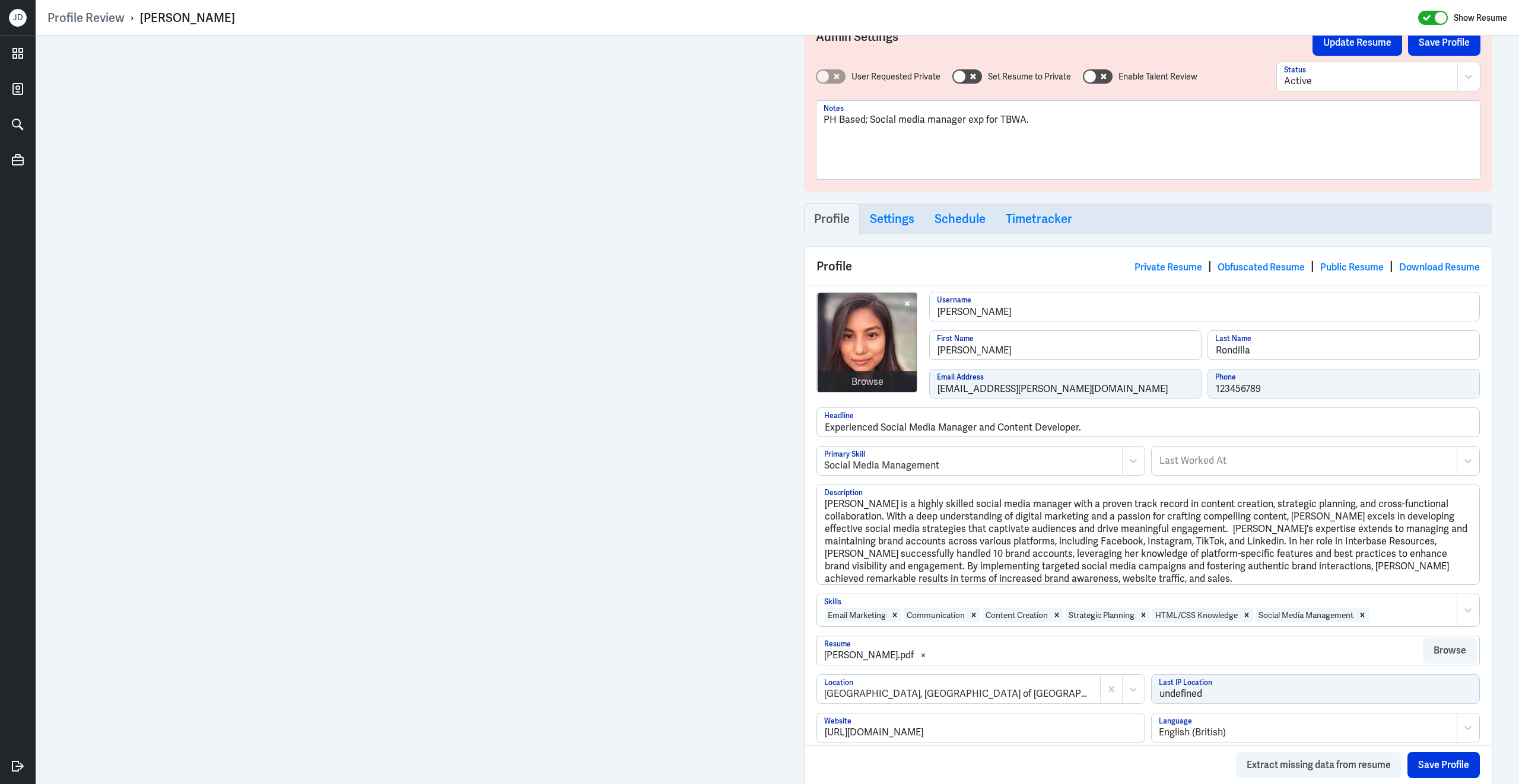
drag, startPoint x: 141, startPoint y: 17, endPoint x: 266, endPoint y: 19, distance: 125.0
click at [266, 19] on div "Profile Review › Michelle Rondilla Show Resume" at bounding box center [777, 18] width 1460 height 15
copy div "Michelle Rondilla"
drag, startPoint x: 1036, startPoint y: 116, endPoint x: 817, endPoint y: 86, distance: 221.0
click at [816, 86] on div "User Requested Private Set Resume to Private Enable Talent Review Active Status…" at bounding box center [1148, 120] width 664 height 118
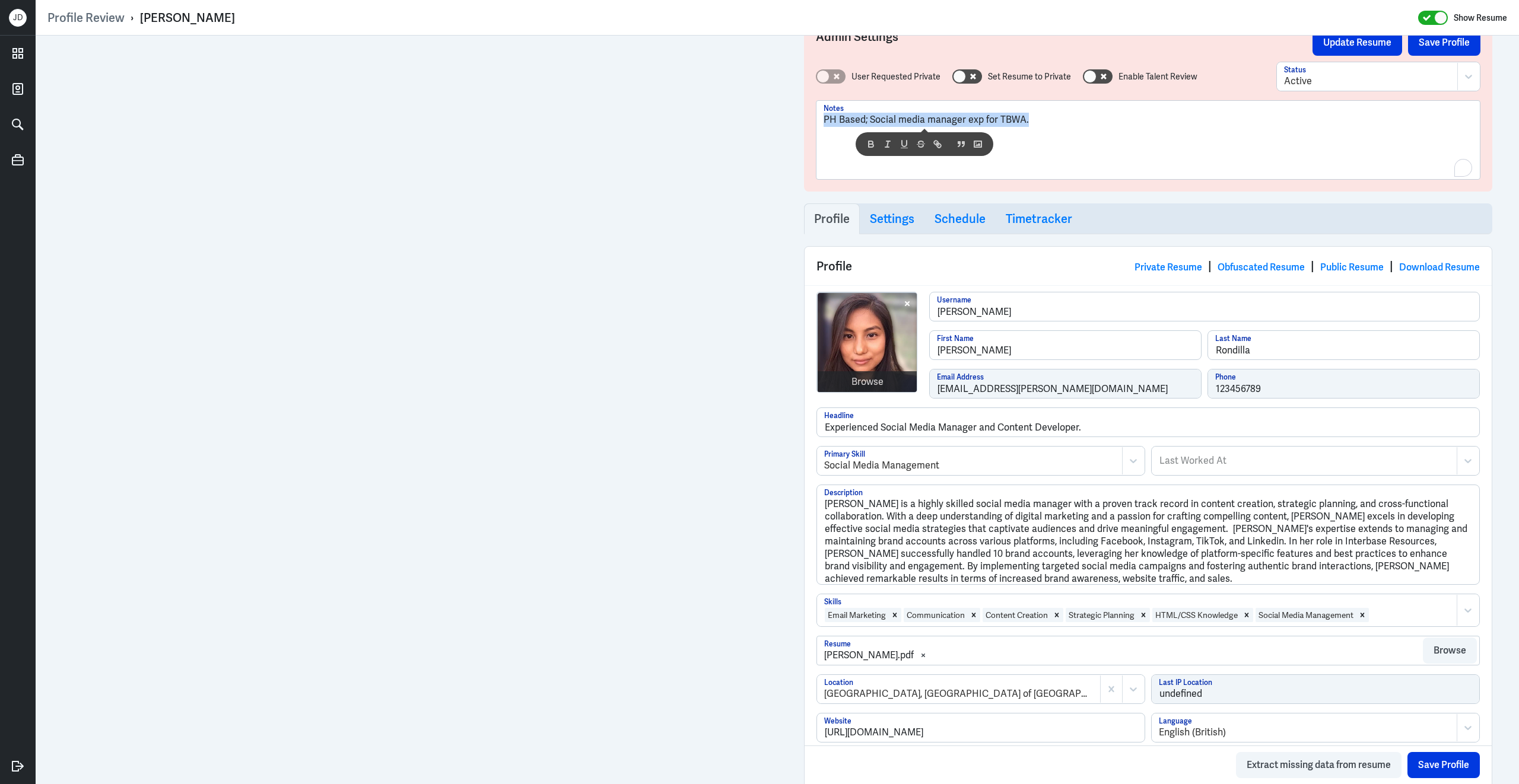
copy p "PH Based; Social media manager exp for TBWA."
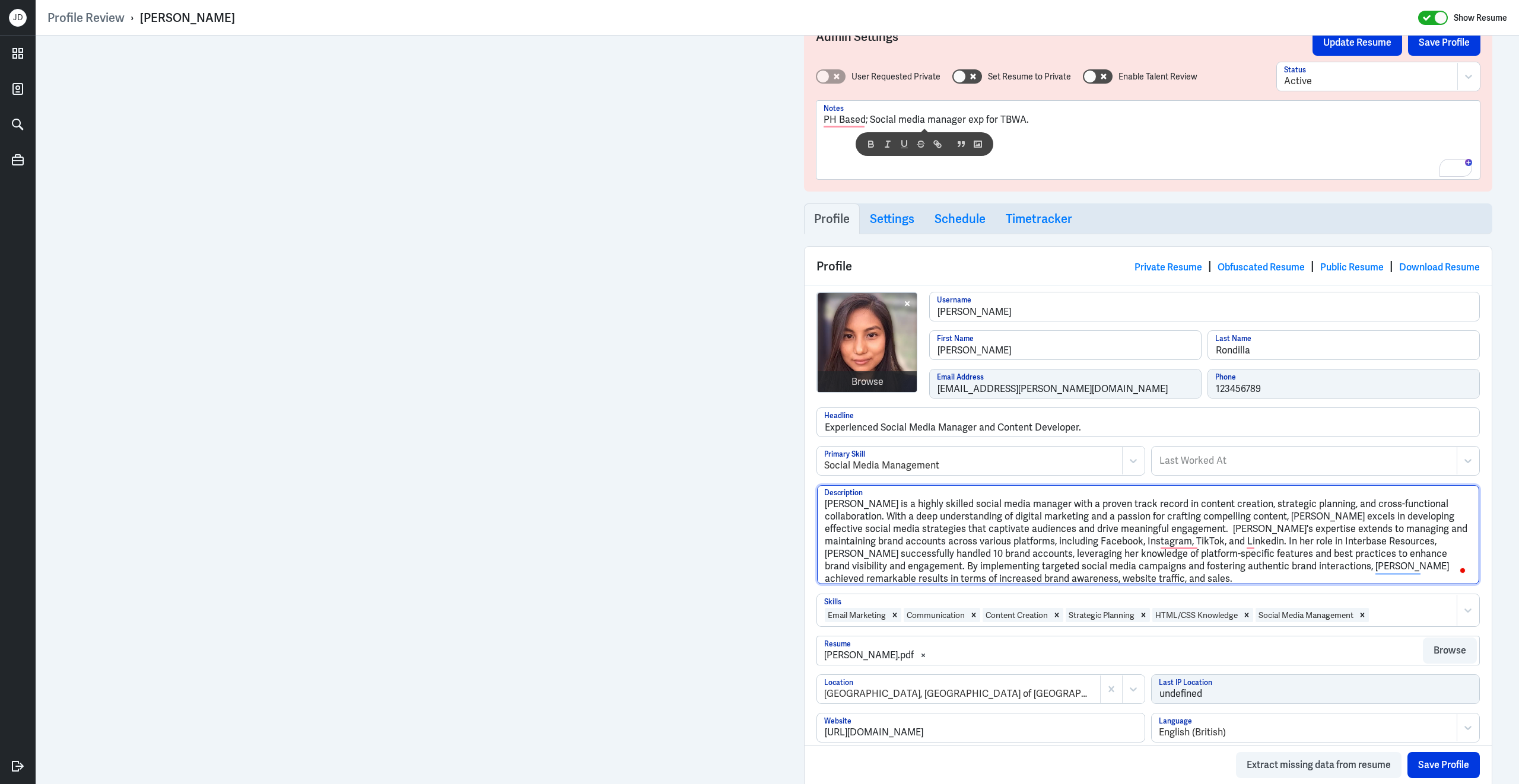
drag, startPoint x: 1187, startPoint y: 535, endPoint x: 1201, endPoint y: 548, distance: 19.1
click at [1201, 548] on textarea "Michelle Rondilla is a highly skilled social media manager with a proven track …" at bounding box center [1148, 535] width 662 height 99
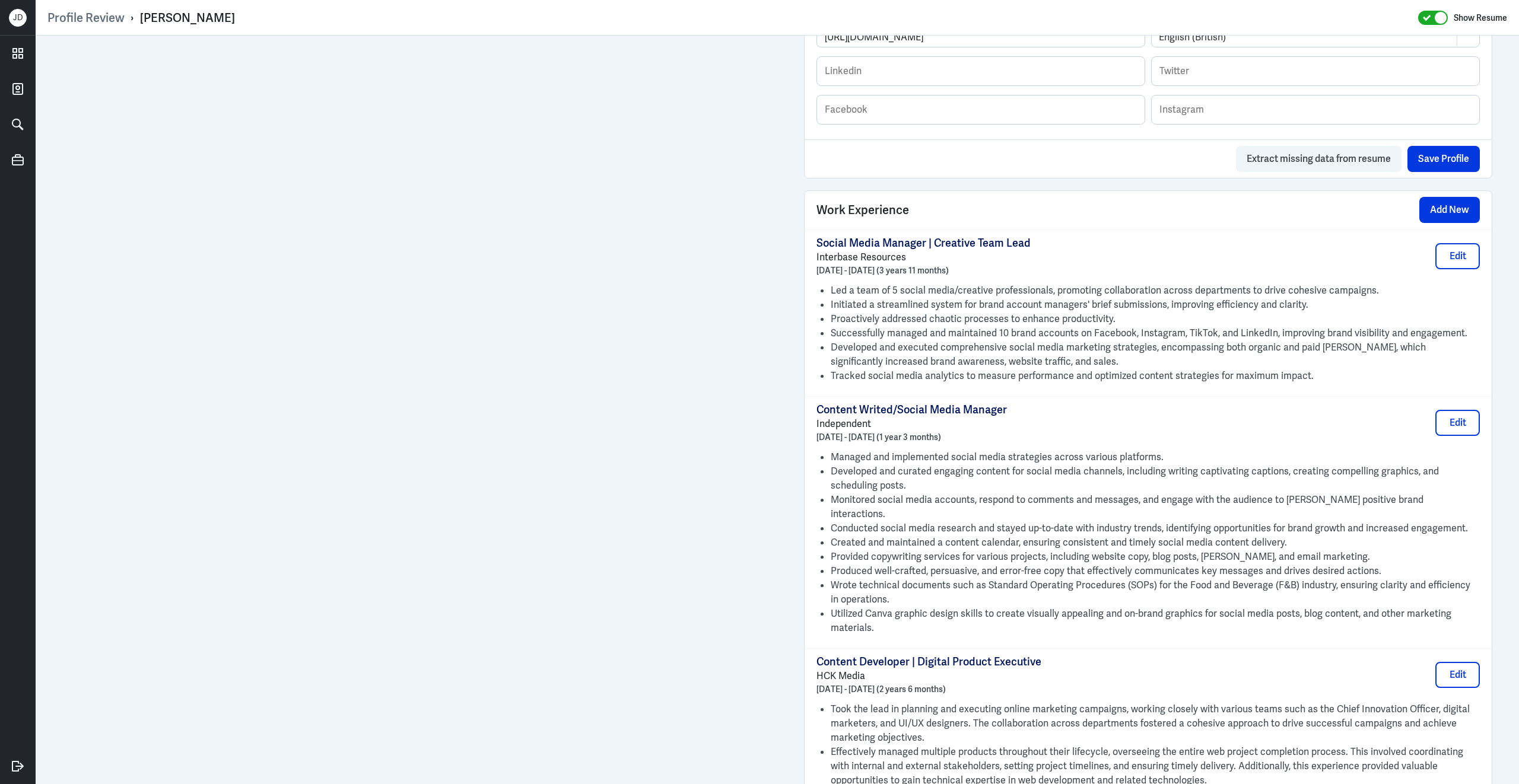
scroll to position [0, 0]
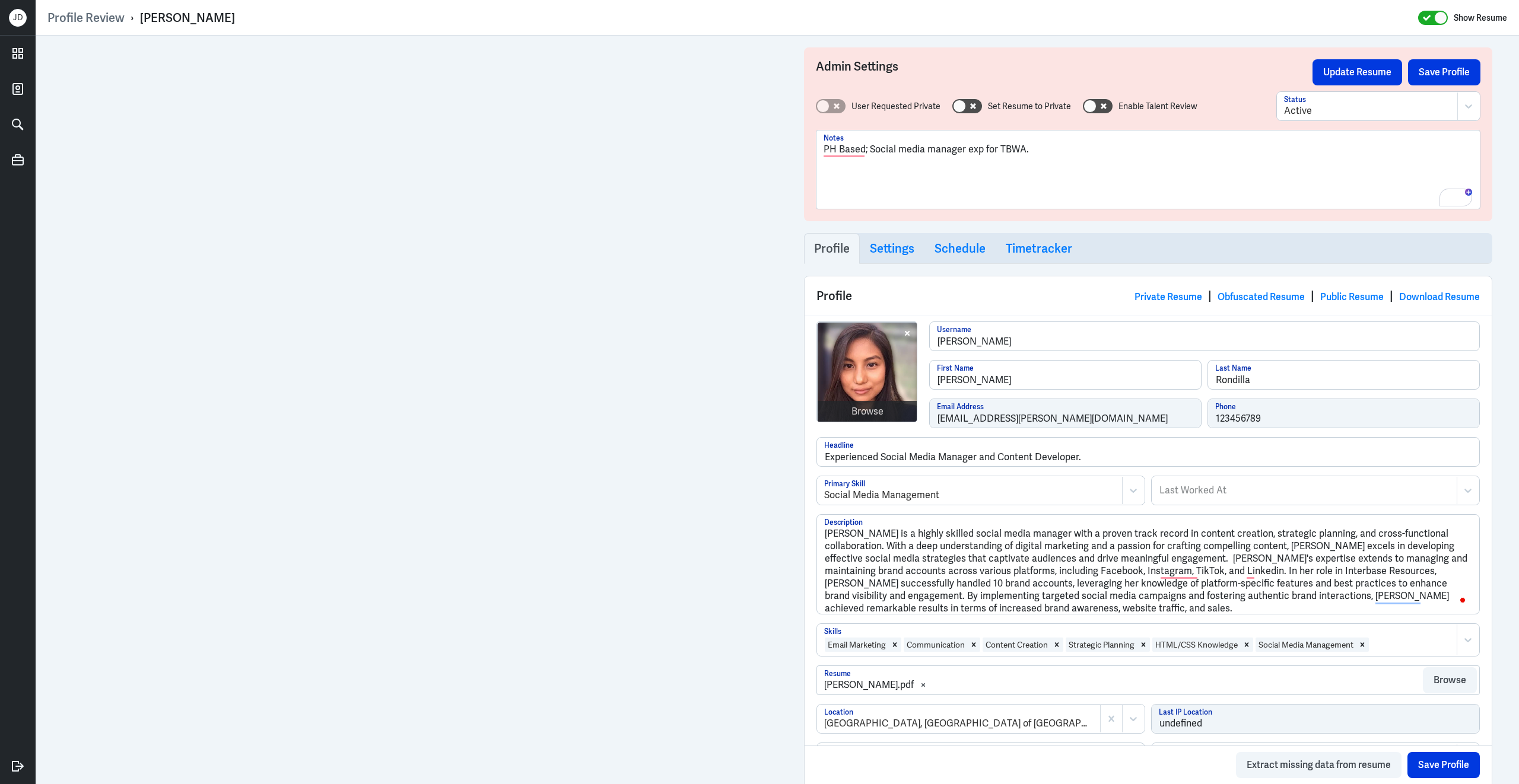
click at [1057, 151] on p "PH Based; Social media manager exp for TBWA." at bounding box center [1148, 149] width 649 height 14
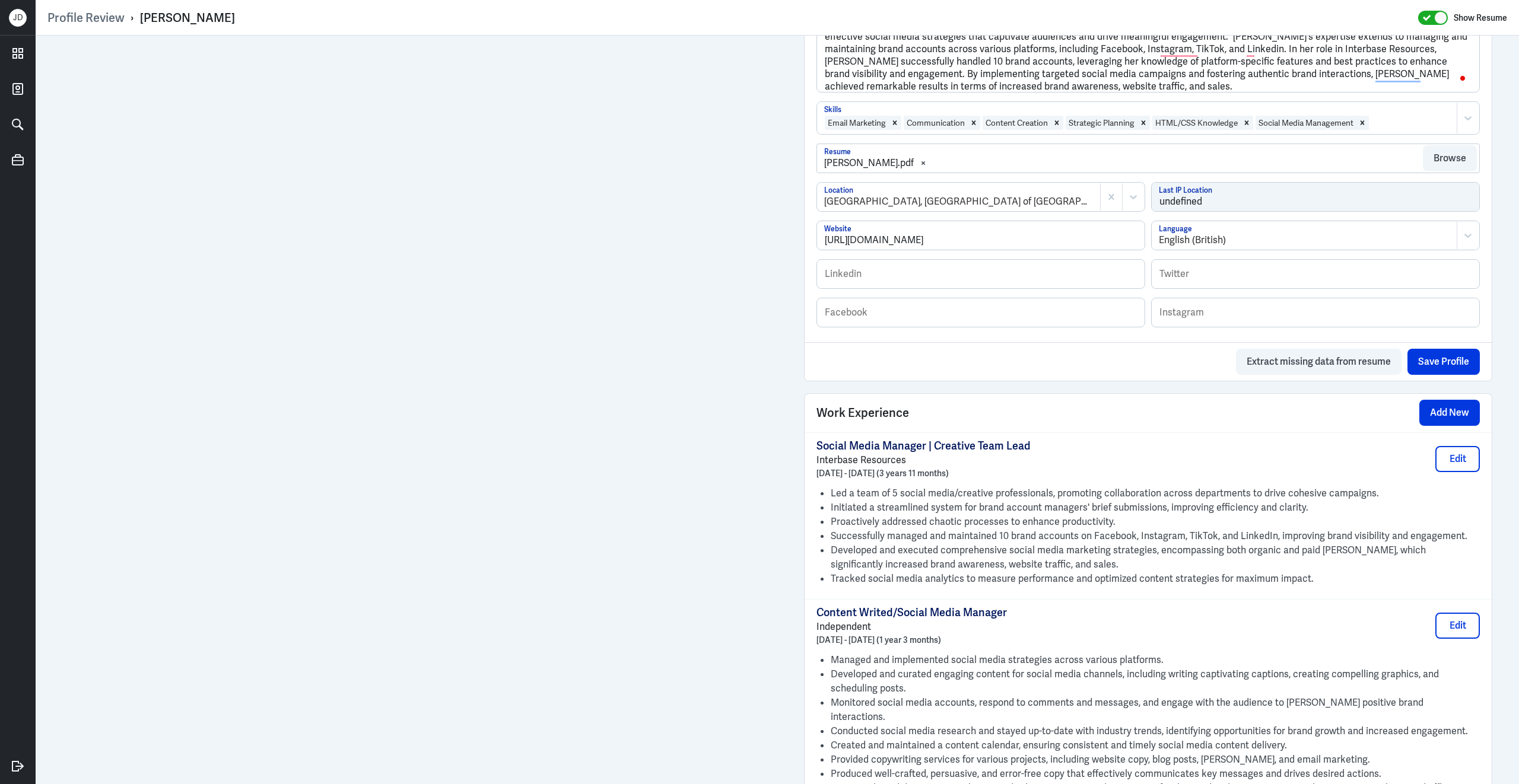
scroll to position [562, 0]
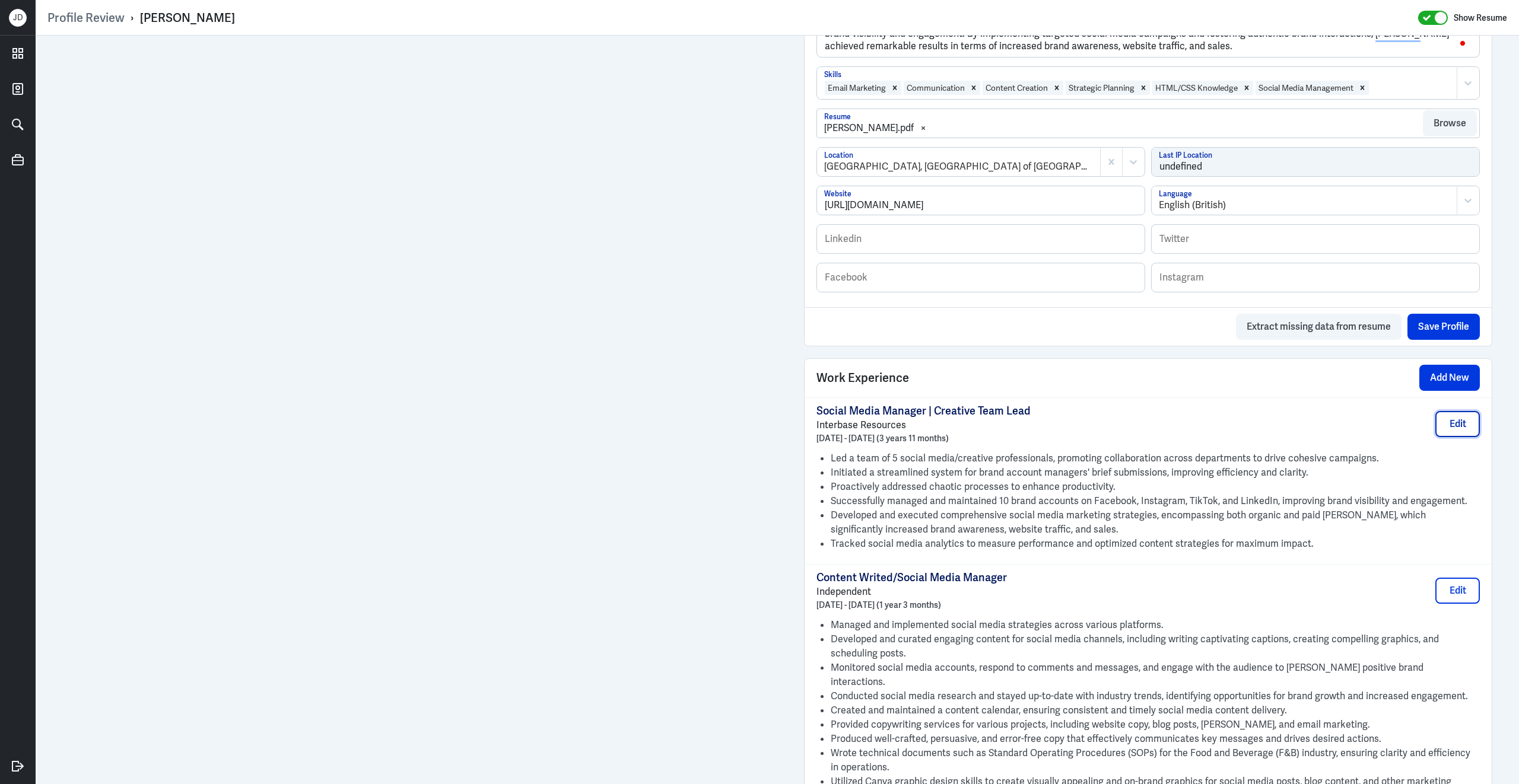
click at [1452, 434] on button "Edit" at bounding box center [1457, 424] width 44 height 26
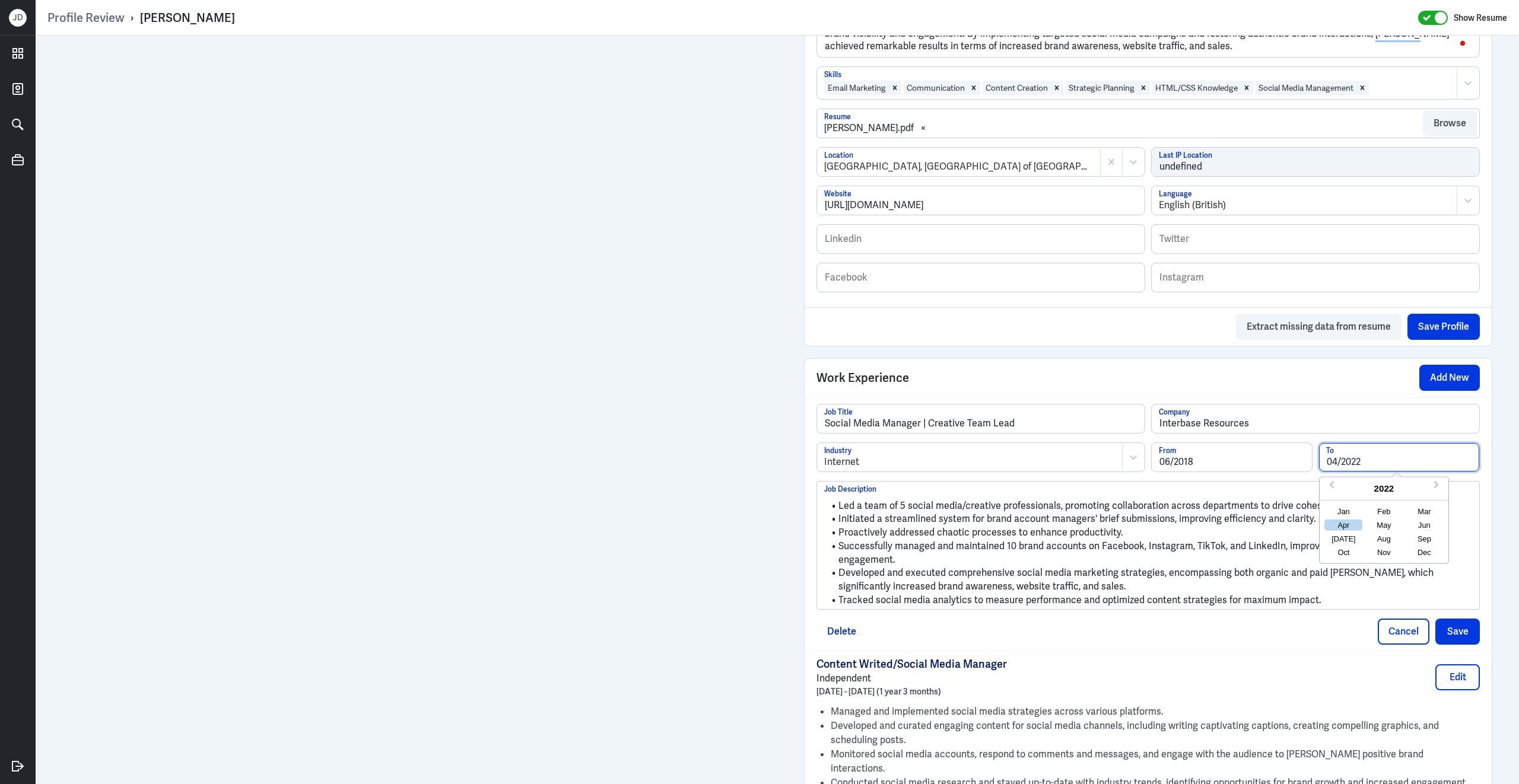
drag, startPoint x: 1382, startPoint y: 471, endPoint x: 1234, endPoint y: 466, distance: 148.1
click at [1234, 466] on div "06/2018 From 04/2022 To Previous Year Next Year 2022 Jan Feb Mar Apr May Jun Ju…" at bounding box center [1315, 462] width 329 height 39
click at [1462, 624] on button "Save" at bounding box center [1457, 631] width 44 height 26
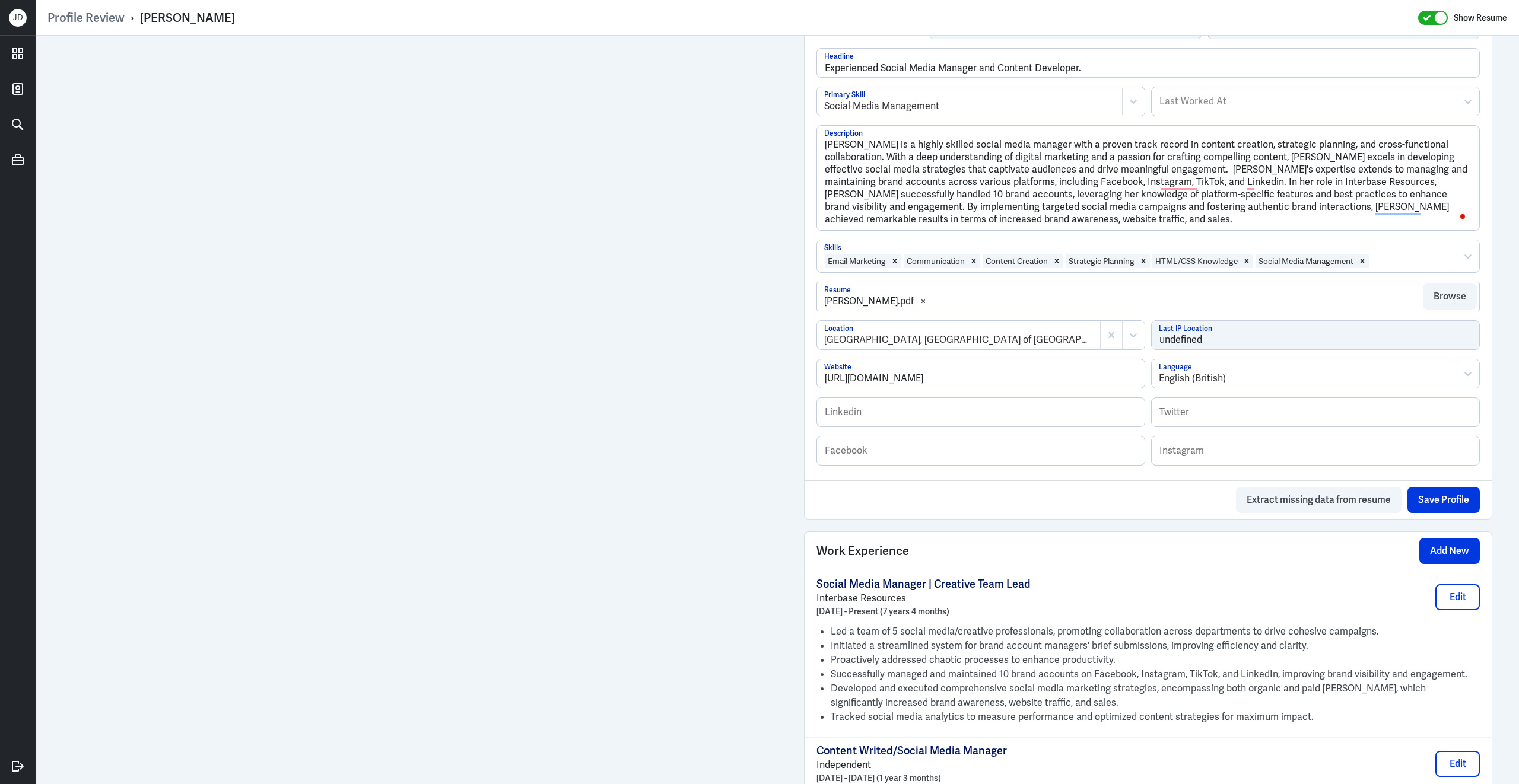
scroll to position [0, 0]
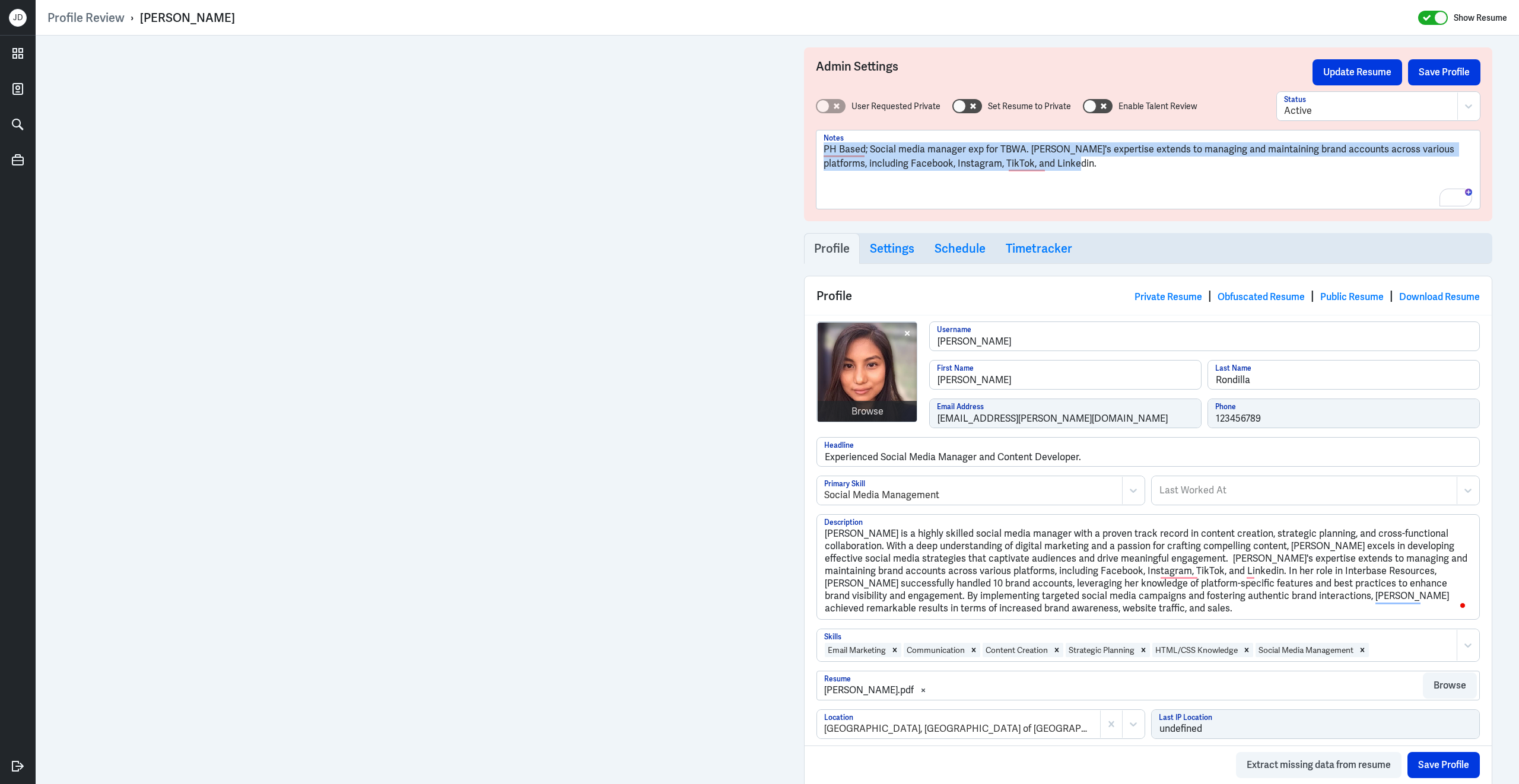
drag, startPoint x: 1067, startPoint y: 174, endPoint x: 821, endPoint y: 110, distance: 254.2
click at [821, 110] on div "User Requested Private Set Resume to Private Enable Talent Review Active Status…" at bounding box center [1148, 150] width 664 height 118
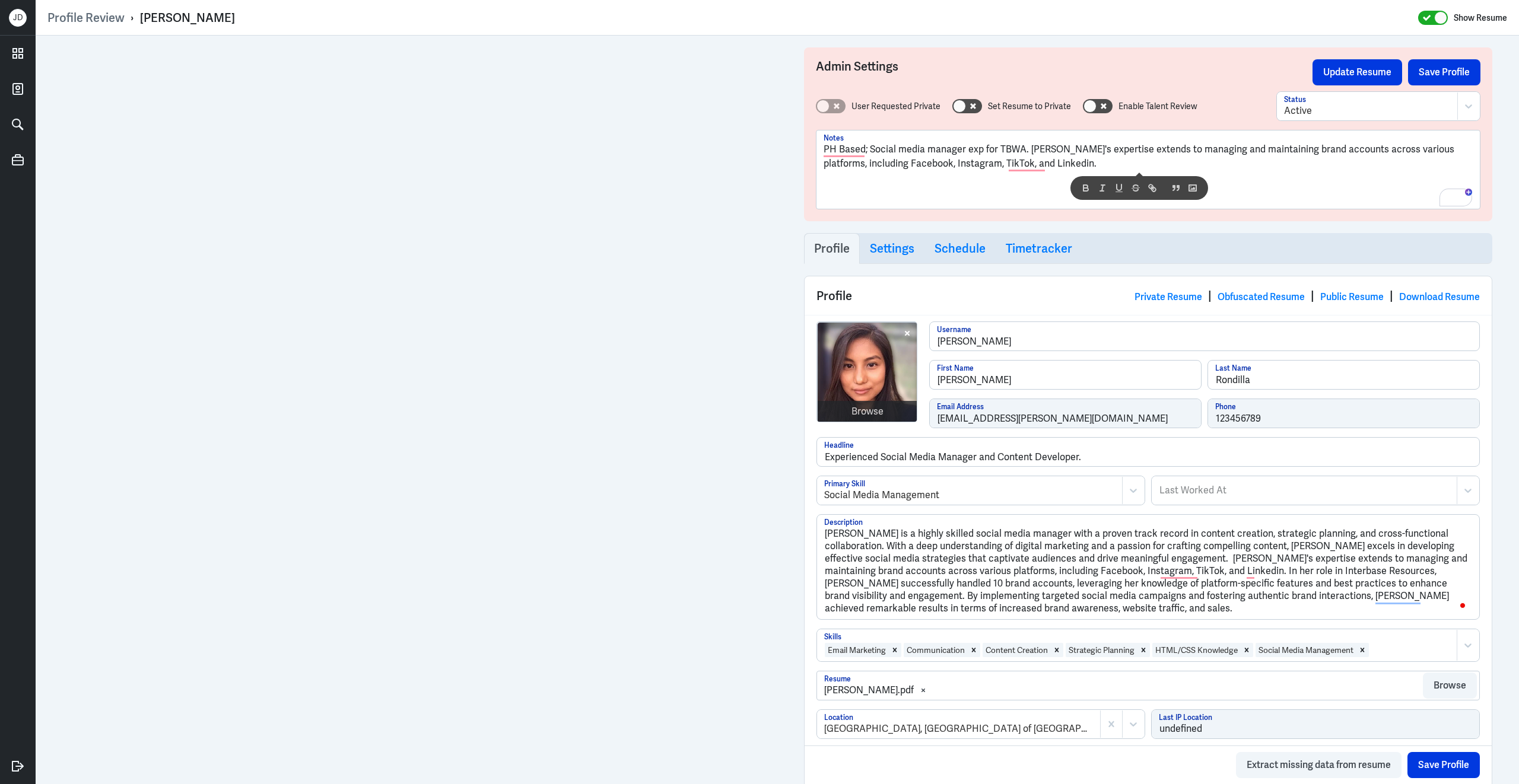
click at [872, 149] on p "PH Based; Social media manager exp for TBWA. Michelle's expertise extends to ma…" at bounding box center [1148, 157] width 649 height 28
drag, startPoint x: 837, startPoint y: 153, endPoint x: 792, endPoint y: 152, distance: 45.0
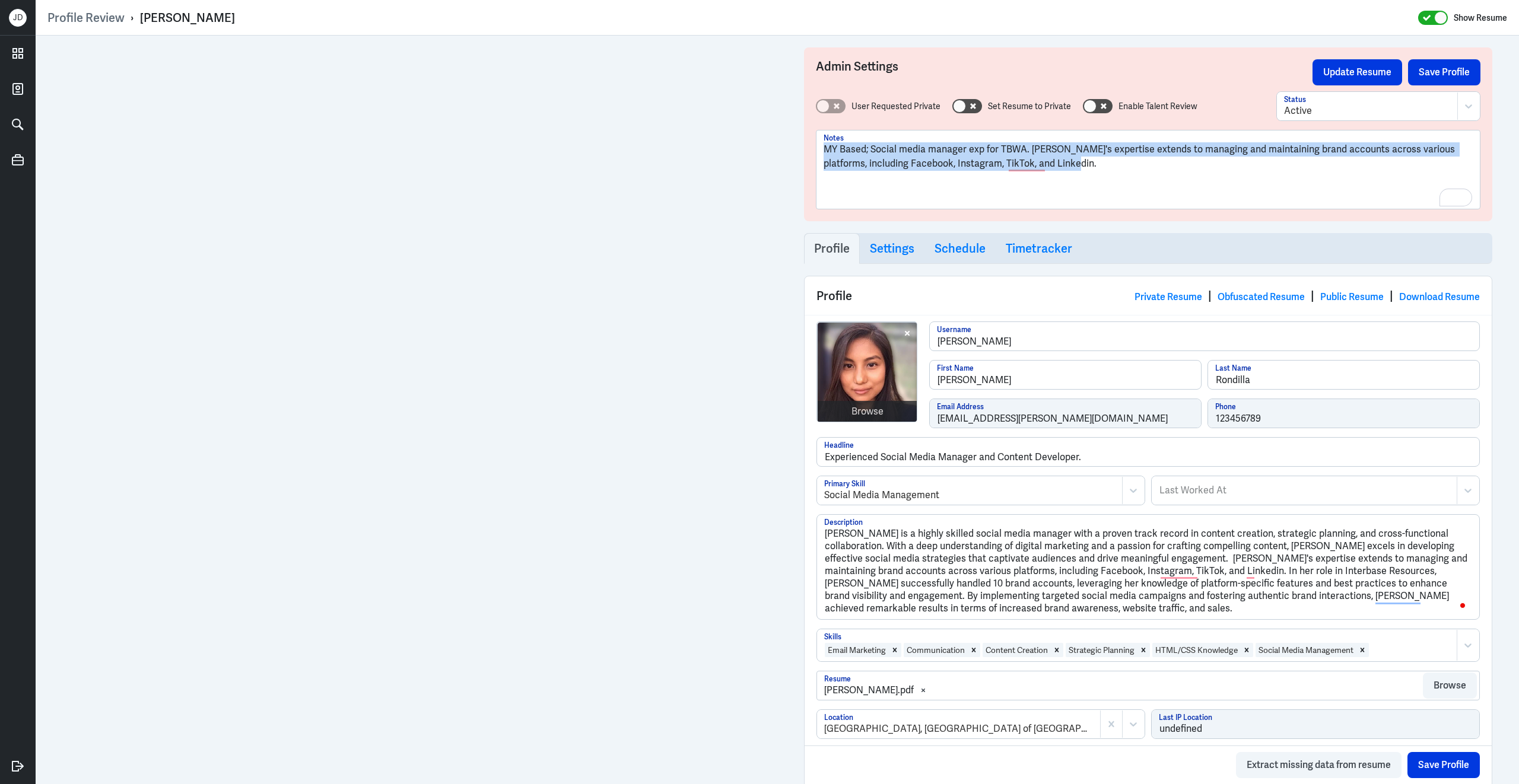
drag, startPoint x: 1085, startPoint y: 167, endPoint x: 794, endPoint y: 121, distance: 294.6
copy p "MY Based; Social media manager exp for TBWA. Michelle's expertise extends to ma…"
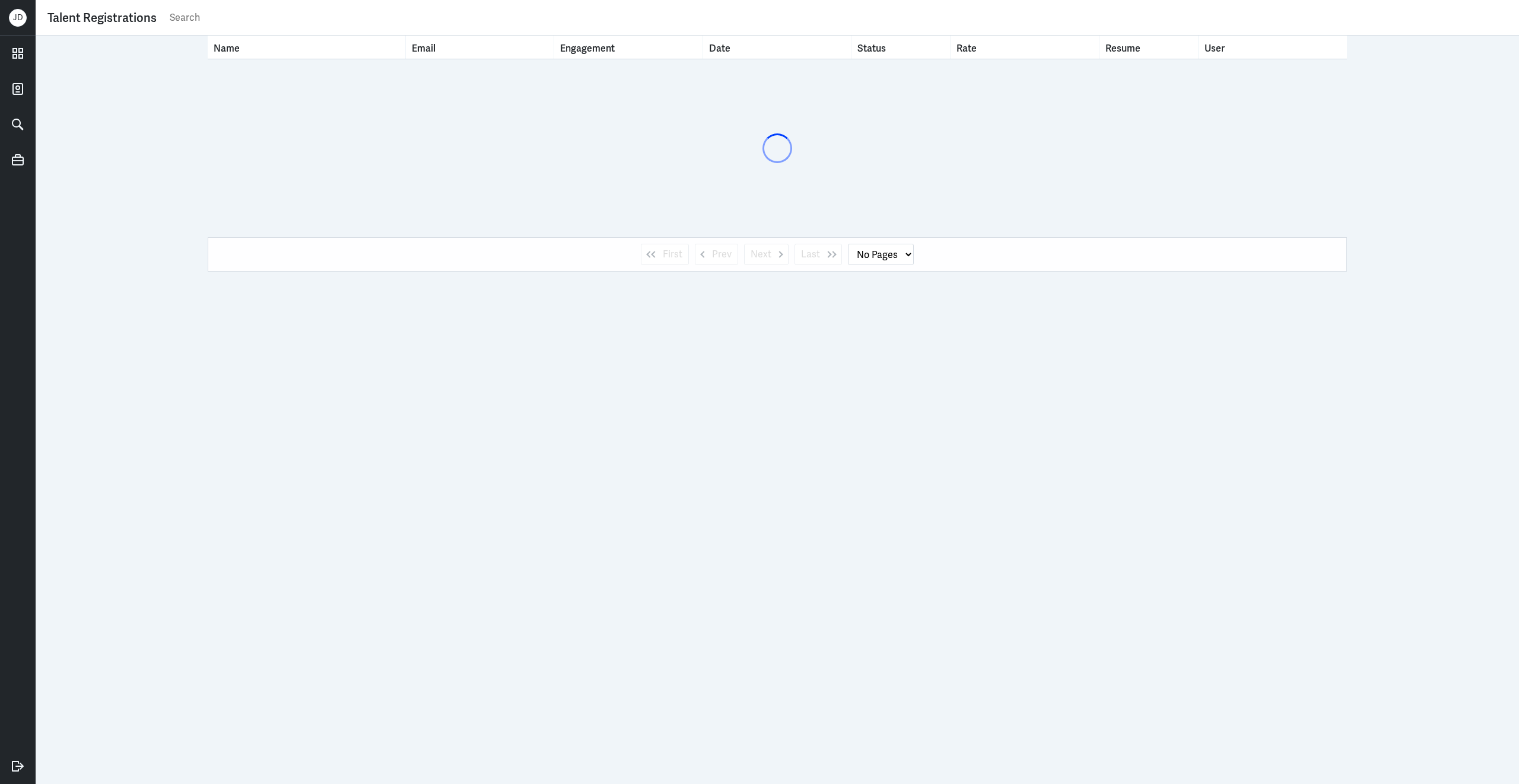
click at [409, 21] on input "text" at bounding box center [837, 18] width 1339 height 18
type input "e"
select select "1"
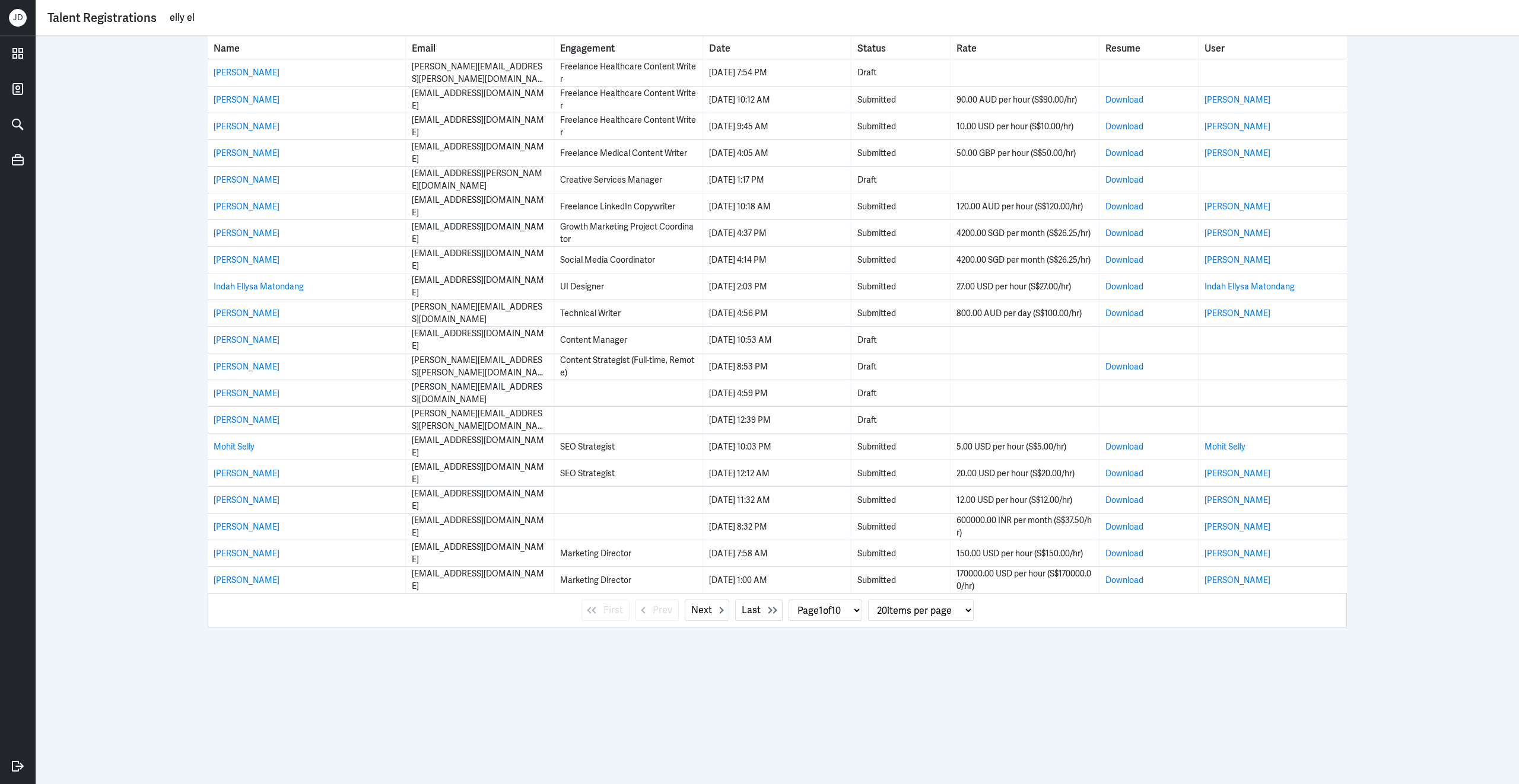
drag, startPoint x: 206, startPoint y: 18, endPoint x: 108, endPoint y: 14, distance: 98.1
click at [108, 14] on div "Talent Registrations elly el" at bounding box center [777, 18] width 1460 height 18
paste input "Elly Elinna"
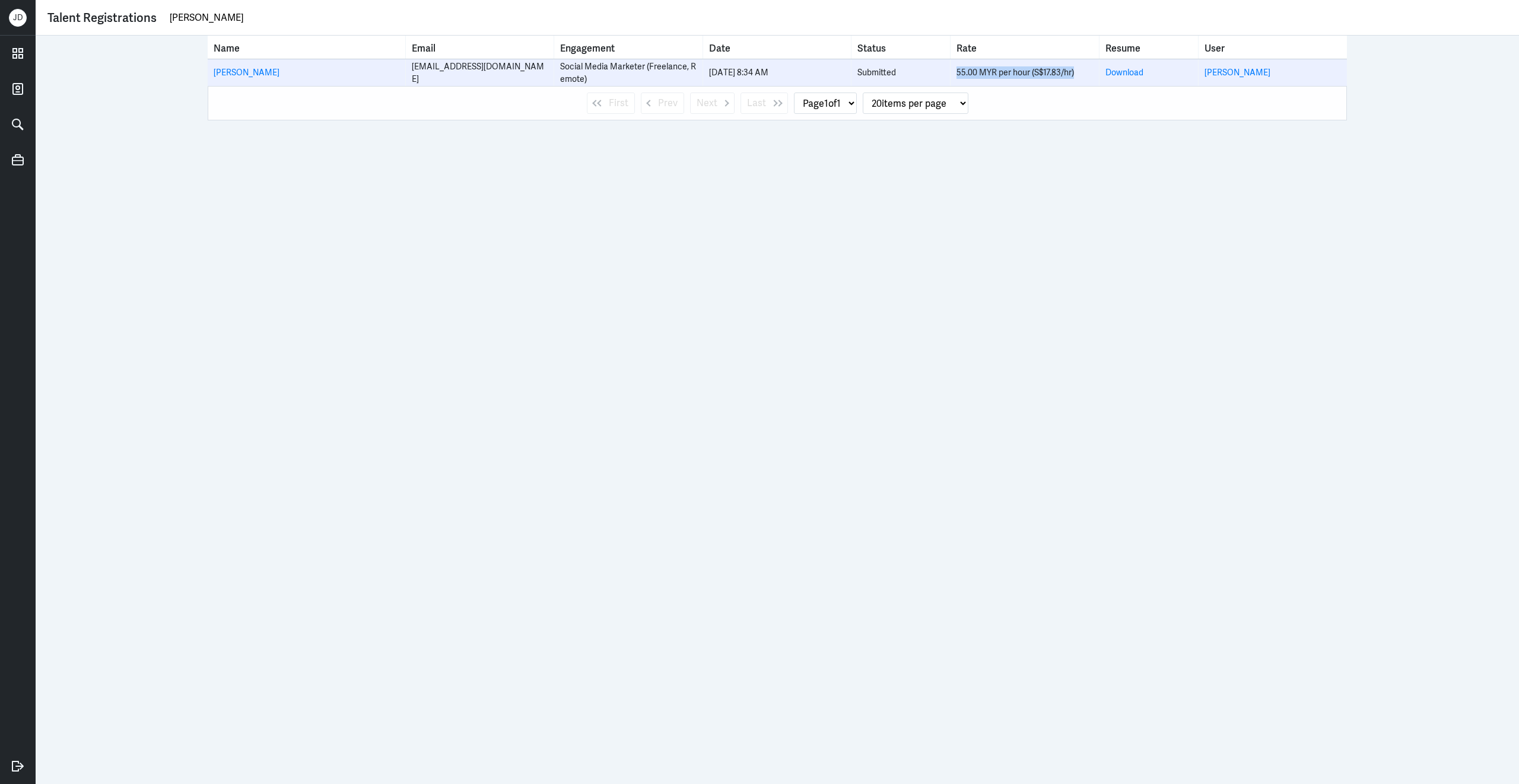
drag, startPoint x: 1074, startPoint y: 73, endPoint x: 942, endPoint y: 71, distance: 132.0
click at [942, 72] on tr "Elly Elinna ellyelinna@gmail.com Social Media Marketer (Freelance, Remote) 6 Ju…" at bounding box center [777, 72] width 1139 height 26
copy tr "55.00 MYR per hour (S$17.83/hr)"
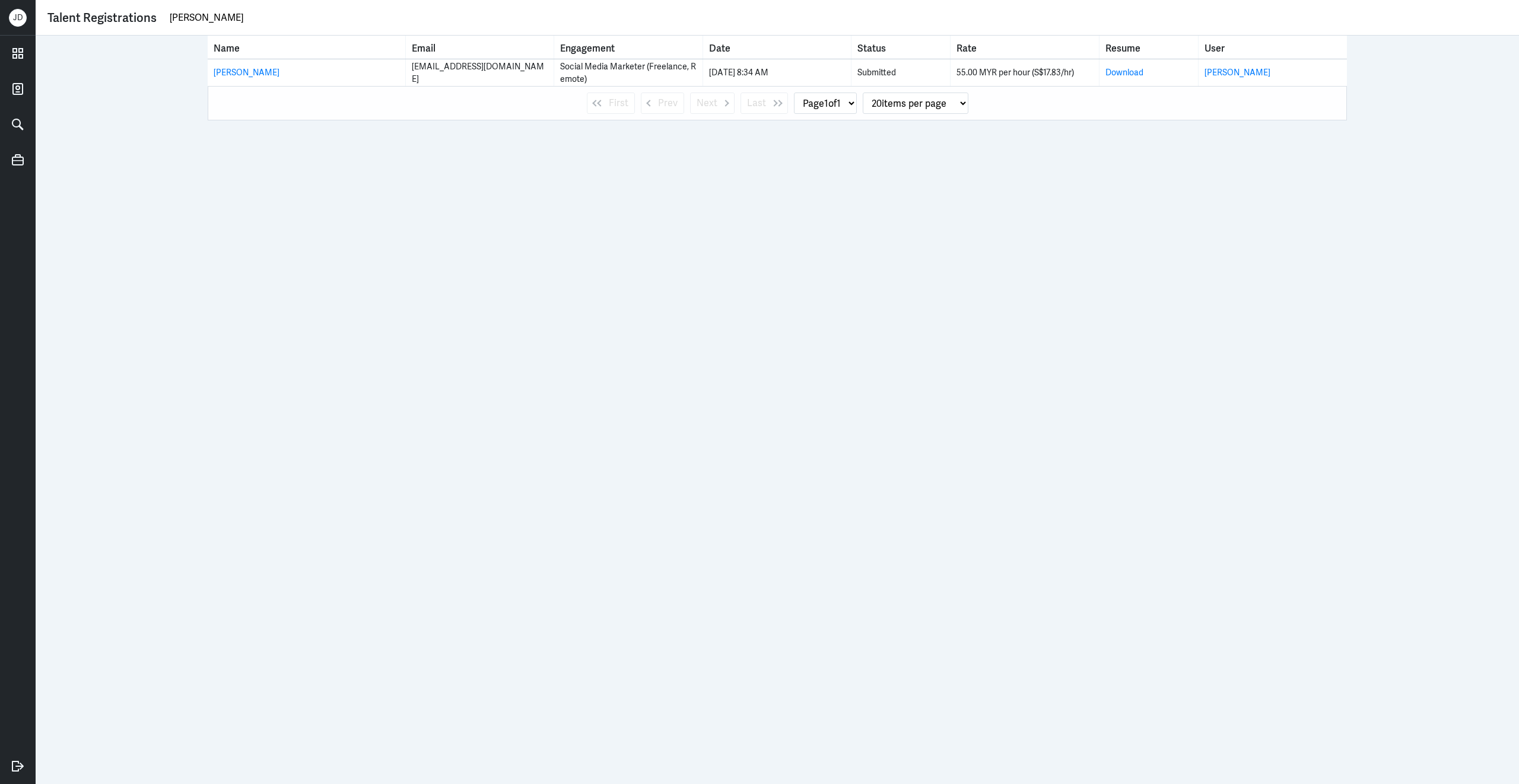
drag, startPoint x: 243, startPoint y: 20, endPoint x: 130, endPoint y: 20, distance: 113.0
click at [130, 20] on div "Talent Registrations Elly Elinna" at bounding box center [777, 18] width 1460 height 18
type input "michelle rondilla"
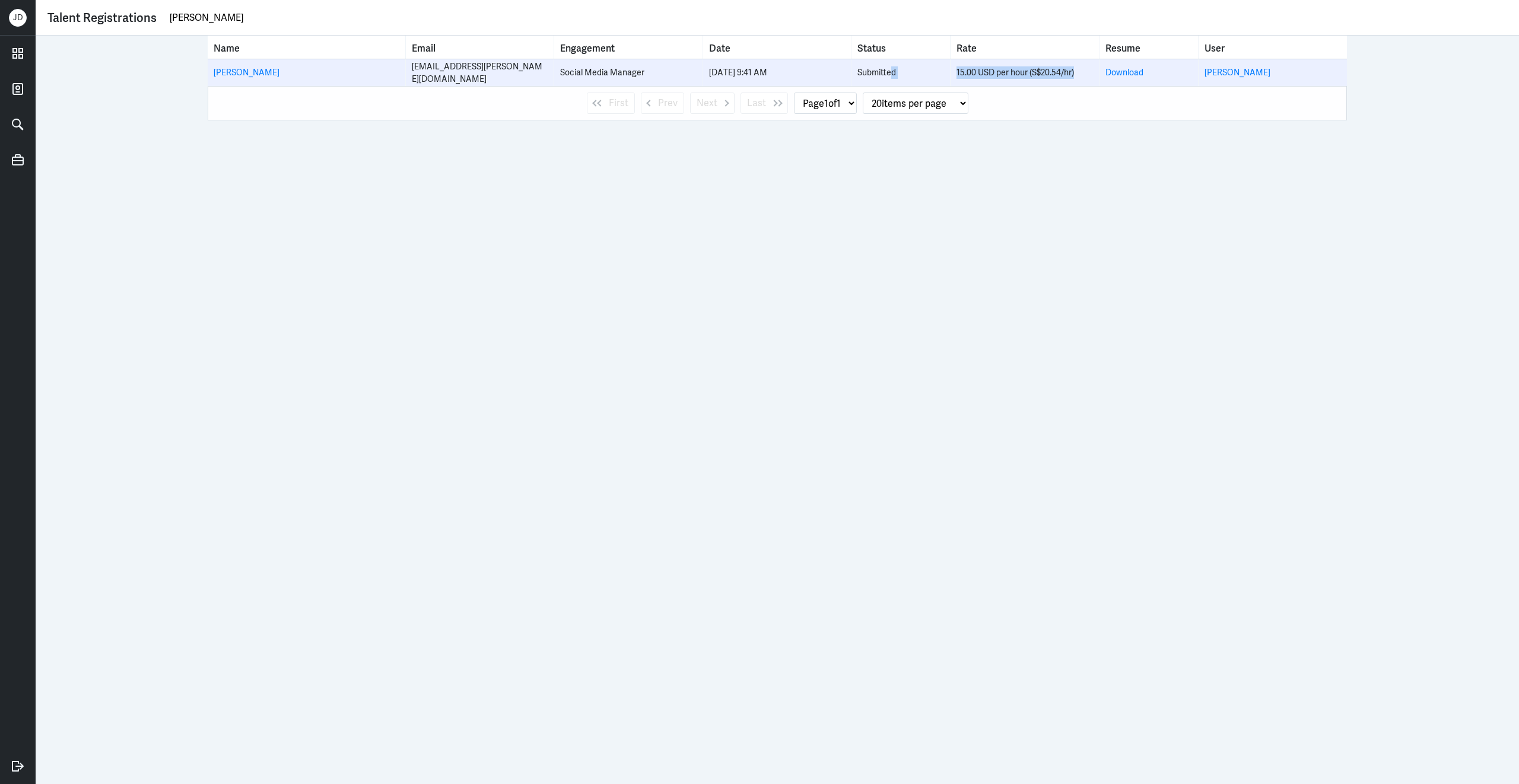
drag, startPoint x: 1080, startPoint y: 72, endPoint x: 893, endPoint y: 72, distance: 187.0
click at [893, 72] on tr "Michelle Rondilla rondilla.michelle@gmail.com Social Media Manager 6 Oct 9:41 A…" at bounding box center [777, 72] width 1139 height 26
copy tr "d 15.00 USD per hour (S$20.54/hr)"
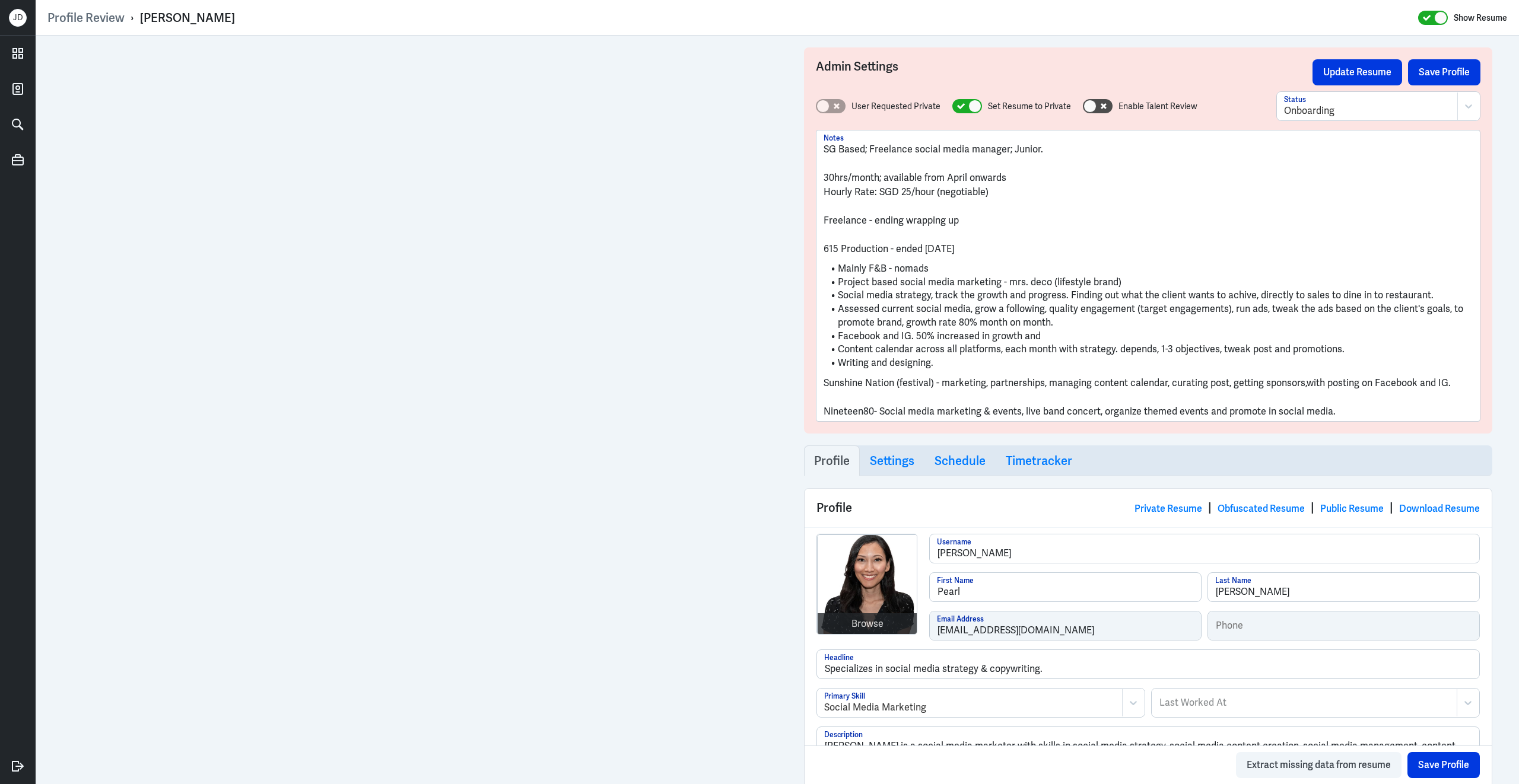
scroll to position [606, 0]
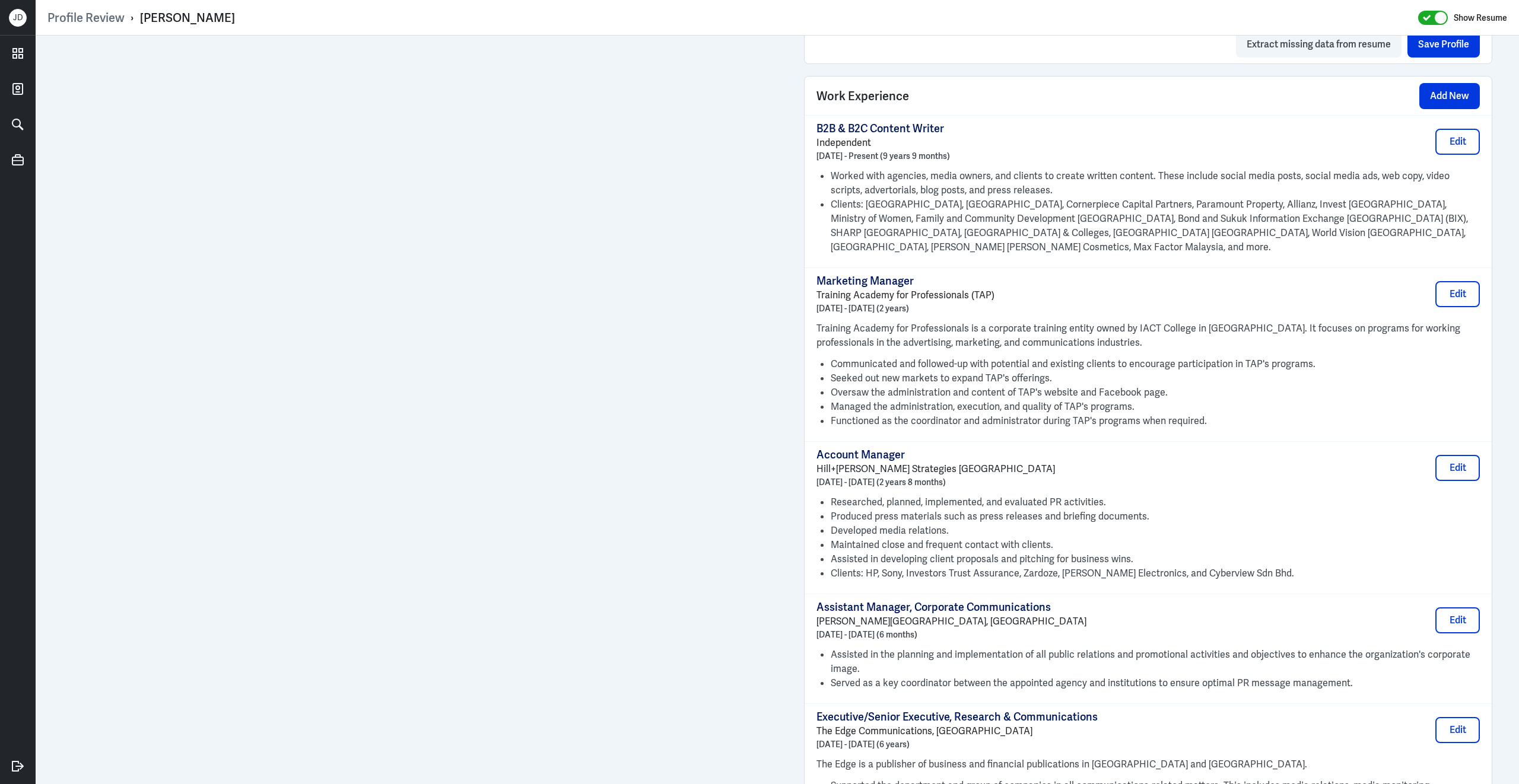
scroll to position [832, 0]
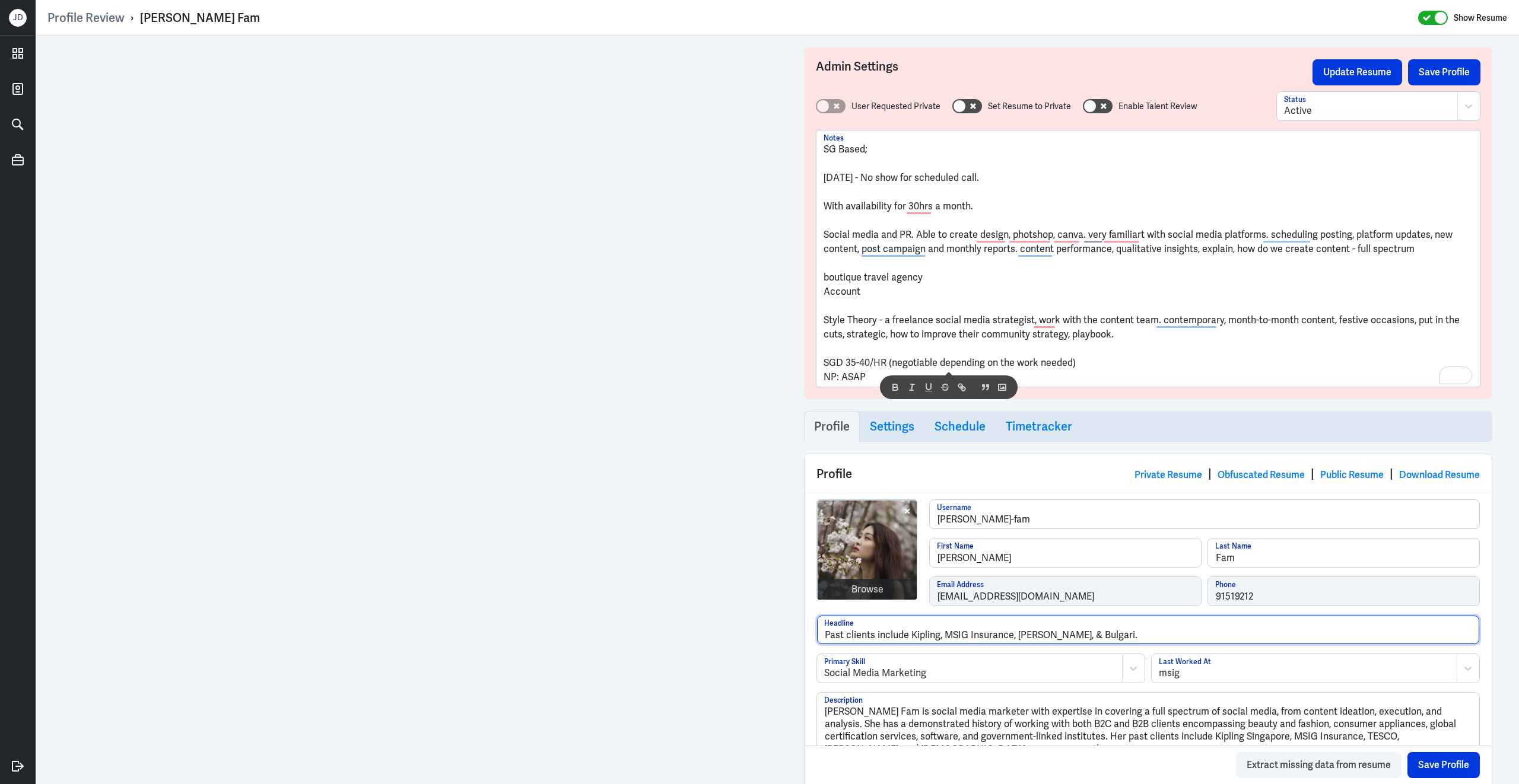
click at [1068, 643] on input "Past clients include Kipling, MSIG Insurance, [PERSON_NAME], & Bulgari." at bounding box center [1148, 630] width 662 height 28
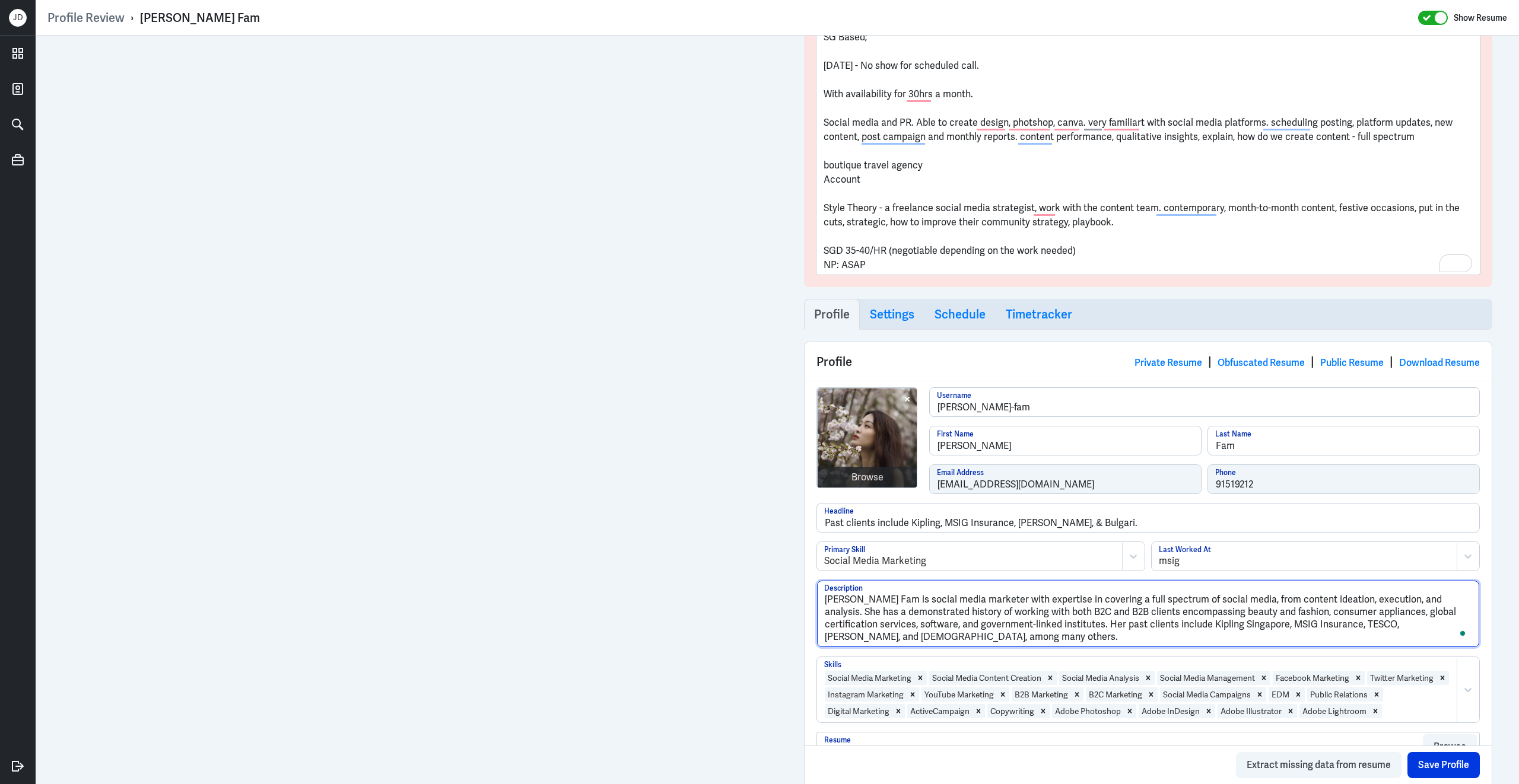
drag, startPoint x: 917, startPoint y: 643, endPoint x: 784, endPoint y: 589, distance: 143.5
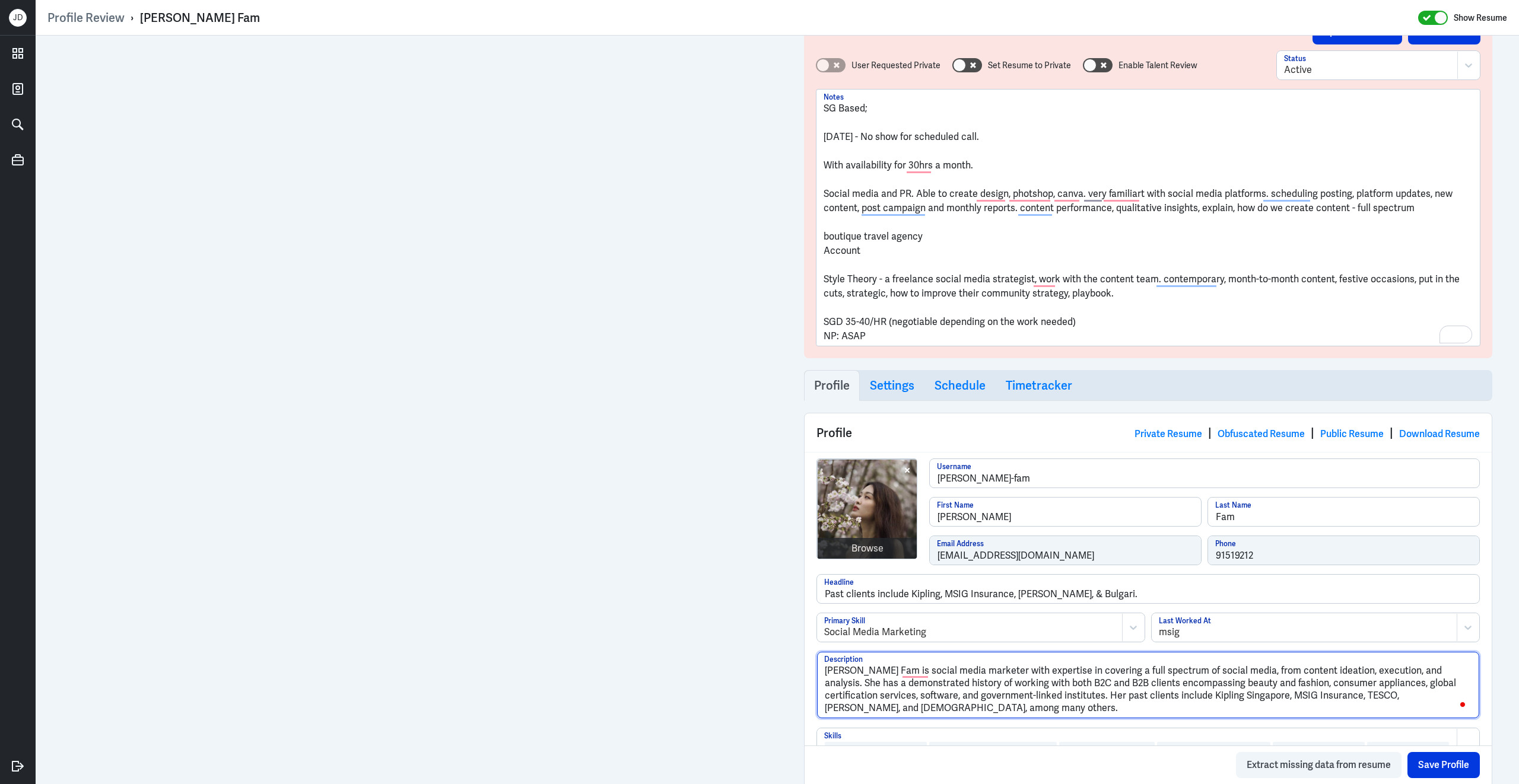
scroll to position [41, 0]
click at [934, 117] on p "To enrich screen reader interactions, please activate Accessibility in Grammarl…" at bounding box center [1148, 123] width 649 height 14
click at [887, 113] on p "SG Based;" at bounding box center [1148, 109] width 649 height 14
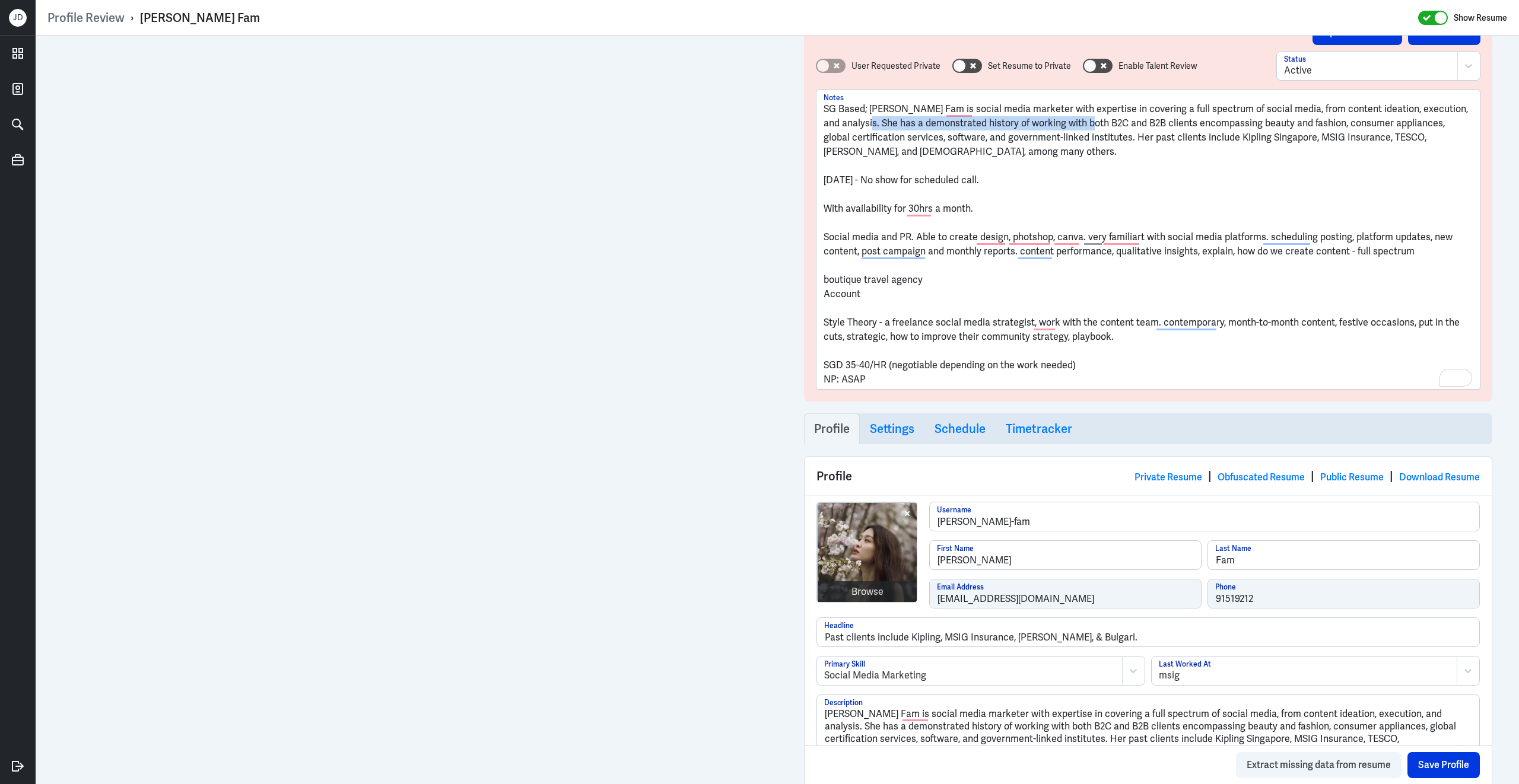
drag, startPoint x: 864, startPoint y: 125, endPoint x: 1083, endPoint y: 125, distance: 219.0
click at [1085, 126] on p "SG Based; [PERSON_NAME] Fam is social media marketer with expertise in covering…" at bounding box center [1148, 130] width 649 height 57
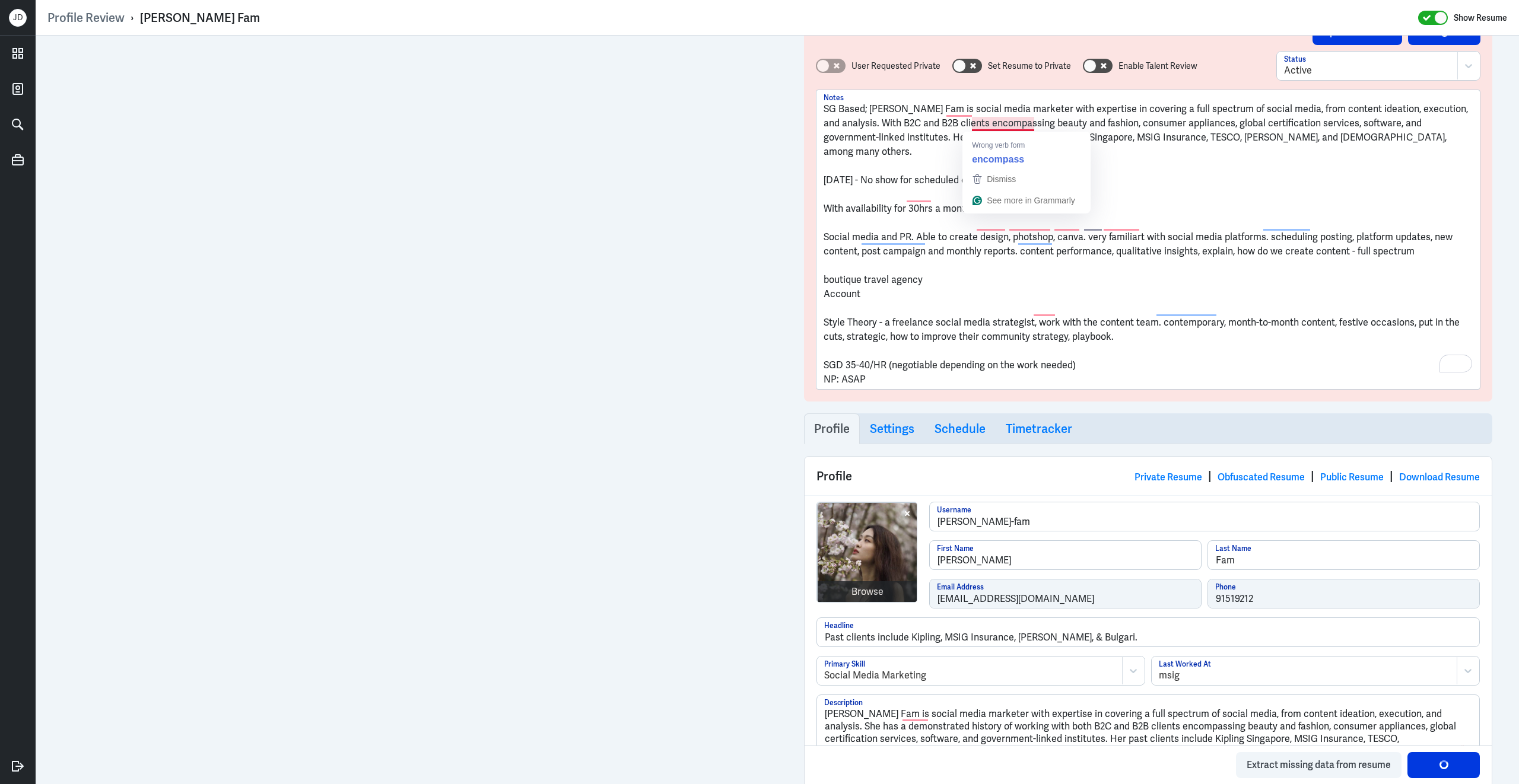
click at [1199, 120] on p "SG Based; [PERSON_NAME] Fam is social media marketer with expertise in covering…" at bounding box center [1148, 130] width 649 height 57
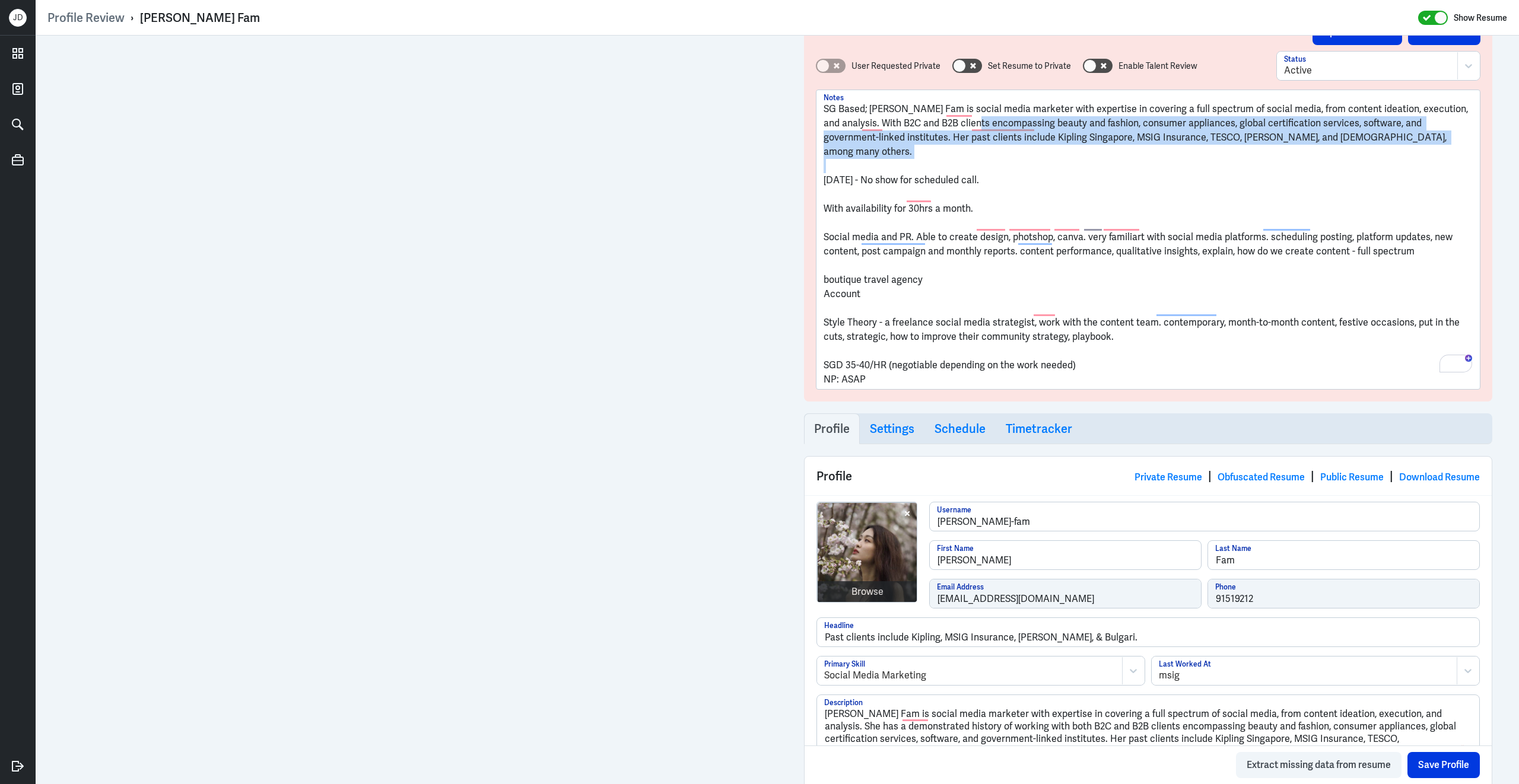
drag, startPoint x: 972, startPoint y: 123, endPoint x: 1001, endPoint y: 176, distance: 60.4
click at [956, 161] on div "SG Based; [PERSON_NAME] Fam is social media marketer with expertise in covering…" at bounding box center [1148, 244] width 649 height 285
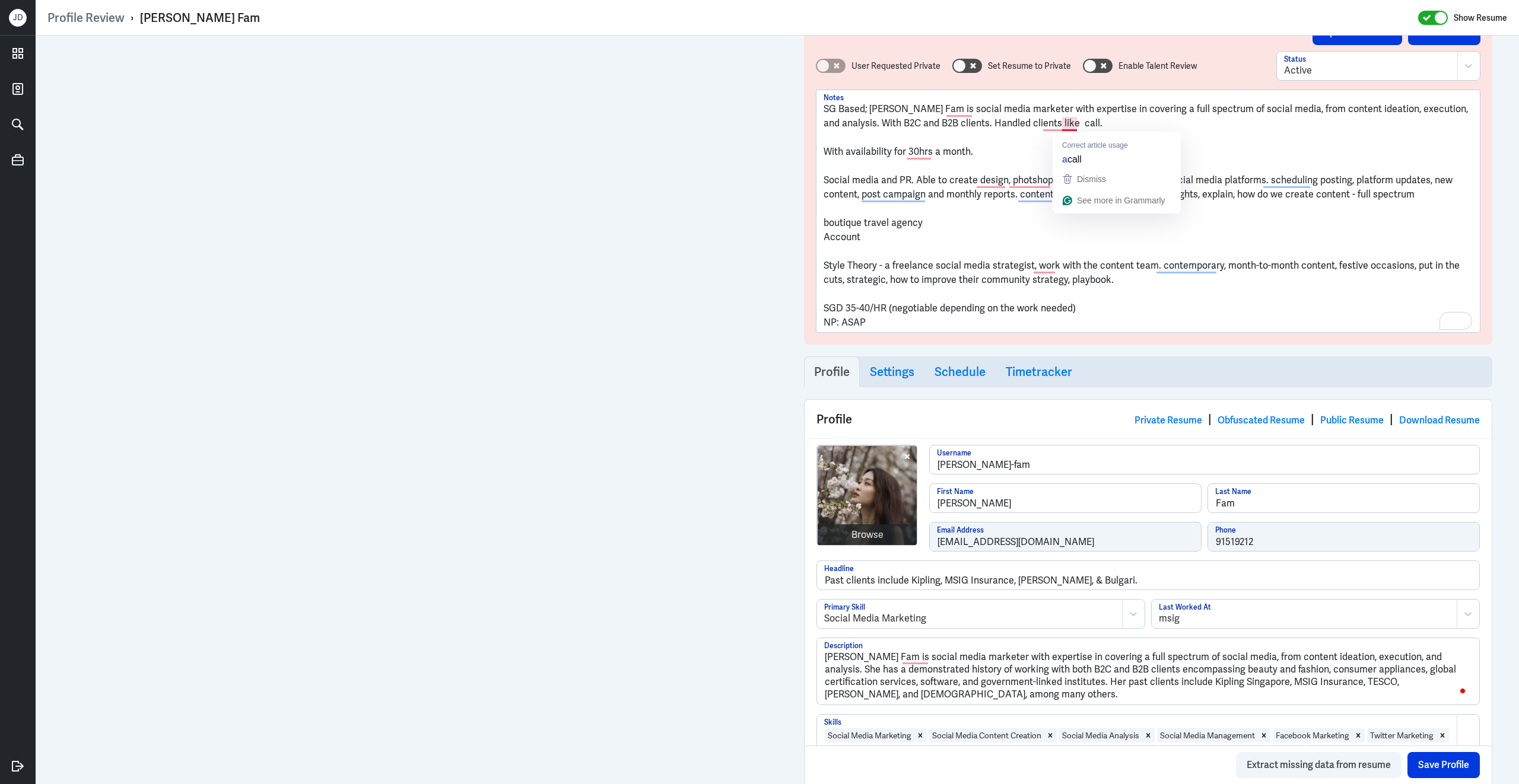
click at [1083, 123] on p "SG Based; [PERSON_NAME] Fam is social media marketer with expertise in covering…" at bounding box center [1148, 116] width 649 height 28
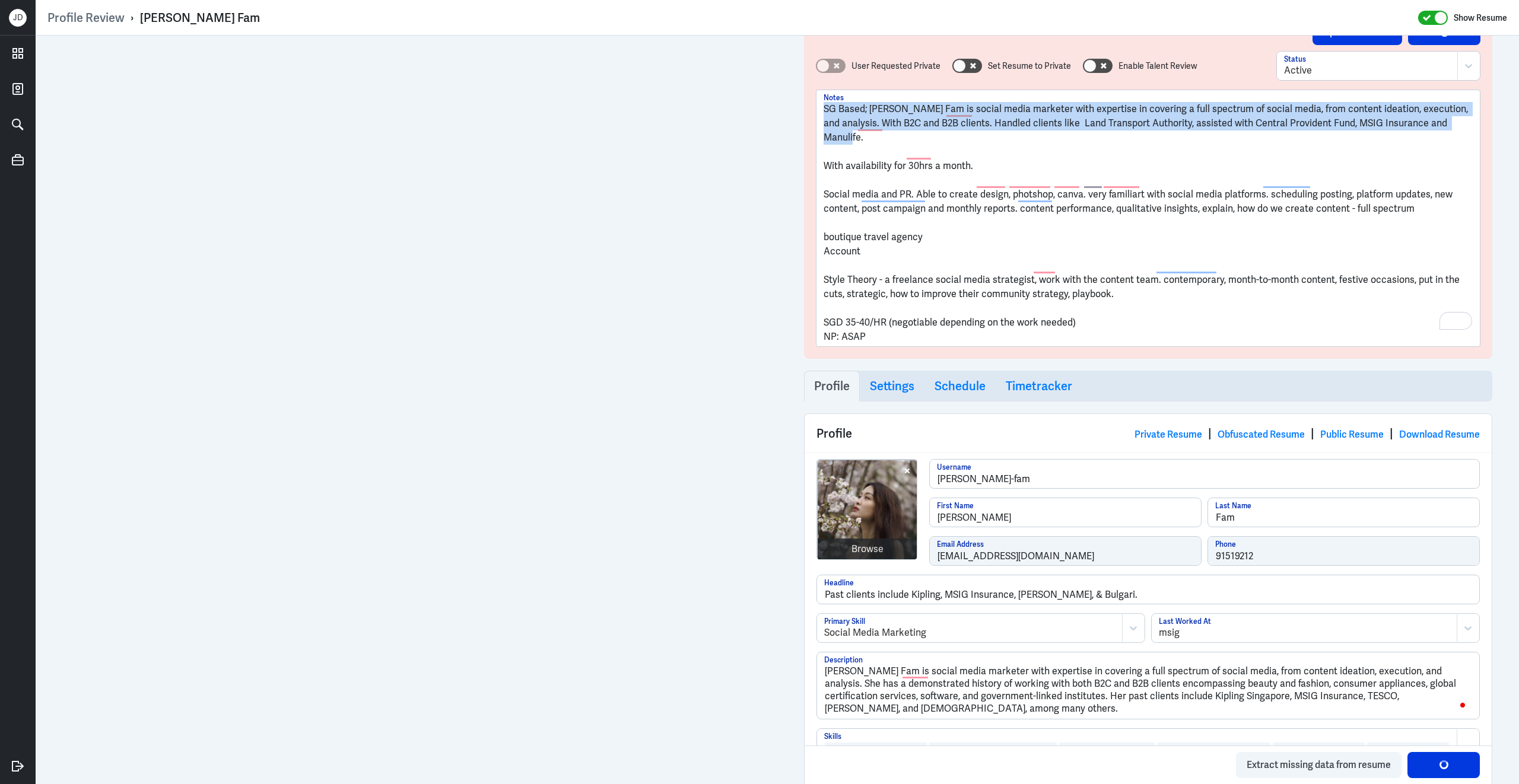
drag, startPoint x: 1469, startPoint y: 123, endPoint x: 791, endPoint y: 71, distance: 680.0
copy p "SG Based; [PERSON_NAME] Fam is social media marketer with expertise in covering…"
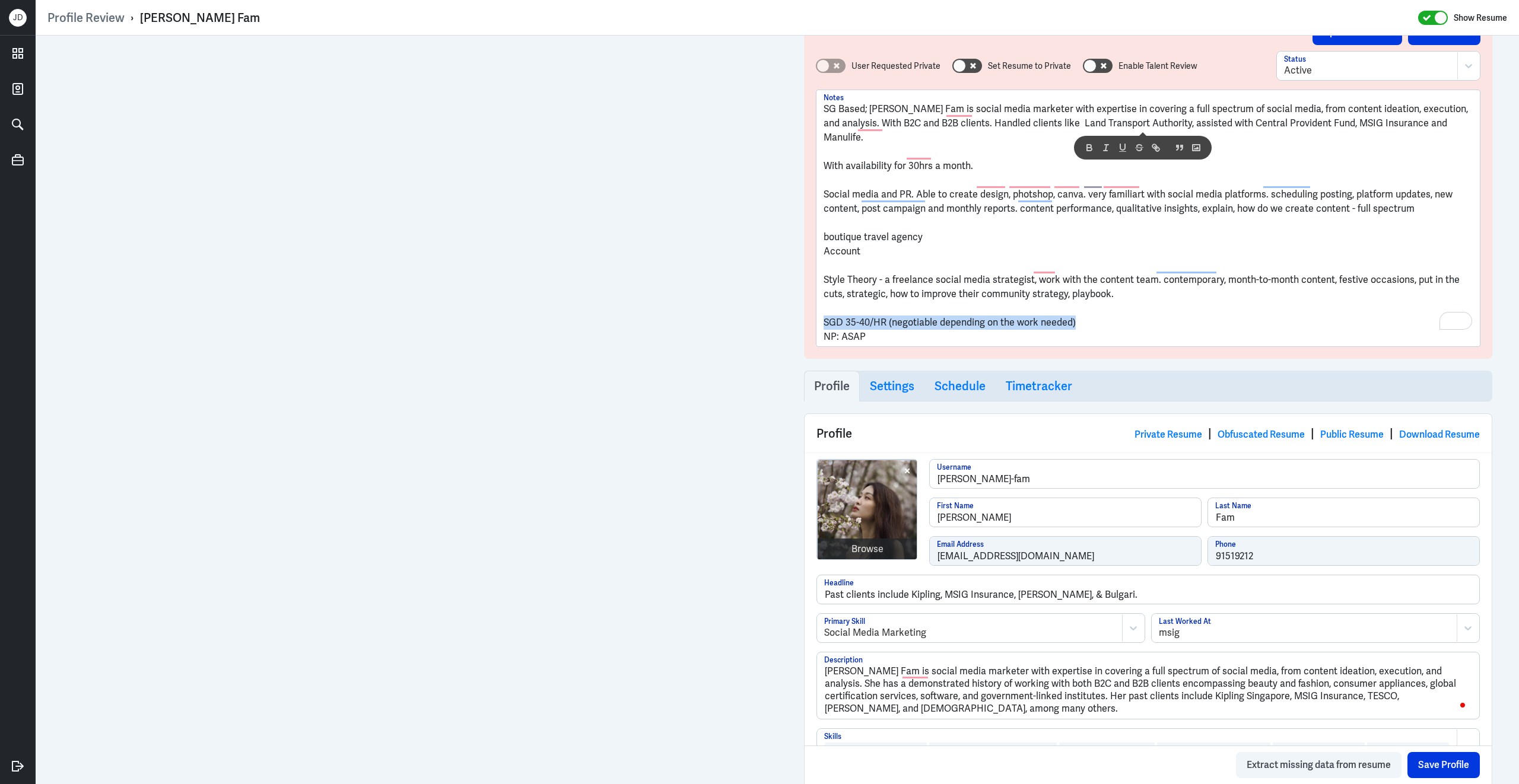
drag, startPoint x: 1088, startPoint y: 308, endPoint x: 793, endPoint y: 310, distance: 295.0
copy p "SGD 35-40/HR (negotiable depending on the work needed)"
